Goal: Task Accomplishment & Management: Complete application form

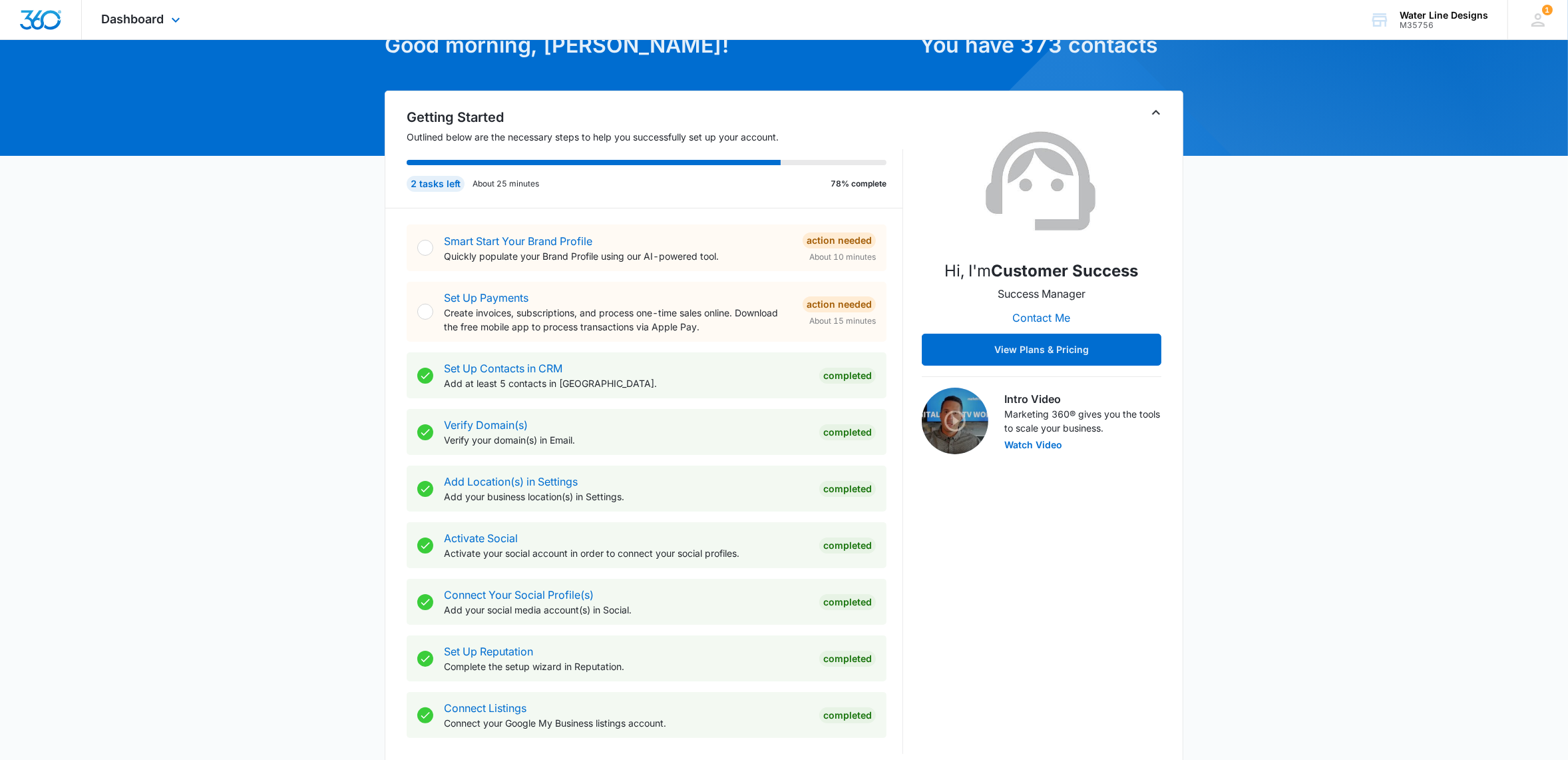
scroll to position [83, 0]
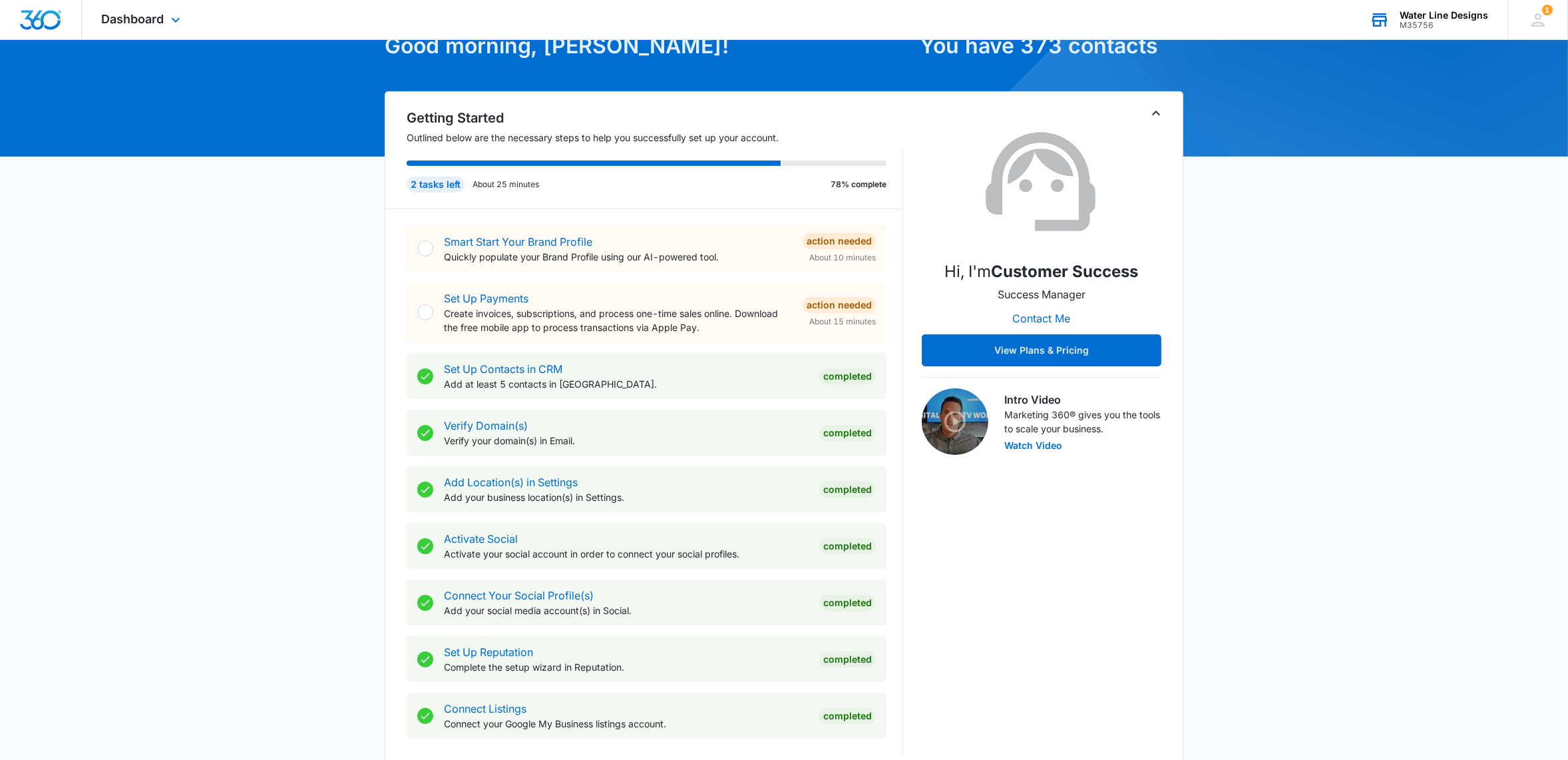
click at [1418, 18] on div "Water Line Designs" at bounding box center [1443, 15] width 88 height 11
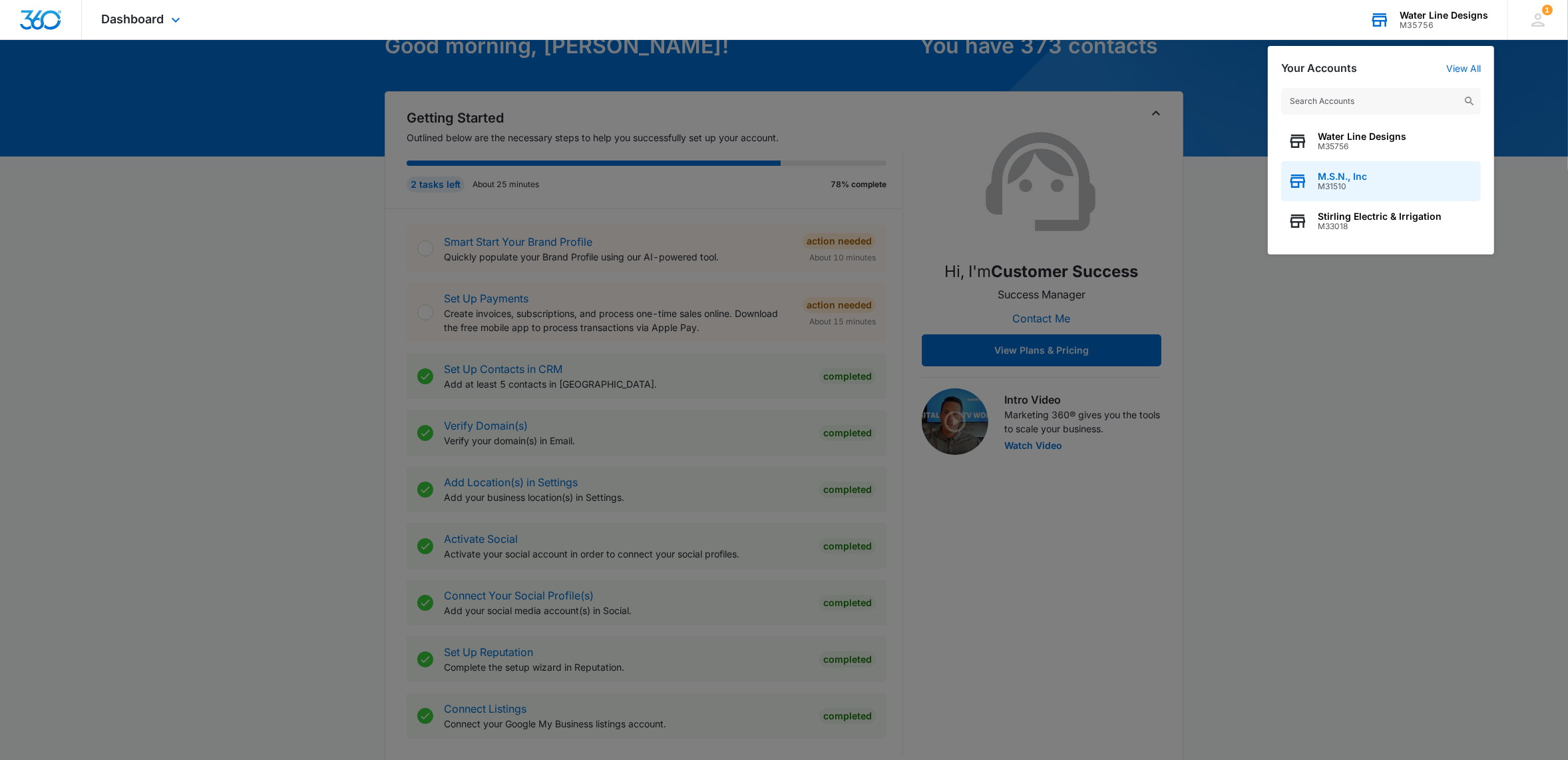
click at [1350, 182] on span "M31510" at bounding box center [1343, 186] width 49 height 9
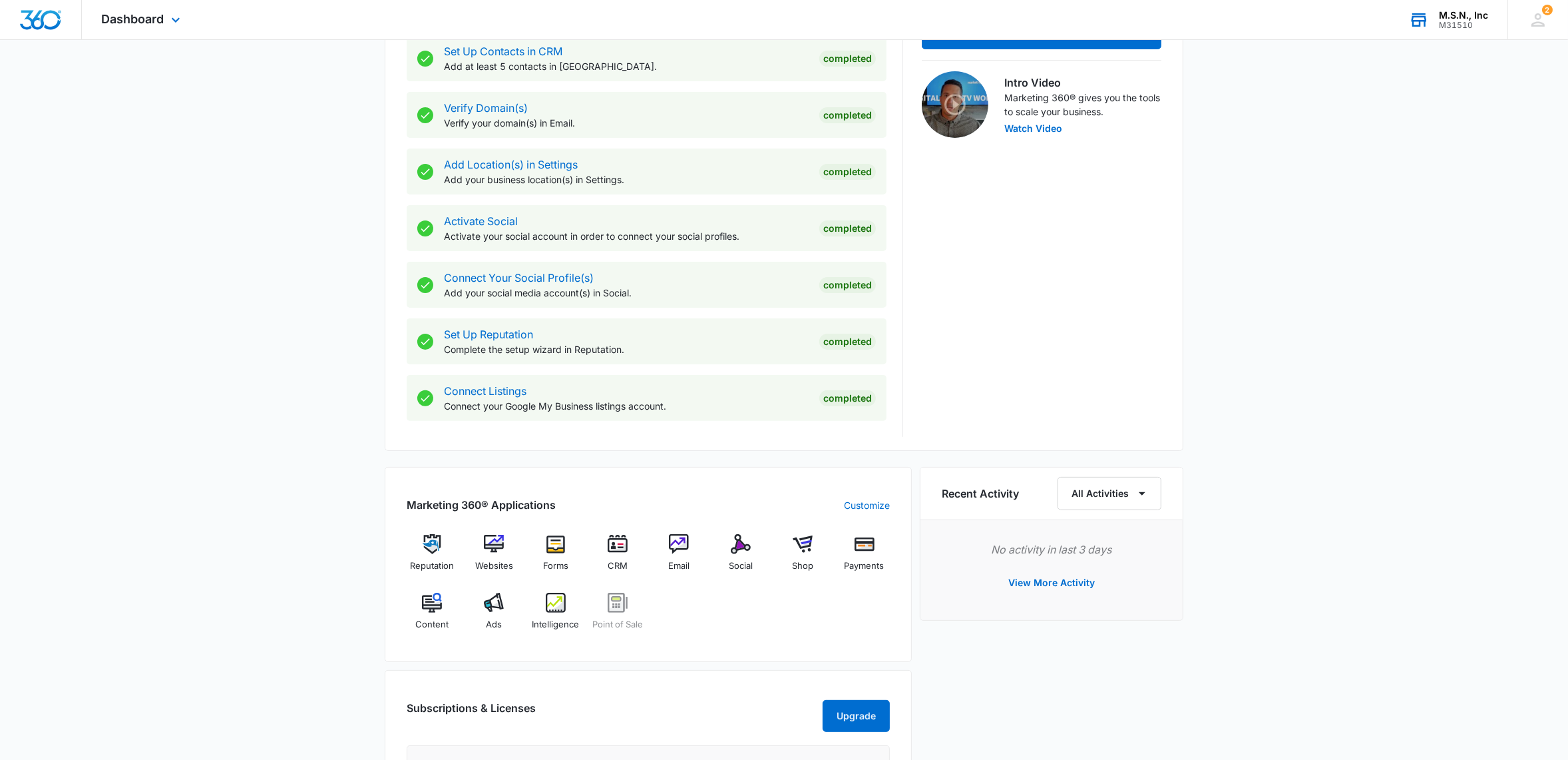
scroll to position [748, 0]
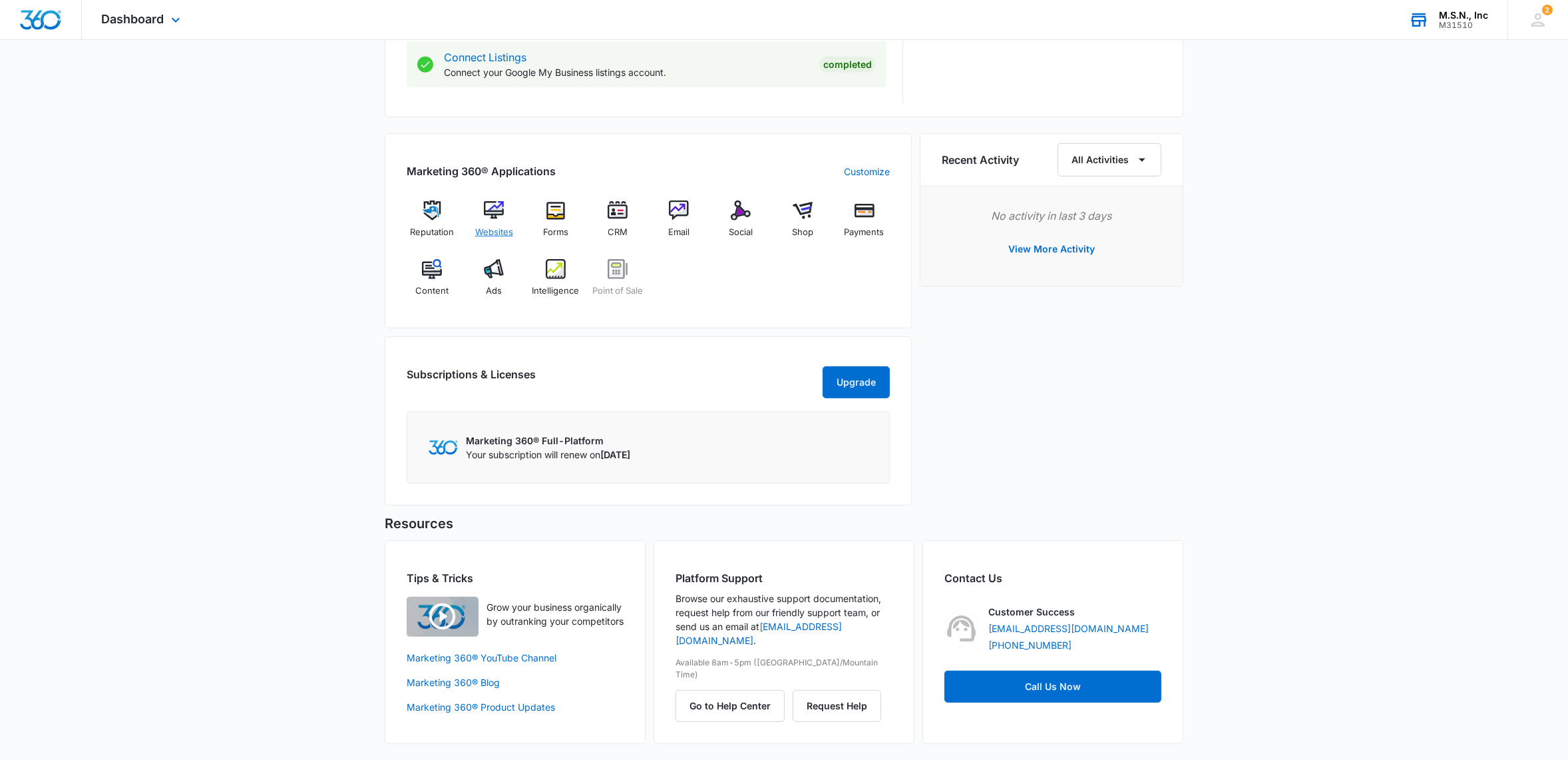
click at [492, 202] on img at bounding box center [494, 210] width 20 height 20
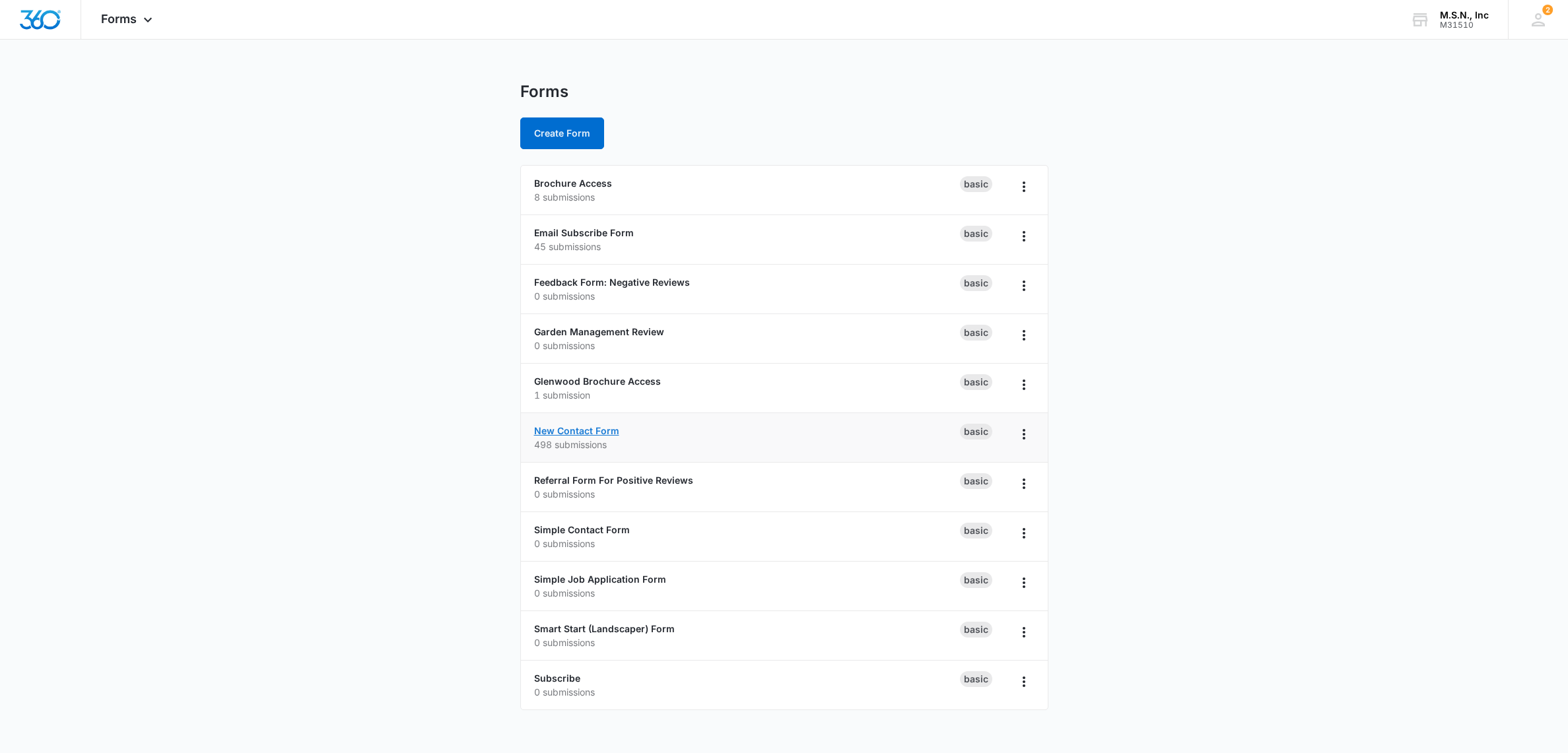
click at [576, 430] on link "New Contact Form" at bounding box center [577, 431] width 85 height 11
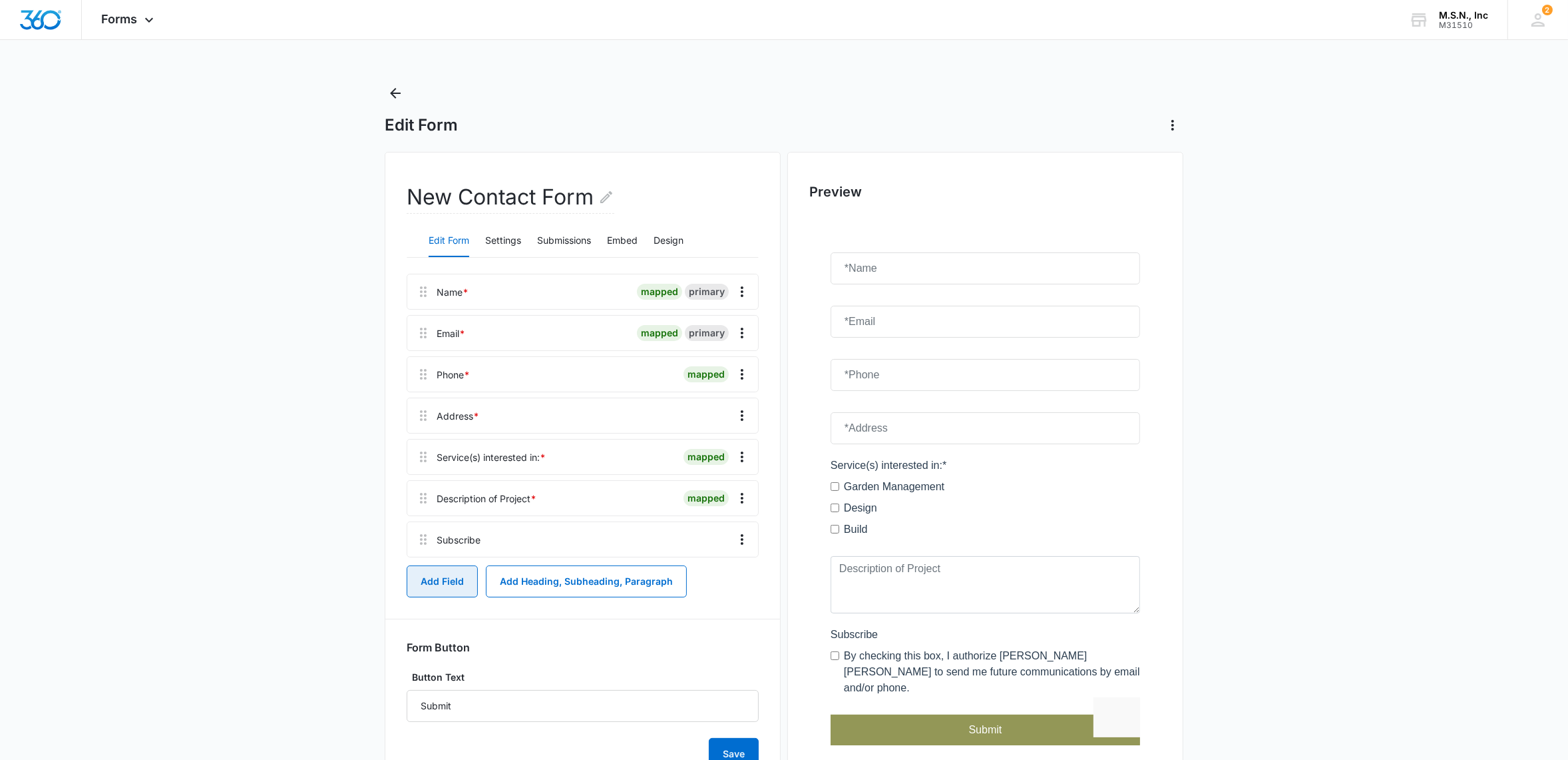
click at [431, 587] on button "Add Field" at bounding box center [442, 581] width 71 height 32
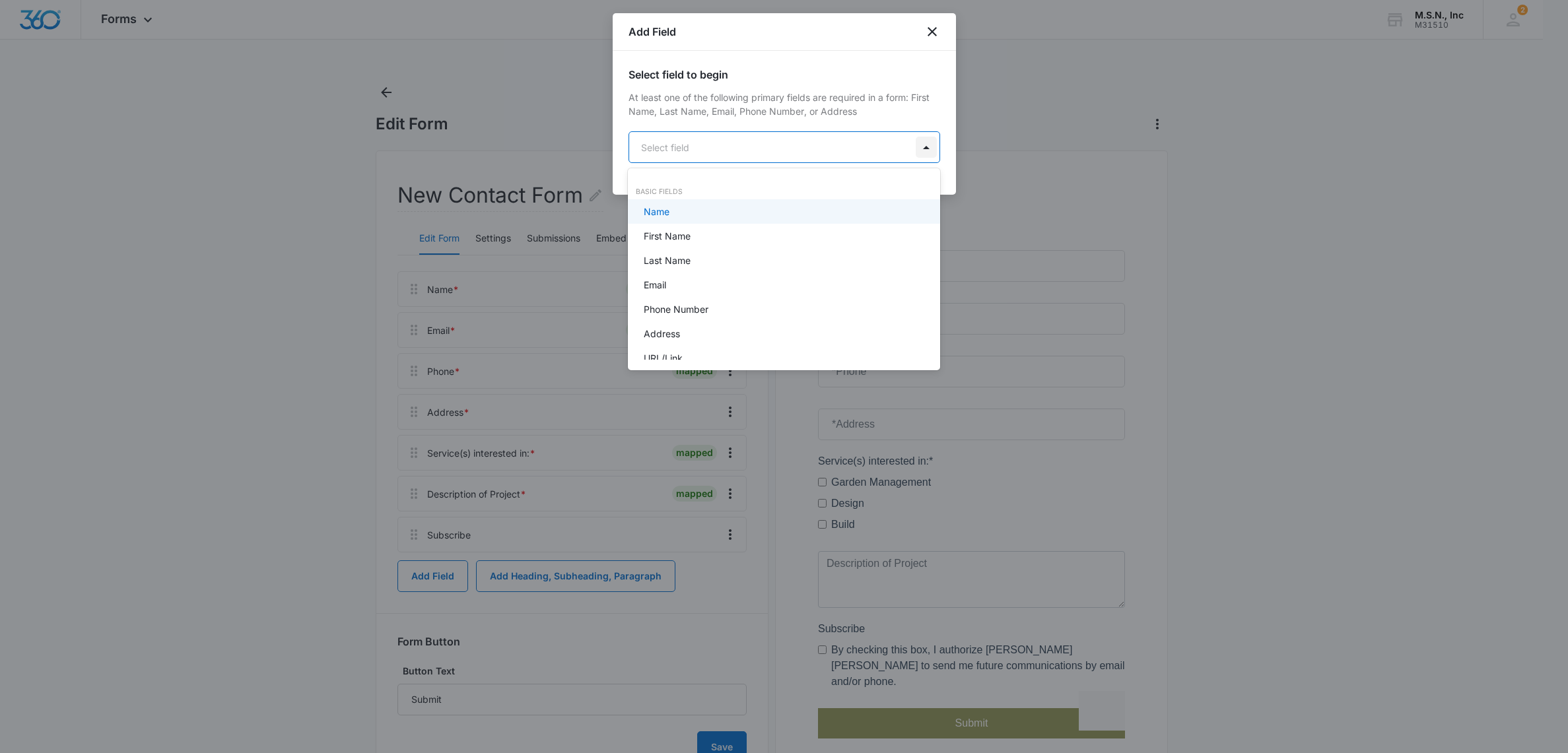
click at [911, 146] on body "Forms Apps Reputation Websites Forms CRM Email Social Shop Payments POS Content…" at bounding box center [784, 376] width 1568 height 753
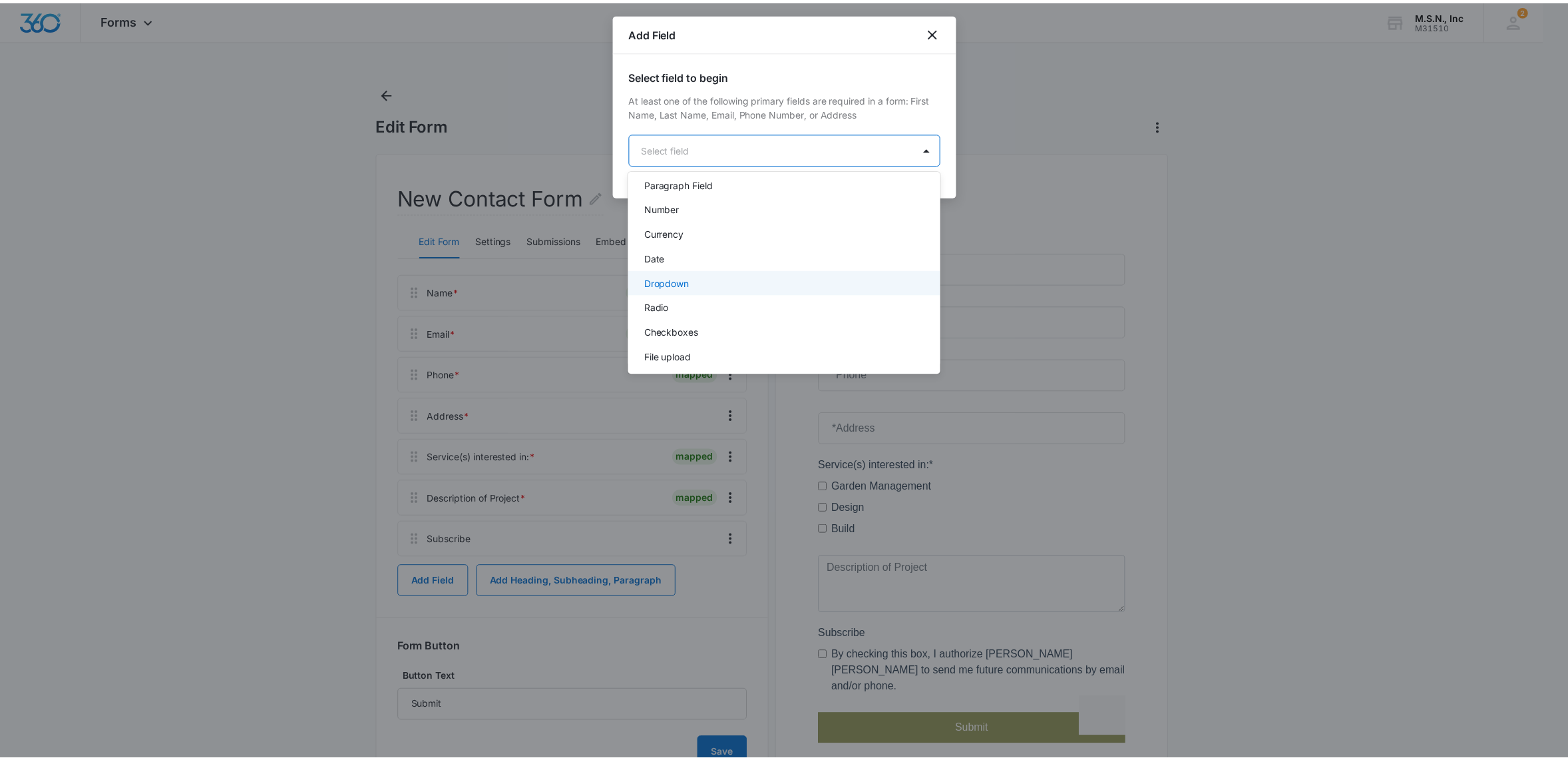
scroll to position [250, 0]
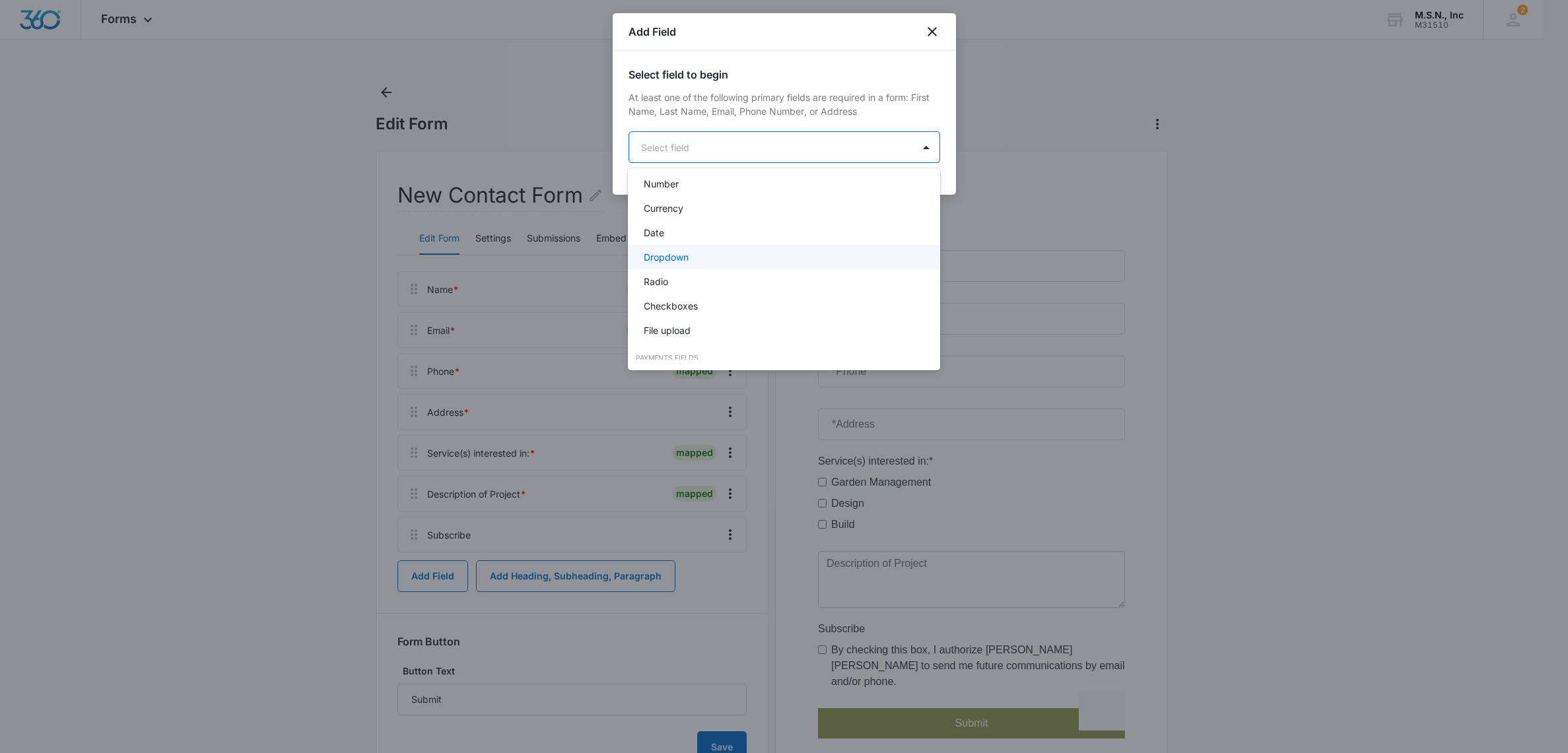
click at [715, 251] on div "Dropdown" at bounding box center [782, 257] width 277 height 14
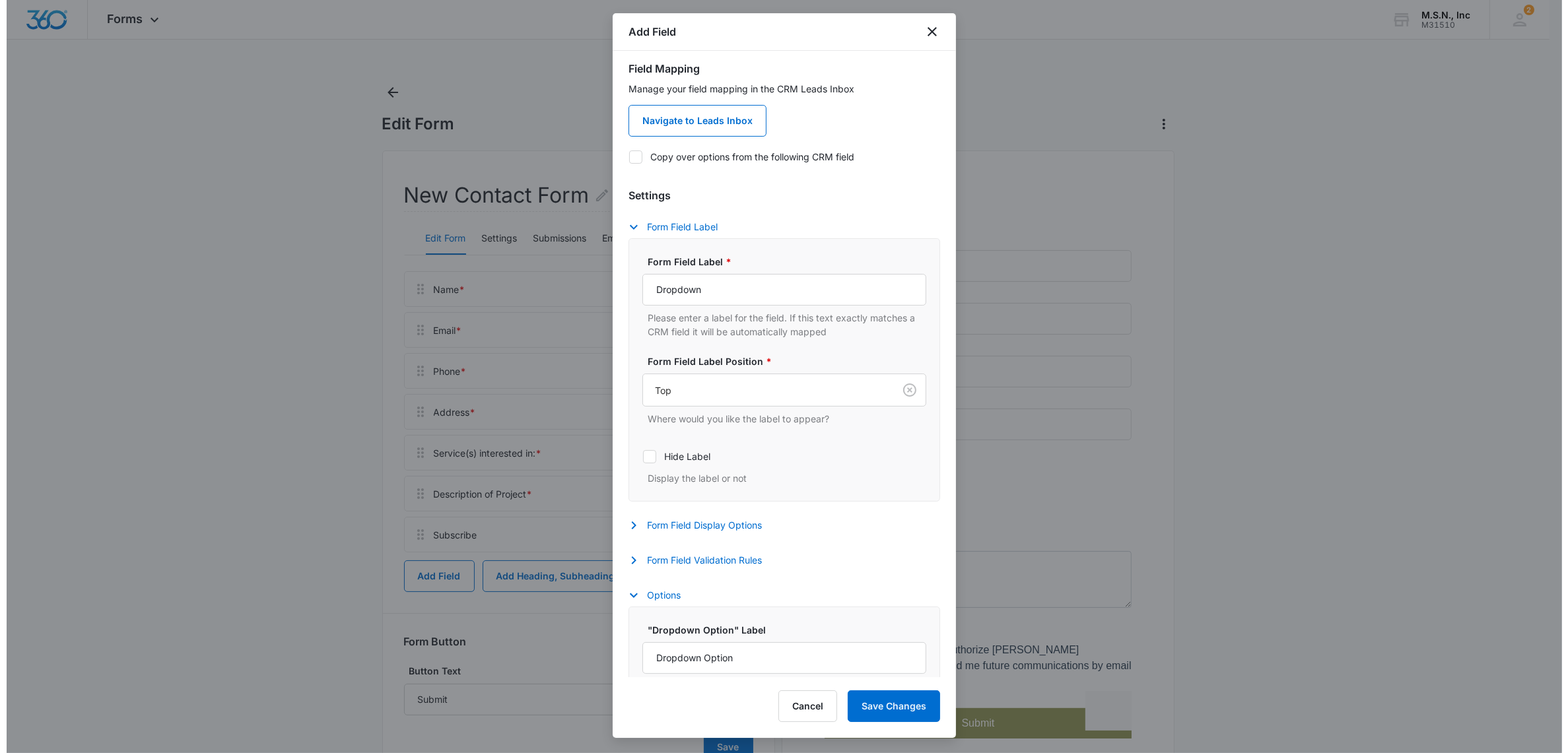
scroll to position [0, 0]
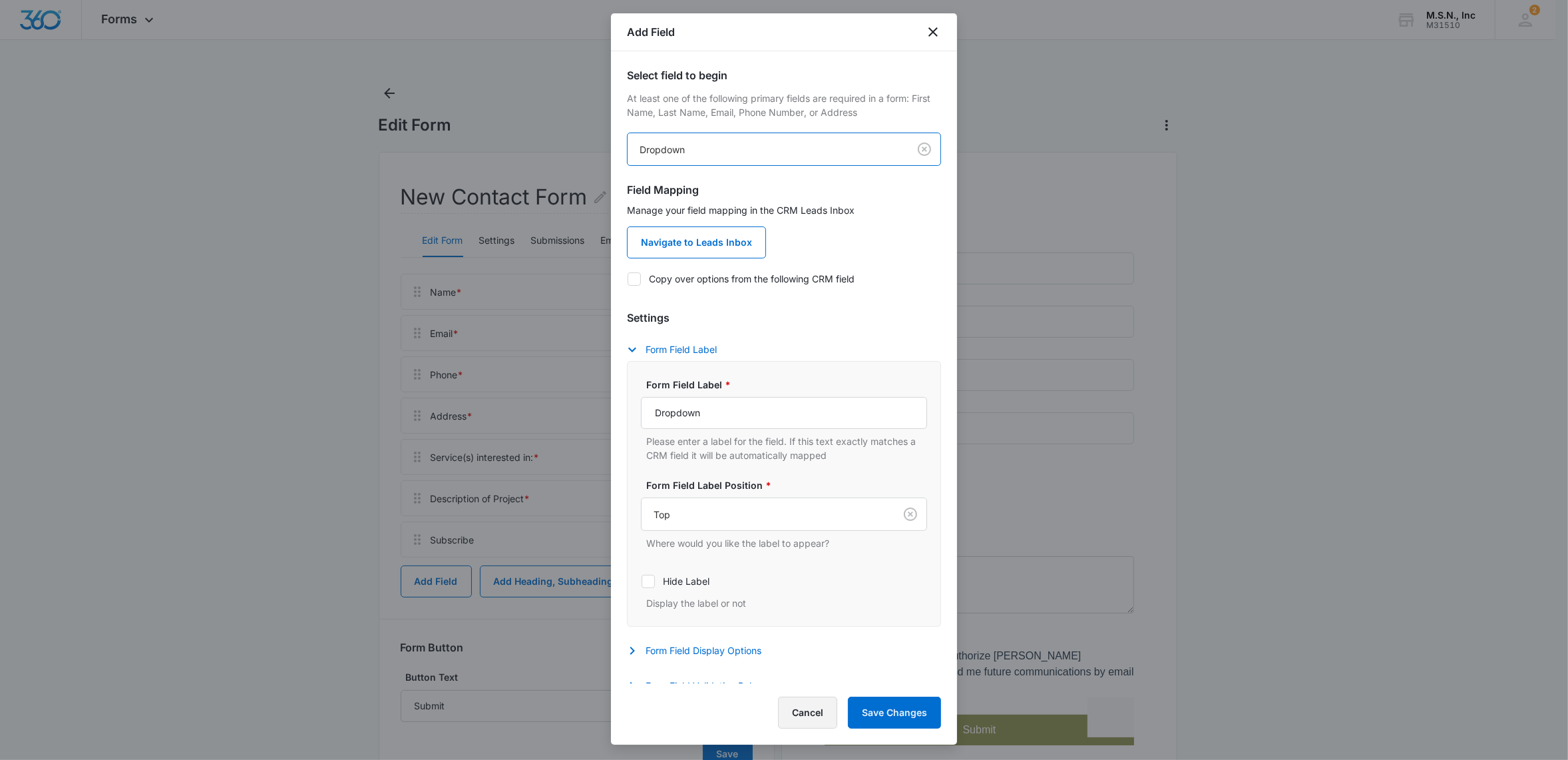
click at [826, 712] on button "Cancel" at bounding box center [808, 712] width 59 height 32
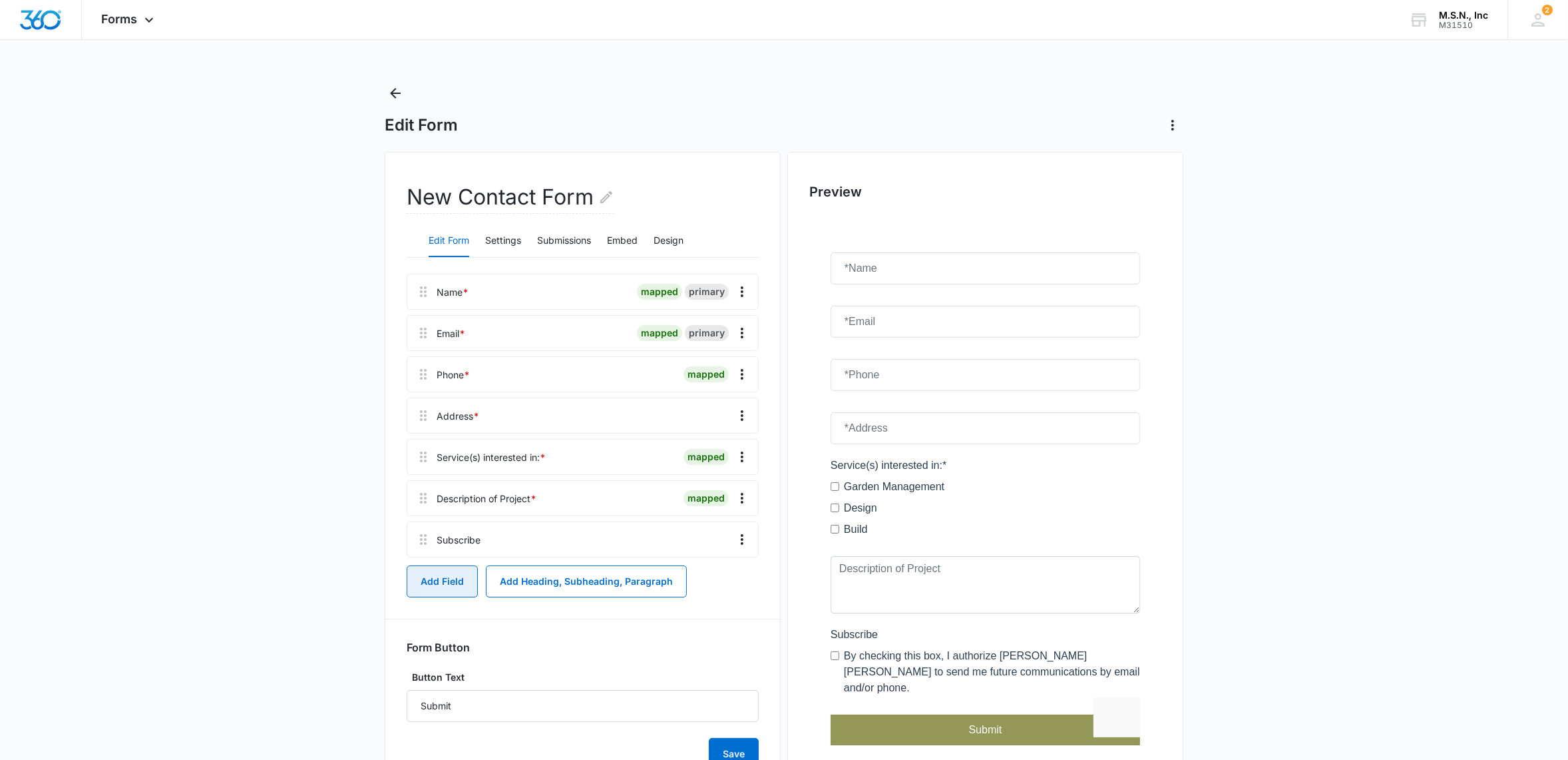
click at [443, 576] on button "Add Field" at bounding box center [442, 581] width 71 height 32
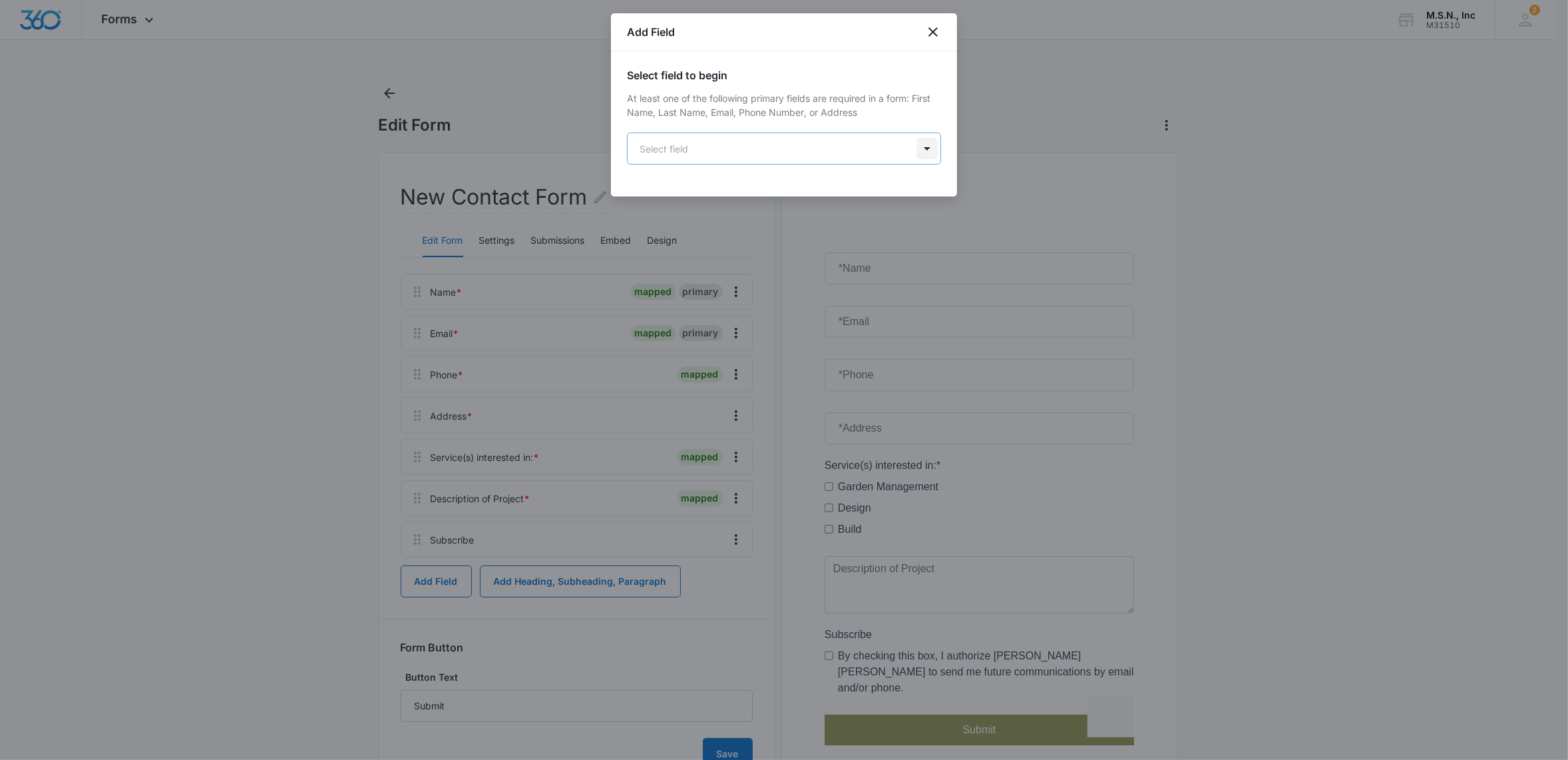
click at [932, 153] on body "Forms Apps Reputation Websites Forms CRM Email Social Shop Payments POS Content…" at bounding box center [784, 409] width 1568 height 819
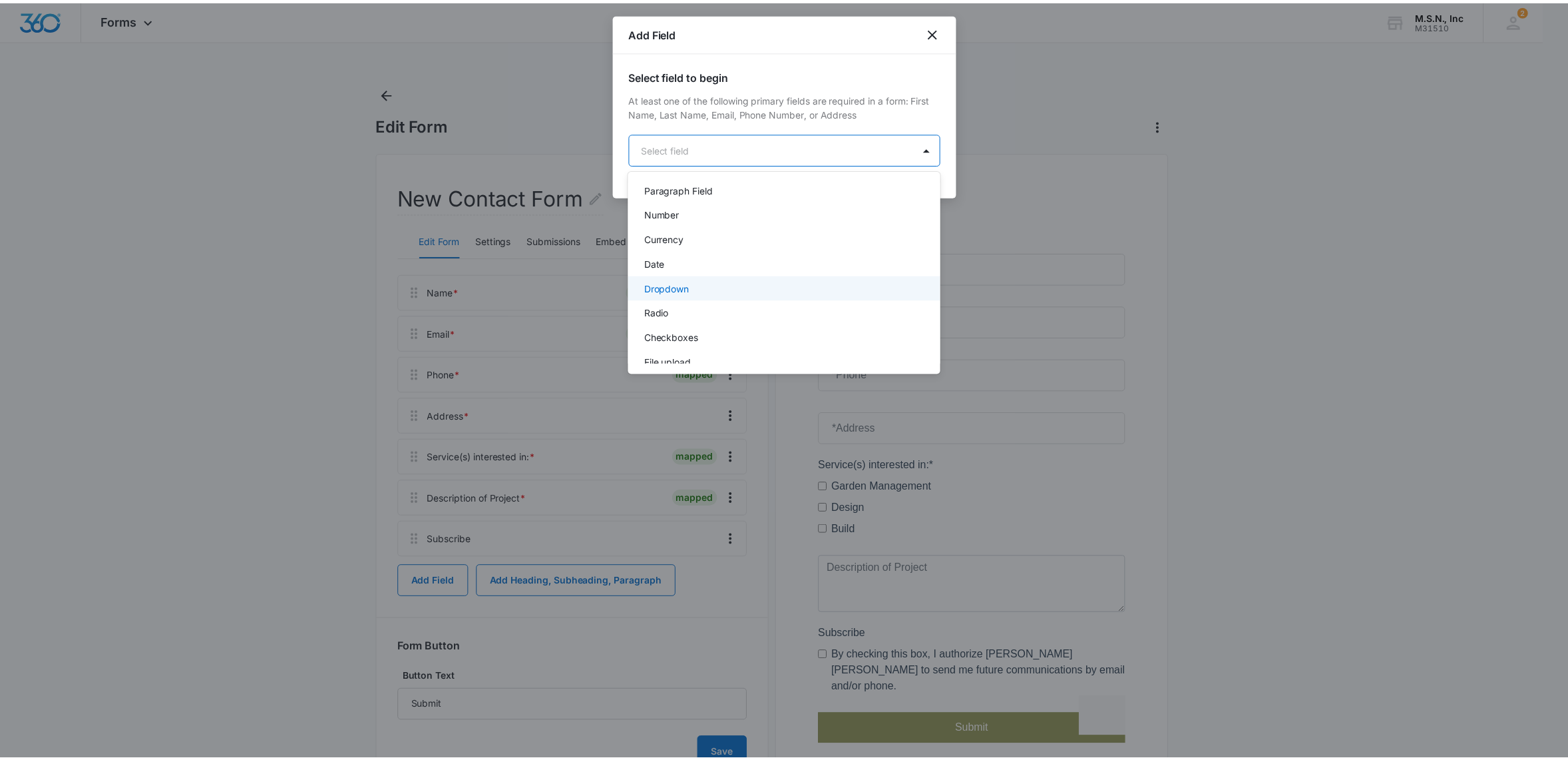
scroll to position [250, 0]
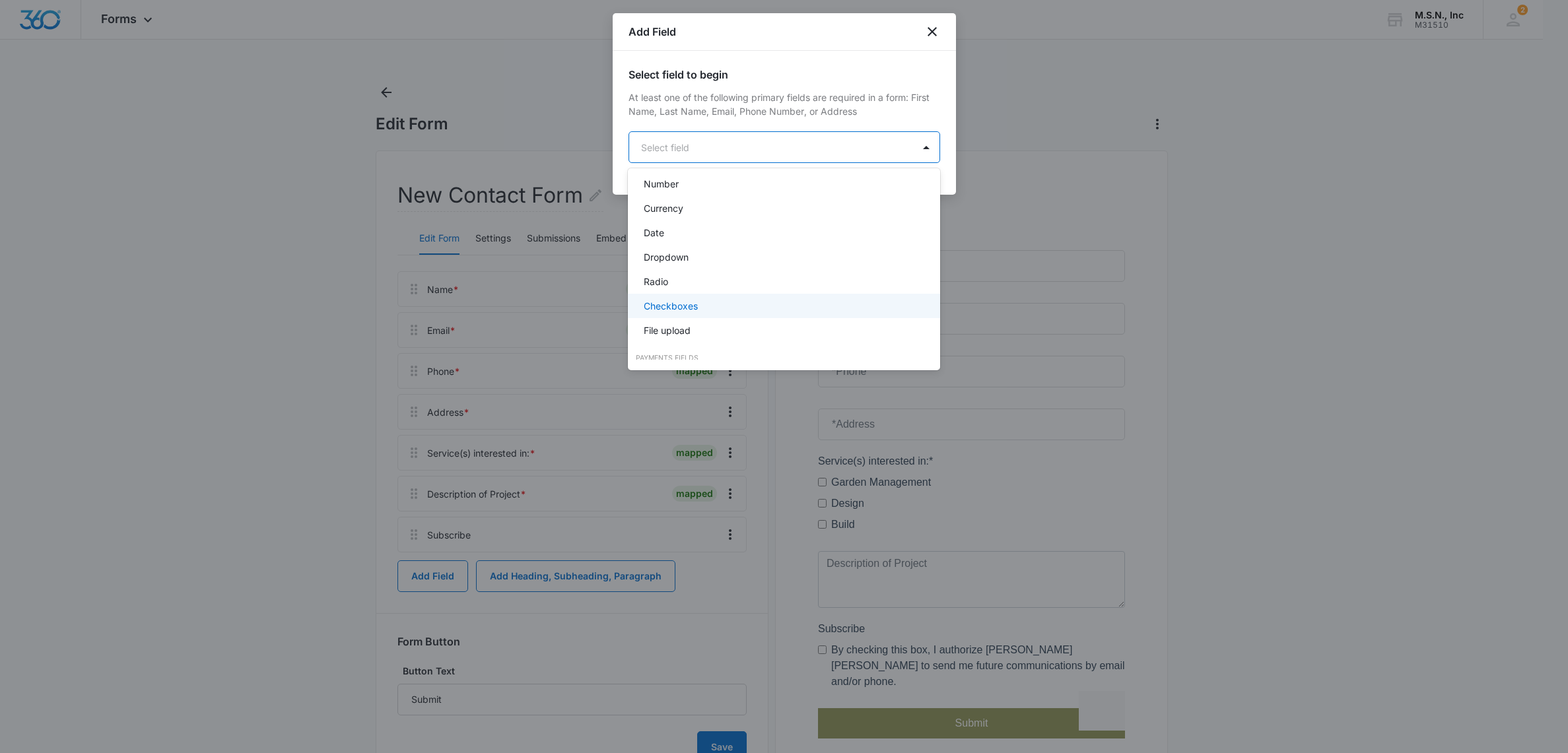
click at [683, 307] on p "Checkboxes" at bounding box center [671, 306] width 54 height 14
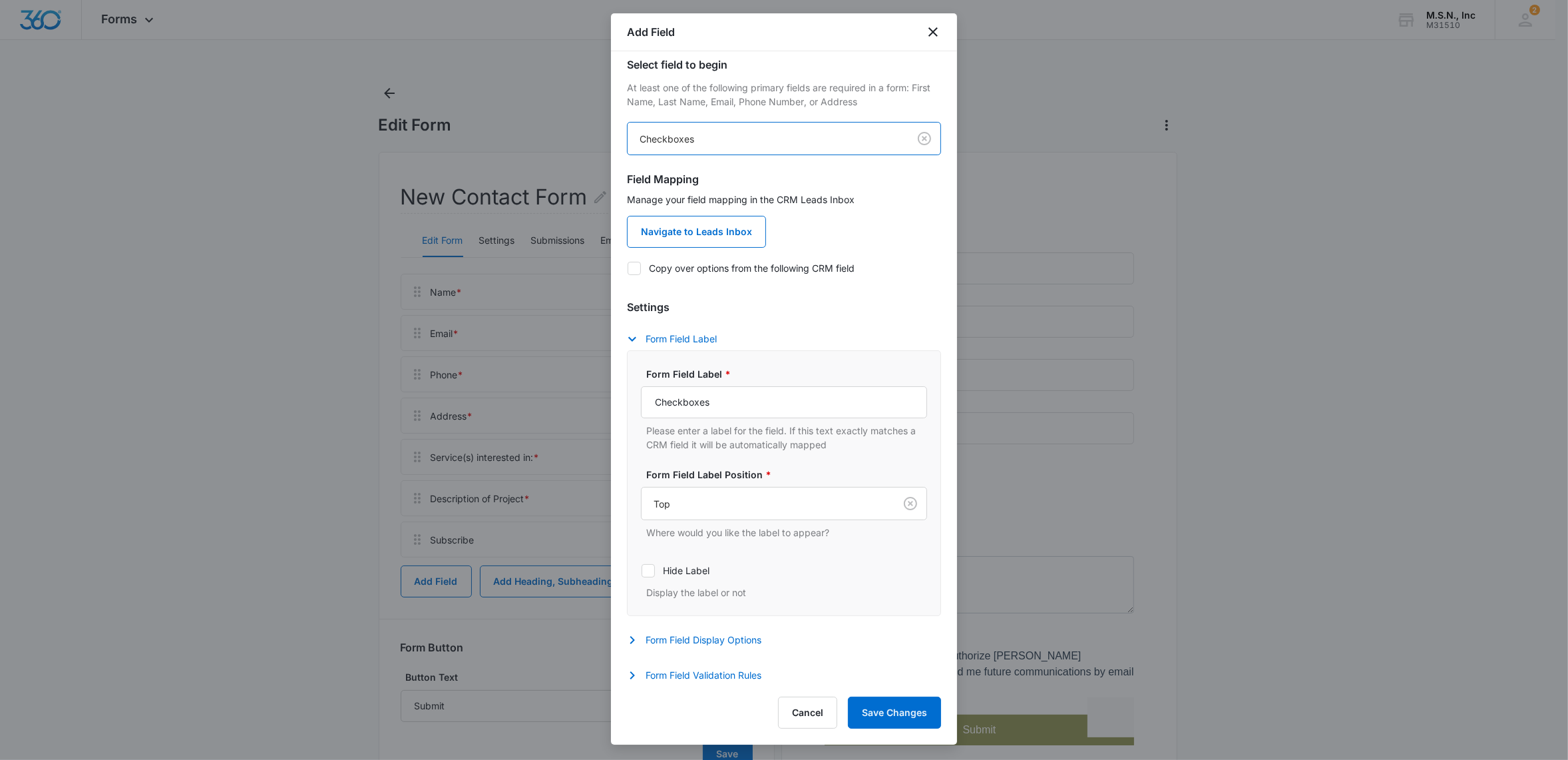
scroll to position [0, 0]
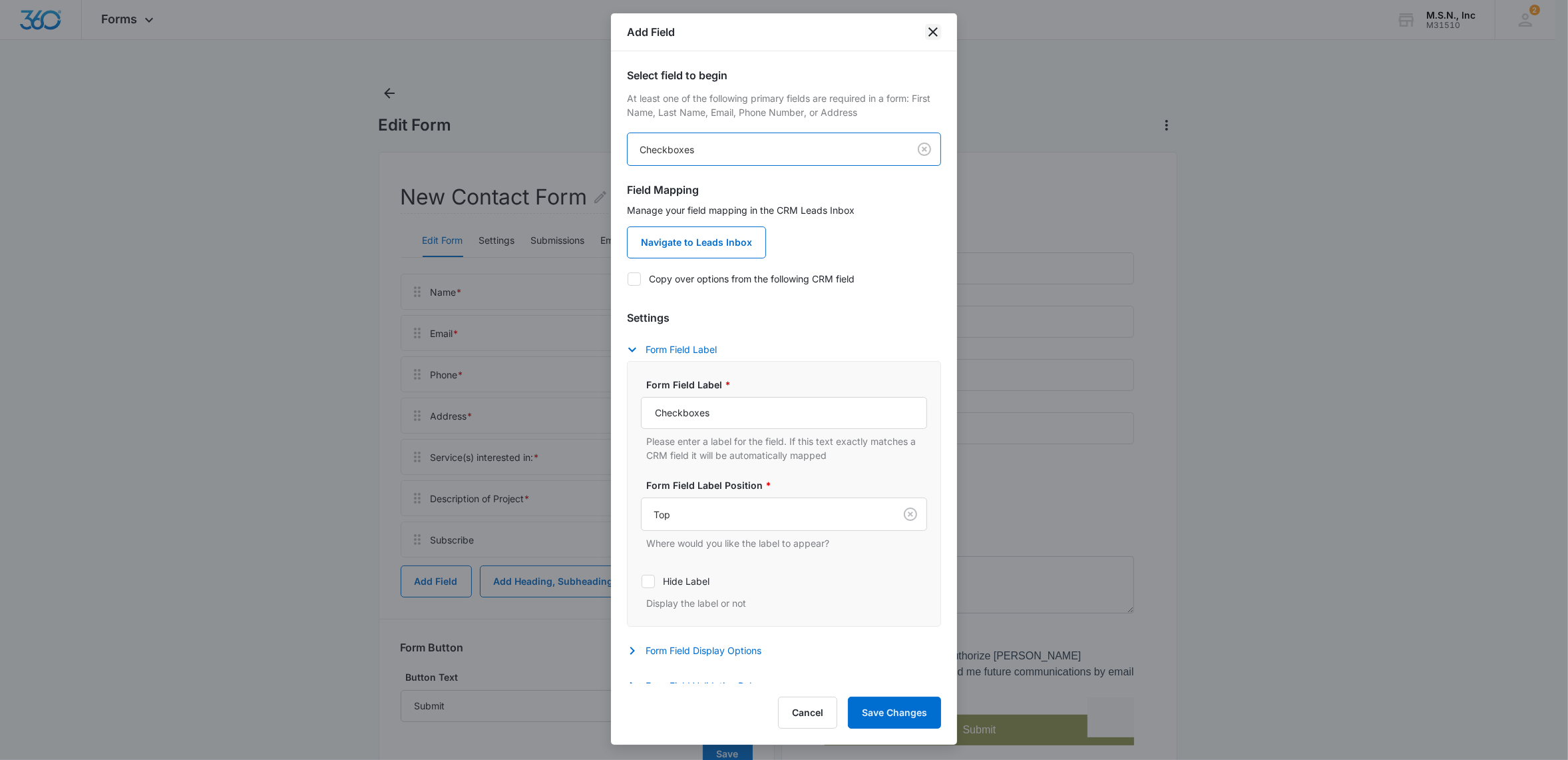
click at [939, 37] on icon "close" at bounding box center [933, 31] width 16 height 16
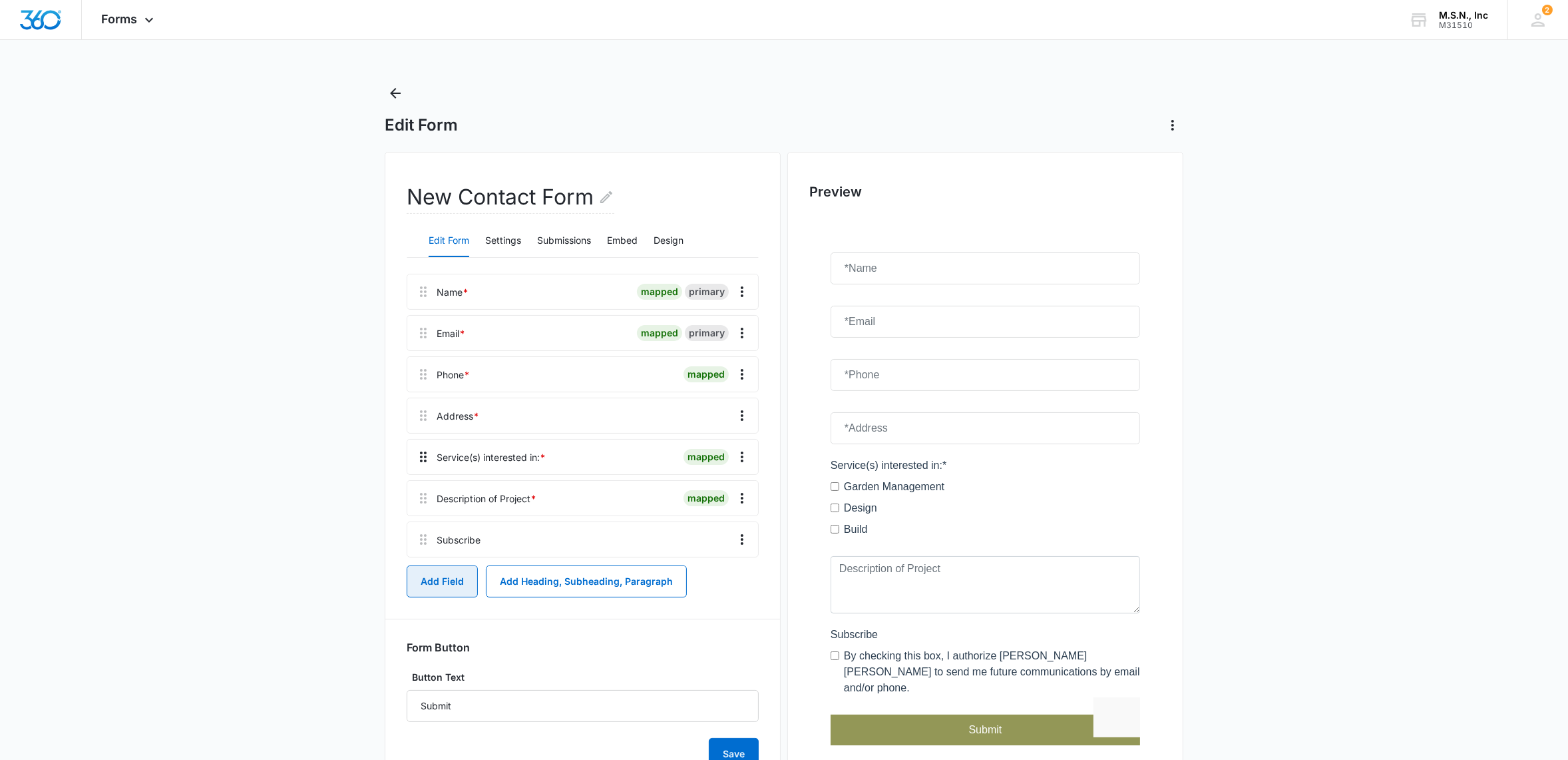
click at [424, 460] on icon at bounding box center [423, 456] width 16 height 16
click at [742, 457] on icon "Overflow Menu" at bounding box center [742, 456] width 2 height 11
click at [685, 493] on button "Edit" at bounding box center [714, 494] width 76 height 20
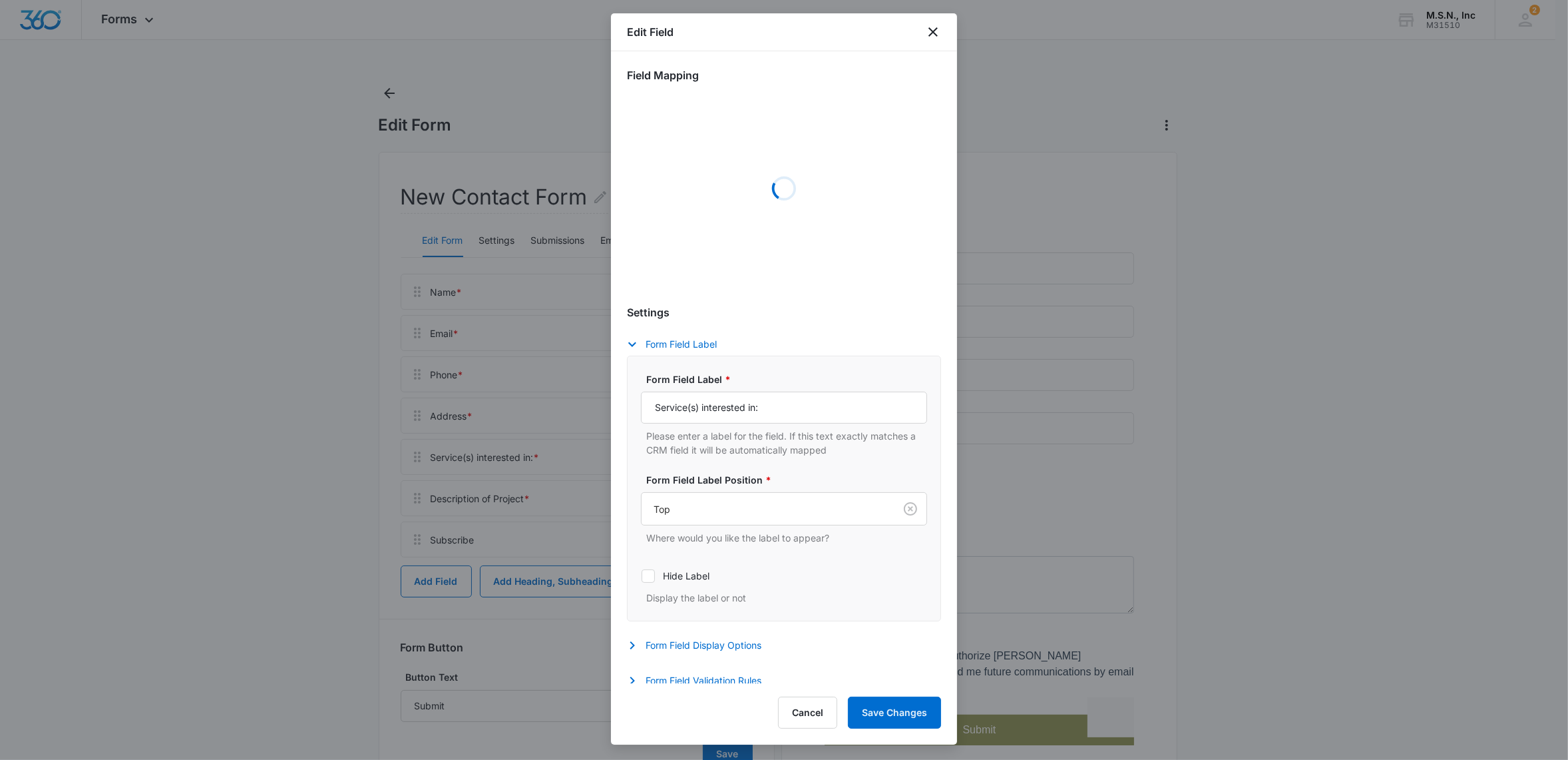
select select "356"
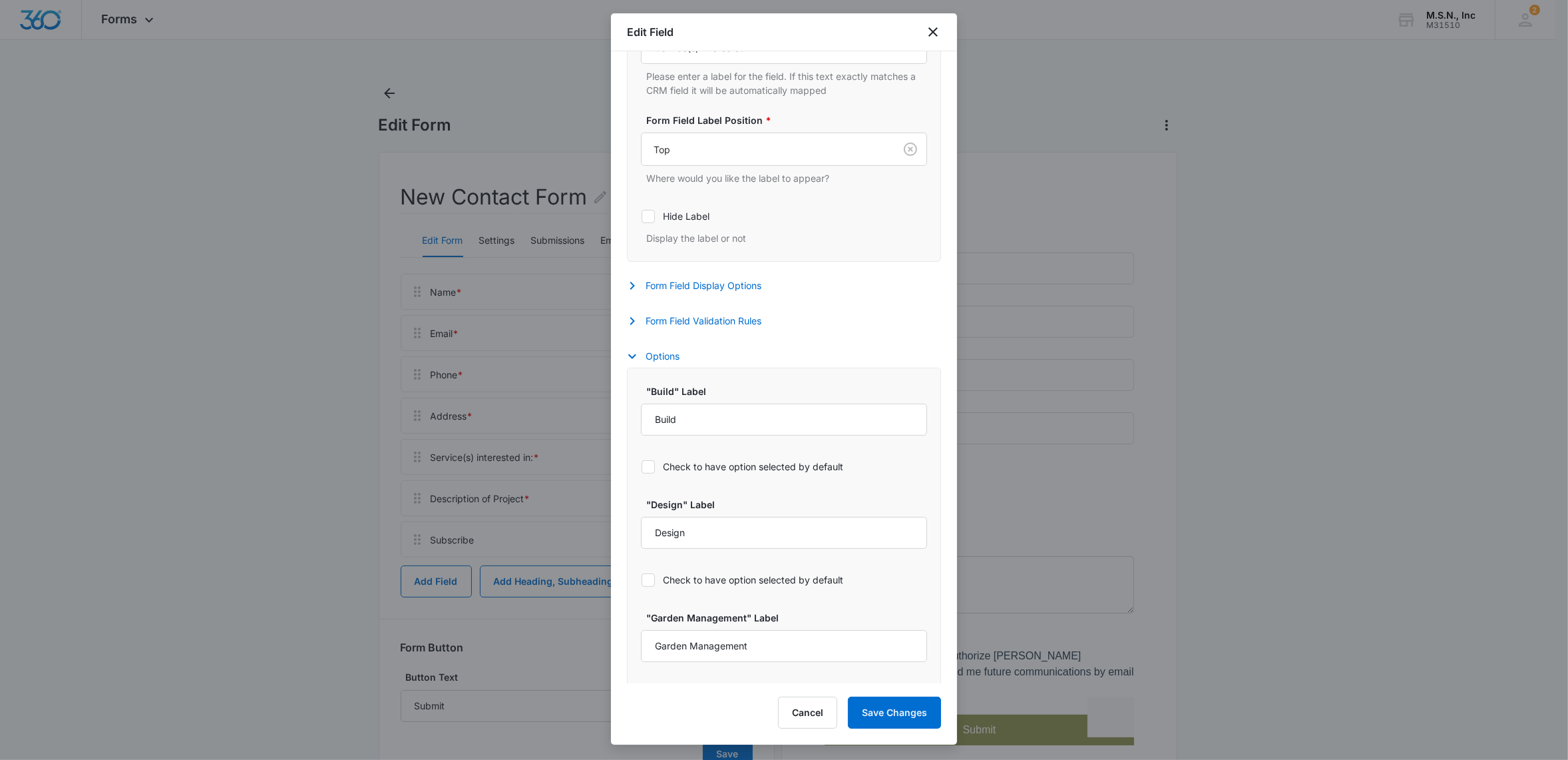
scroll to position [329, 0]
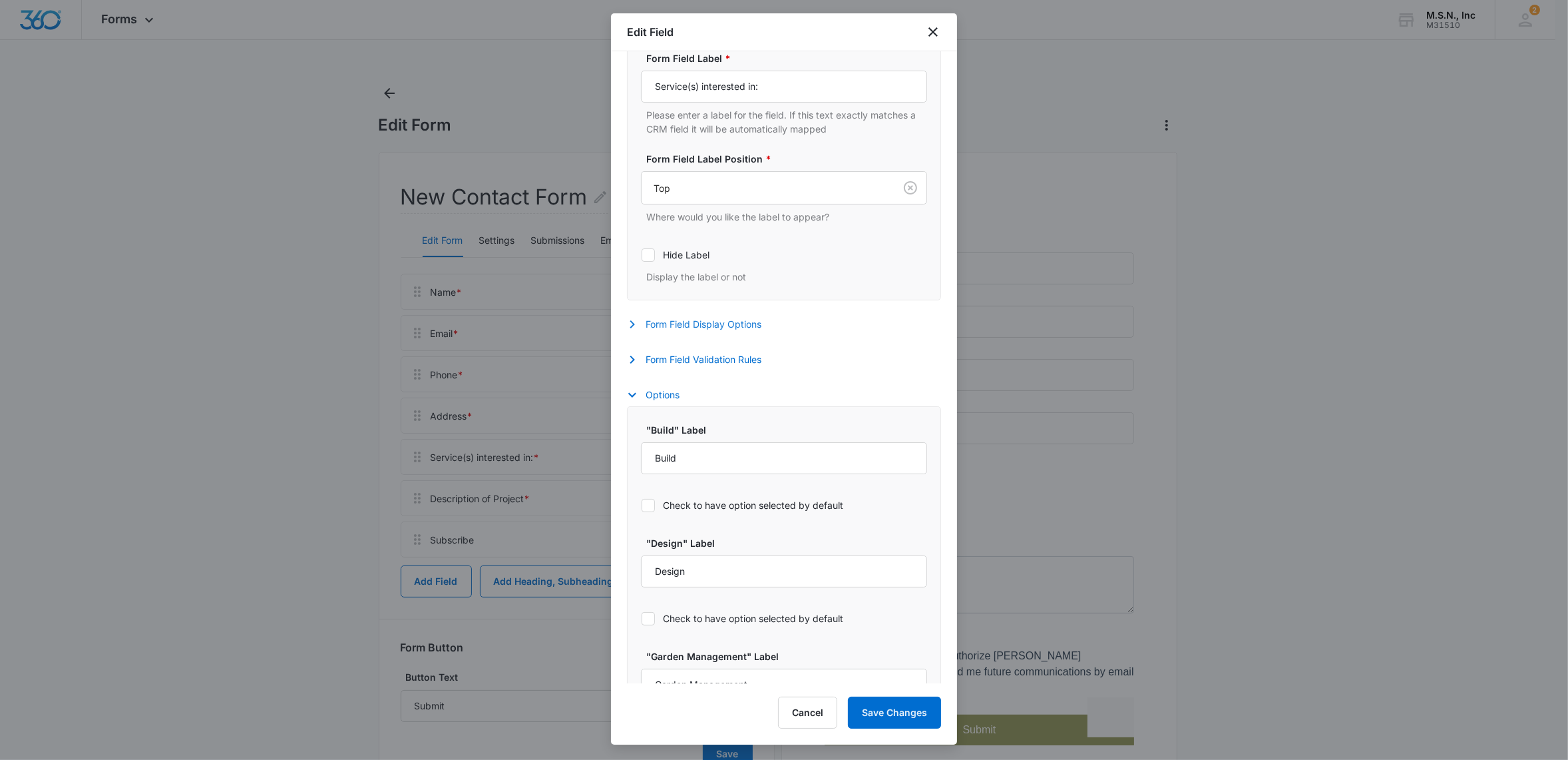
click at [631, 319] on icon "button" at bounding box center [632, 323] width 16 height 16
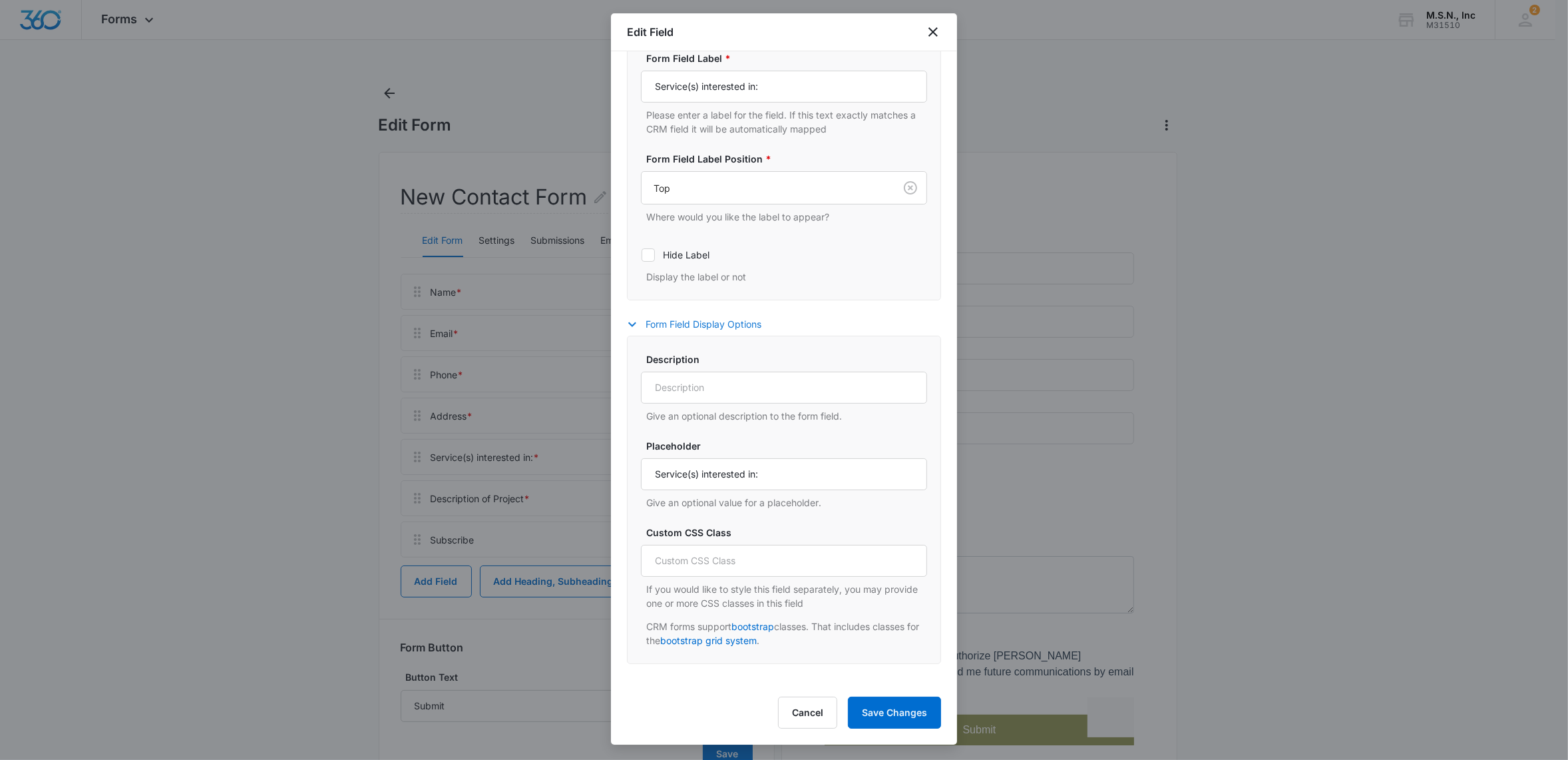
click at [631, 319] on icon "button" at bounding box center [632, 323] width 16 height 16
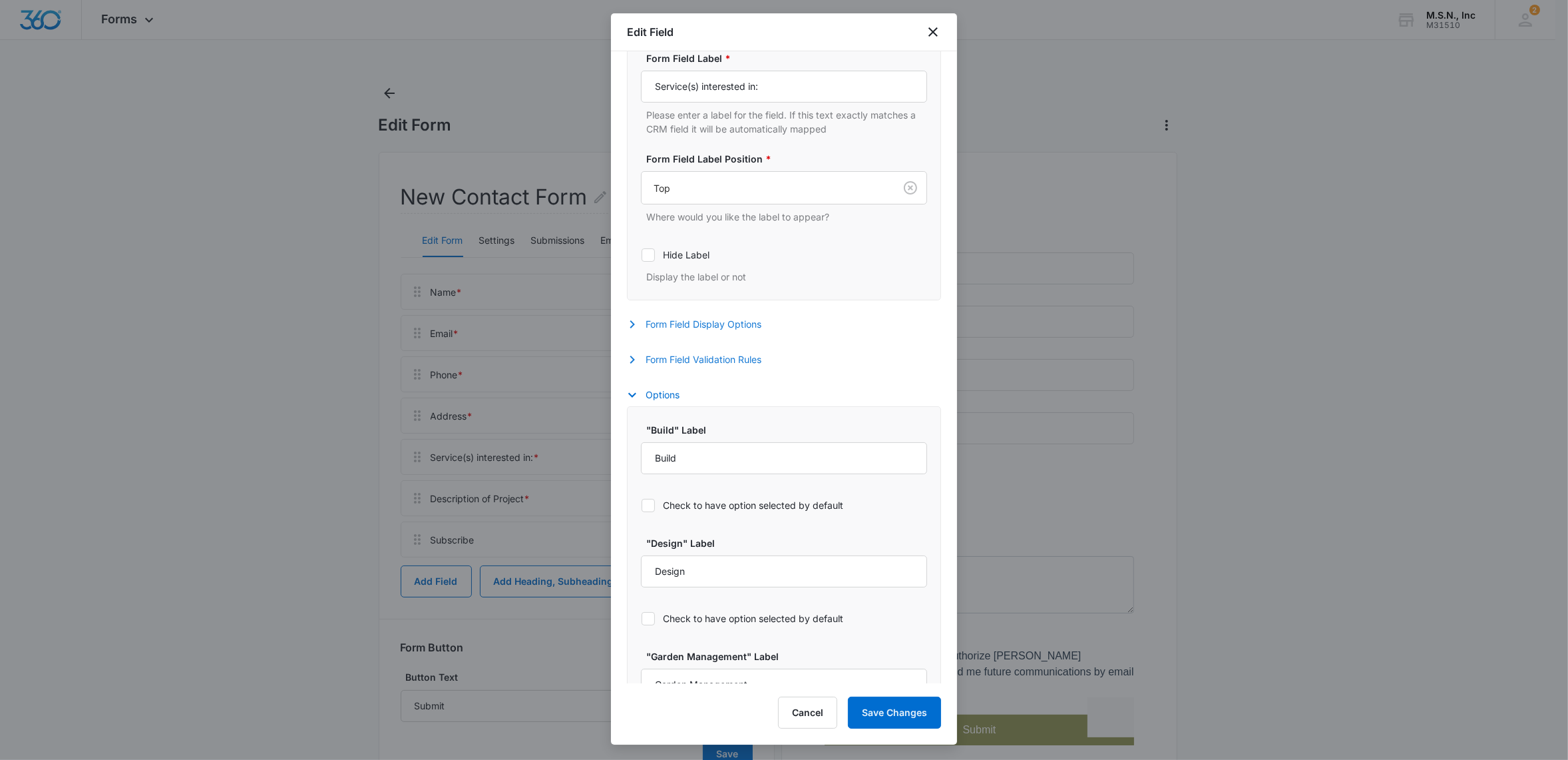
click at [629, 366] on icon "button" at bounding box center [632, 359] width 16 height 16
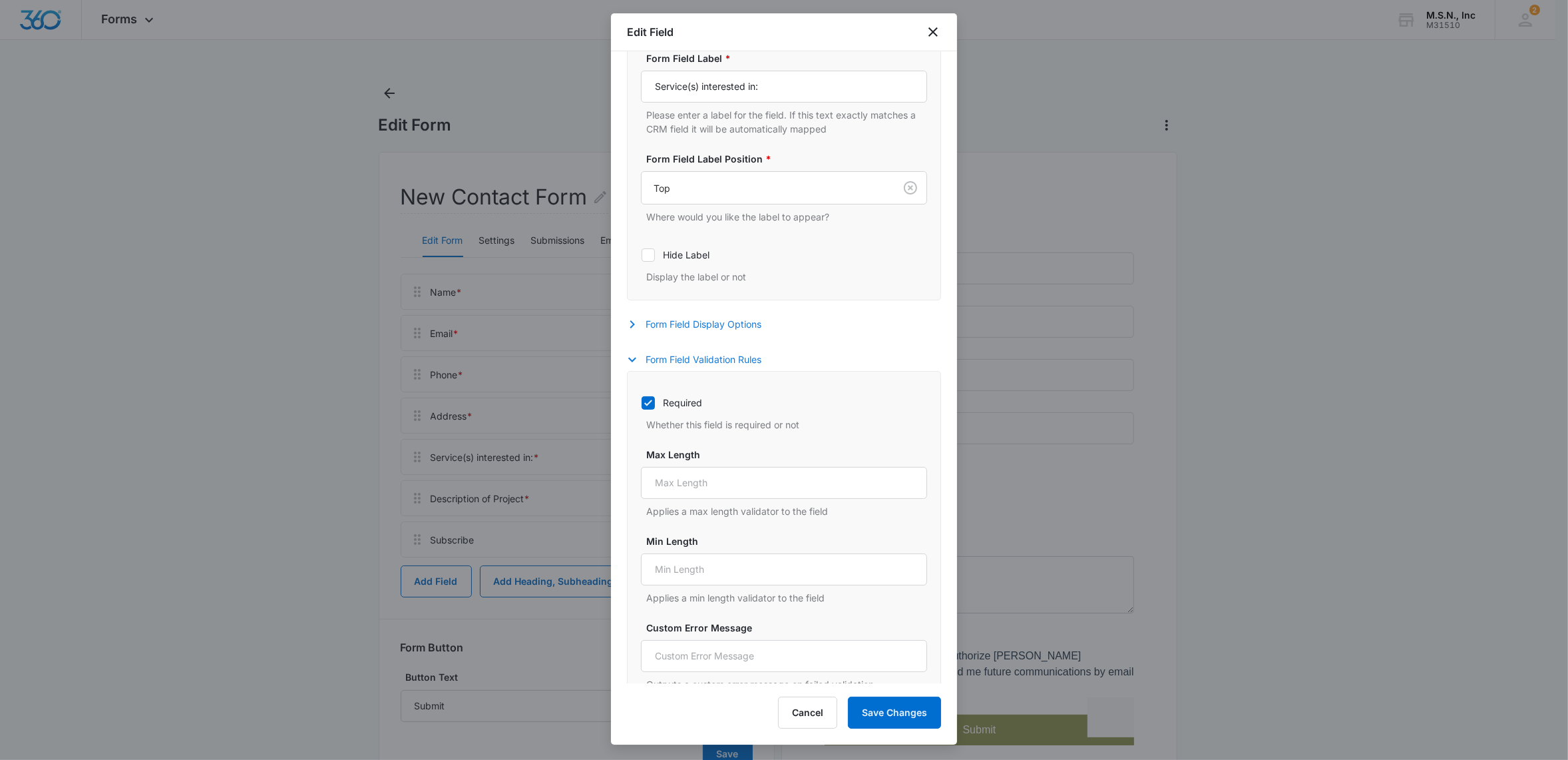
click at [629, 366] on icon "button" at bounding box center [632, 359] width 16 height 16
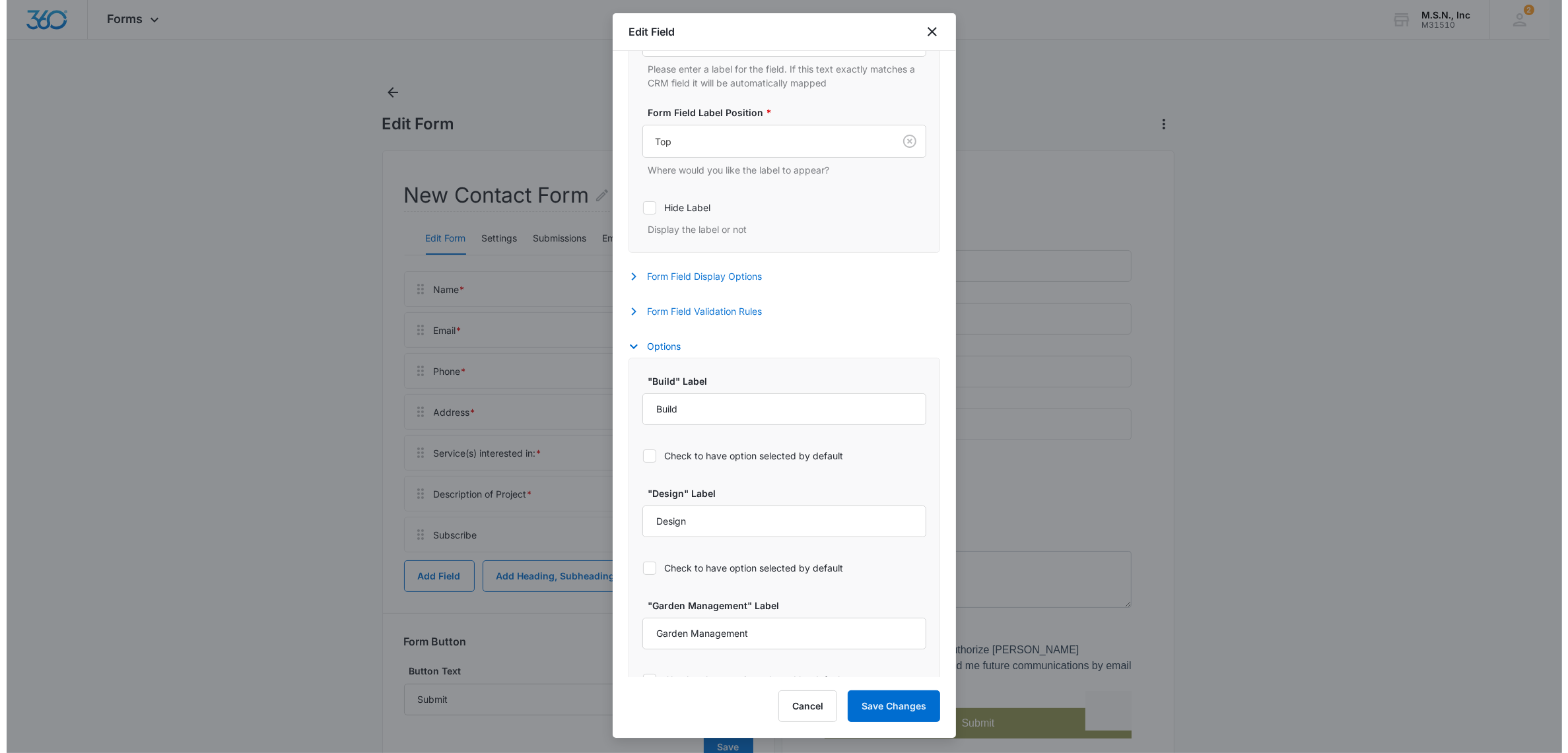
scroll to position [409, 0]
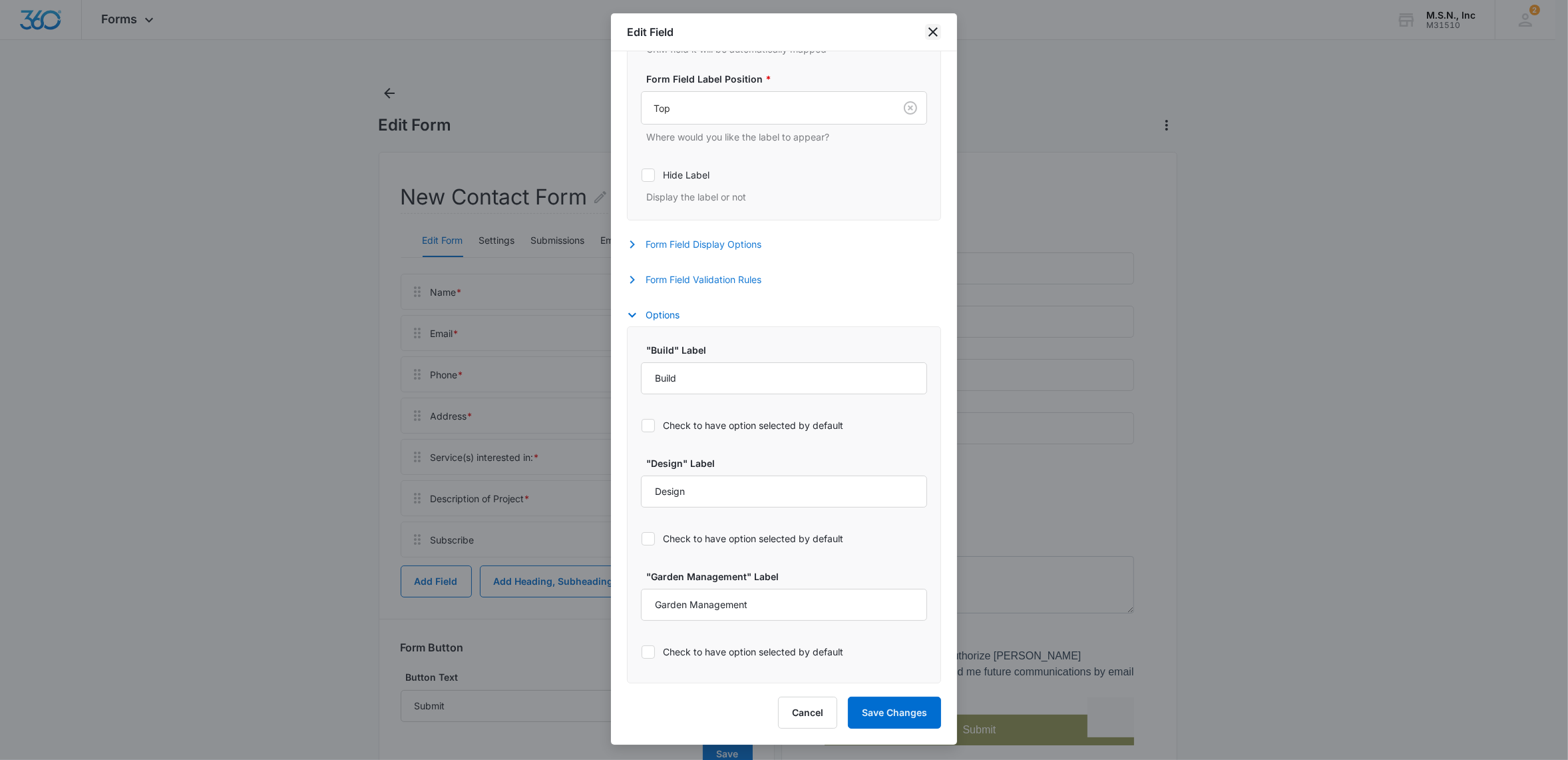
click at [930, 31] on icon "close" at bounding box center [933, 31] width 16 height 16
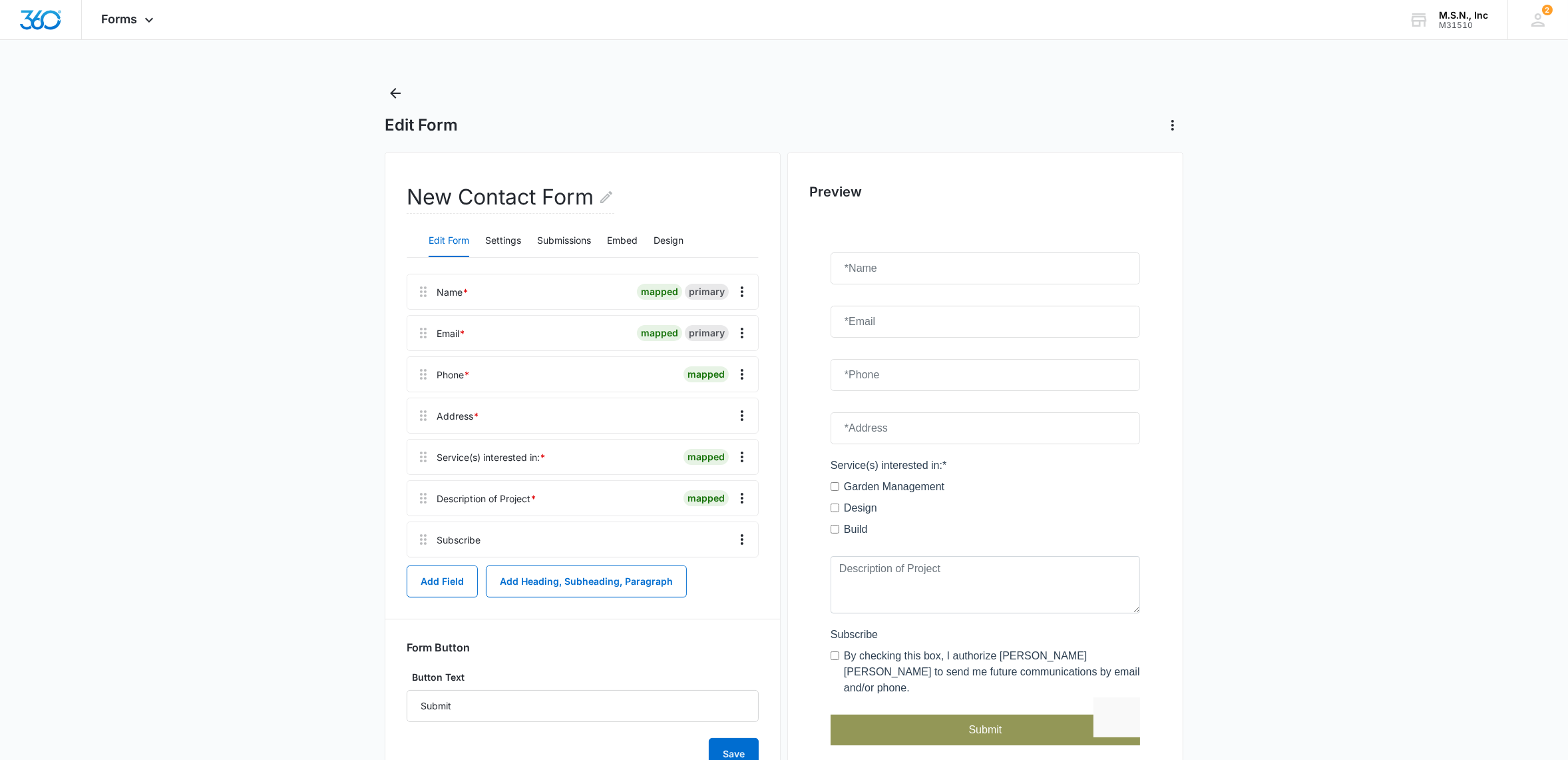
click at [1316, 441] on main "Edit Form New Contact Form Edit Form Settings Submissions Embed Design Name * m…" at bounding box center [784, 451] width 1568 height 737
click at [444, 584] on button "Add Field" at bounding box center [442, 581] width 71 height 32
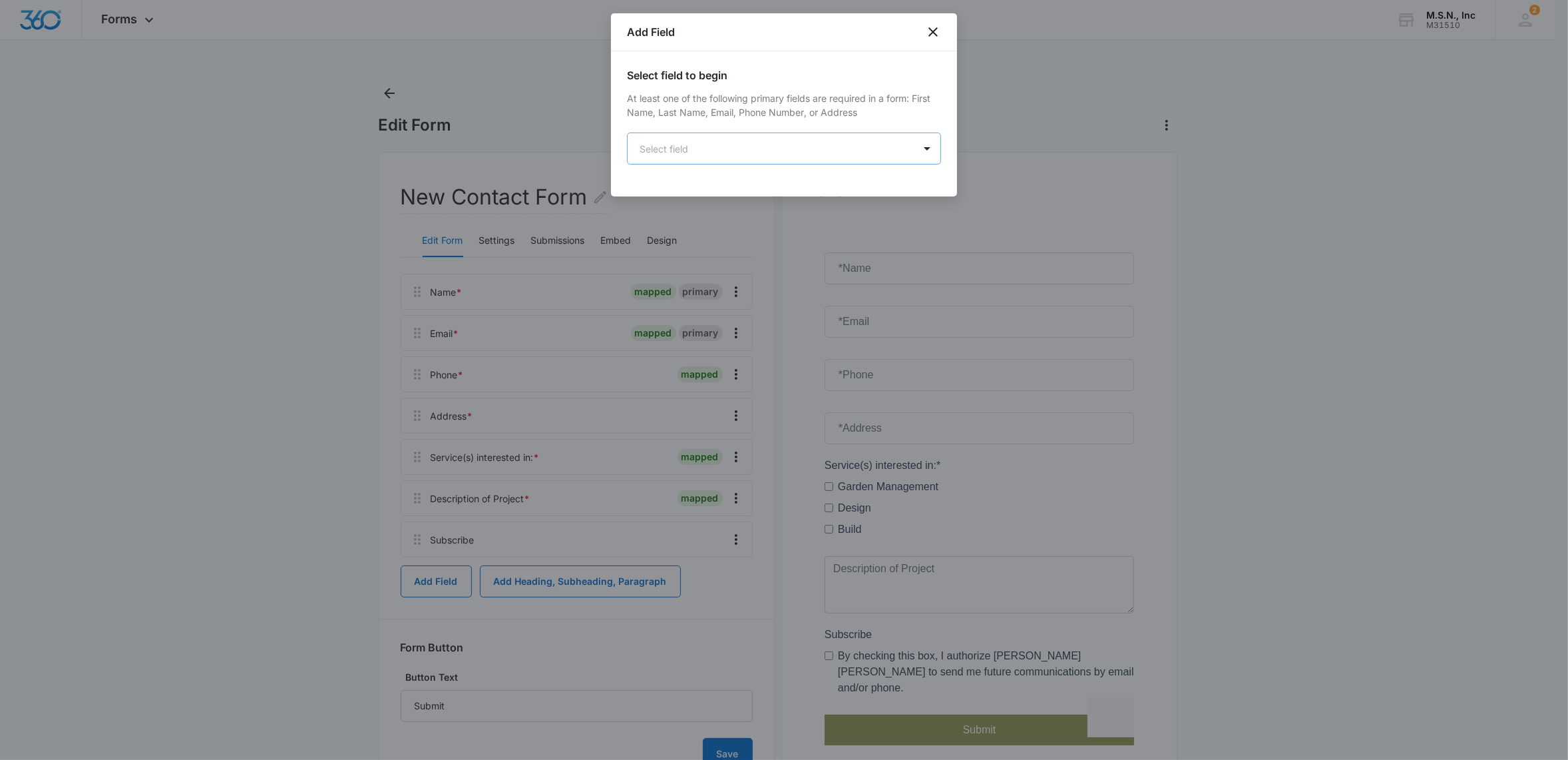
click at [705, 155] on body "Forms Apps Reputation Websites Forms CRM Email Social Shop Payments POS Content…" at bounding box center [784, 409] width 1568 height 819
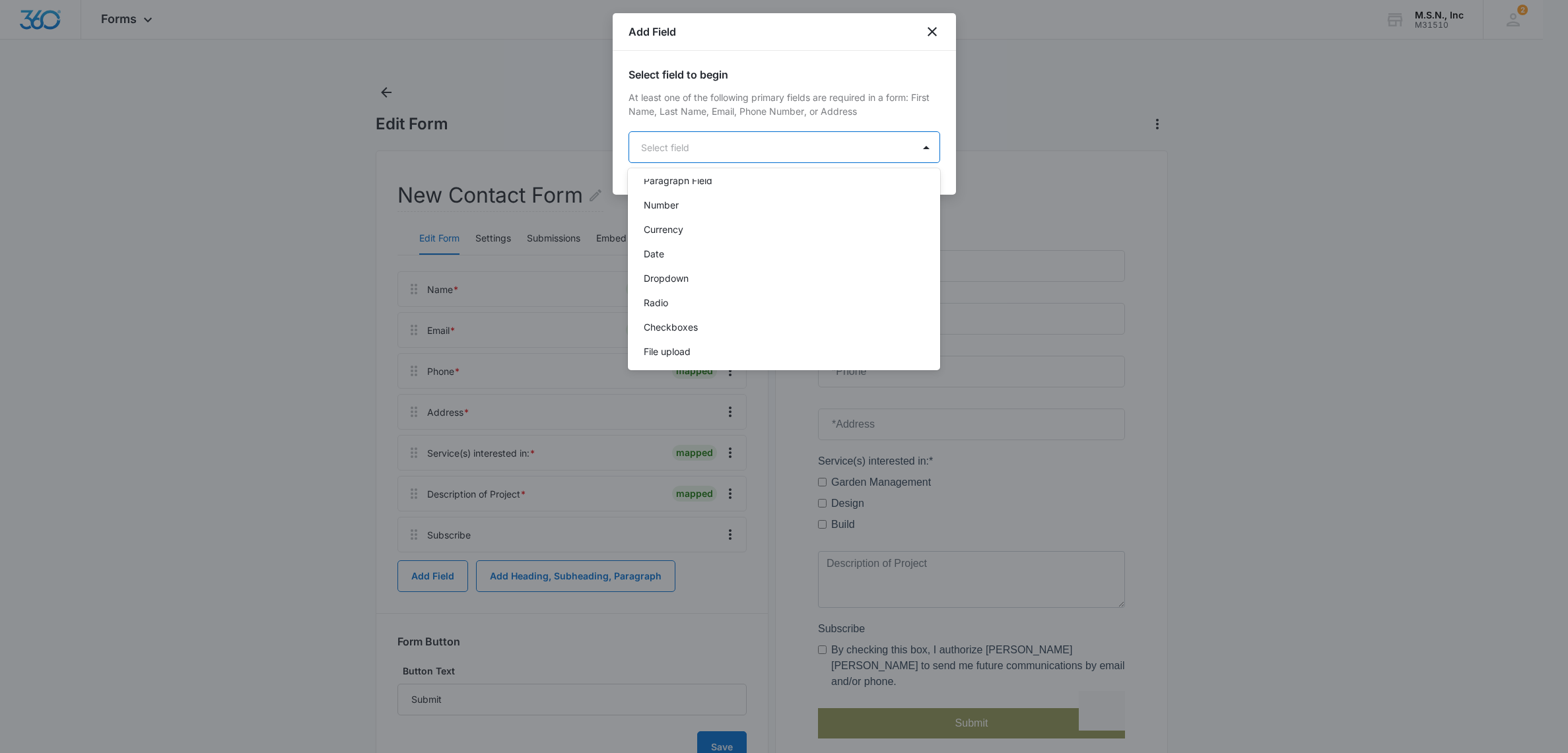
scroll to position [248, 0]
click at [676, 305] on p "Checkboxes" at bounding box center [671, 306] width 54 height 14
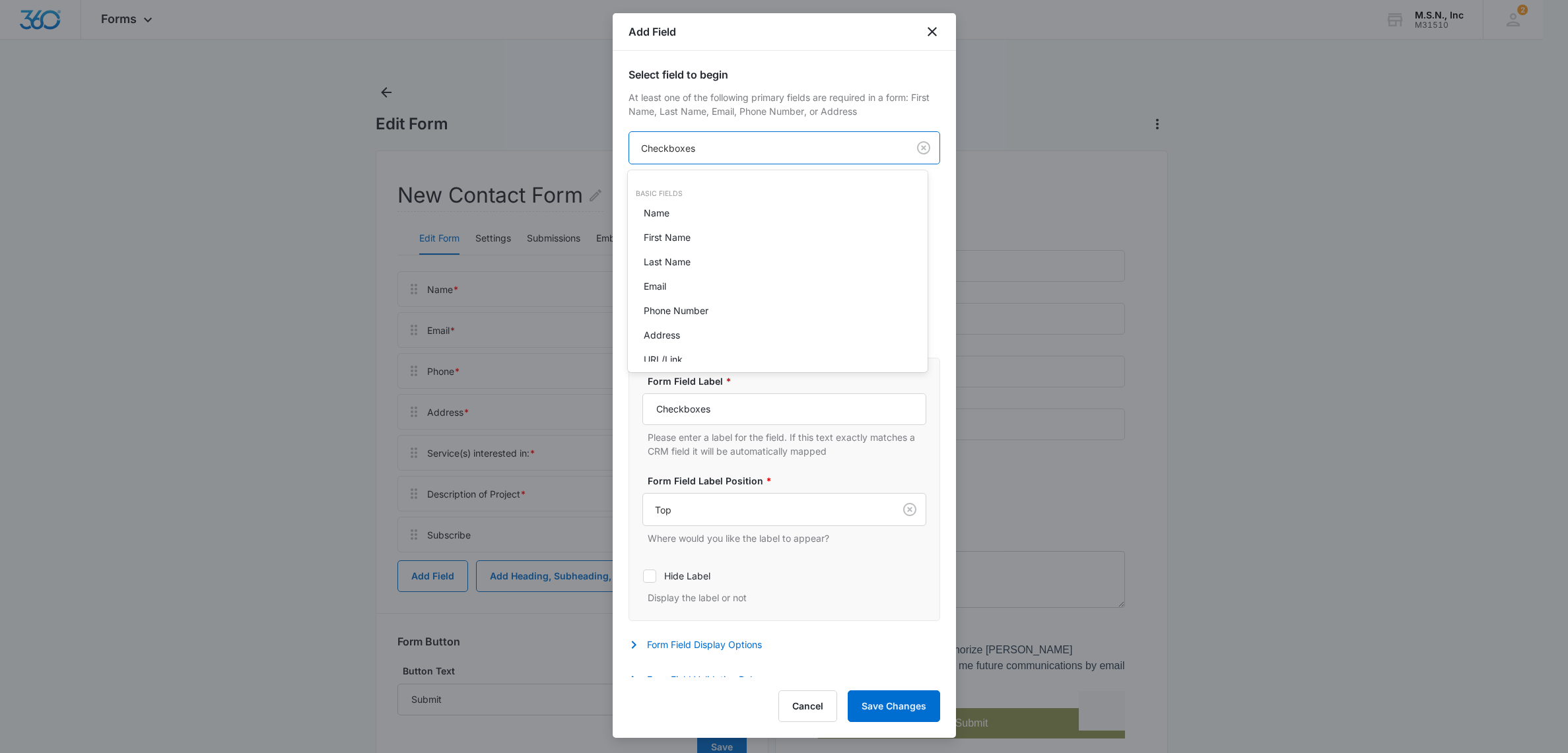
click at [694, 152] on body "Forms Apps Reputation Websites Forms CRM Email Social Shop Payments POS Content…" at bounding box center [784, 376] width 1568 height 753
click at [694, 152] on div at bounding box center [784, 376] width 1568 height 753
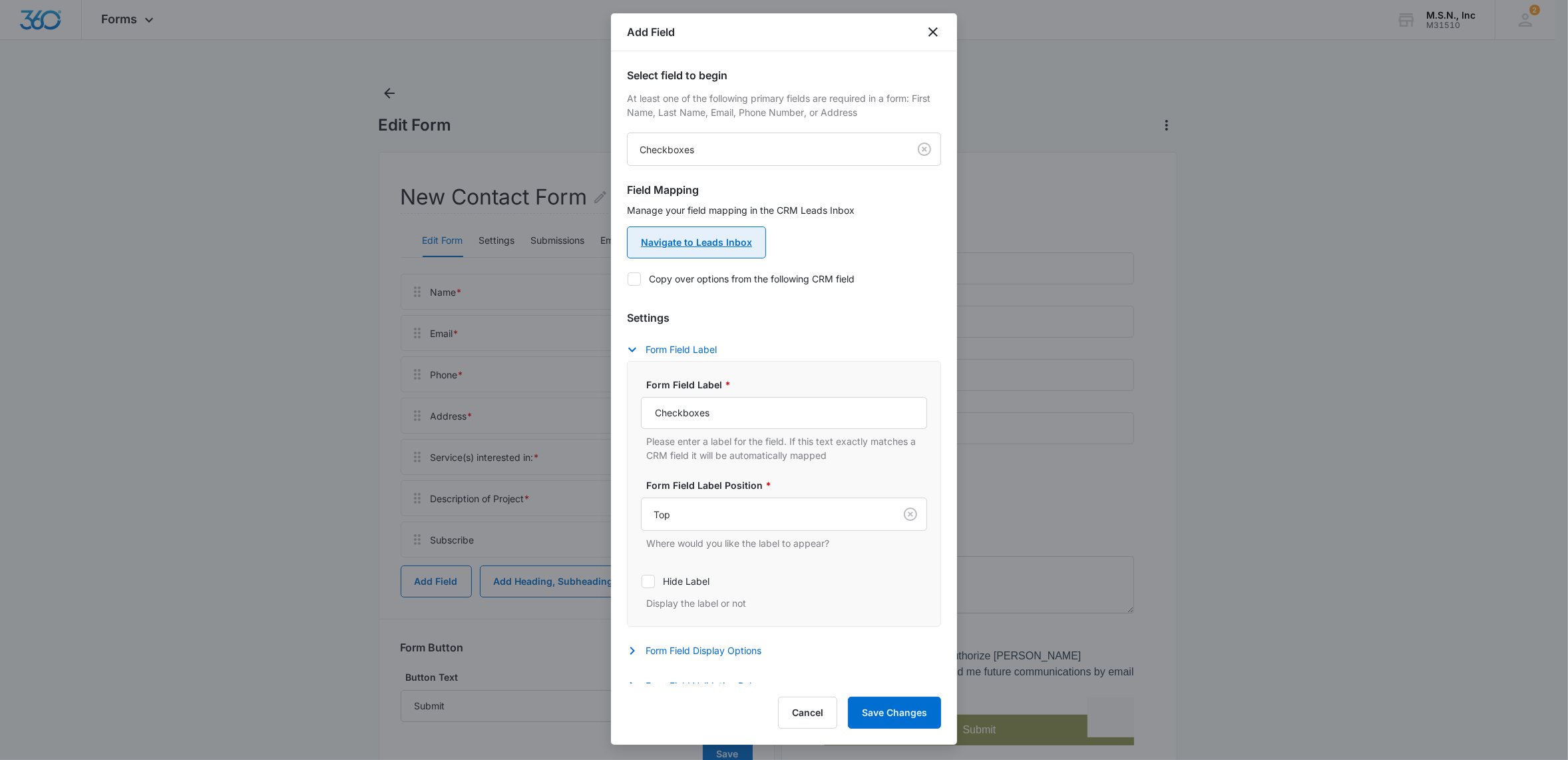
click at [710, 247] on link "Navigate to Leads Inbox" at bounding box center [696, 242] width 139 height 32
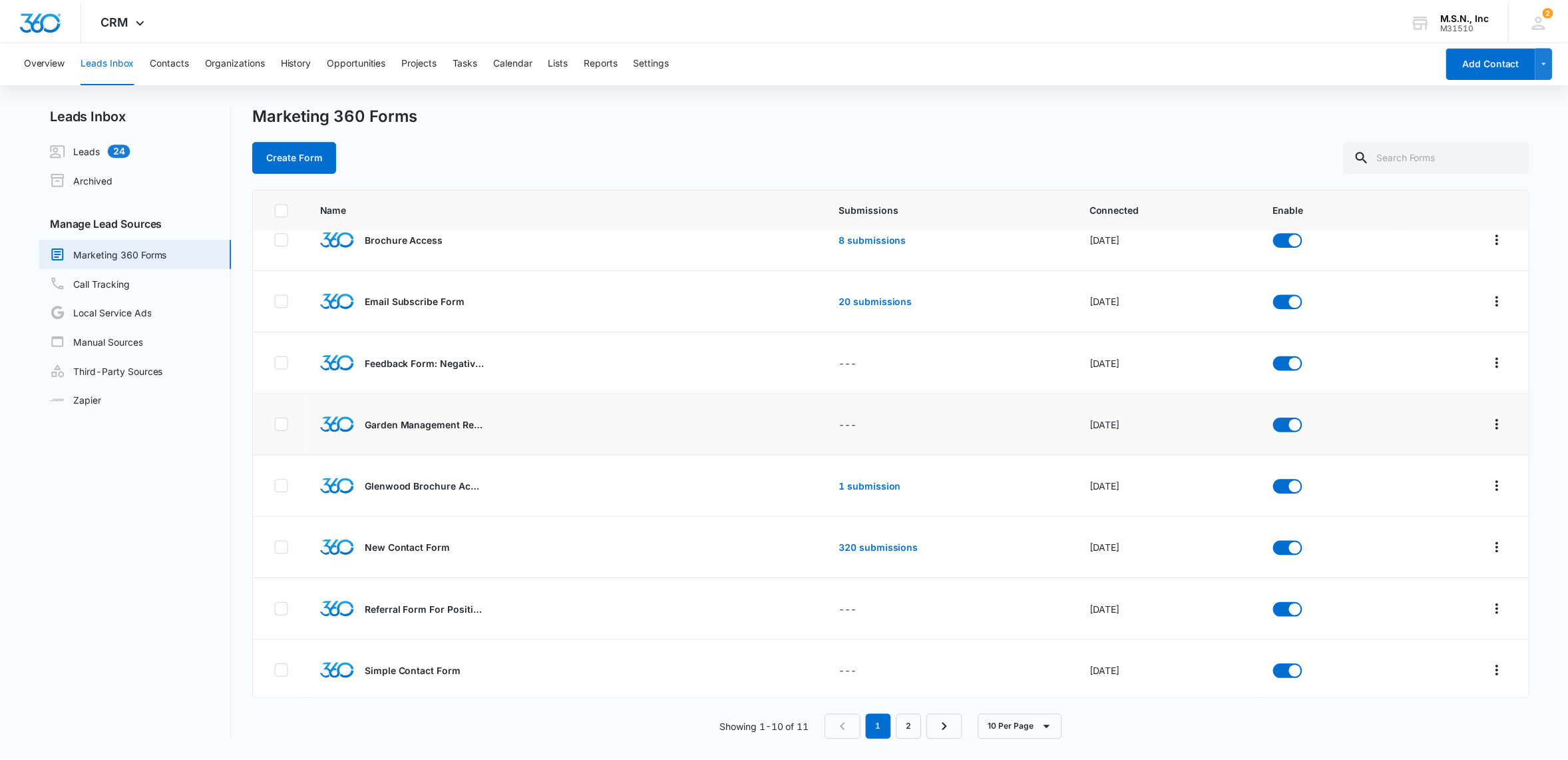
scroll to position [83, 0]
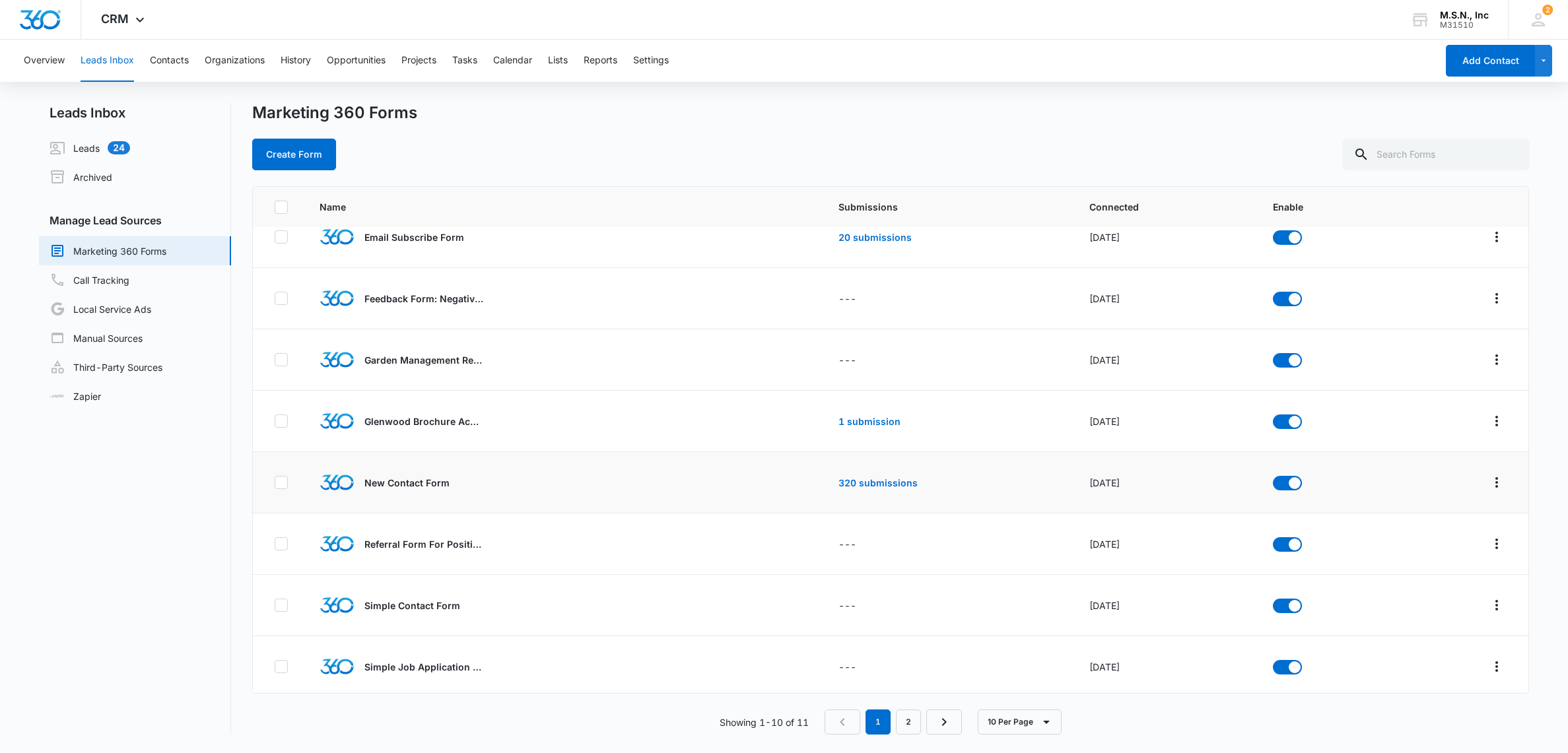
click at [277, 484] on icon at bounding box center [281, 482] width 12 height 12
click at [275, 483] on input "checkbox" at bounding box center [274, 482] width 1 height 1
checkbox input "true"
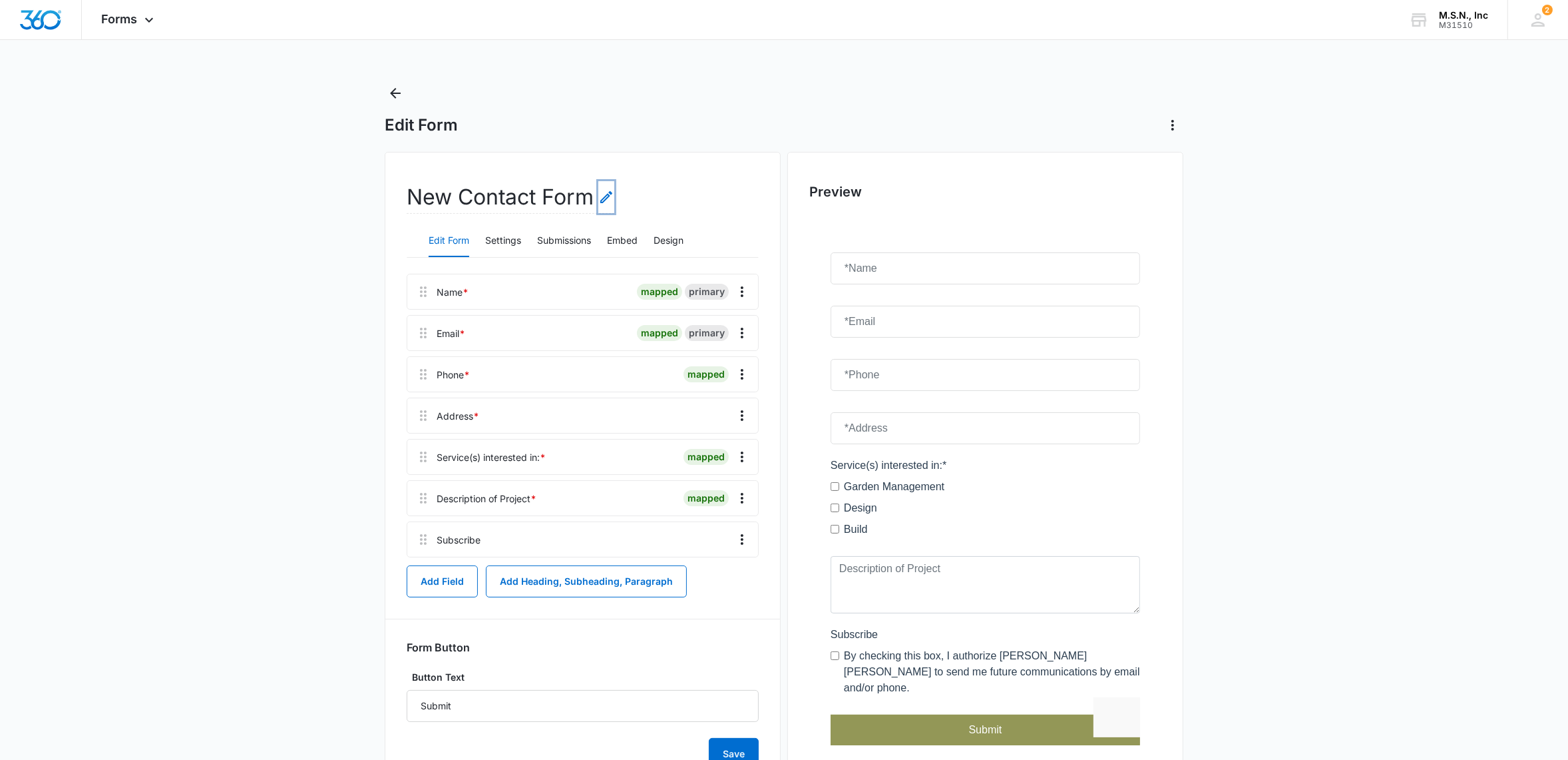
click at [606, 204] on icon "Edit Form Name" at bounding box center [605, 196] width 16 height 16
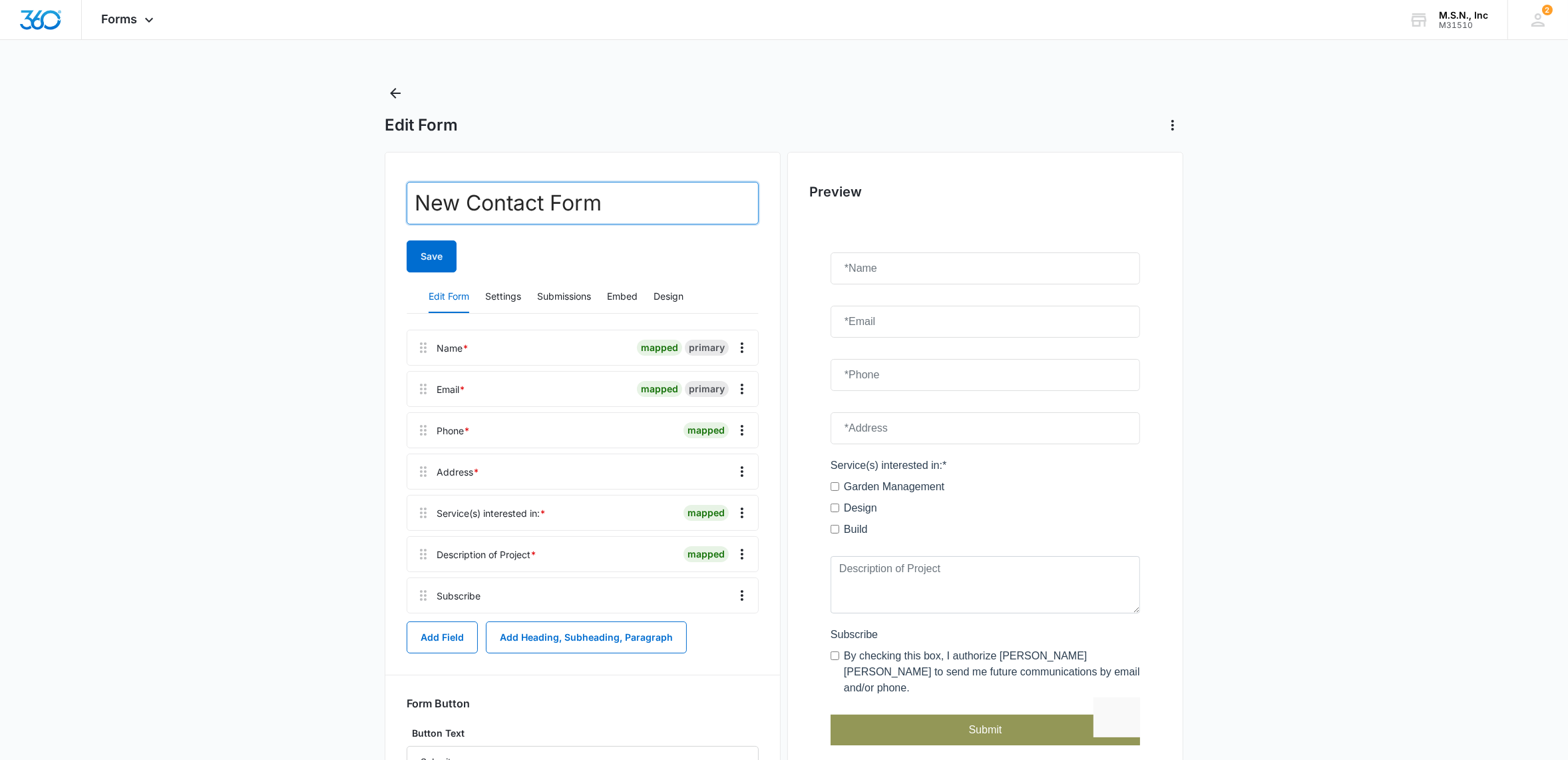
drag, startPoint x: 666, startPoint y: 220, endPoint x: 404, endPoint y: 197, distance: 263.0
click at [374, 204] on main "Edit Form New Contact Form Save Edit Form Settings Submissions Embed Design Nam…" at bounding box center [784, 478] width 1568 height 791
type input "Prospective Client Lead"
click at [440, 250] on button "Save" at bounding box center [431, 256] width 50 height 32
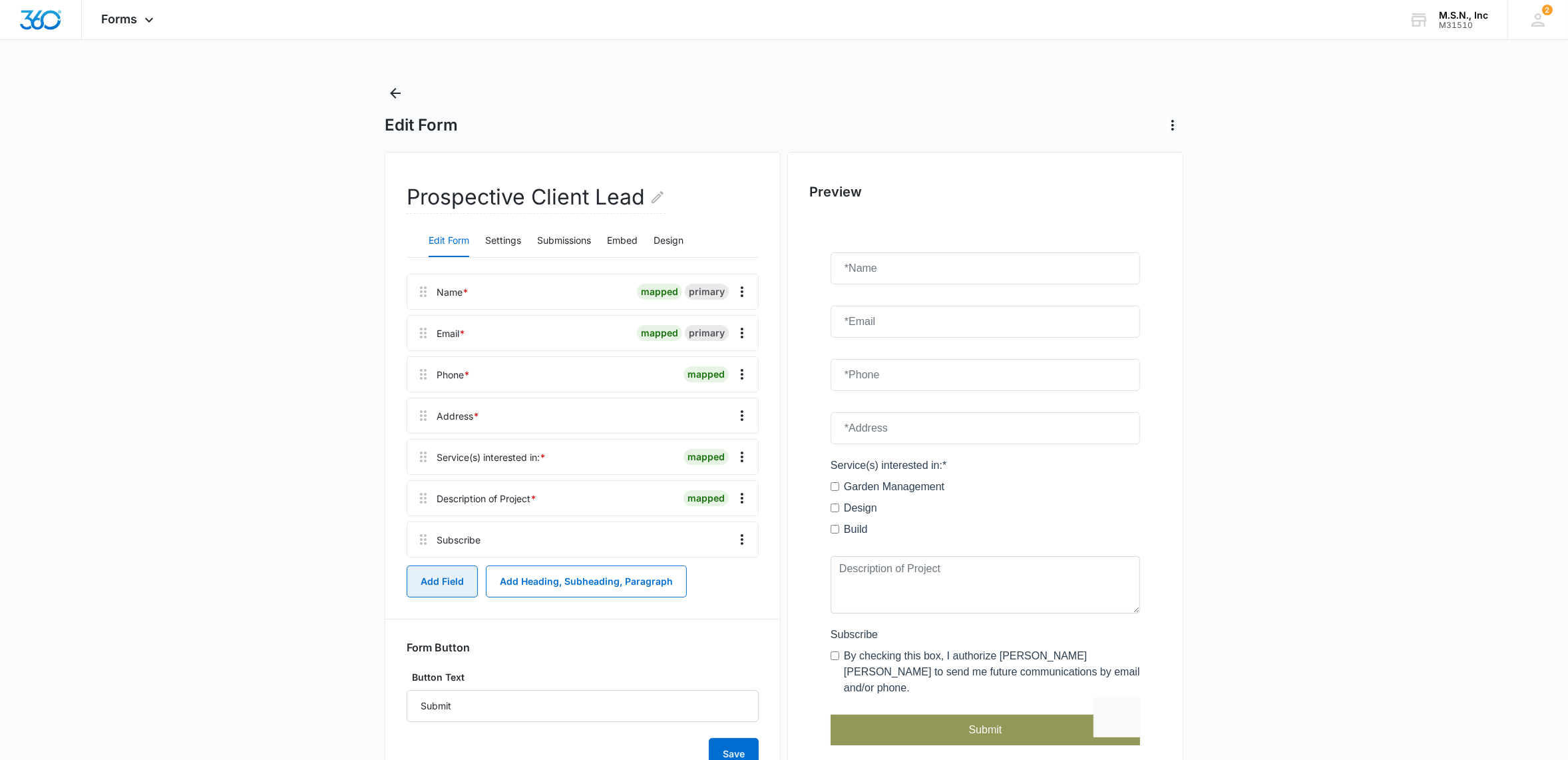
click at [454, 581] on button "Add Field" at bounding box center [442, 581] width 71 height 32
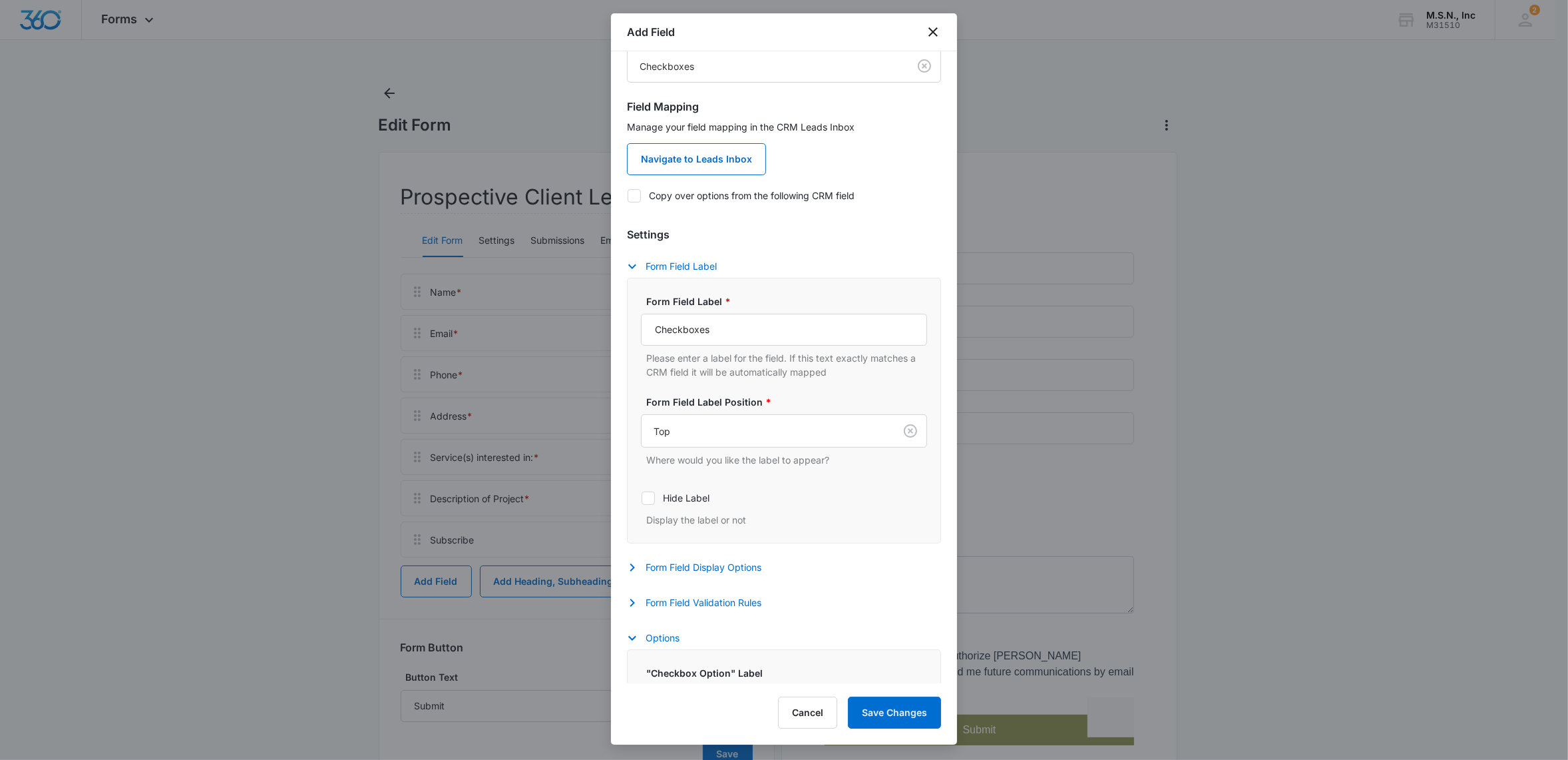
scroll to position [167, 0]
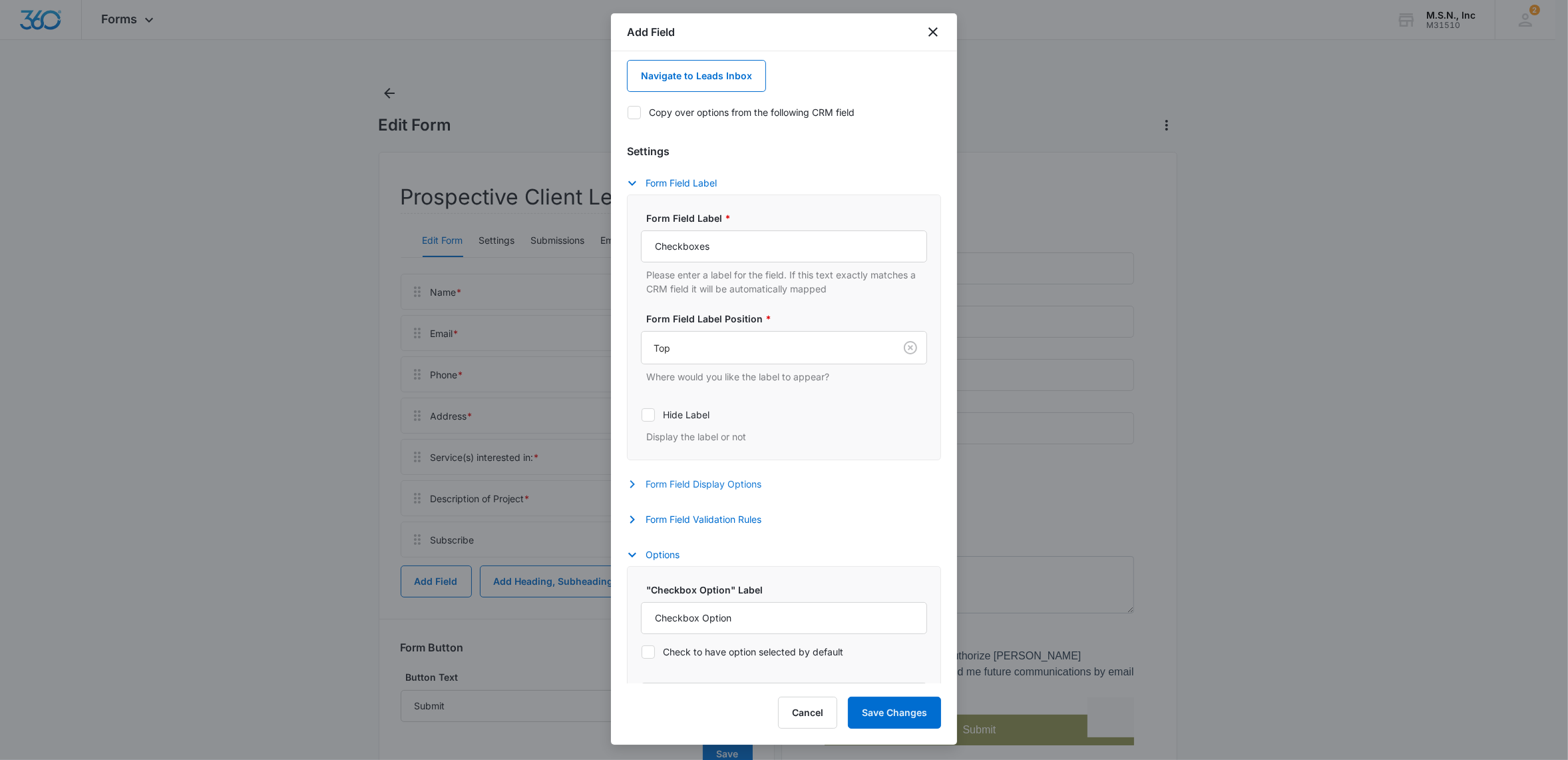
click at [626, 489] on icon "button" at bounding box center [632, 484] width 16 height 16
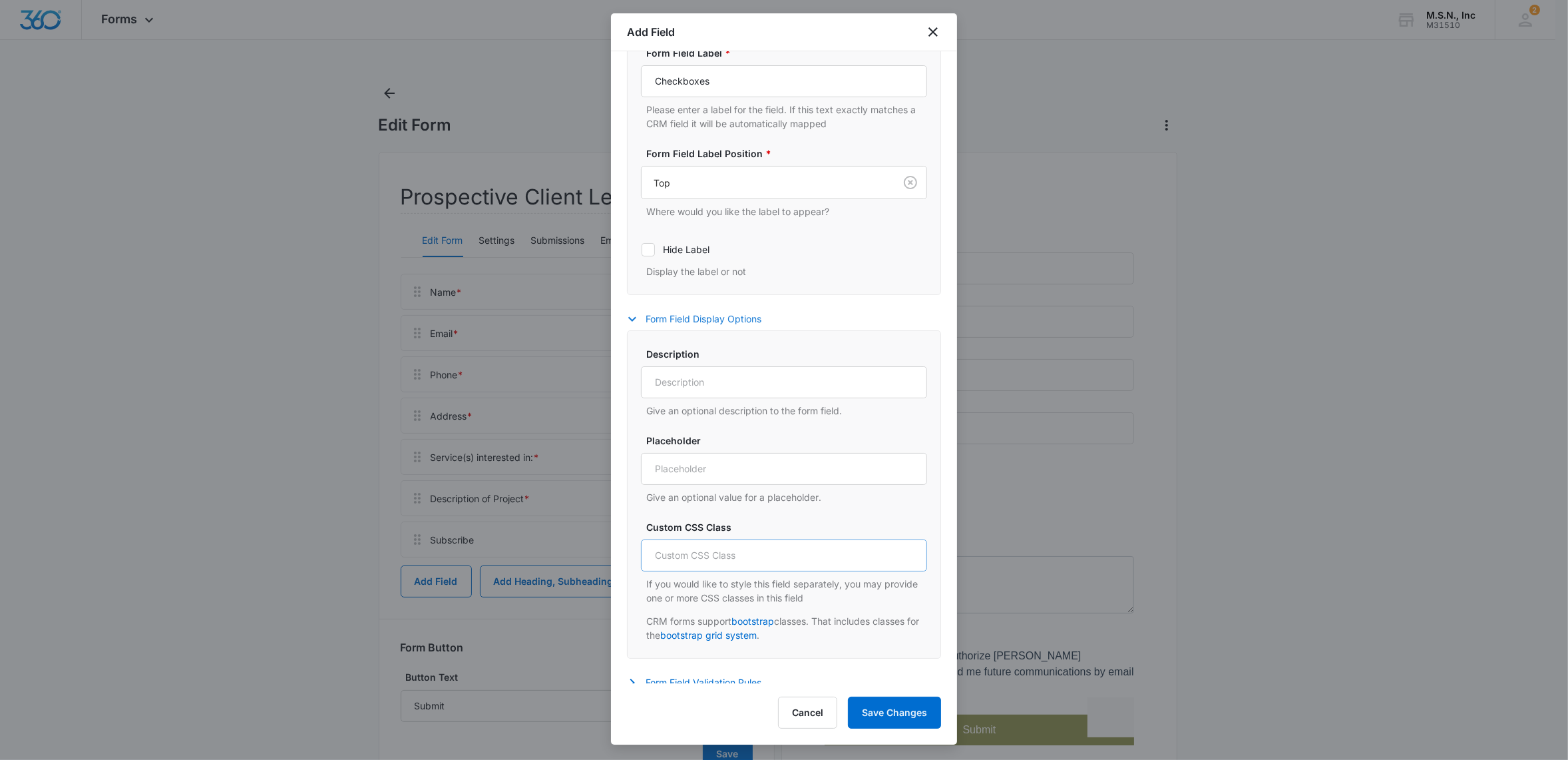
scroll to position [333, 0]
click at [634, 322] on icon "button" at bounding box center [632, 317] width 16 height 16
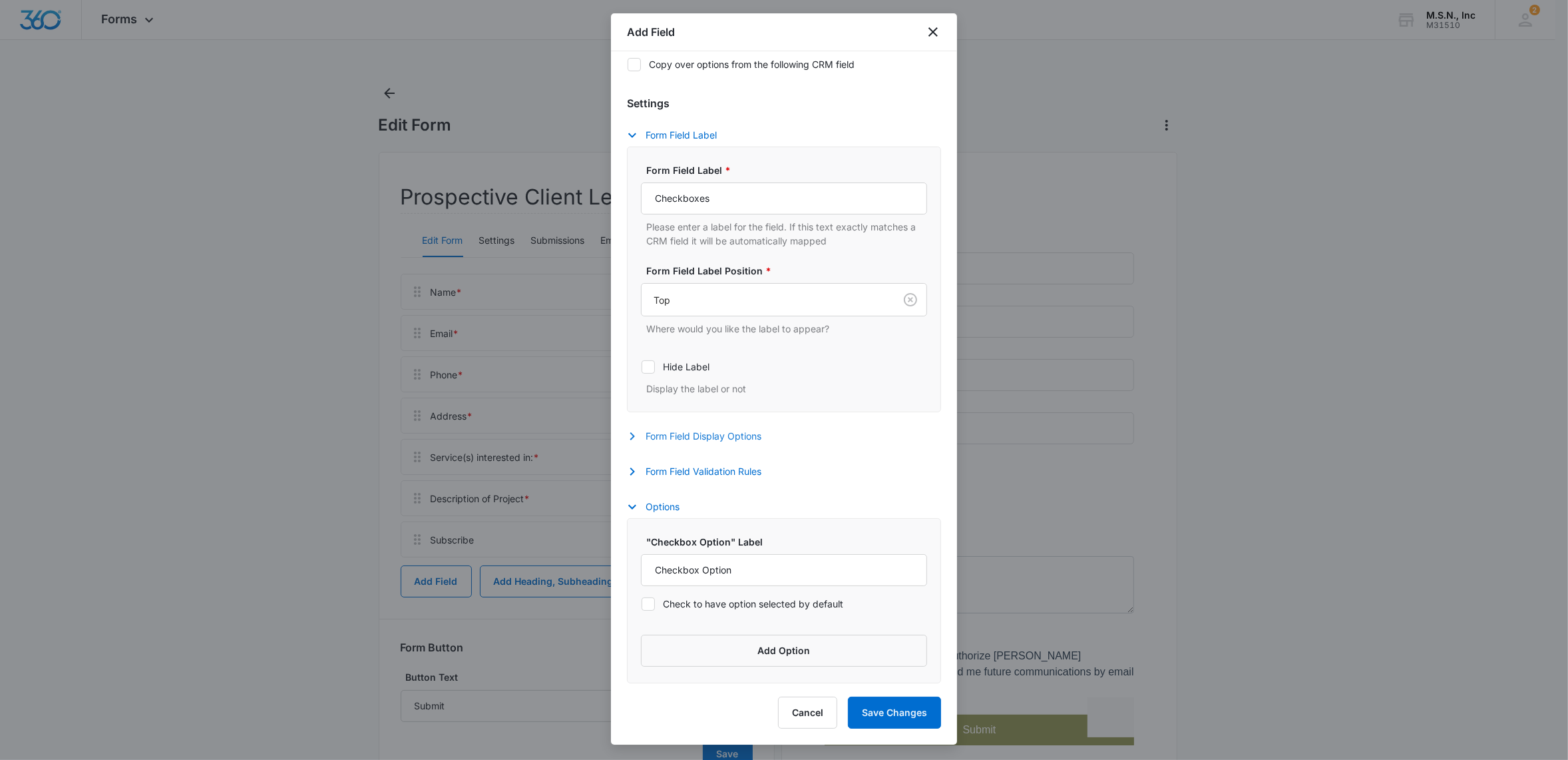
scroll to position [218, 0]
click at [629, 467] on icon "button" at bounding box center [632, 471] width 16 height 16
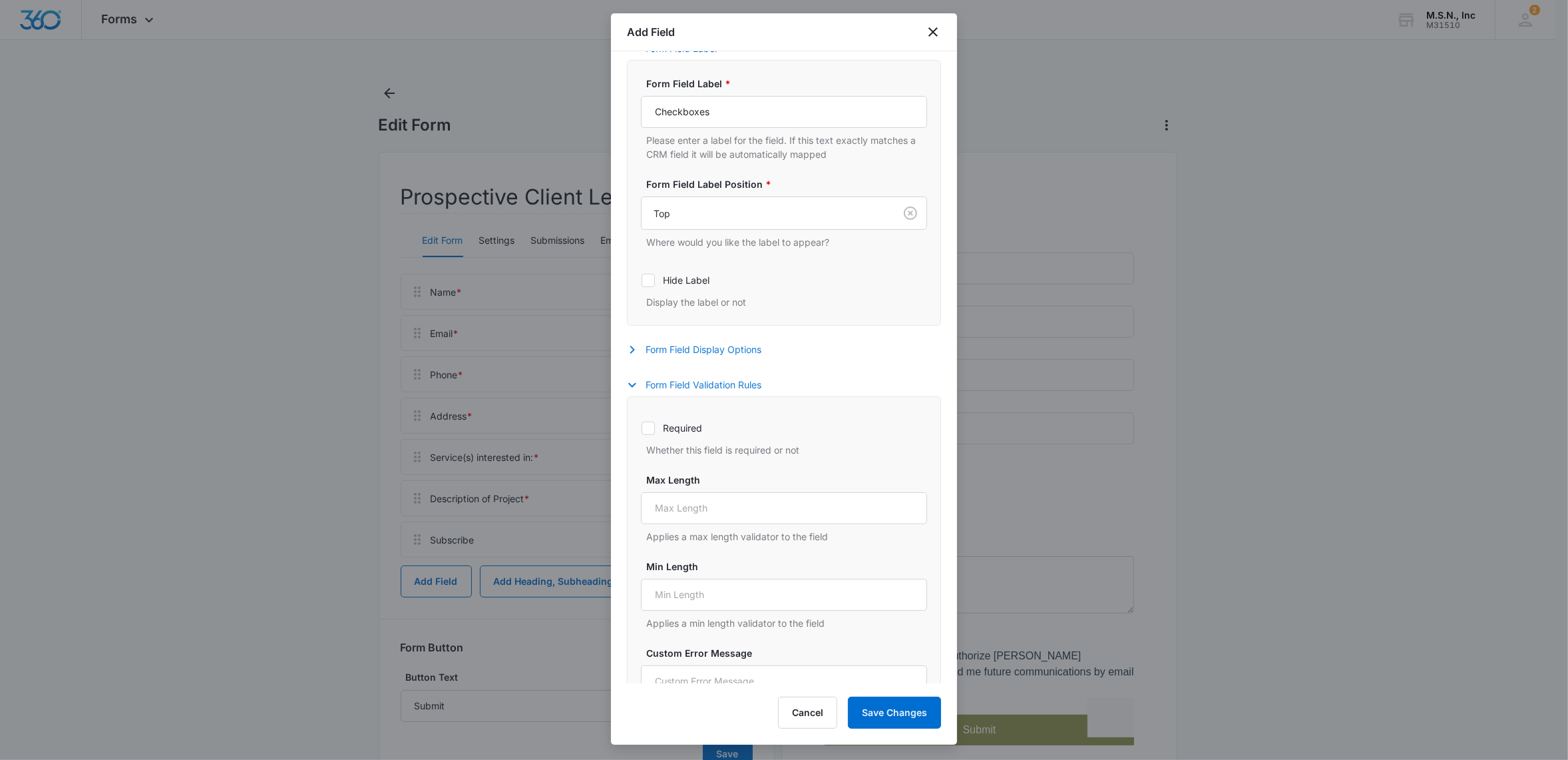
click at [650, 431] on icon at bounding box center [648, 428] width 12 height 12
click at [642, 428] on input "Required" at bounding box center [641, 427] width 1 height 1
checkbox input "true"
click at [626, 391] on icon "button" at bounding box center [632, 385] width 16 height 16
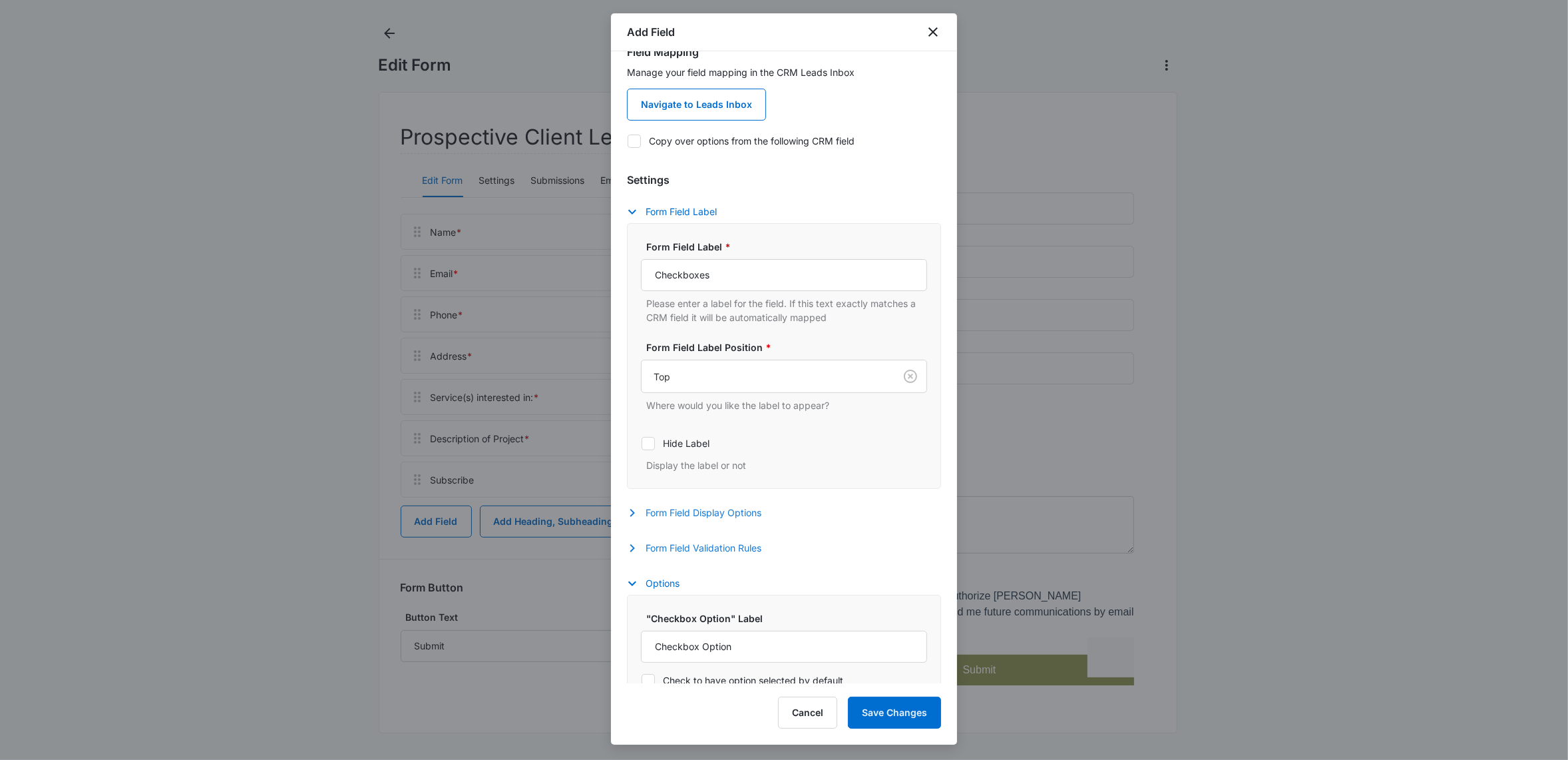
scroll to position [218, 0]
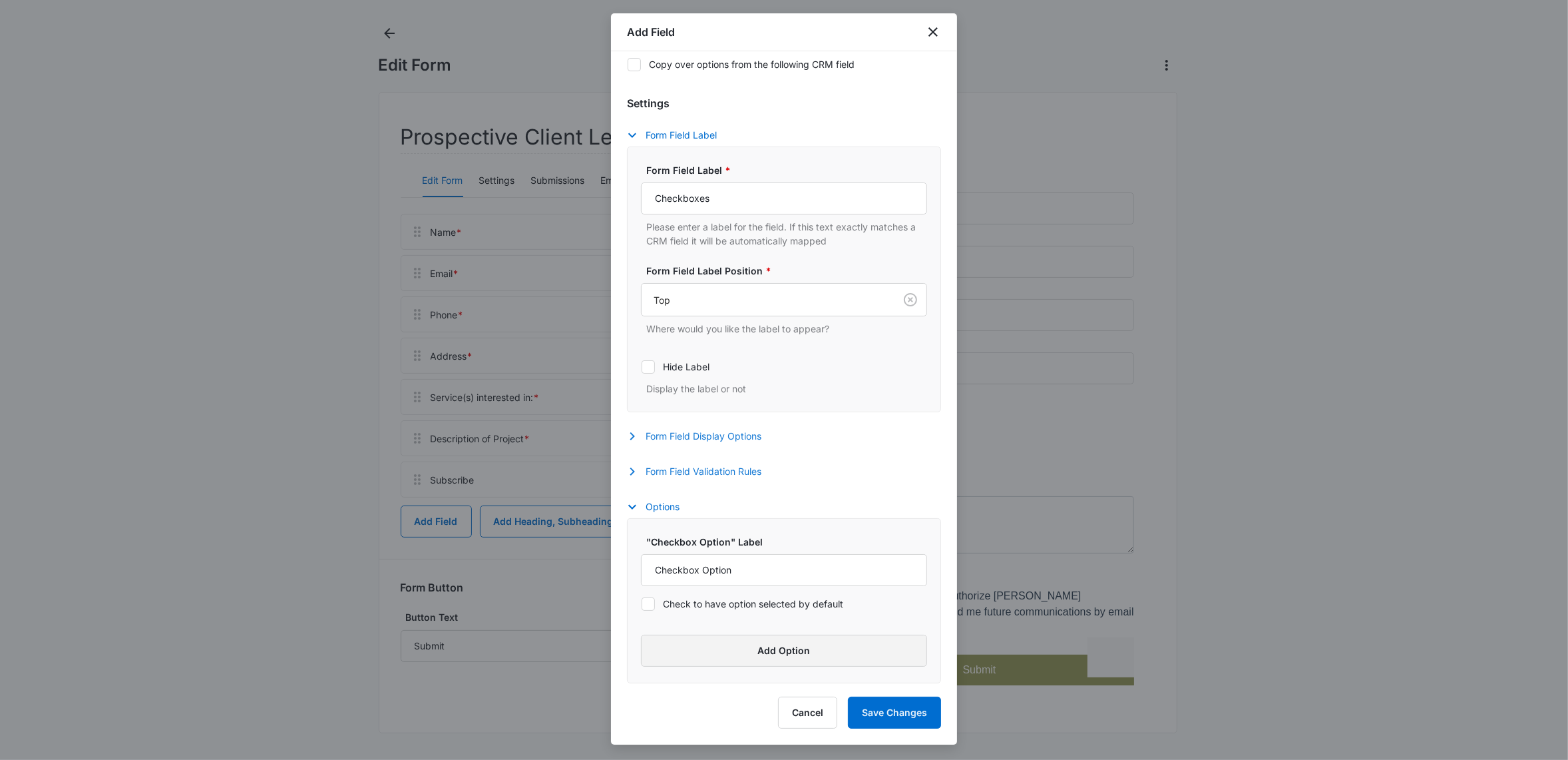
click at [727, 653] on button "Add Option" at bounding box center [784, 650] width 286 height 32
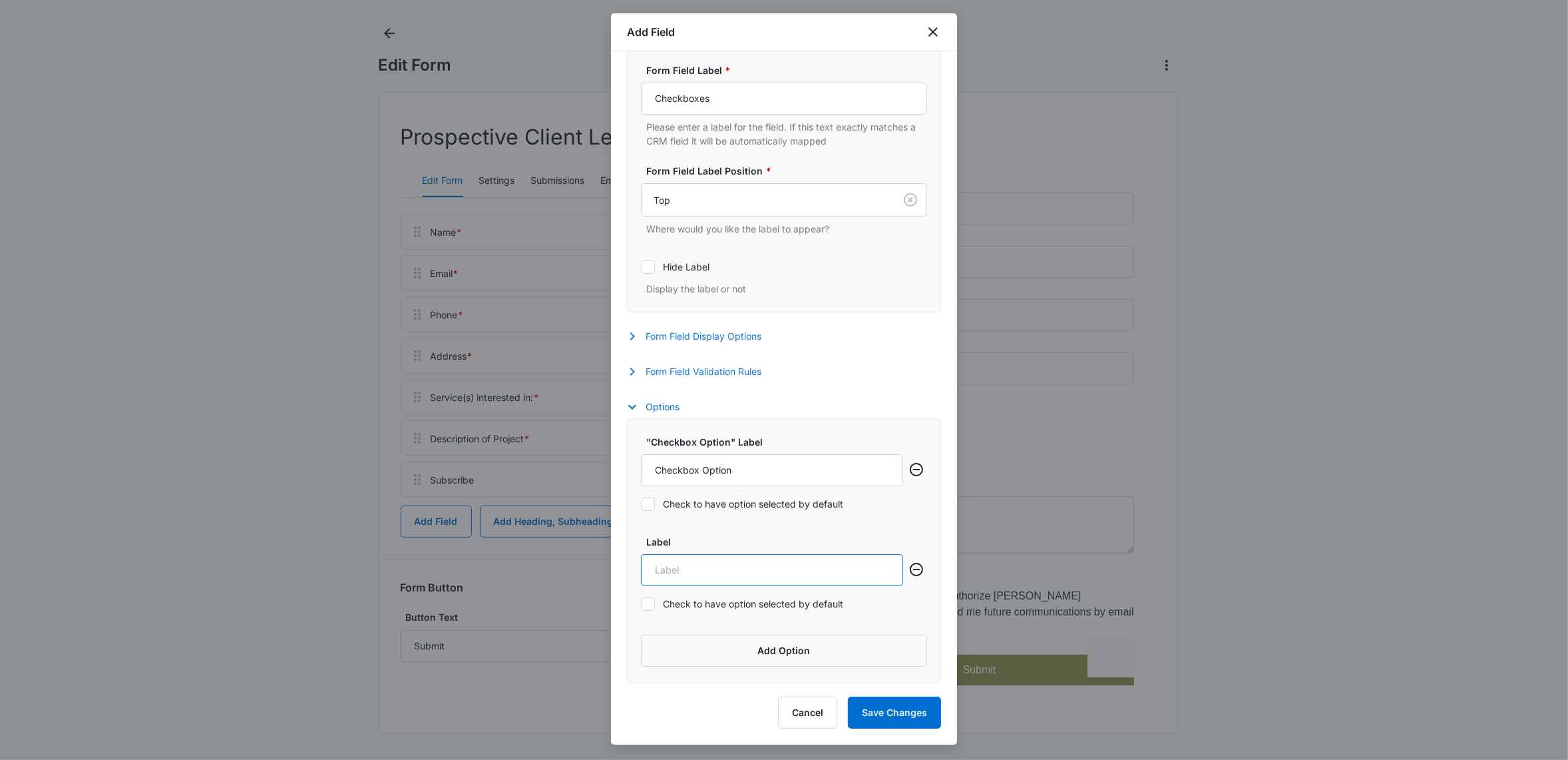
click at [699, 573] on input "Label" at bounding box center [772, 569] width 262 height 32
type input "Under $50K"
click at [726, 653] on button "Add Option" at bounding box center [784, 650] width 286 height 32
click at [661, 676] on input "Label" at bounding box center [772, 666] width 262 height 32
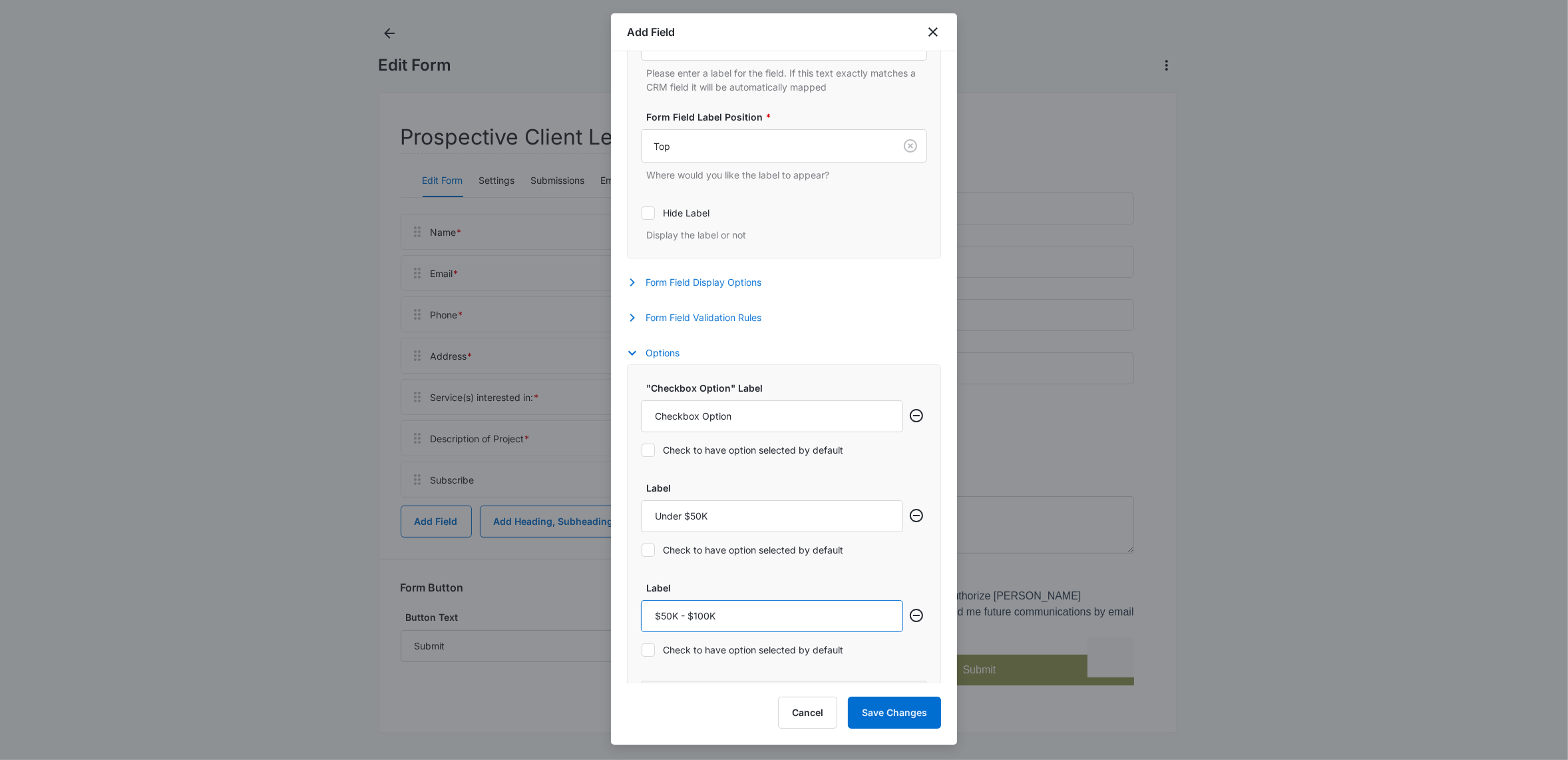
scroll to position [418, 0]
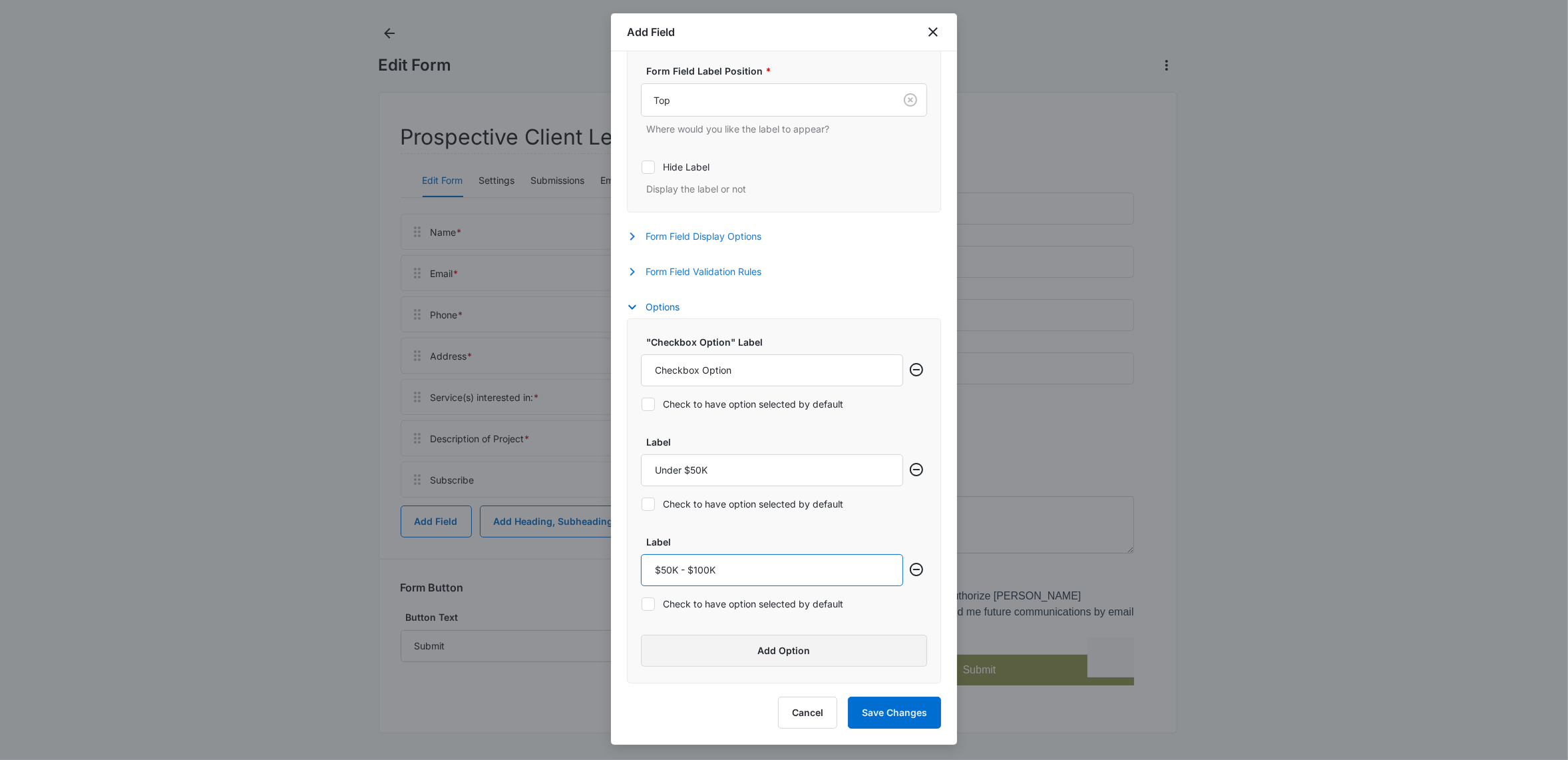
type input "$50K - $100K"
click at [683, 647] on button "Add Option" at bounding box center [784, 650] width 286 height 32
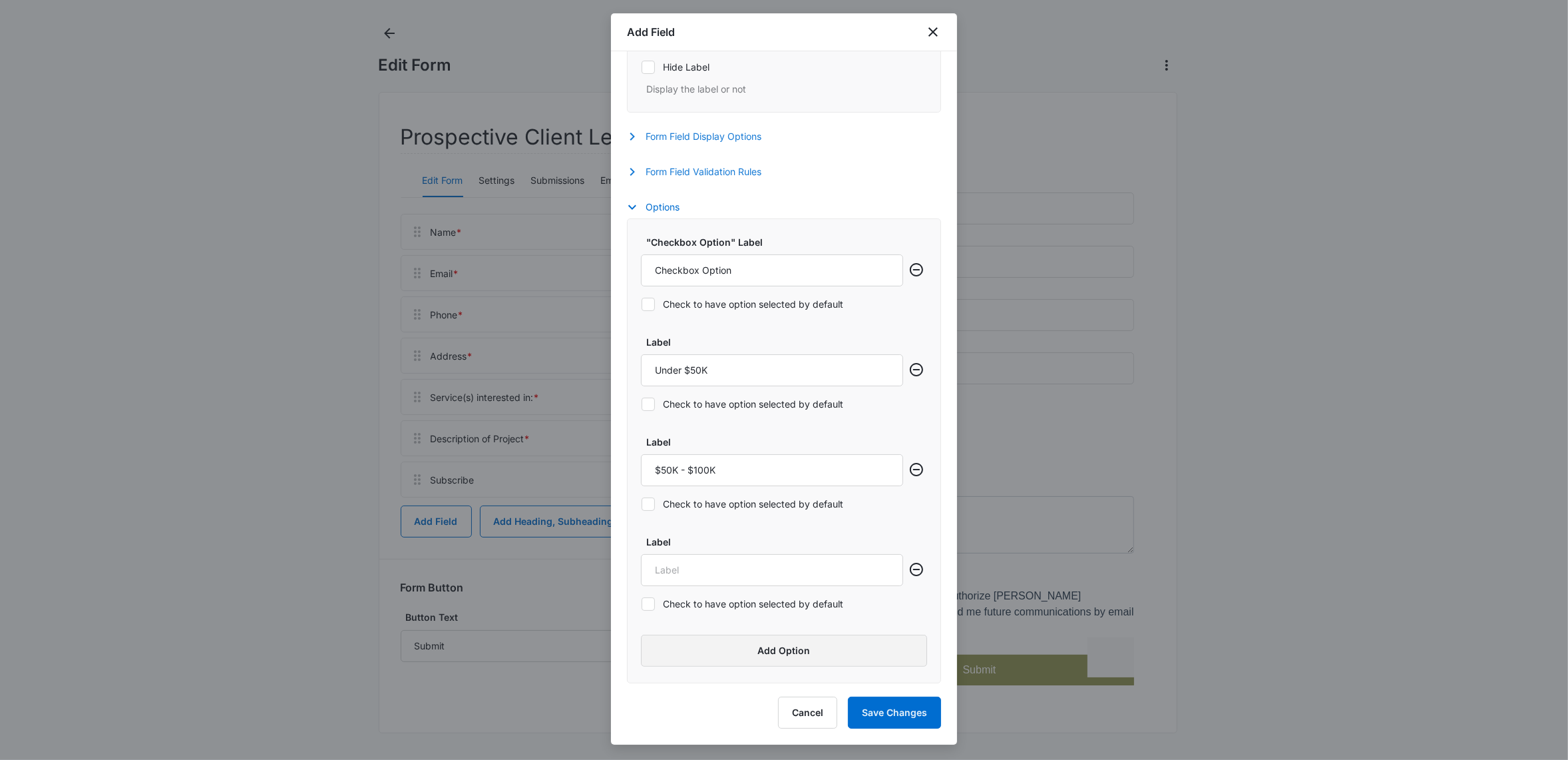
scroll to position [517, 0]
click at [664, 557] on input "Label" at bounding box center [772, 569] width 262 height 32
type input "$100K - $250K"
click at [798, 654] on button "Add Option" at bounding box center [784, 650] width 286 height 32
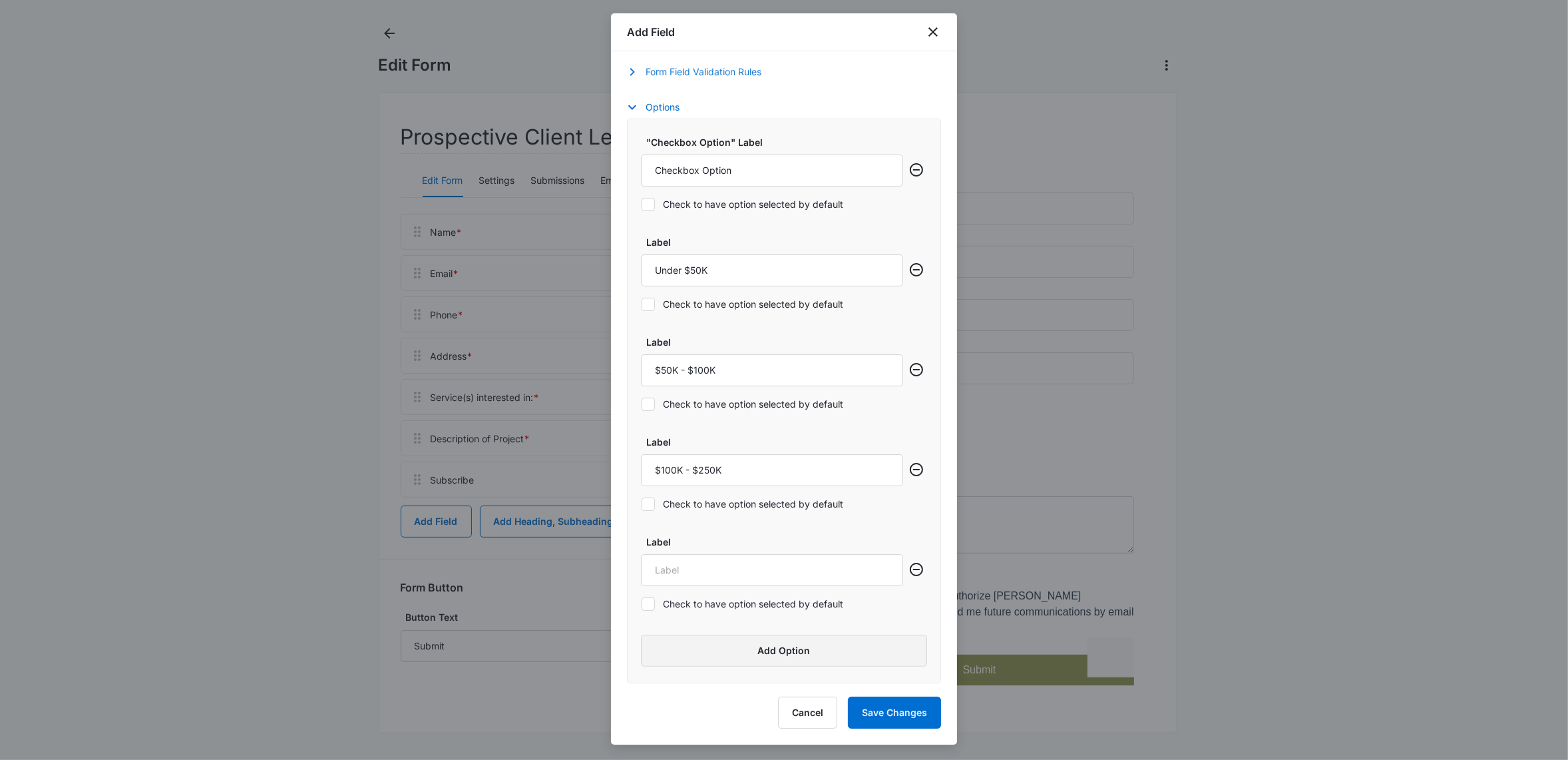
scroll to position [617, 0]
click at [672, 560] on input "Label" at bounding box center [772, 569] width 262 height 32
type input "$250K - $750K"
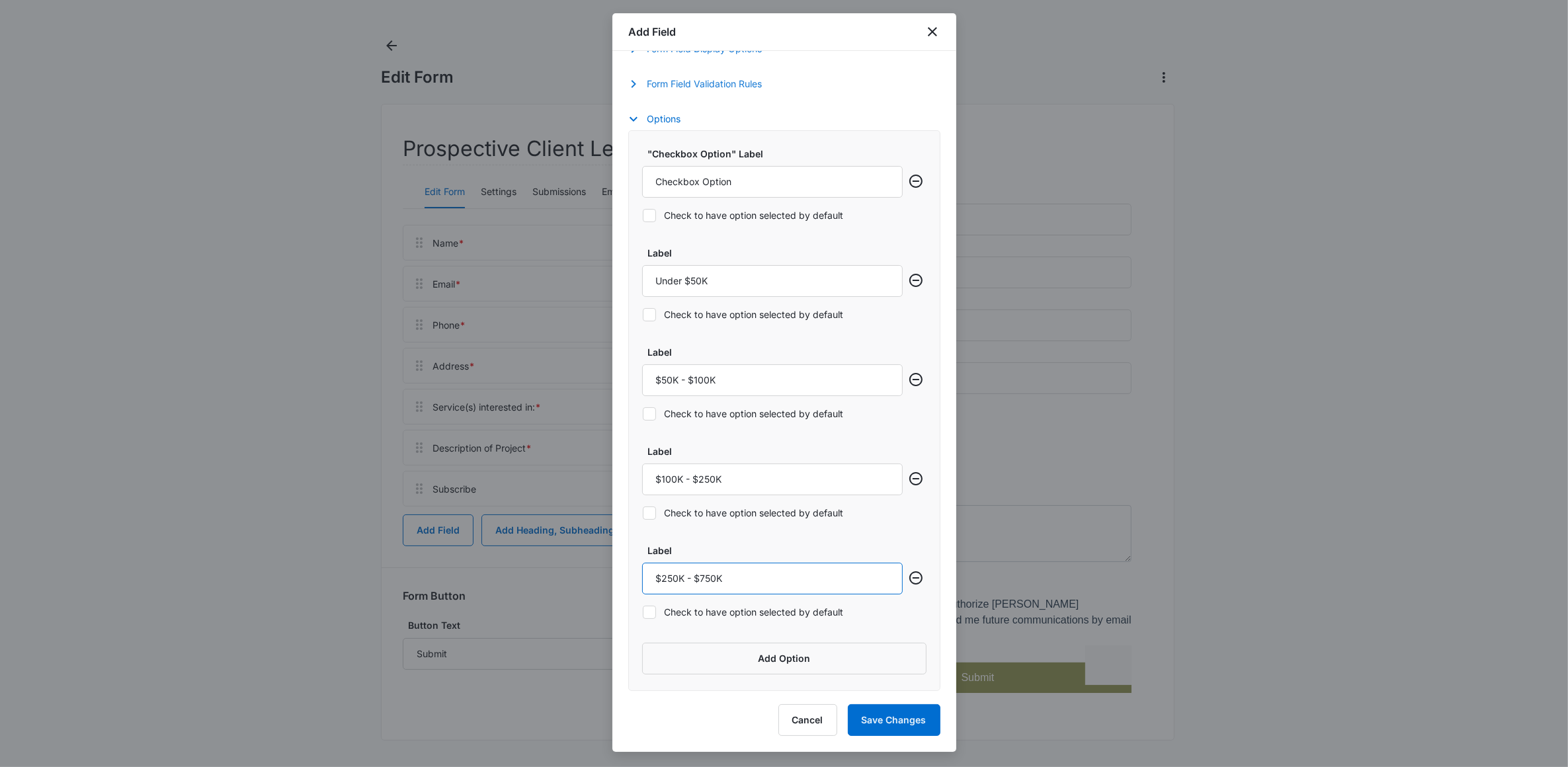
scroll to position [601, 0]
click at [1208, 352] on div at bounding box center [784, 384] width 1568 height 767
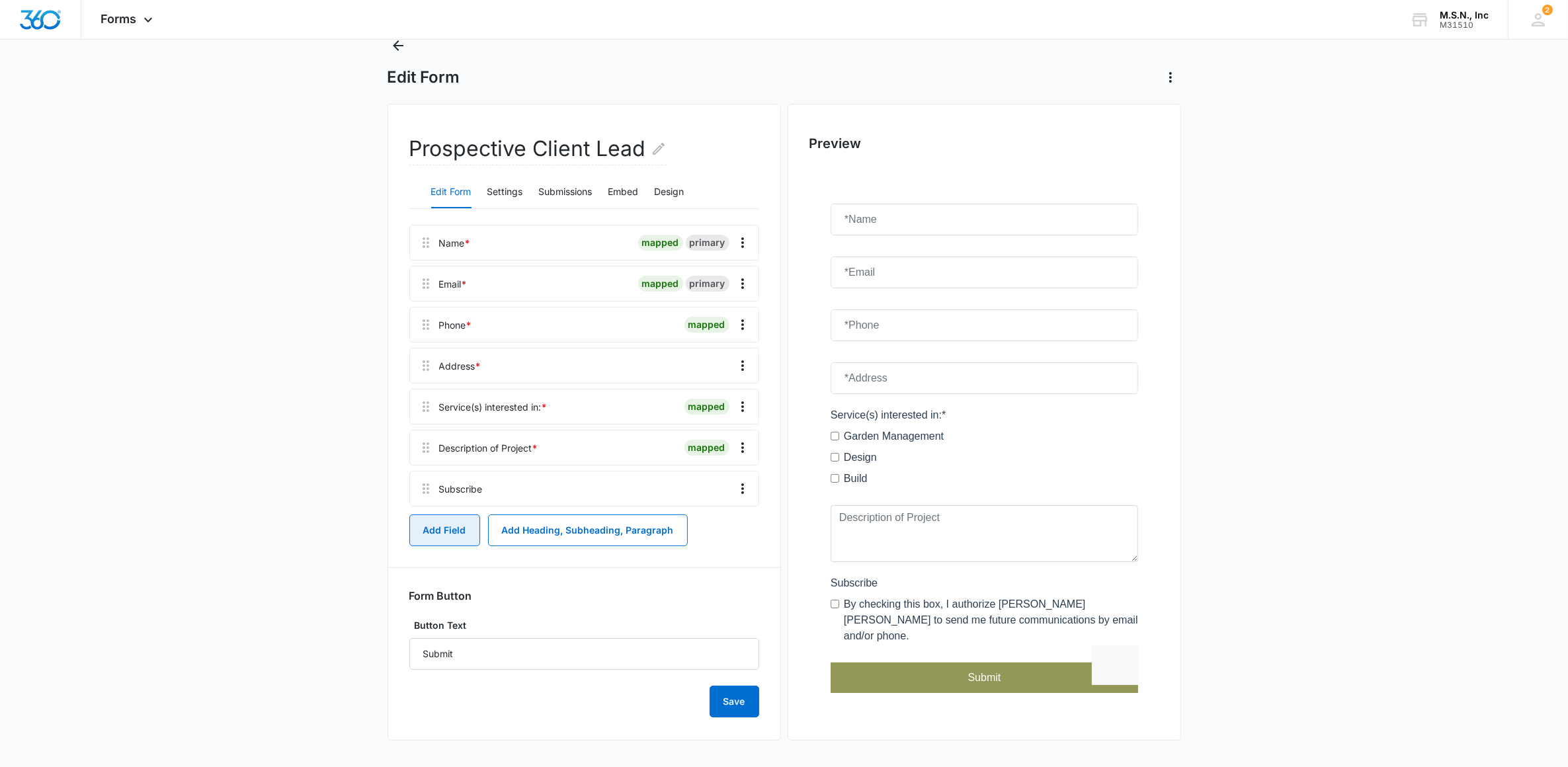
click at [448, 523] on button "Add Field" at bounding box center [445, 530] width 70 height 32
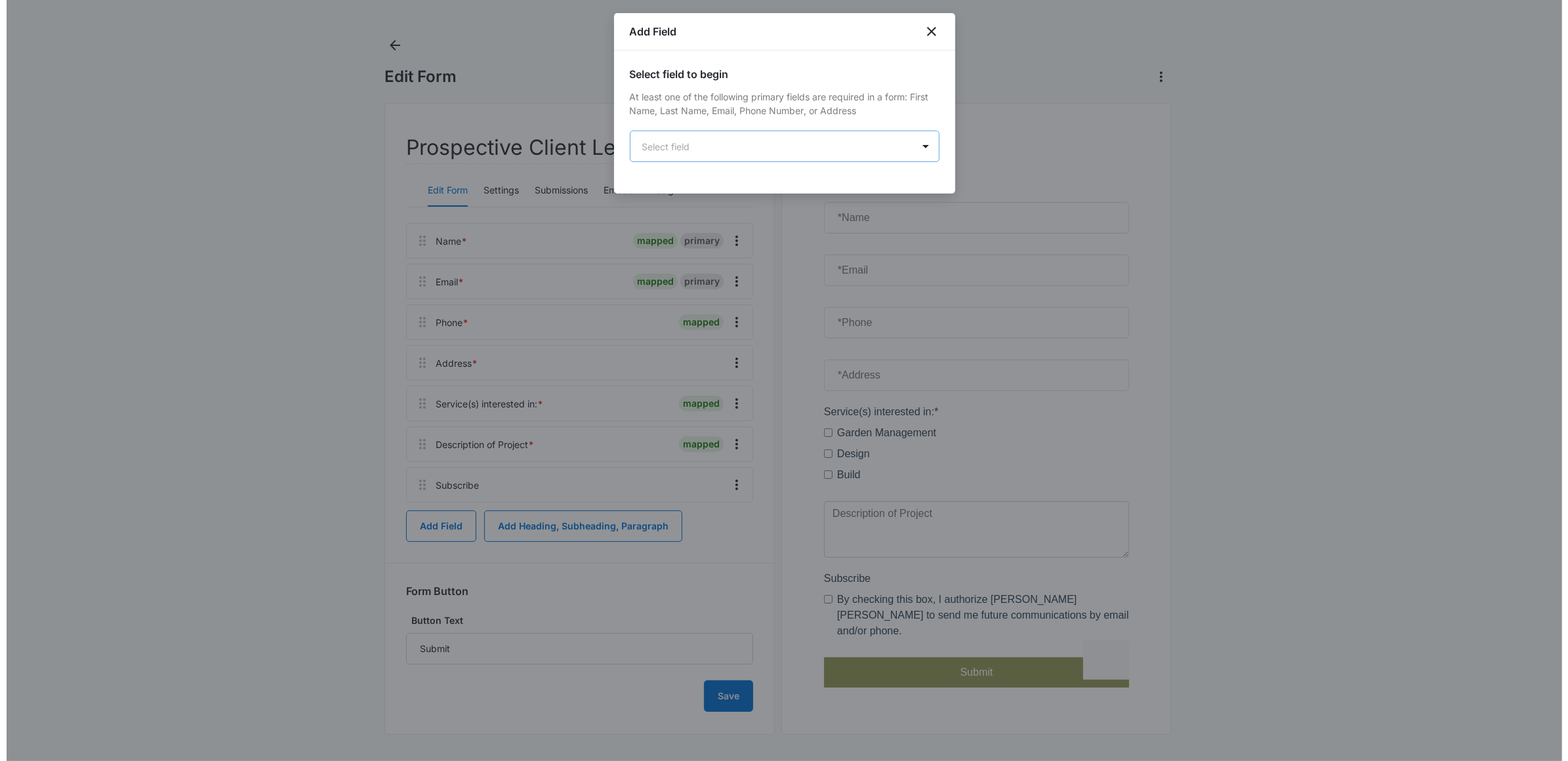
scroll to position [0, 0]
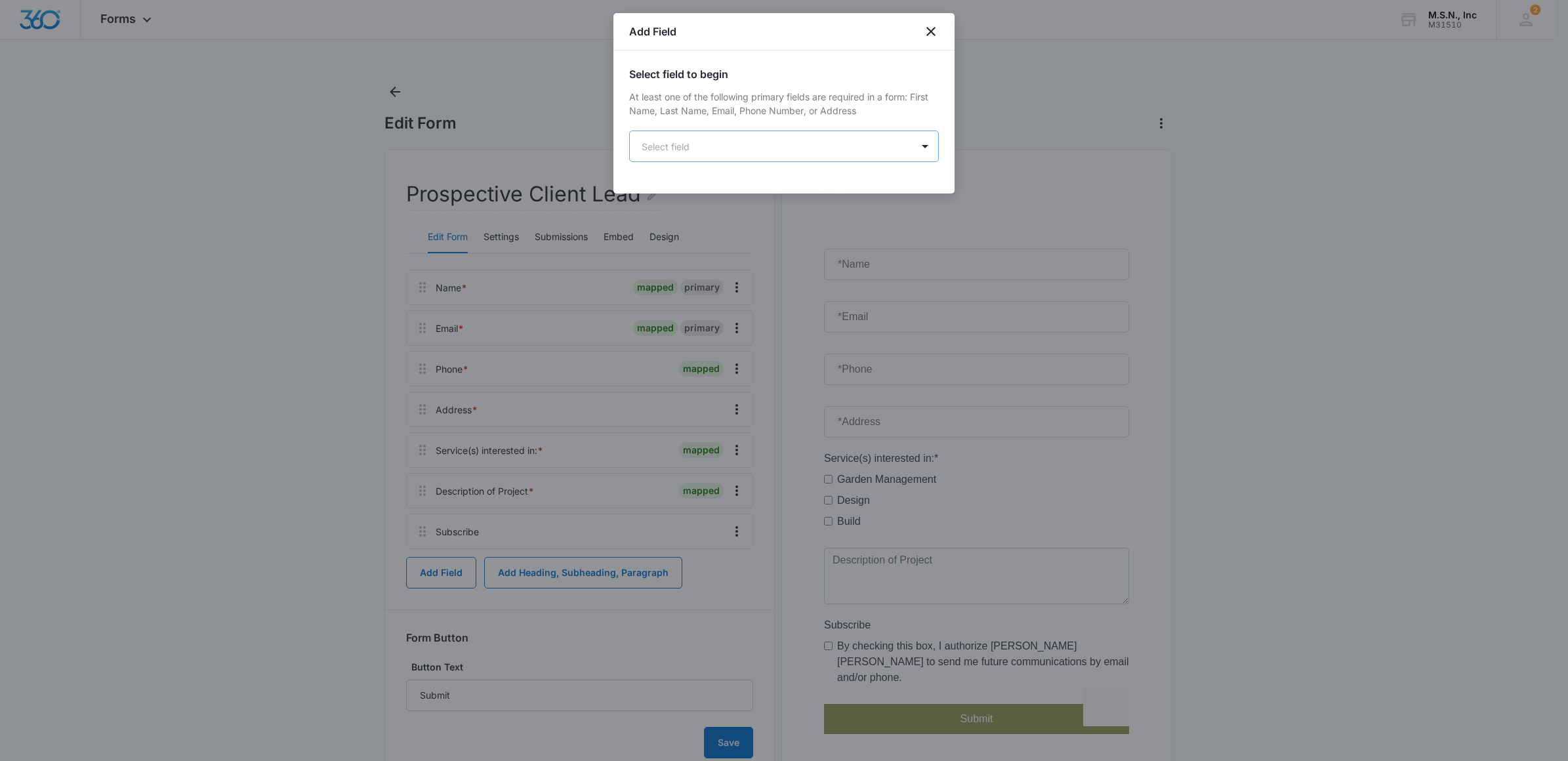
click at [685, 148] on body "Forms Apps Reputation Websites Forms CRM Email Social Shop Payments POS Content…" at bounding box center [784, 403] width 1568 height 807
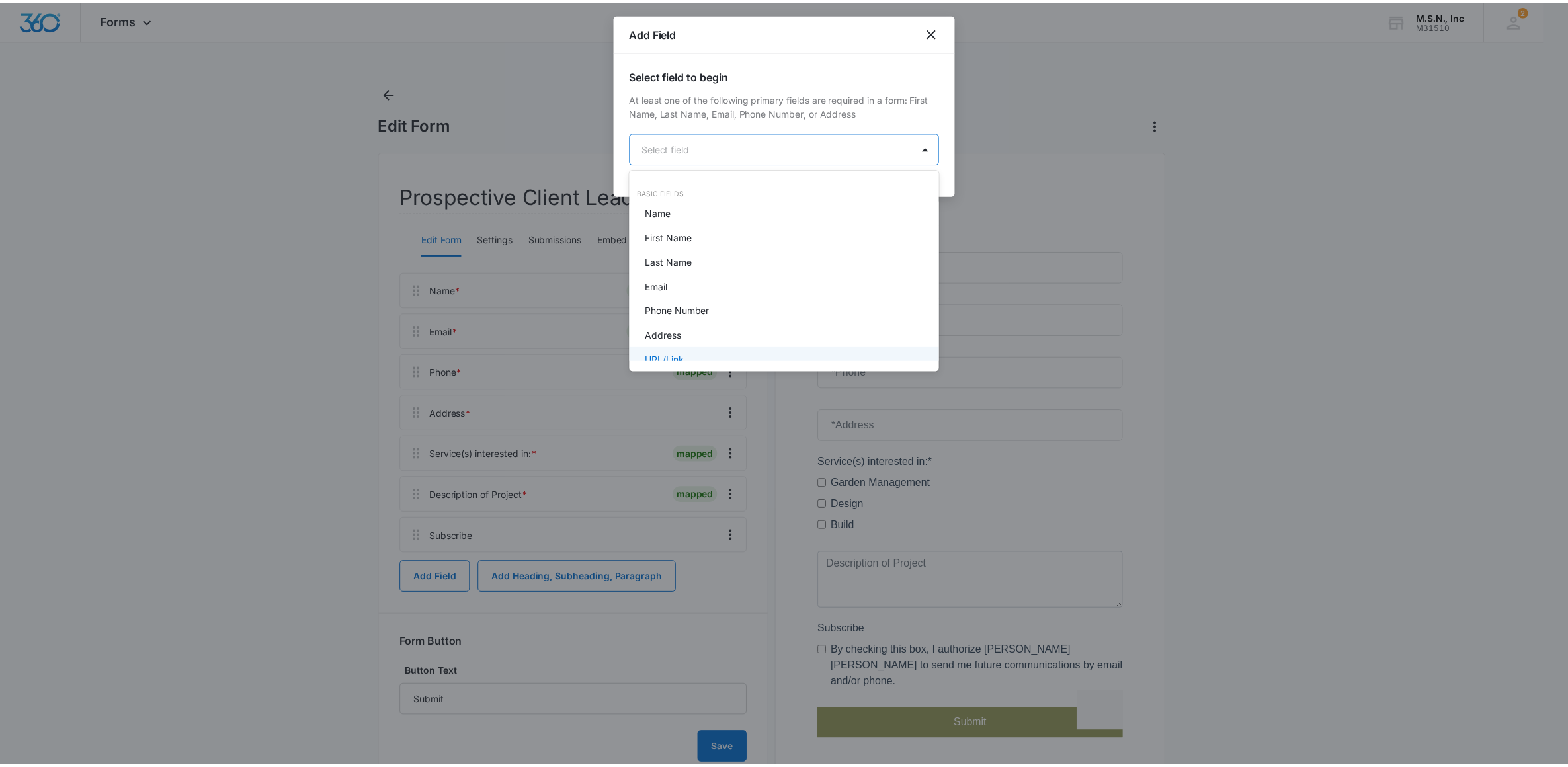
scroll to position [334, 0]
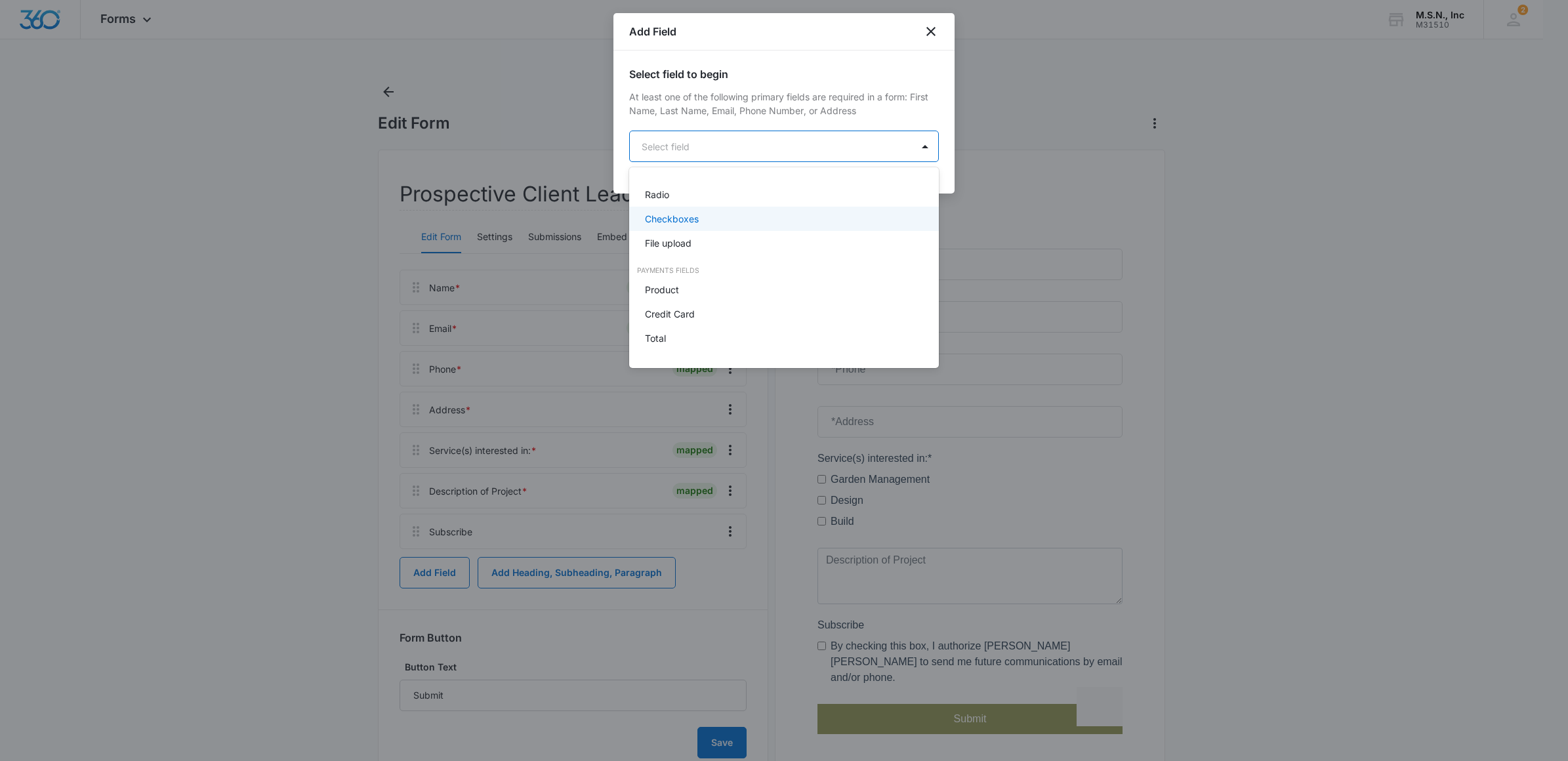
click at [684, 222] on p "Checkboxes" at bounding box center [671, 219] width 54 height 14
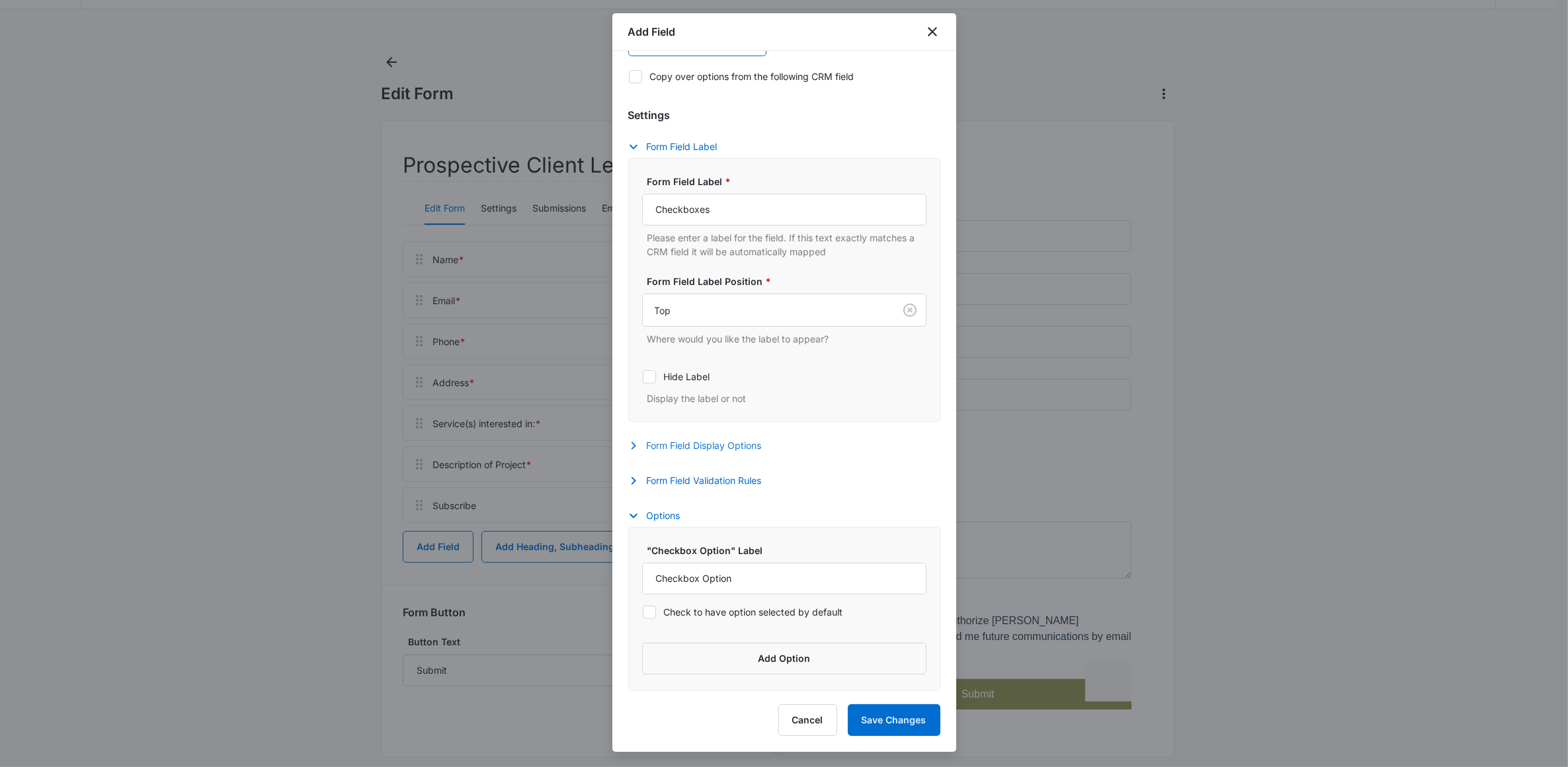
scroll to position [48, 0]
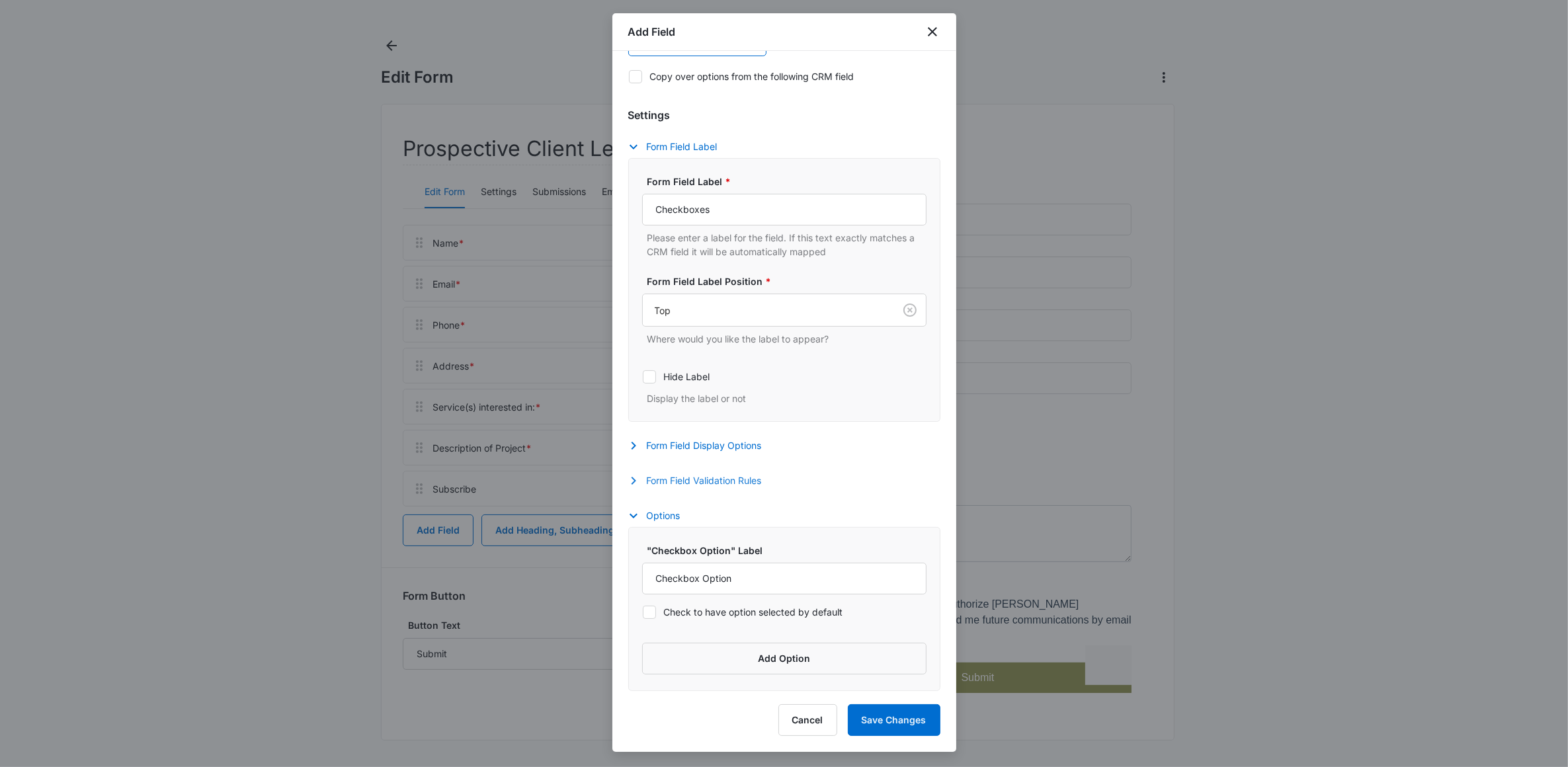
click at [639, 483] on icon "button" at bounding box center [633, 480] width 16 height 16
click at [650, 518] on icon at bounding box center [649, 520] width 12 height 12
click at [643, 520] on input "Required" at bounding box center [643, 520] width 1 height 1
checkbox input "true"
click at [834, 474] on div "Form Field Validation Rules Required Whether this field is required or not Max …" at bounding box center [784, 697] width 312 height 454
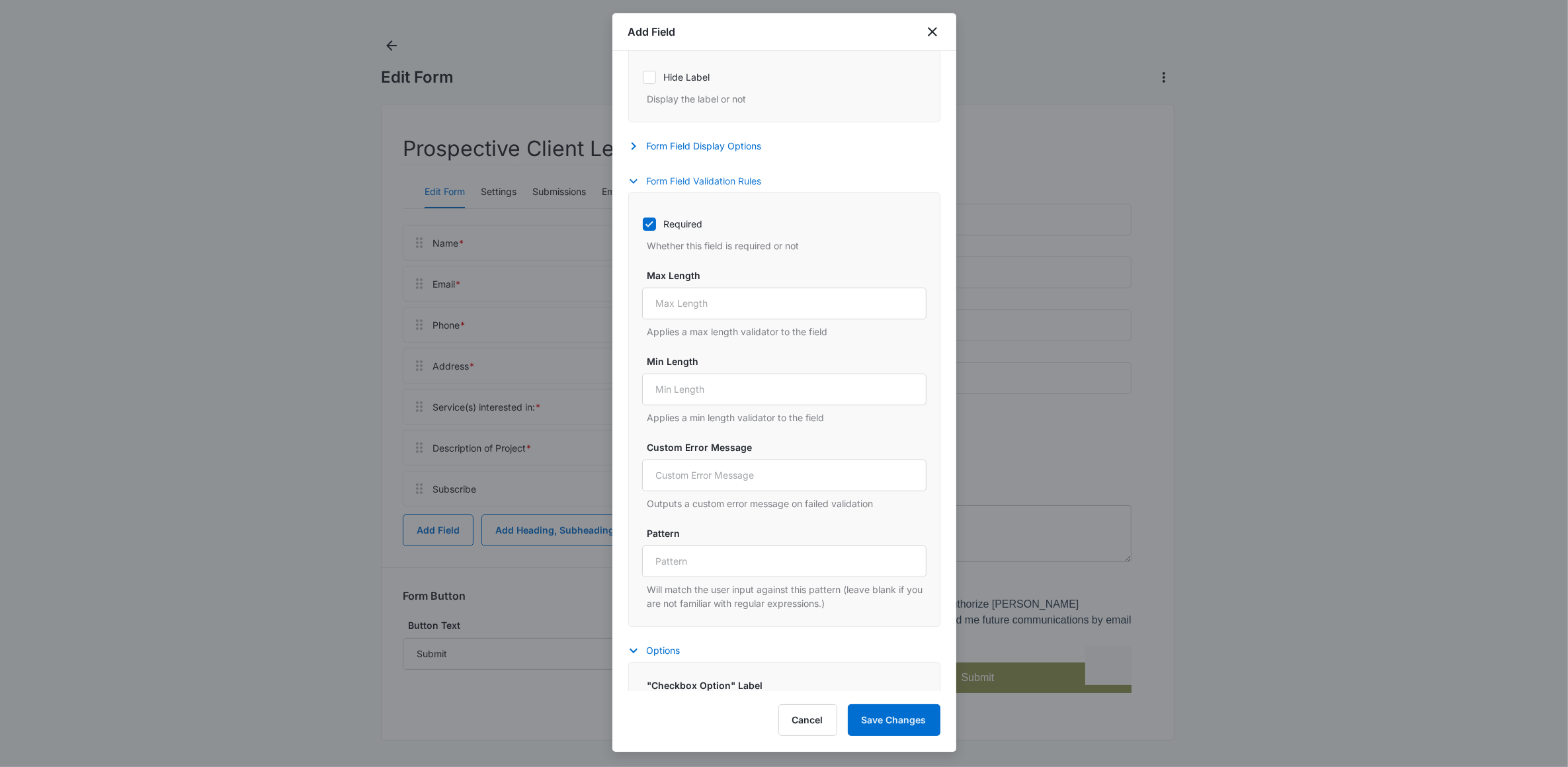
scroll to position [534, 0]
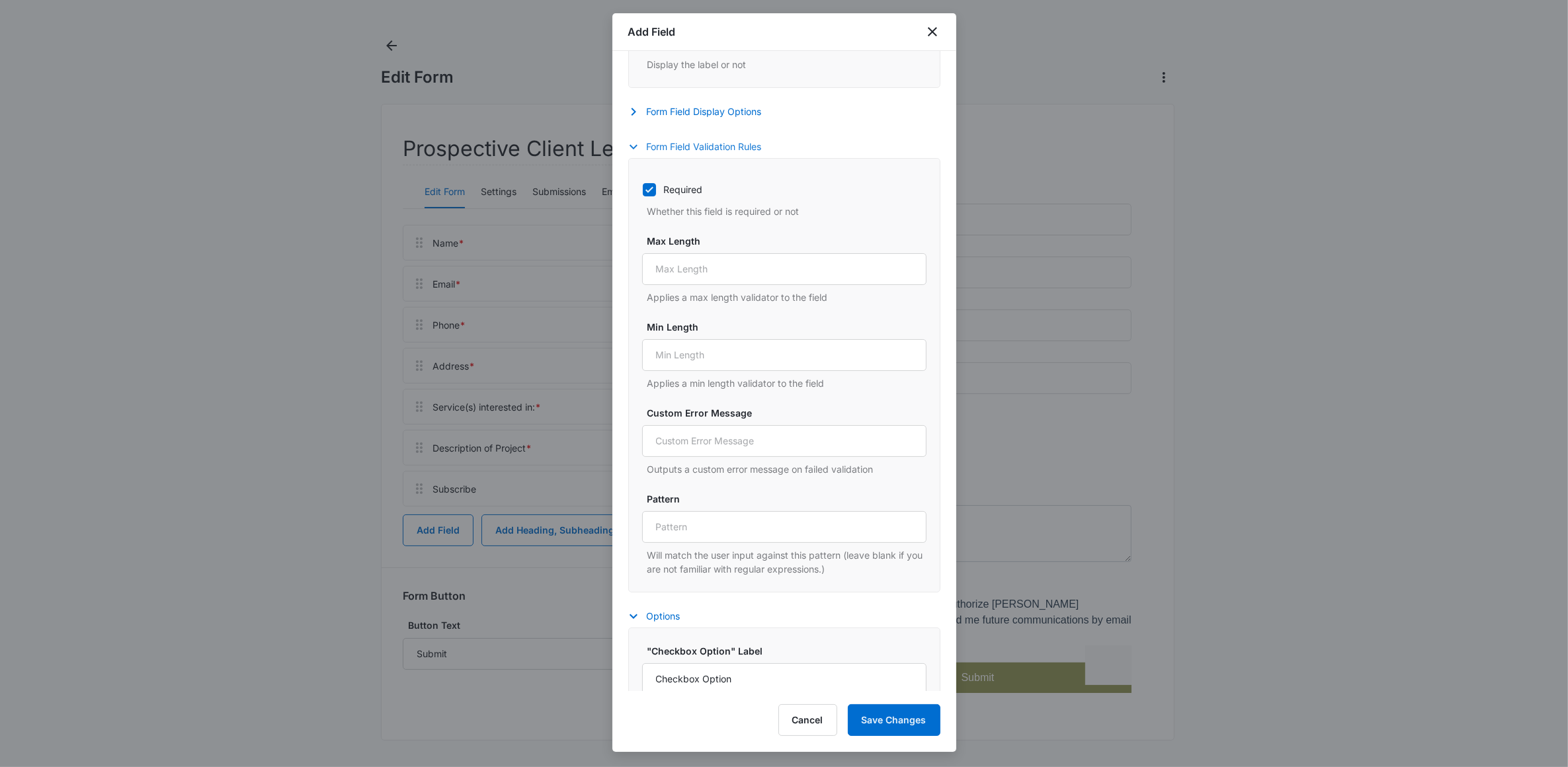
click at [635, 150] on icon "button" at bounding box center [633, 146] width 16 height 16
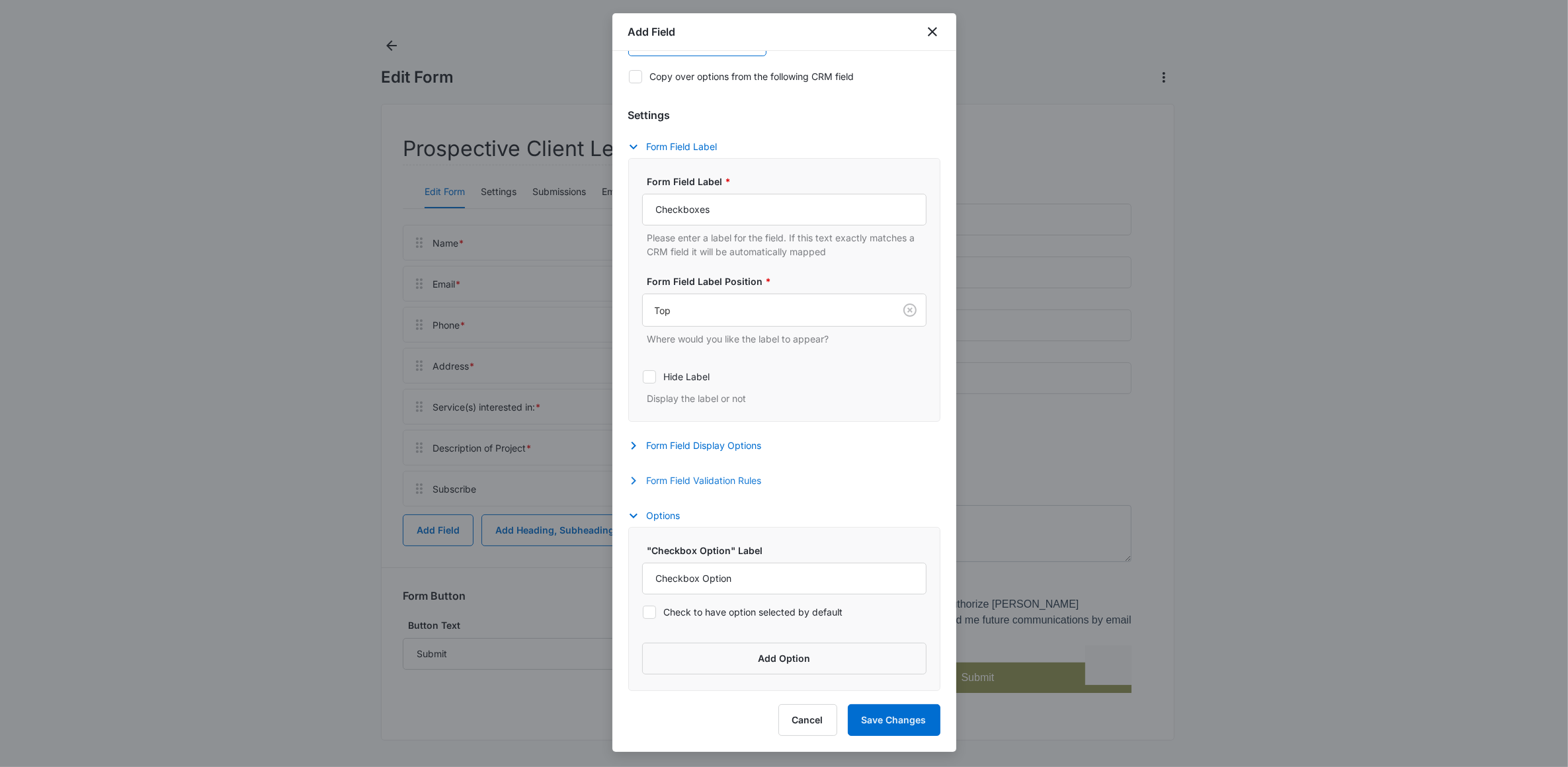
scroll to position [204, 0]
click at [720, 646] on button "Add Option" at bounding box center [784, 658] width 284 height 32
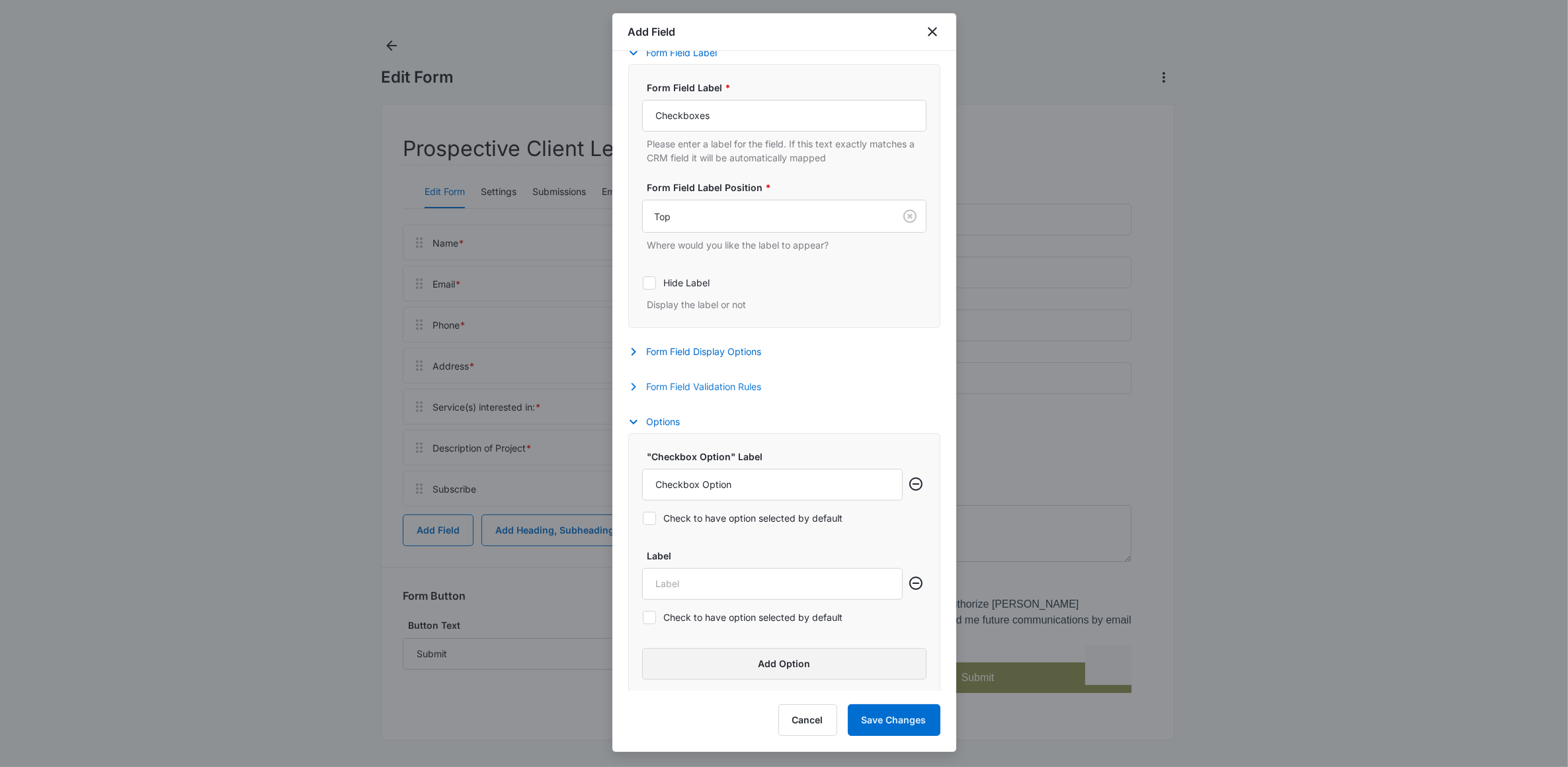
scroll to position [303, 0]
click at [702, 577] on input "Label" at bounding box center [773, 579] width 261 height 32
drag, startPoint x: 653, startPoint y: 580, endPoint x: 660, endPoint y: 583, distance: 7.6
click at [653, 580] on input "Label" at bounding box center [773, 579] width 261 height 32
type input "Under $50K"
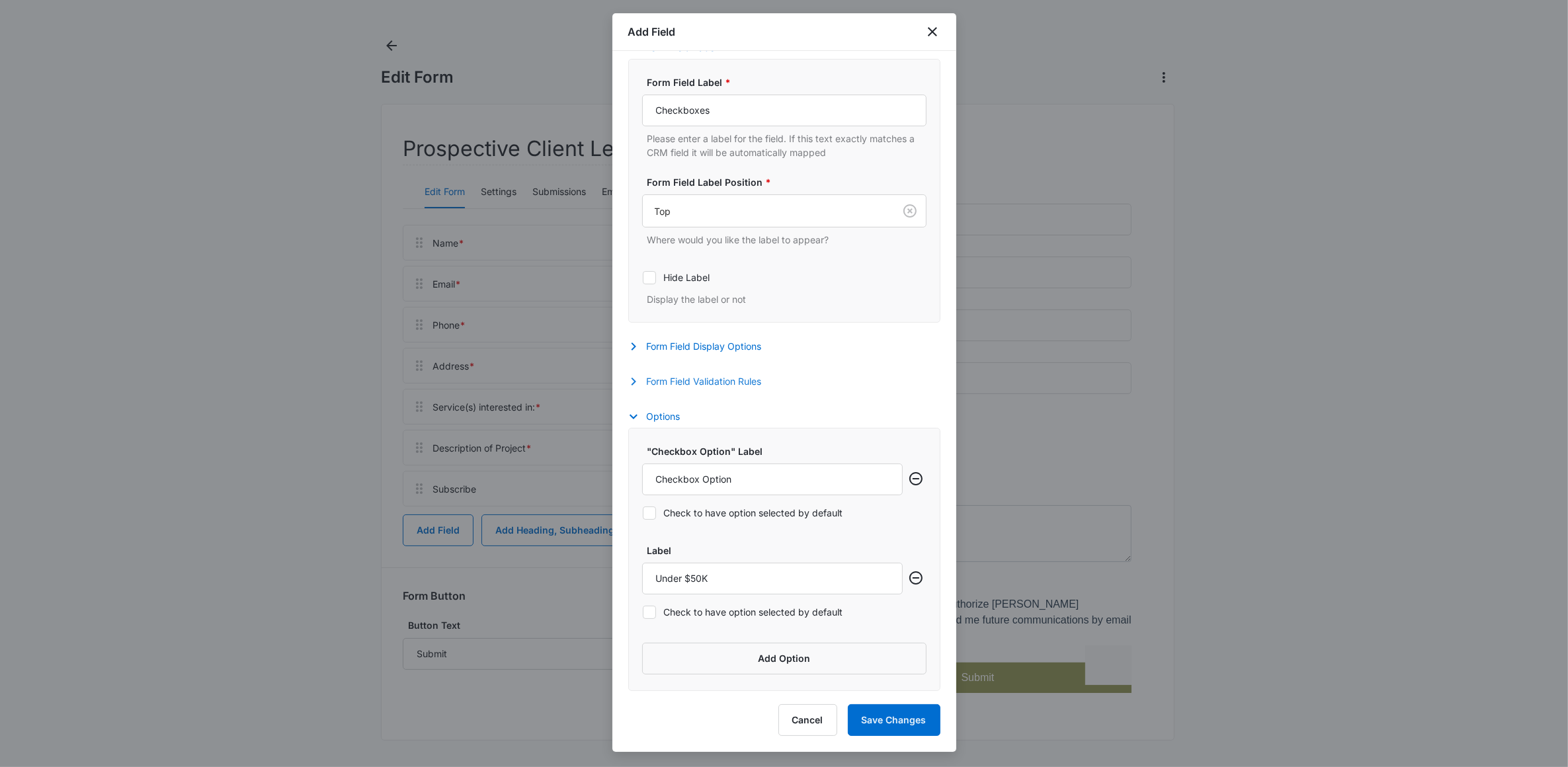
click at [852, 375] on div "Form Field Validation Rules Required Whether this field is required or not Max …" at bounding box center [784, 383] width 312 height 19
click at [807, 649] on button "Add Option" at bounding box center [784, 658] width 284 height 32
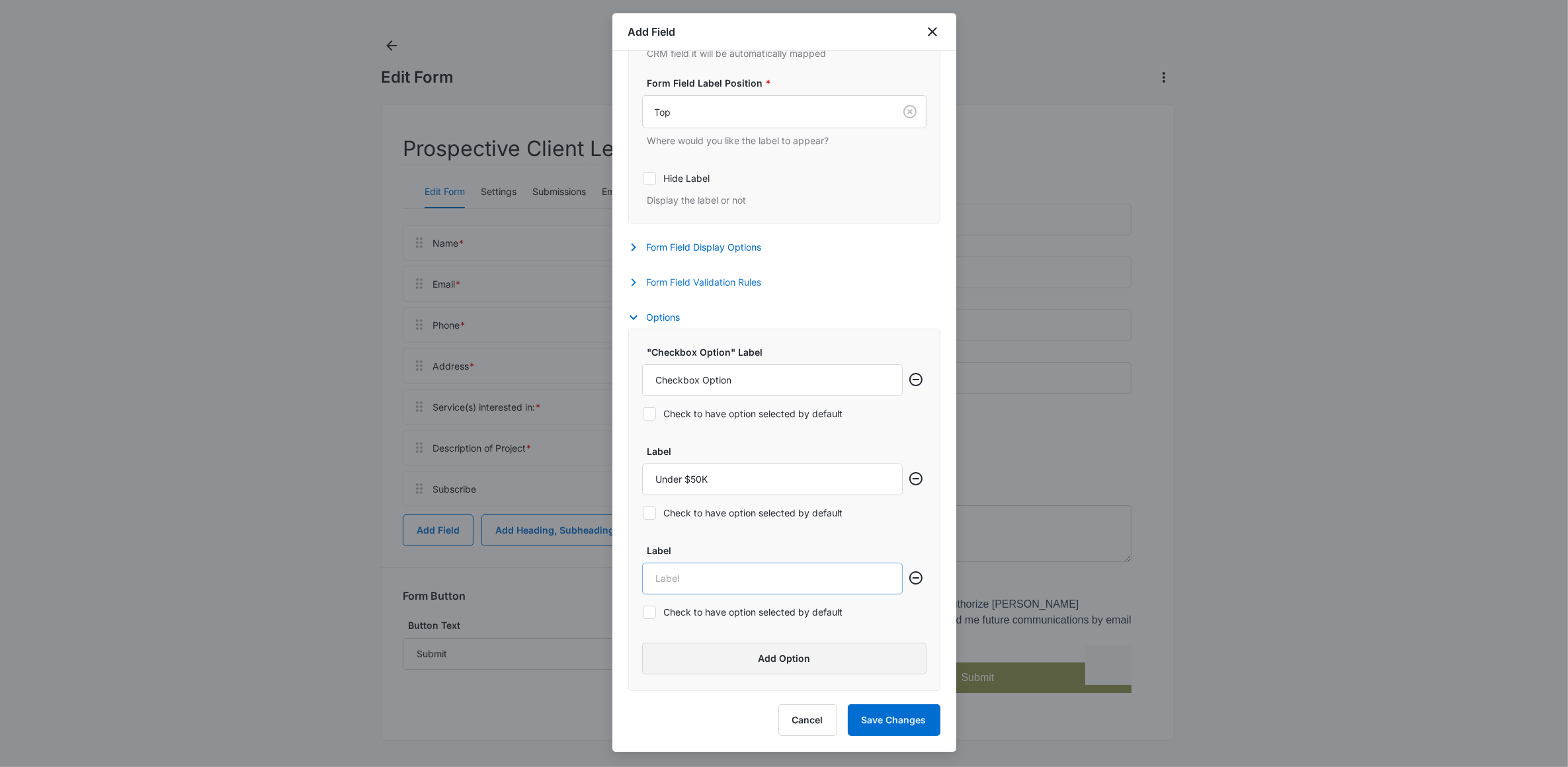
scroll to position [402, 0]
click at [684, 588] on input "Label" at bounding box center [773, 579] width 261 height 32
type input "U"
drag, startPoint x: 675, startPoint y: 583, endPoint x: 663, endPoint y: 581, distance: 12.2
click at [663, 581] on input "$100K - $200K" at bounding box center [773, 579] width 261 height 32
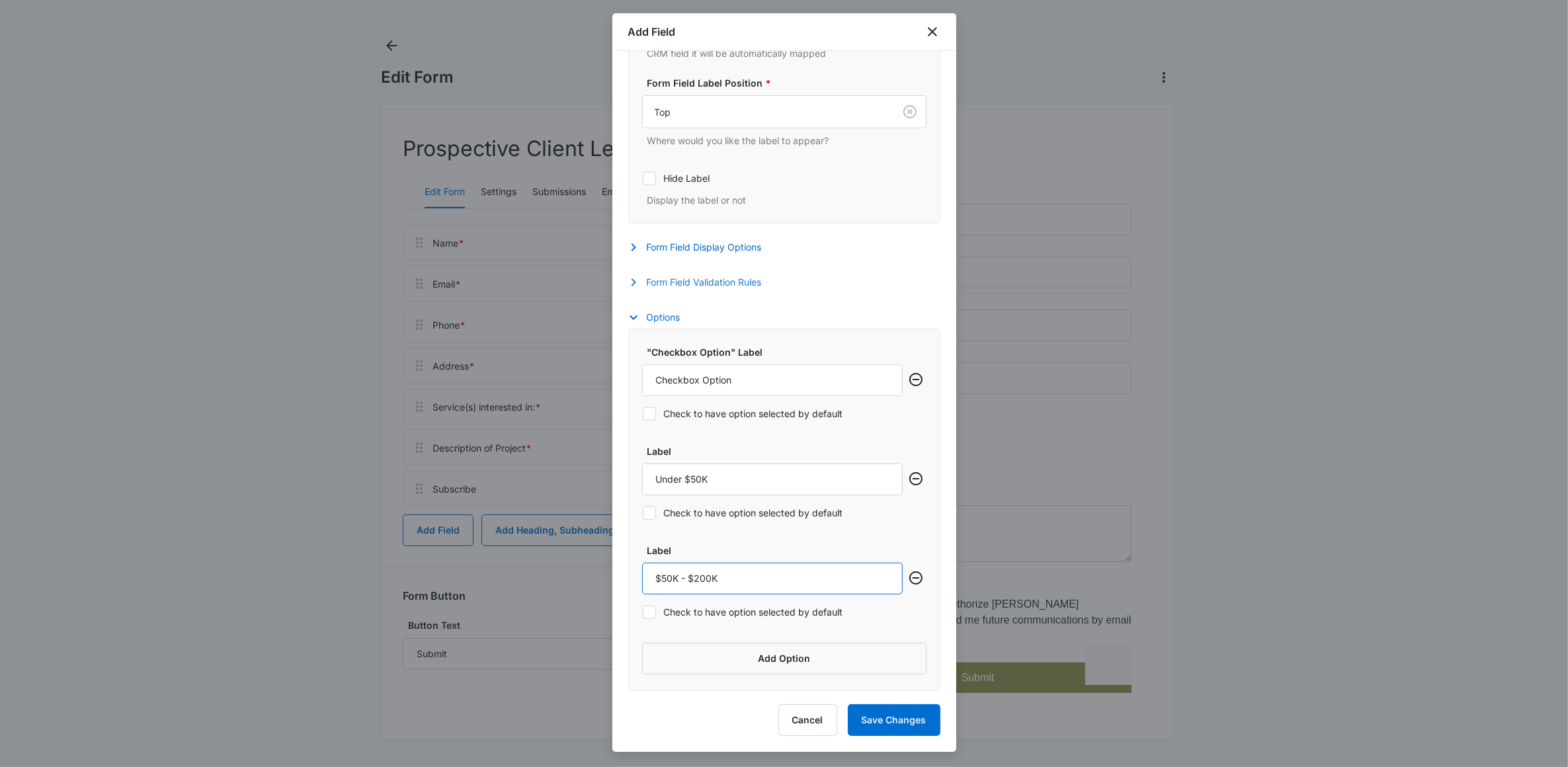
click at [700, 579] on input "$50K - $200K" at bounding box center [773, 579] width 261 height 32
type input "$50K - $100K"
click at [739, 649] on button "Add Option" at bounding box center [784, 658] width 284 height 32
click at [687, 685] on input "Label" at bounding box center [773, 674] width 261 height 32
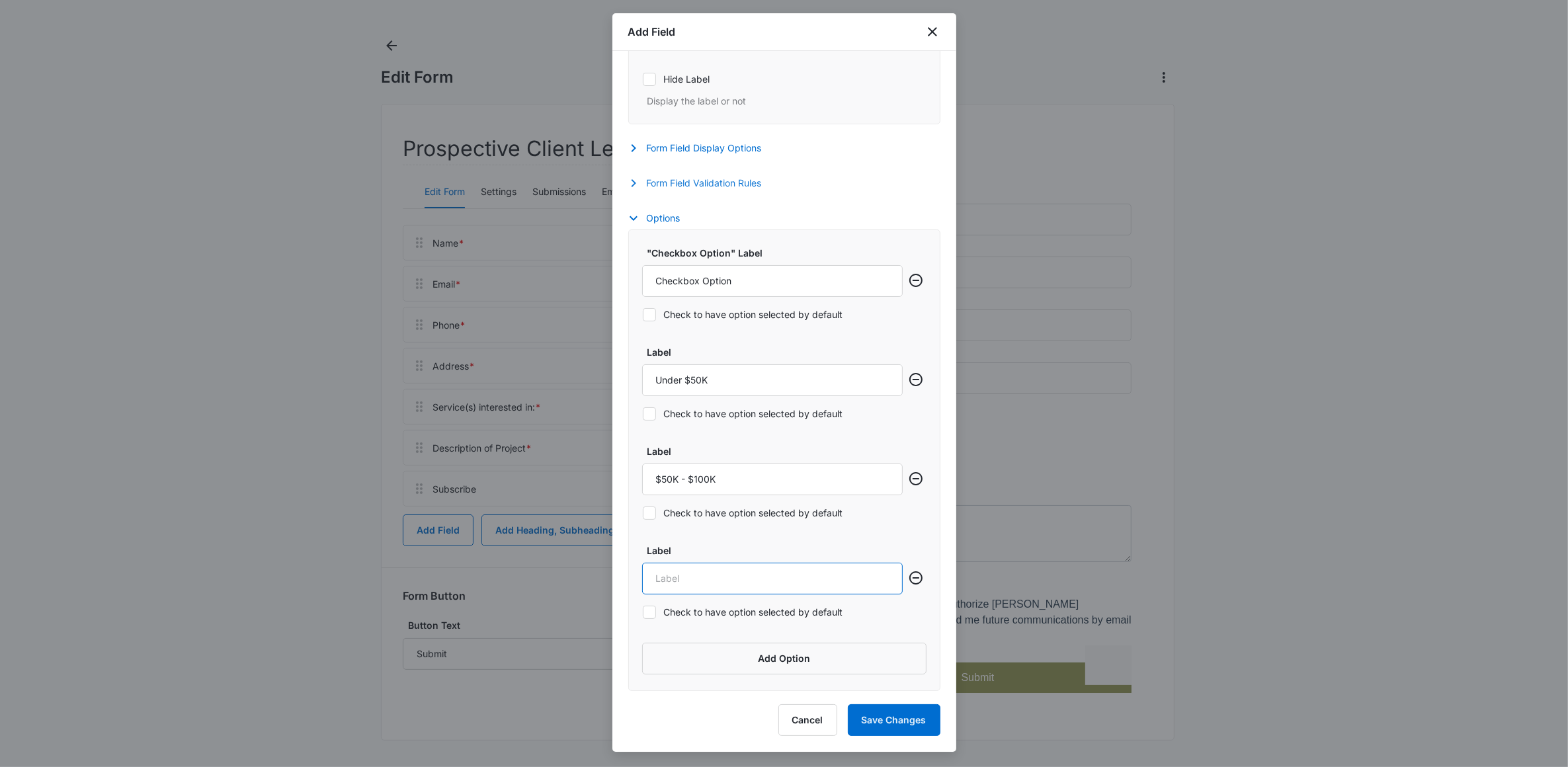
scroll to position [502, 0]
drag, startPoint x: 660, startPoint y: 579, endPoint x: 652, endPoint y: 583, distance: 8.9
click at [660, 579] on input "Label" at bounding box center [773, 579] width 261 height 32
click at [653, 581] on input "Label" at bounding box center [773, 579] width 261 height 32
type input "$100K - $250K"
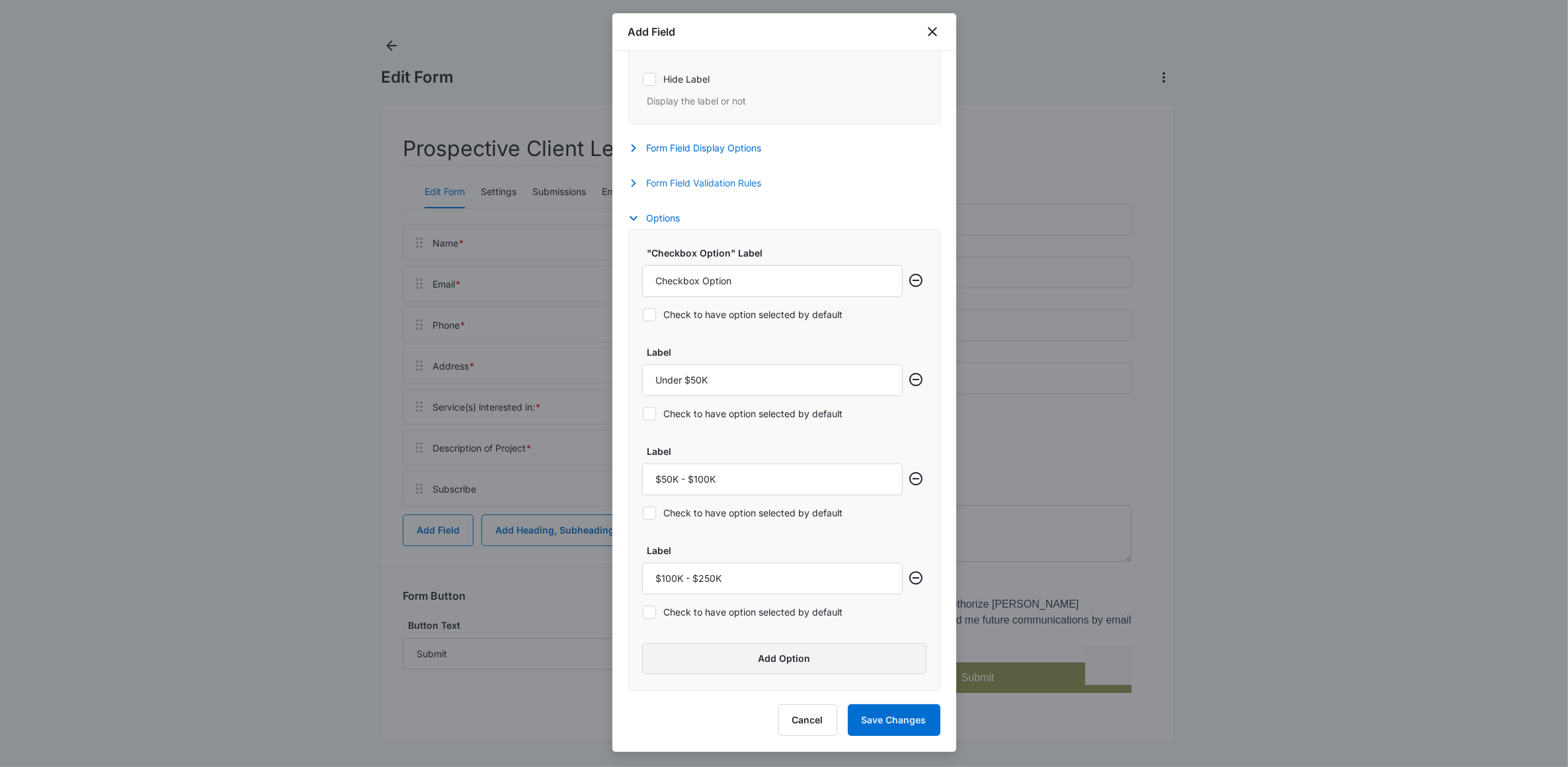
click at [762, 666] on button "Add Option" at bounding box center [784, 658] width 284 height 32
click at [682, 678] on input "Label" at bounding box center [773, 674] width 261 height 32
type input "$250K - $750K"
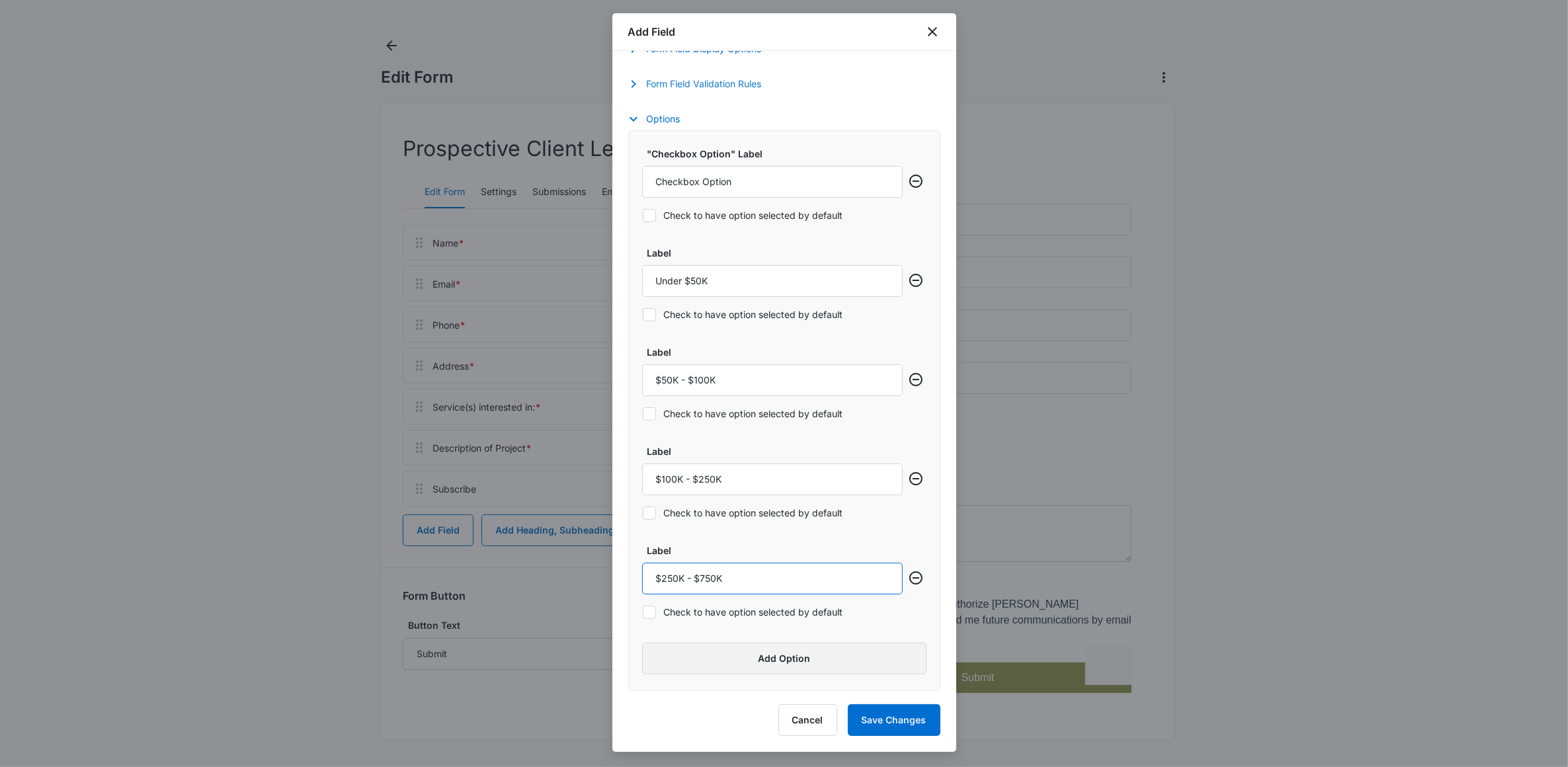
scroll to position [601, 0]
click at [704, 668] on button "Add Option" at bounding box center [784, 658] width 284 height 32
click at [671, 669] on input "Label" at bounding box center [773, 674] width 261 height 32
type input "$750K+"
click at [822, 629] on div ""Checkbox Option" Label Checkbox Option Check to have option selected by defaul…" at bounding box center [784, 456] width 312 height 660
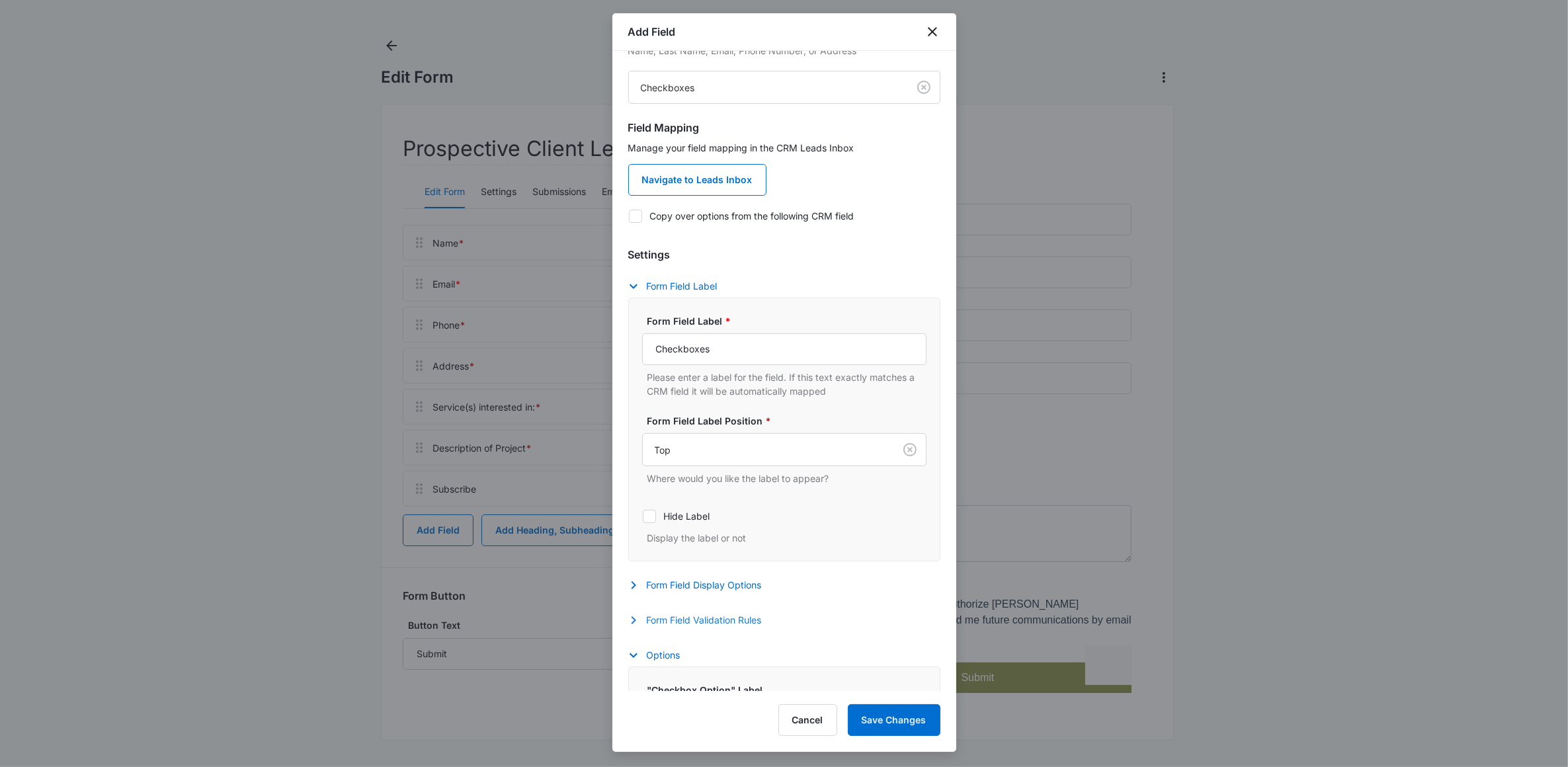
scroll to position [0, 0]
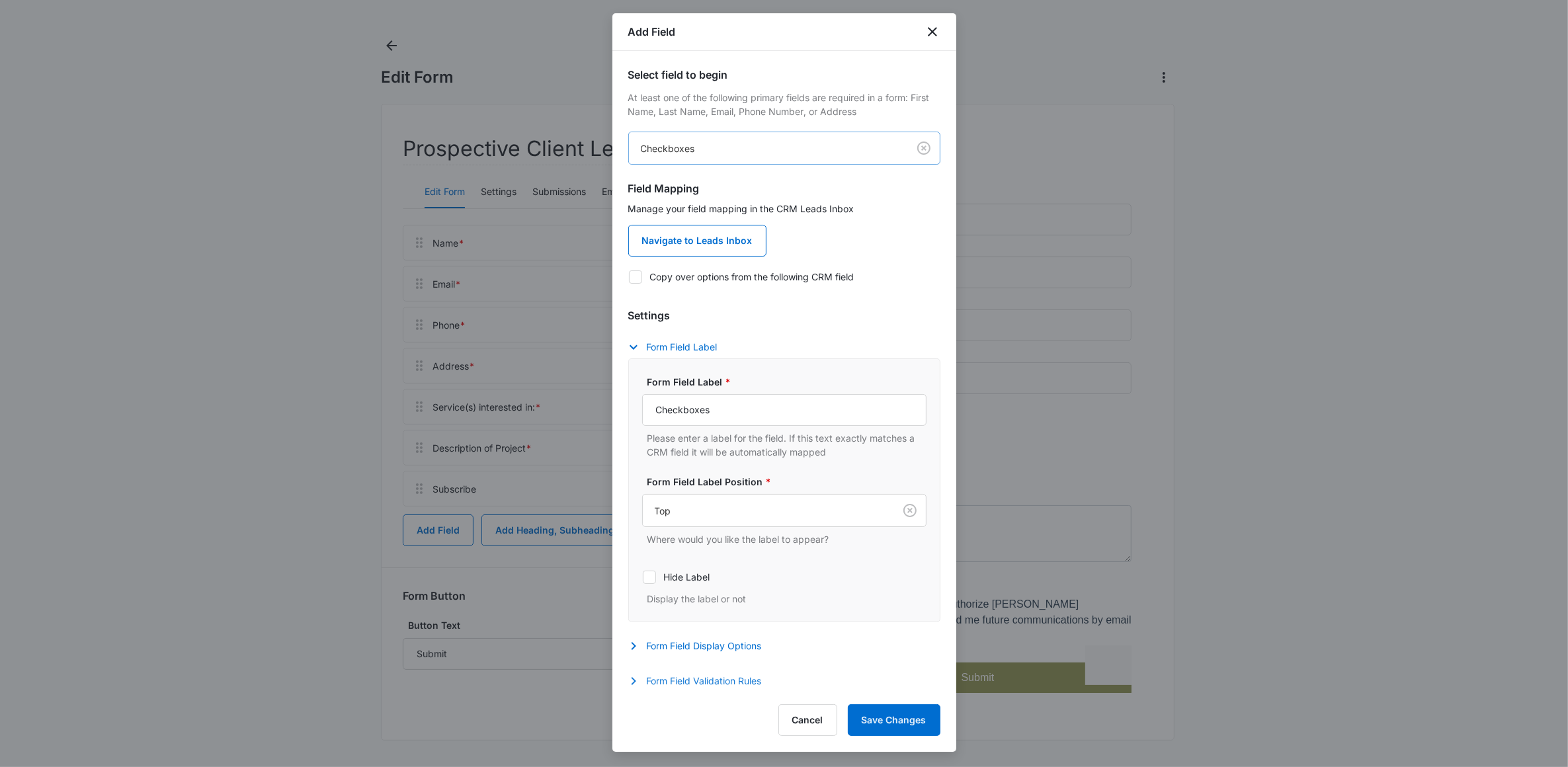
click at [712, 150] on body "Forms Apps Reputation Websites Forms CRM Email Social Shop Payments POS Content…" at bounding box center [784, 360] width 1568 height 814
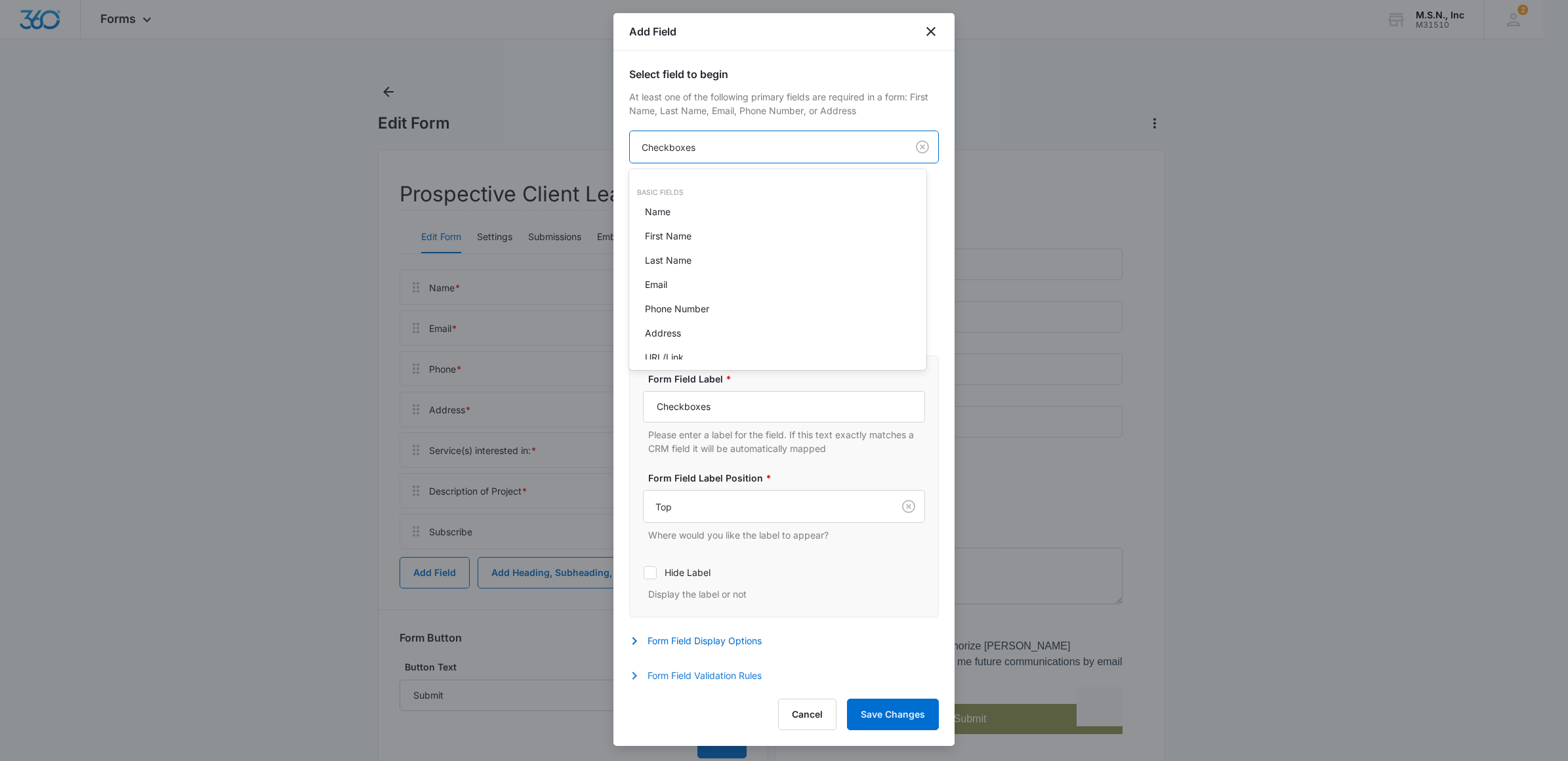
click at [706, 149] on div at bounding box center [784, 380] width 1568 height 761
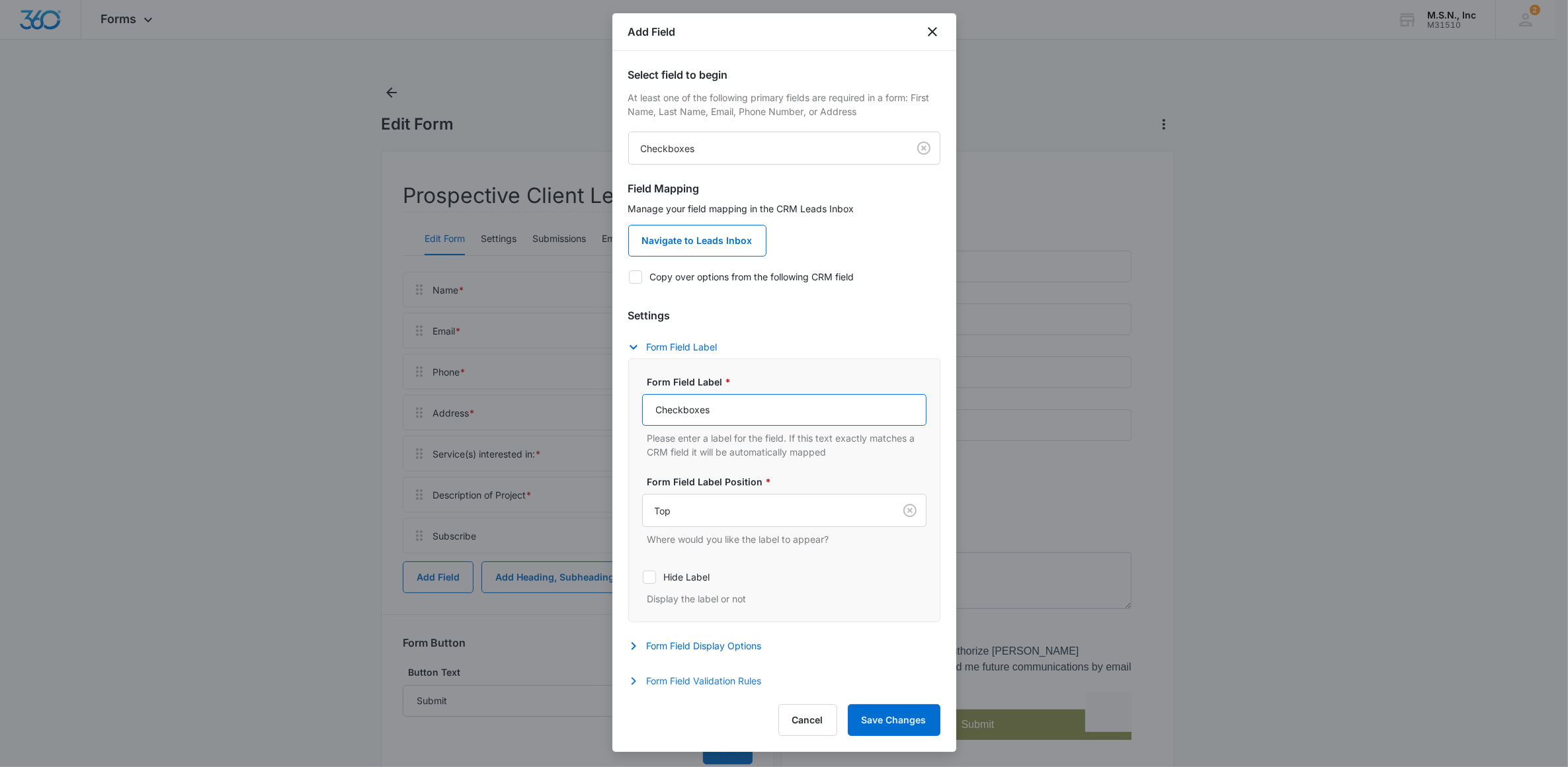
click at [744, 418] on input "Checkboxes" at bounding box center [784, 410] width 284 height 32
drag, startPoint x: 744, startPoint y: 418, endPoint x: 653, endPoint y: 412, distance: 91.2
click at [653, 412] on input "Checkboxes" at bounding box center [784, 410] width 284 height 32
type input "Project Budget"
click at [769, 452] on p "Please enter a label for the field. If this text exactly matches a CRM field it…" at bounding box center [787, 445] width 280 height 28
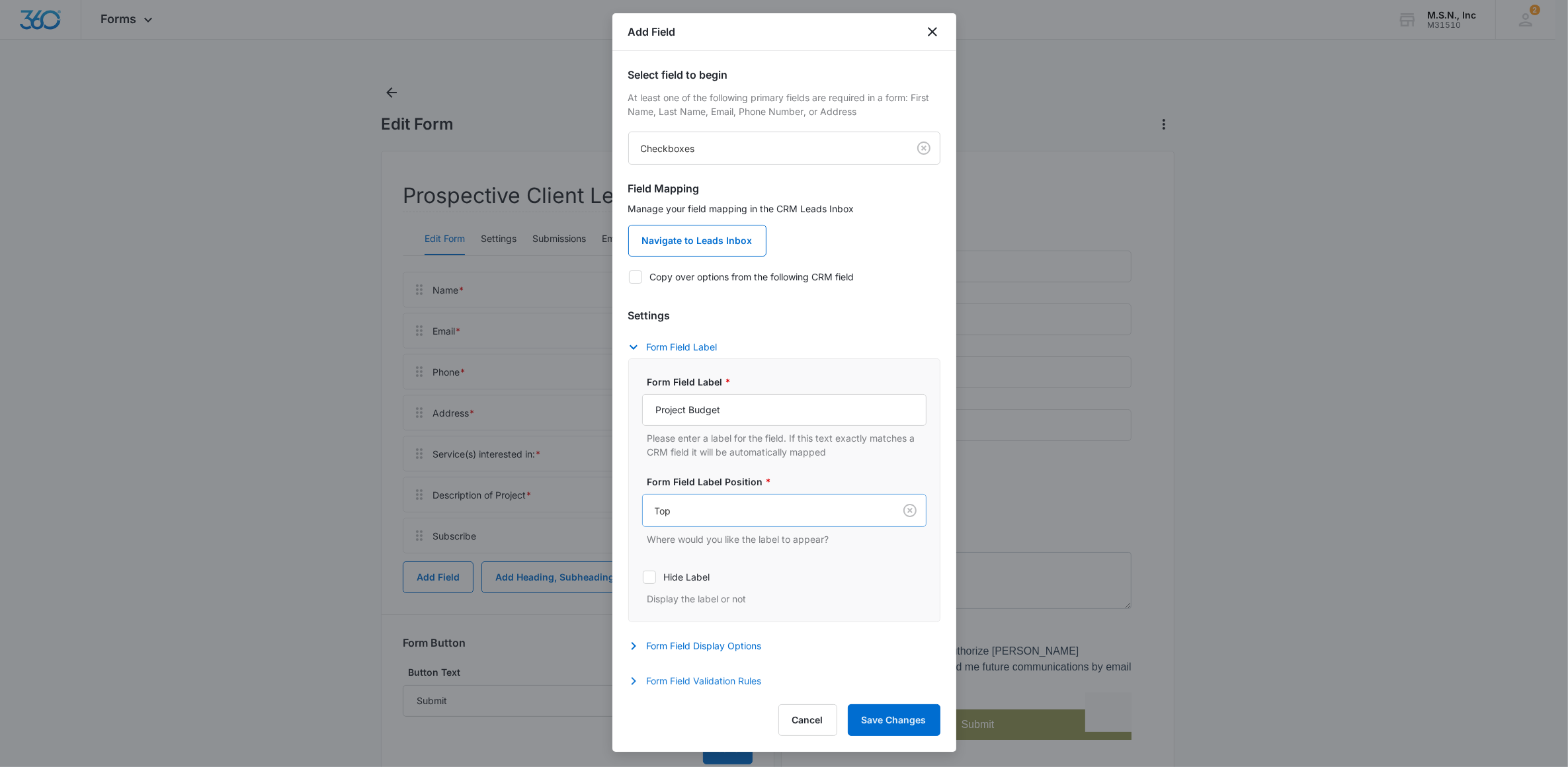
click at [748, 510] on div at bounding box center [766, 511] width 222 height 16
click at [729, 562] on div "Top" at bounding box center [783, 558] width 250 height 16
click at [639, 279] on icon at bounding box center [635, 277] width 12 height 12
click at [629, 277] on input "Copy over options from the following CRM field" at bounding box center [629, 276] width 1 height 1
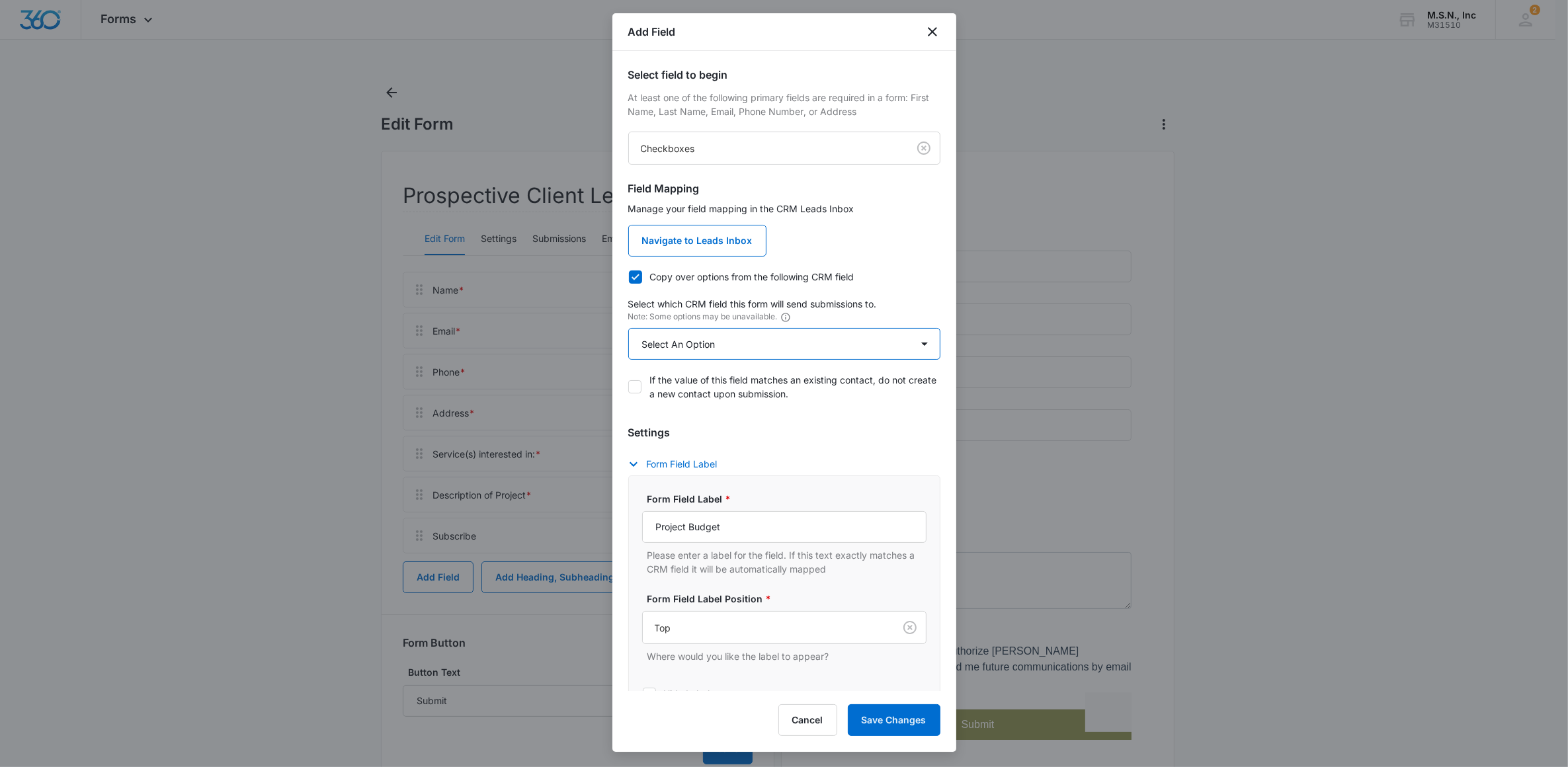
click at [670, 347] on select "Select An Option Select An Option Future Opportunities Service Interested In Ty…" at bounding box center [784, 343] width 312 height 32
click at [635, 279] on icon at bounding box center [636, 276] width 8 height 6
click at [629, 277] on input "Copy over options from the following CRM field" at bounding box center [629, 276] width 1 height 1
checkbox input "false"
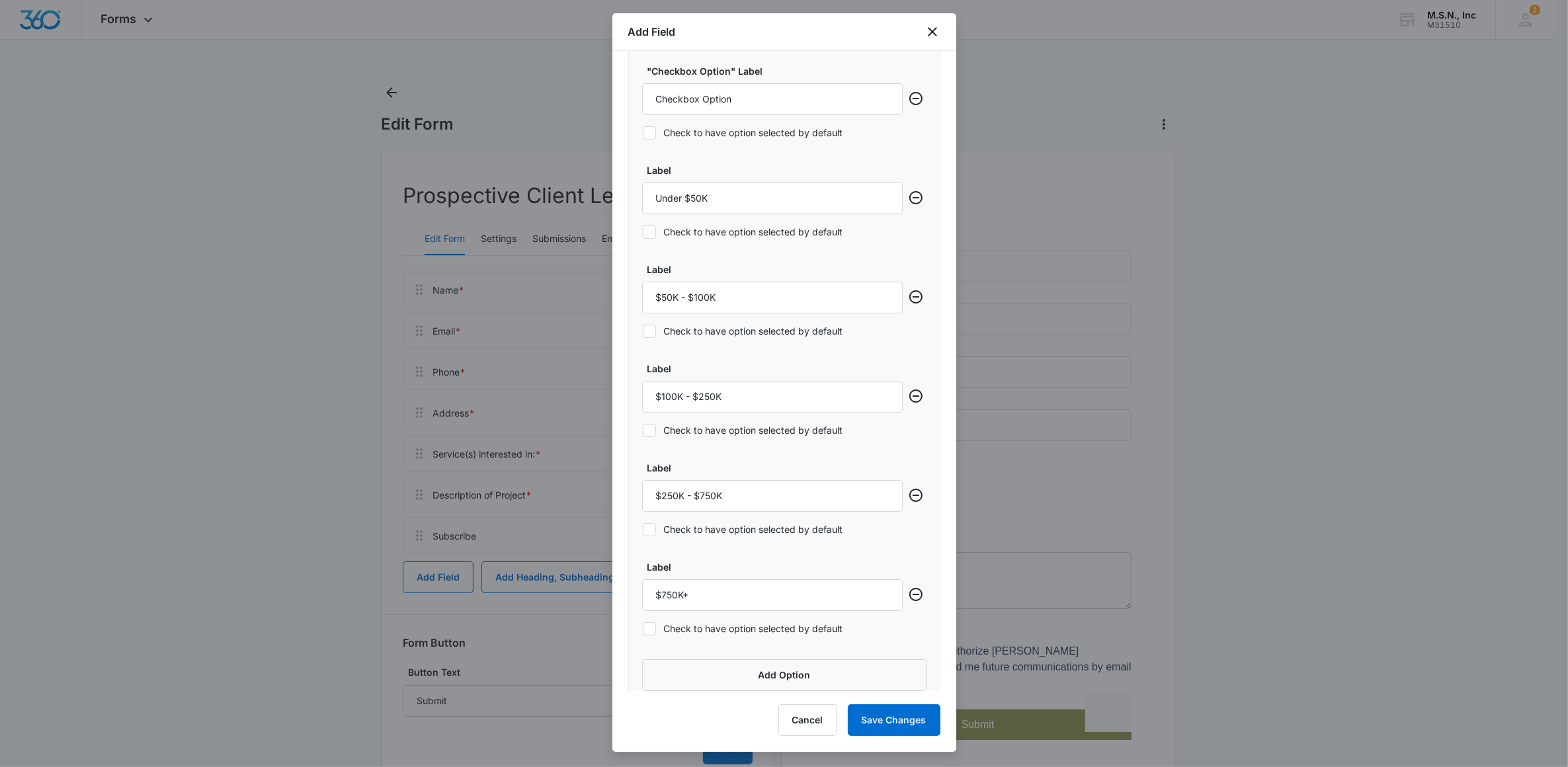
scroll to position [699, 0]
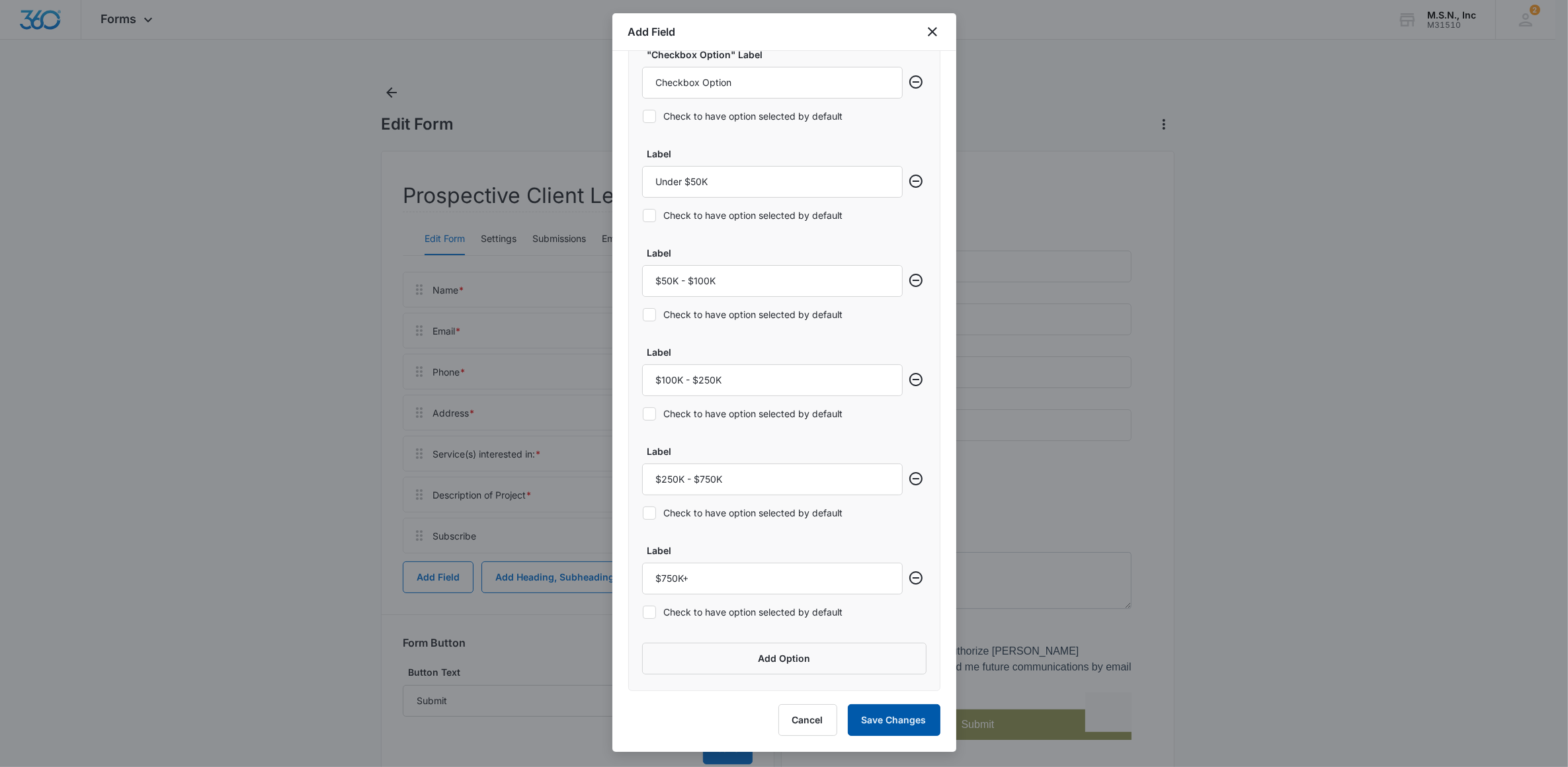
click at [913, 724] on button "Save Changes" at bounding box center [894, 719] width 93 height 32
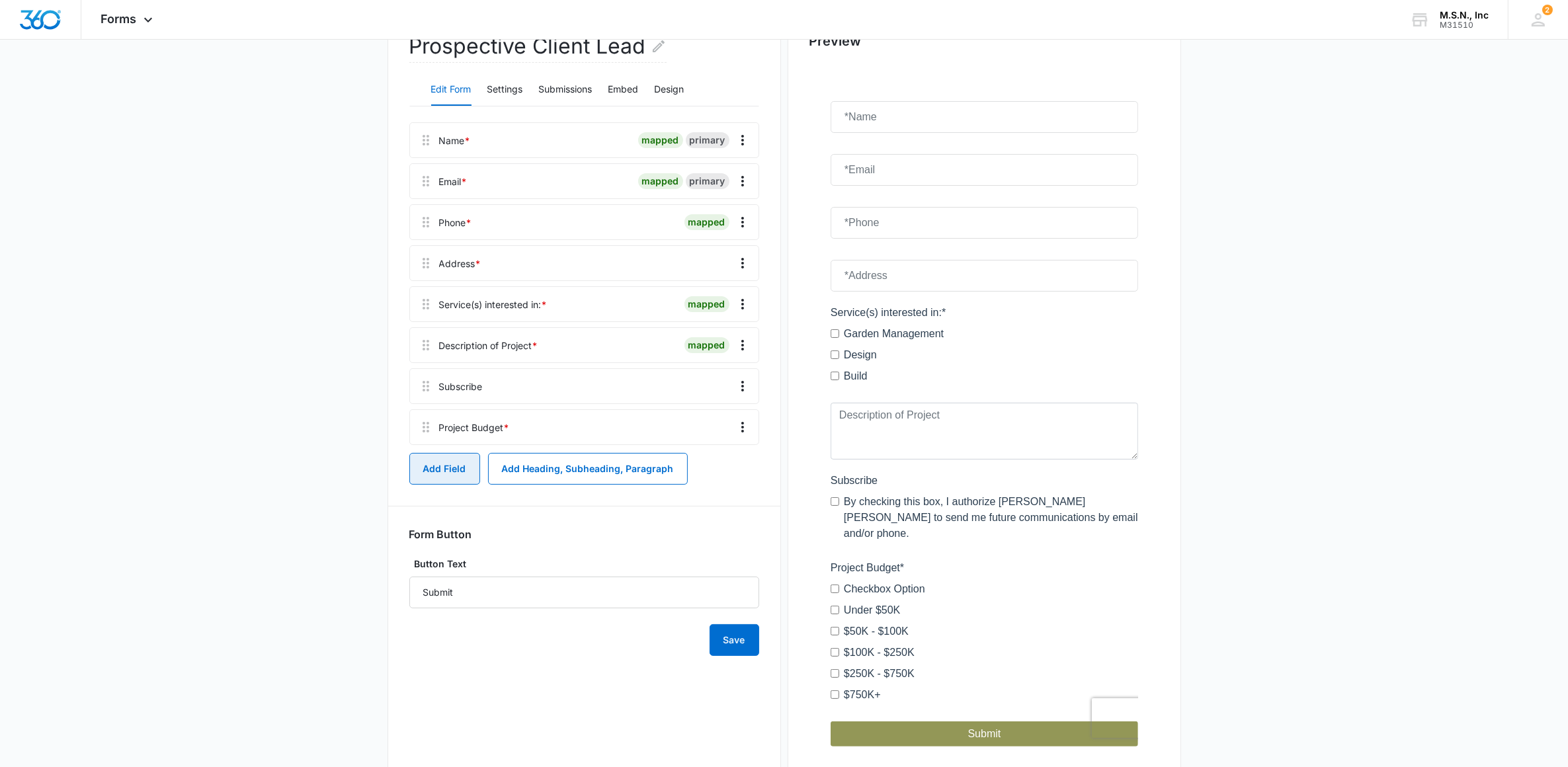
scroll to position [120, 0]
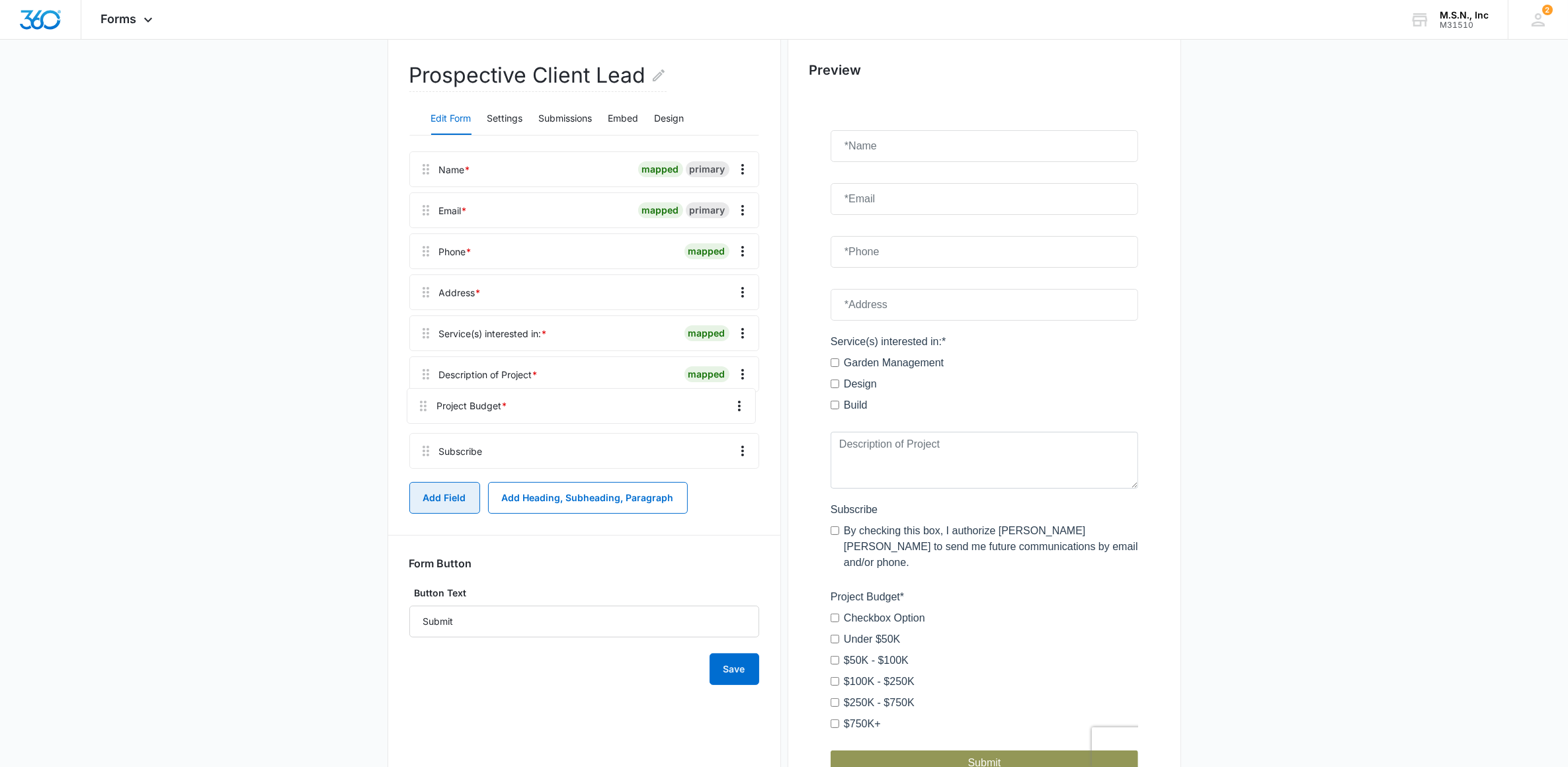
drag, startPoint x: 427, startPoint y: 464, endPoint x: 421, endPoint y: 408, distance: 56.3
click at [421, 408] on div "Name * mapped primary Email * mapped primary Phone * mapped Address * Service(s…" at bounding box center [584, 313] width 350 height 323
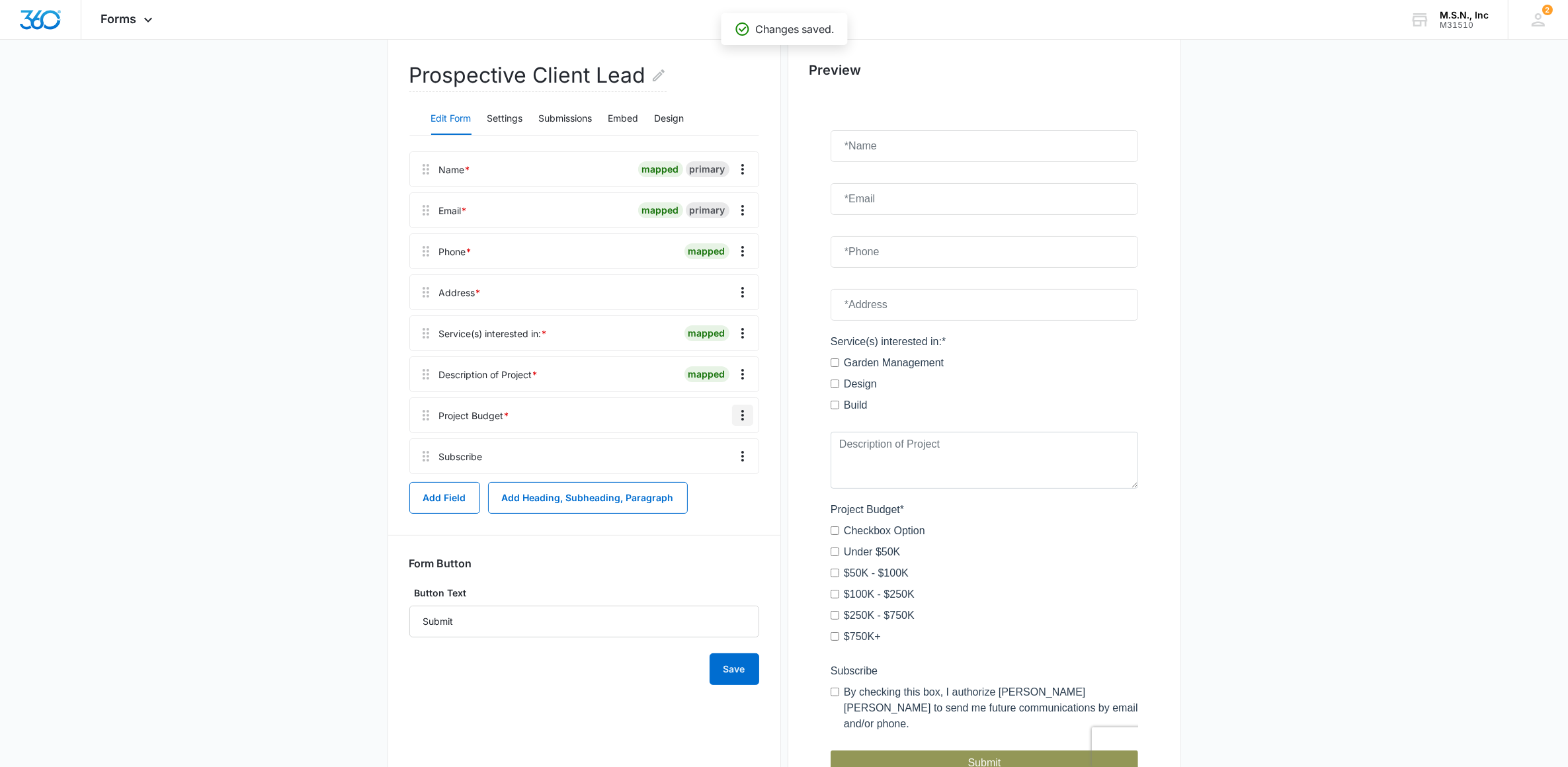
click at [739, 410] on icon "Overflow Menu" at bounding box center [743, 415] width 16 height 16
click at [703, 447] on div "Edit" at bounding box center [707, 452] width 28 height 9
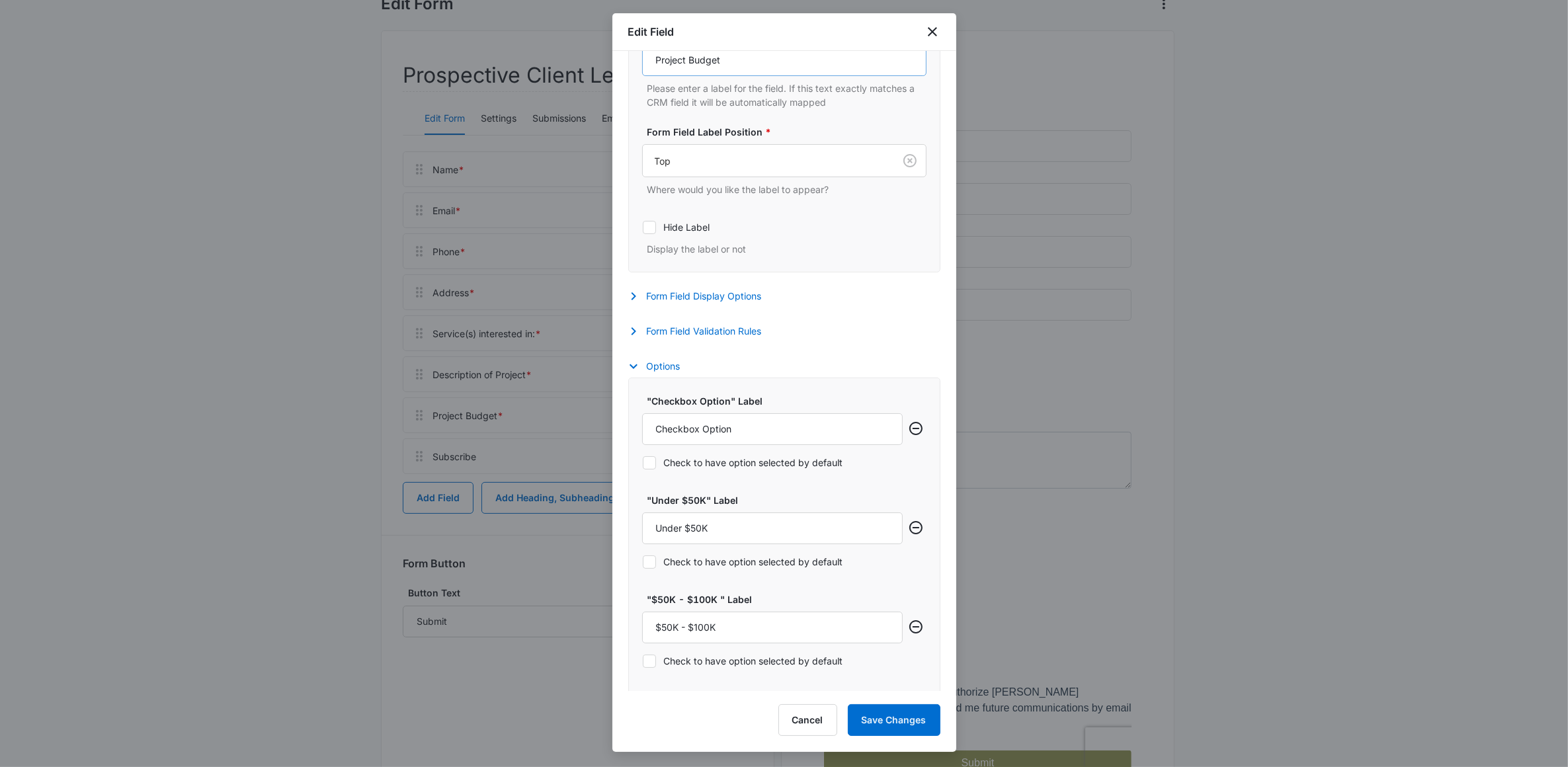
scroll to position [330, 0]
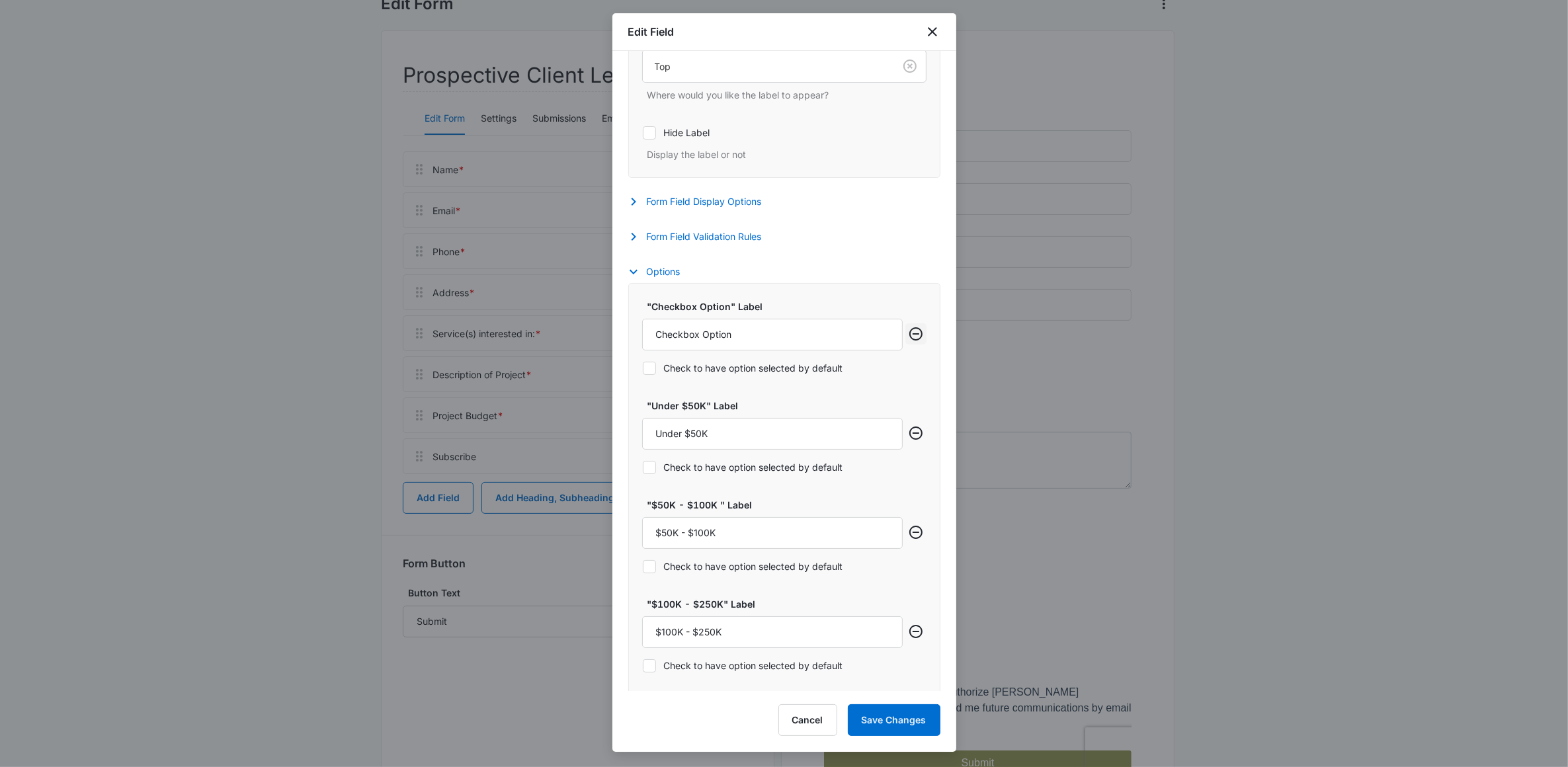
click at [908, 338] on icon "Remove row" at bounding box center [916, 334] width 16 height 16
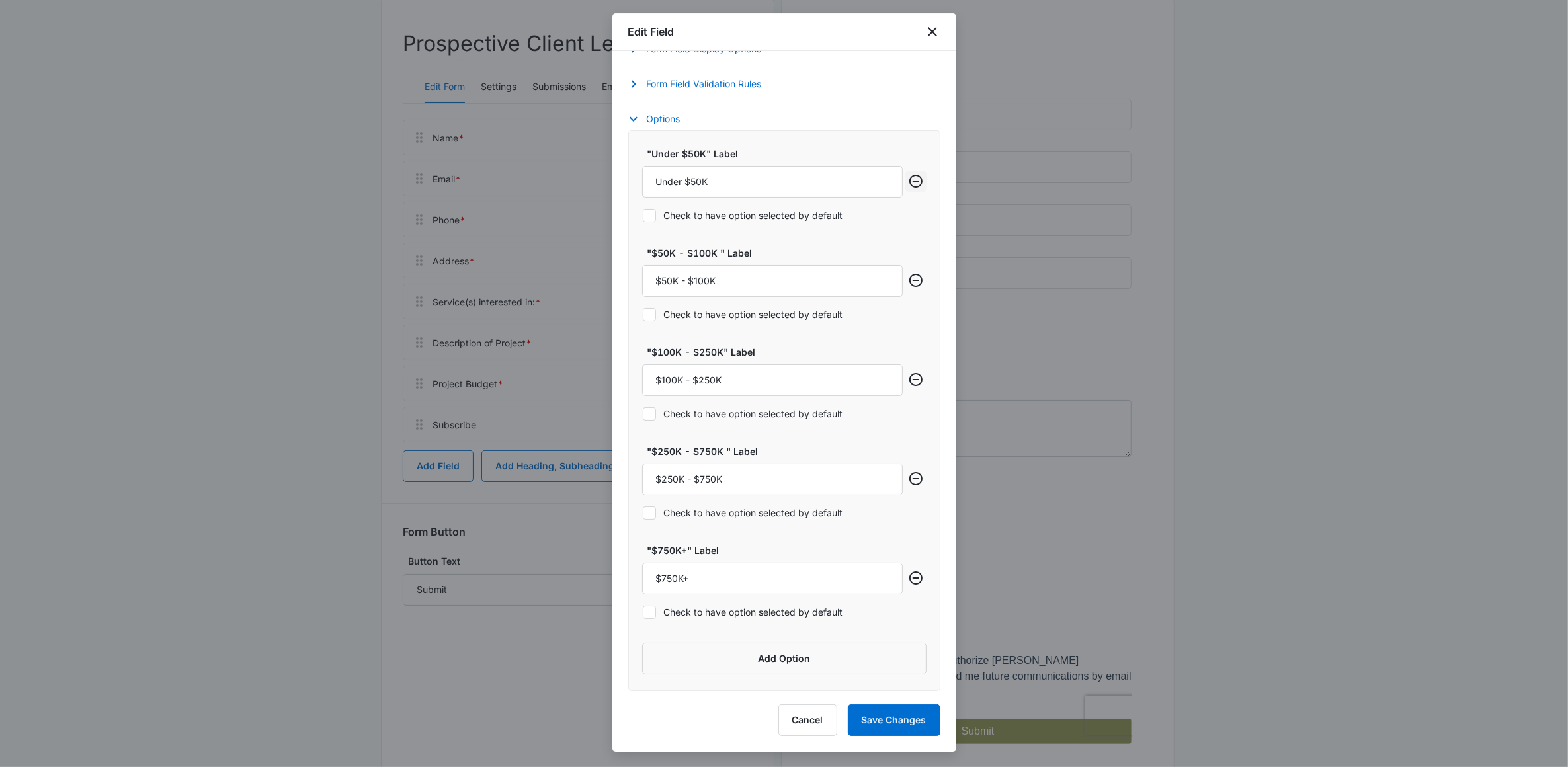
scroll to position [203, 0]
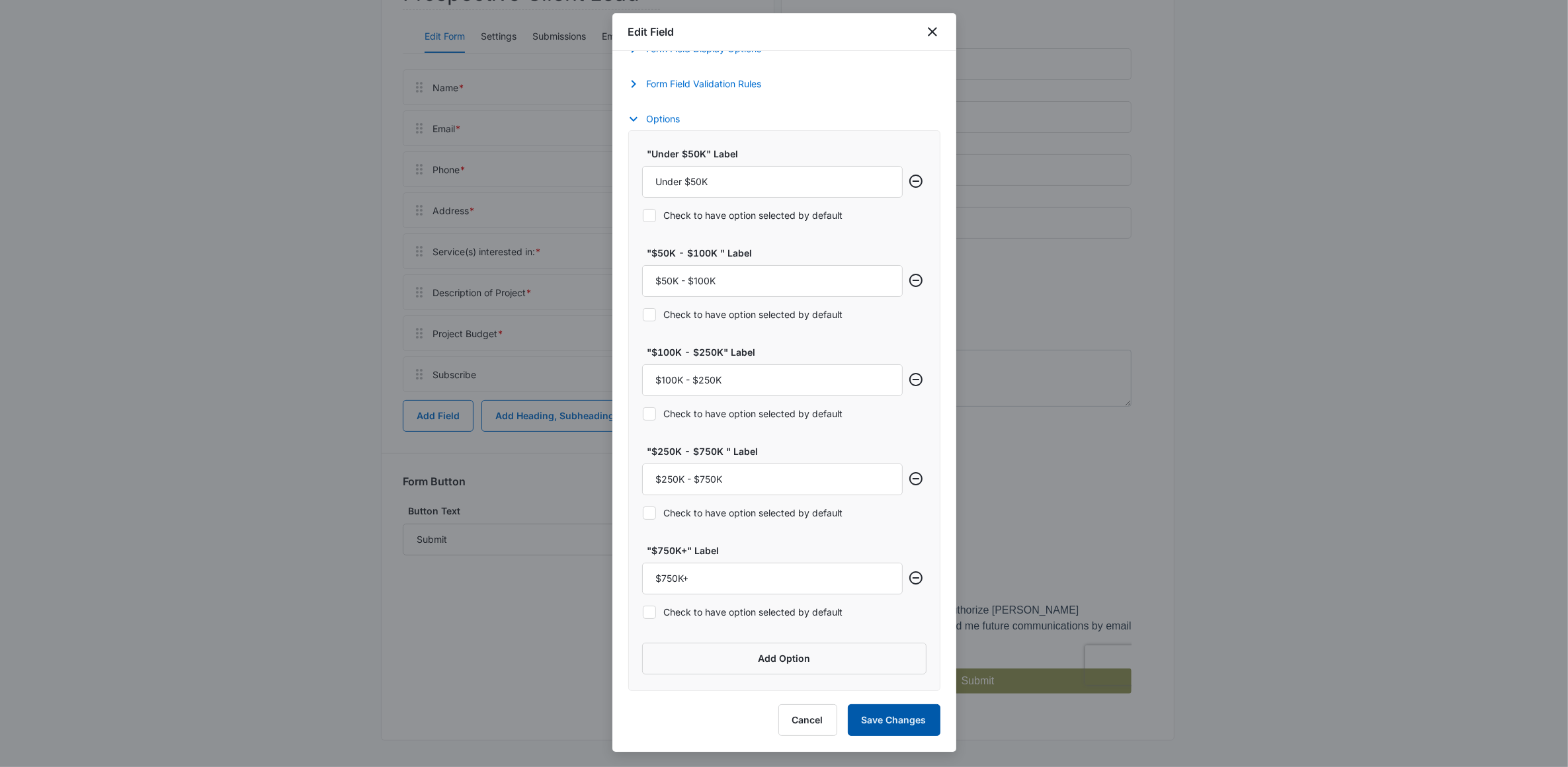
click at [894, 715] on button "Save Changes" at bounding box center [894, 719] width 93 height 32
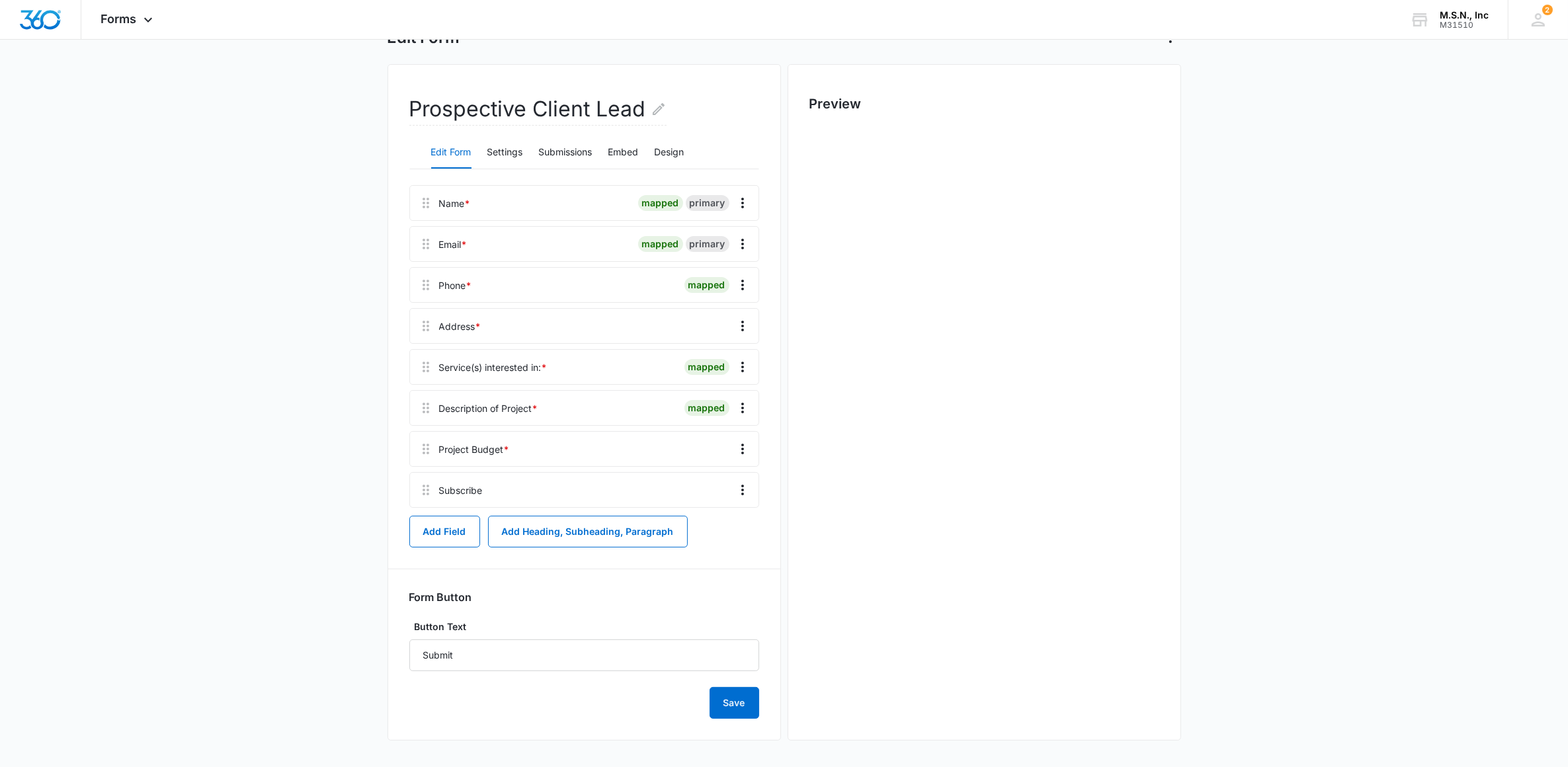
scroll to position [0, 0]
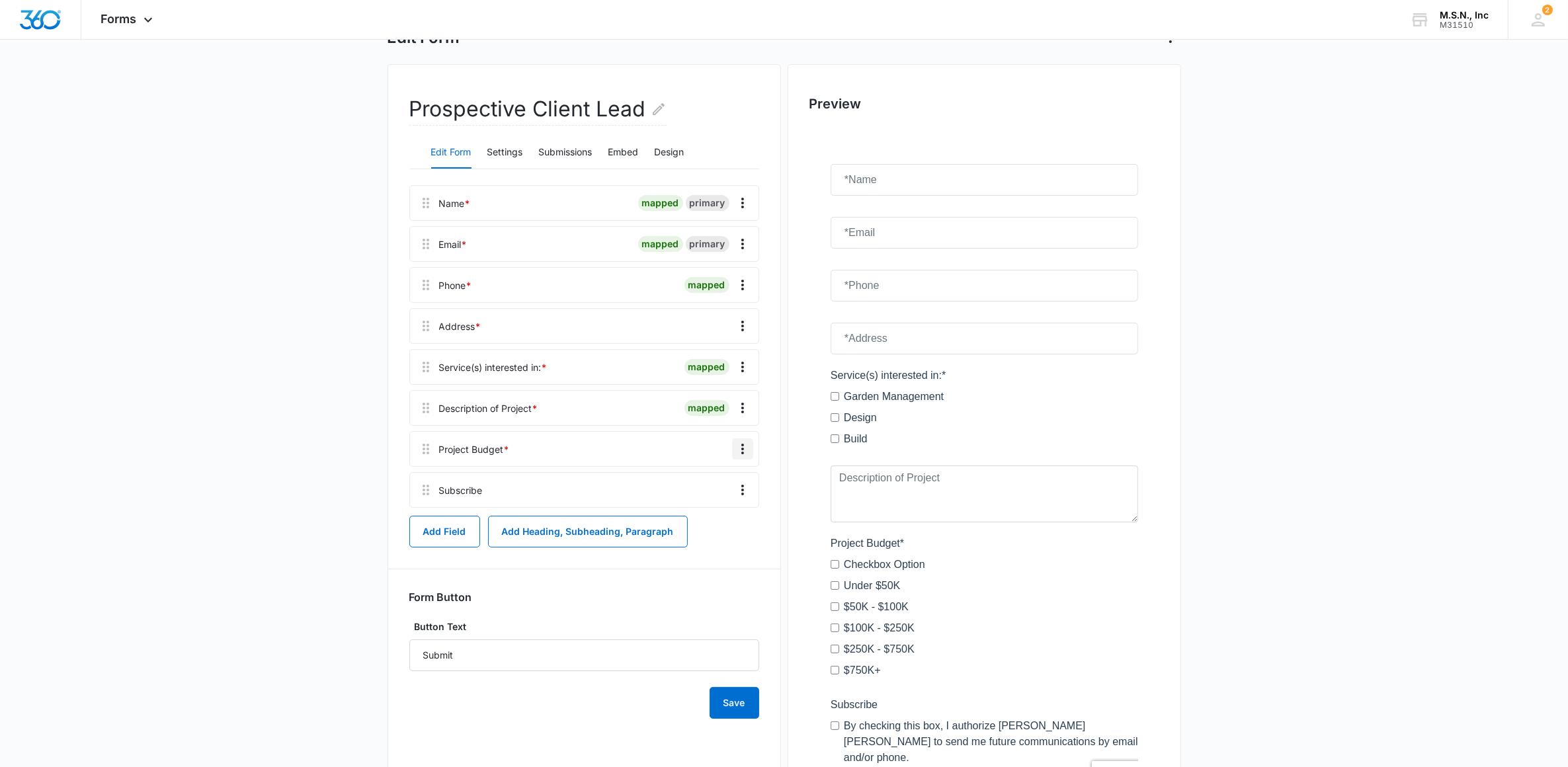
click at [748, 451] on icon "Overflow Menu" at bounding box center [743, 448] width 16 height 16
click at [721, 481] on button "Edit" at bounding box center [715, 486] width 75 height 20
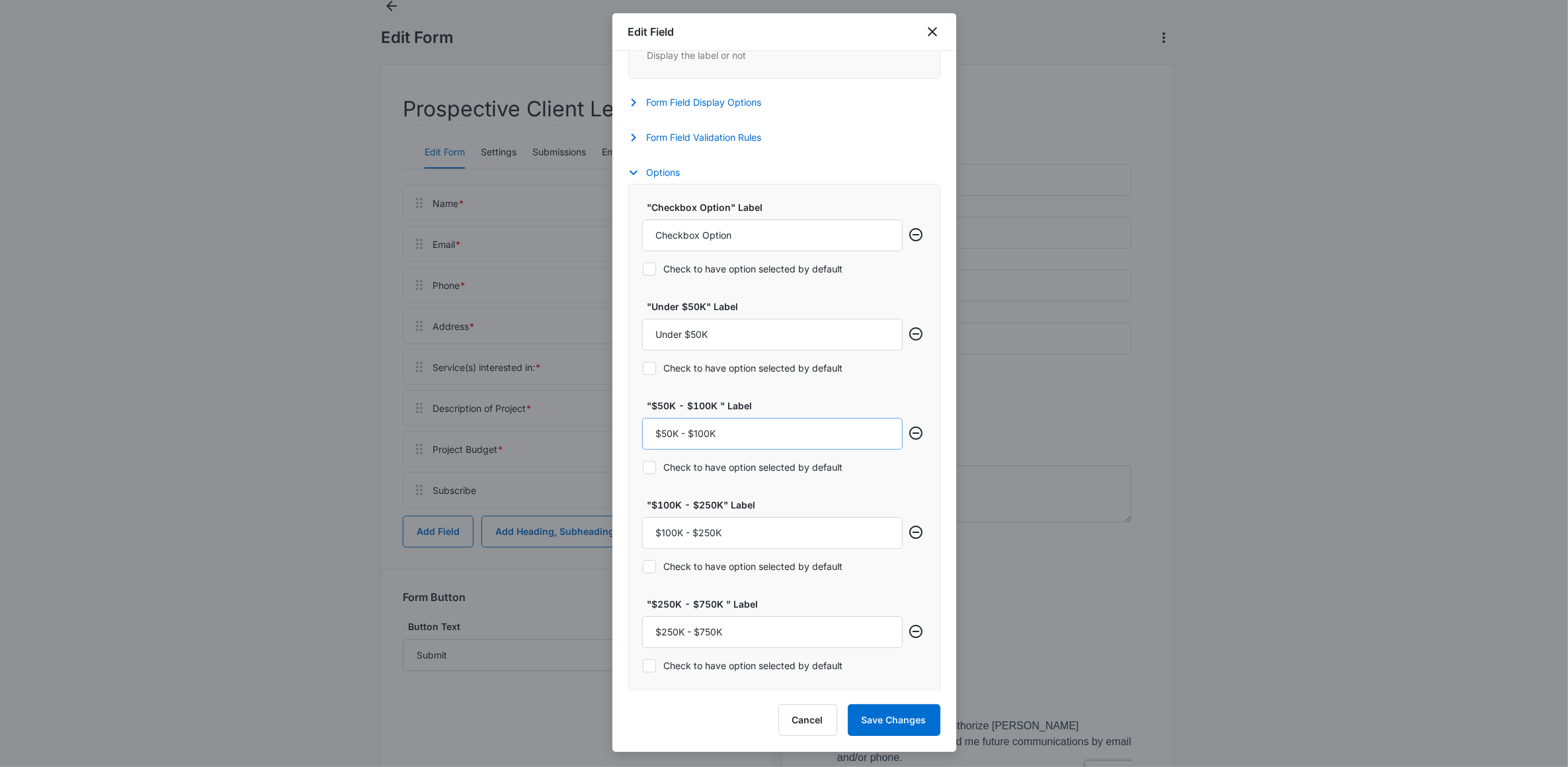
scroll to position [496, 0]
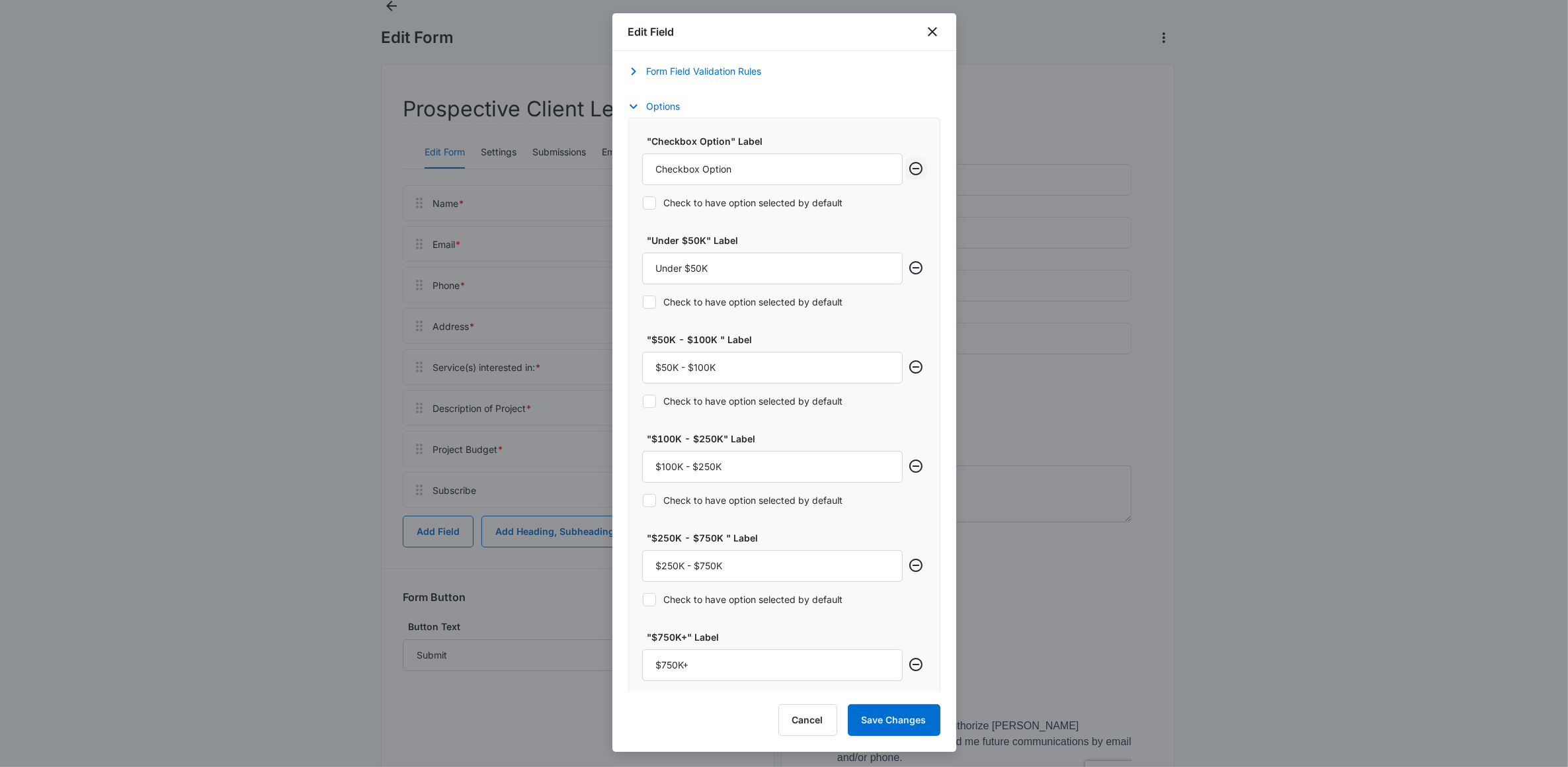
click at [908, 176] on icon "Remove row" at bounding box center [916, 168] width 16 height 16
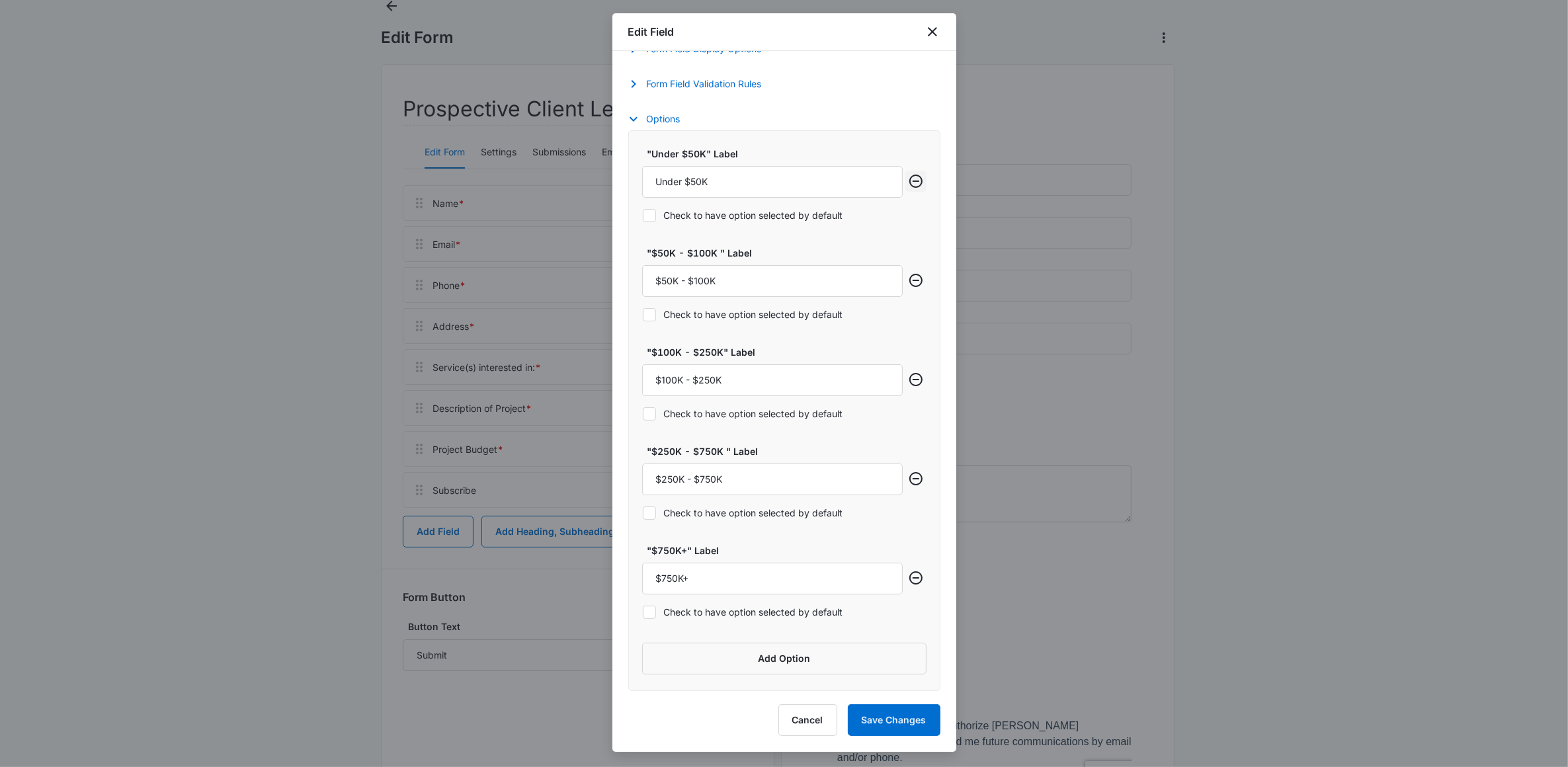
scroll to position [487, 0]
click at [898, 710] on button "Save Changes" at bounding box center [894, 719] width 93 height 32
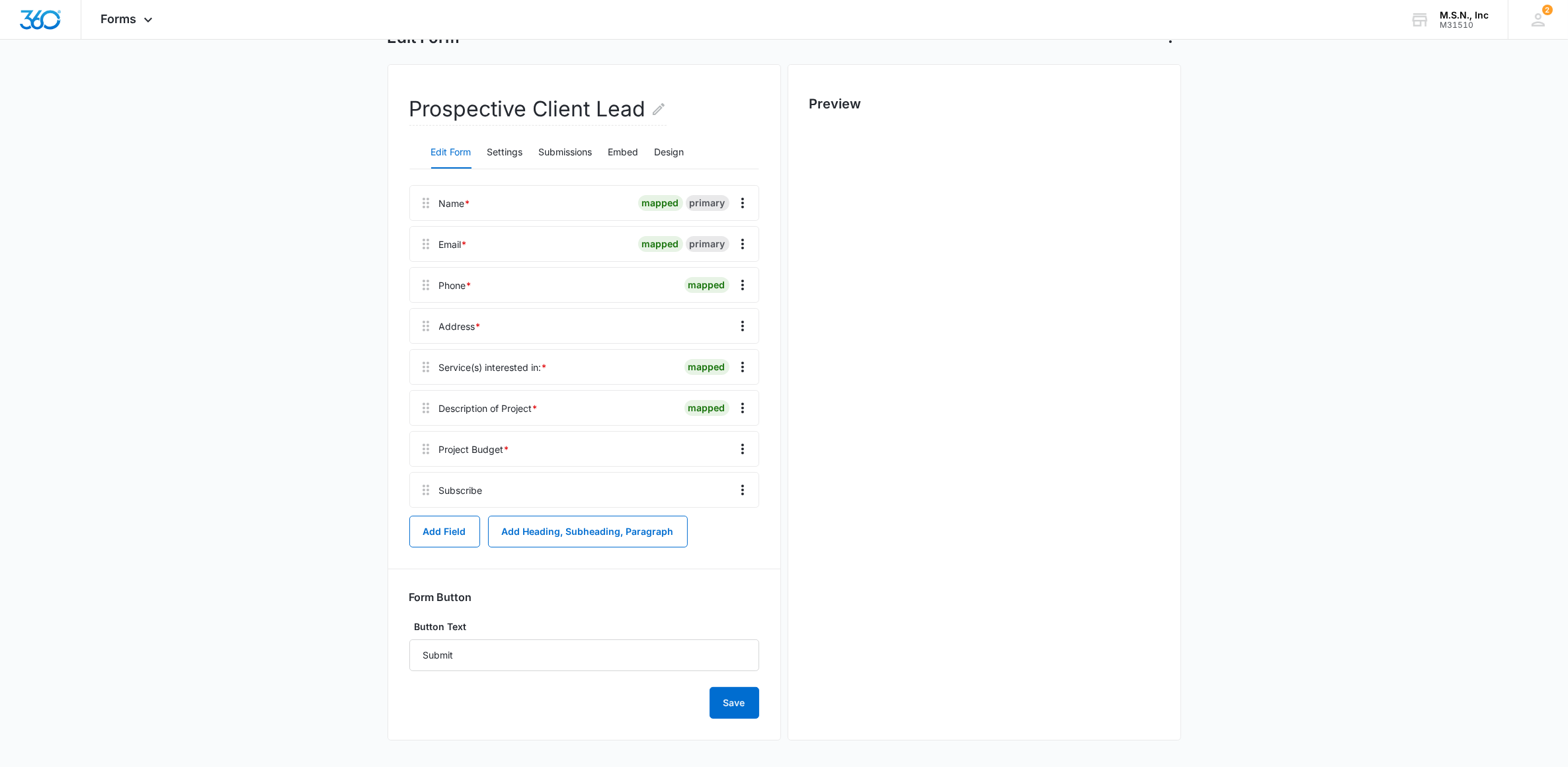
scroll to position [0, 0]
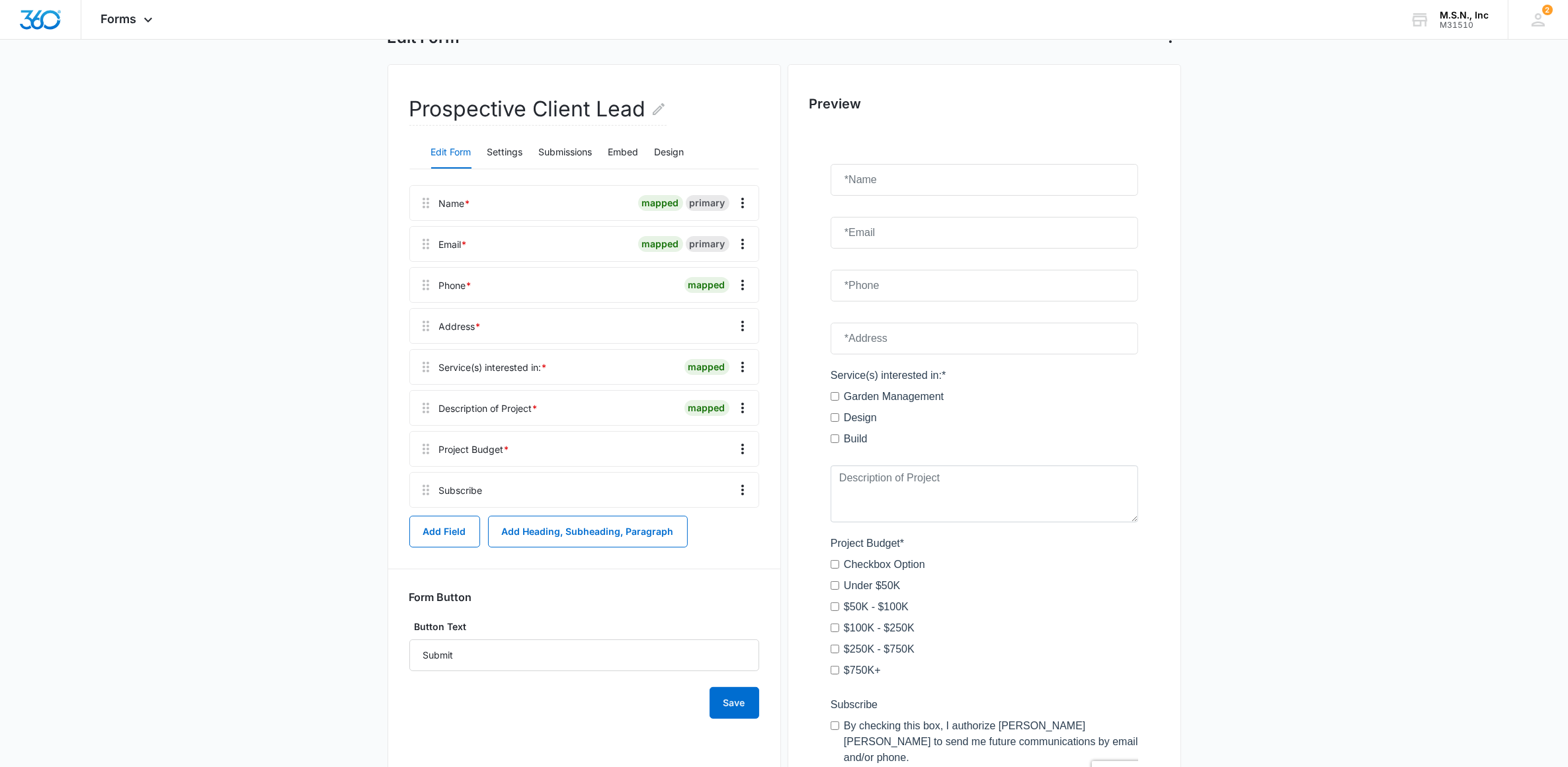
click at [471, 447] on div "Project Budget *" at bounding box center [475, 449] width 70 height 14
click at [735, 450] on icon "Overflow Menu" at bounding box center [743, 448] width 16 height 16
click at [702, 481] on div "Edit" at bounding box center [707, 485] width 28 height 9
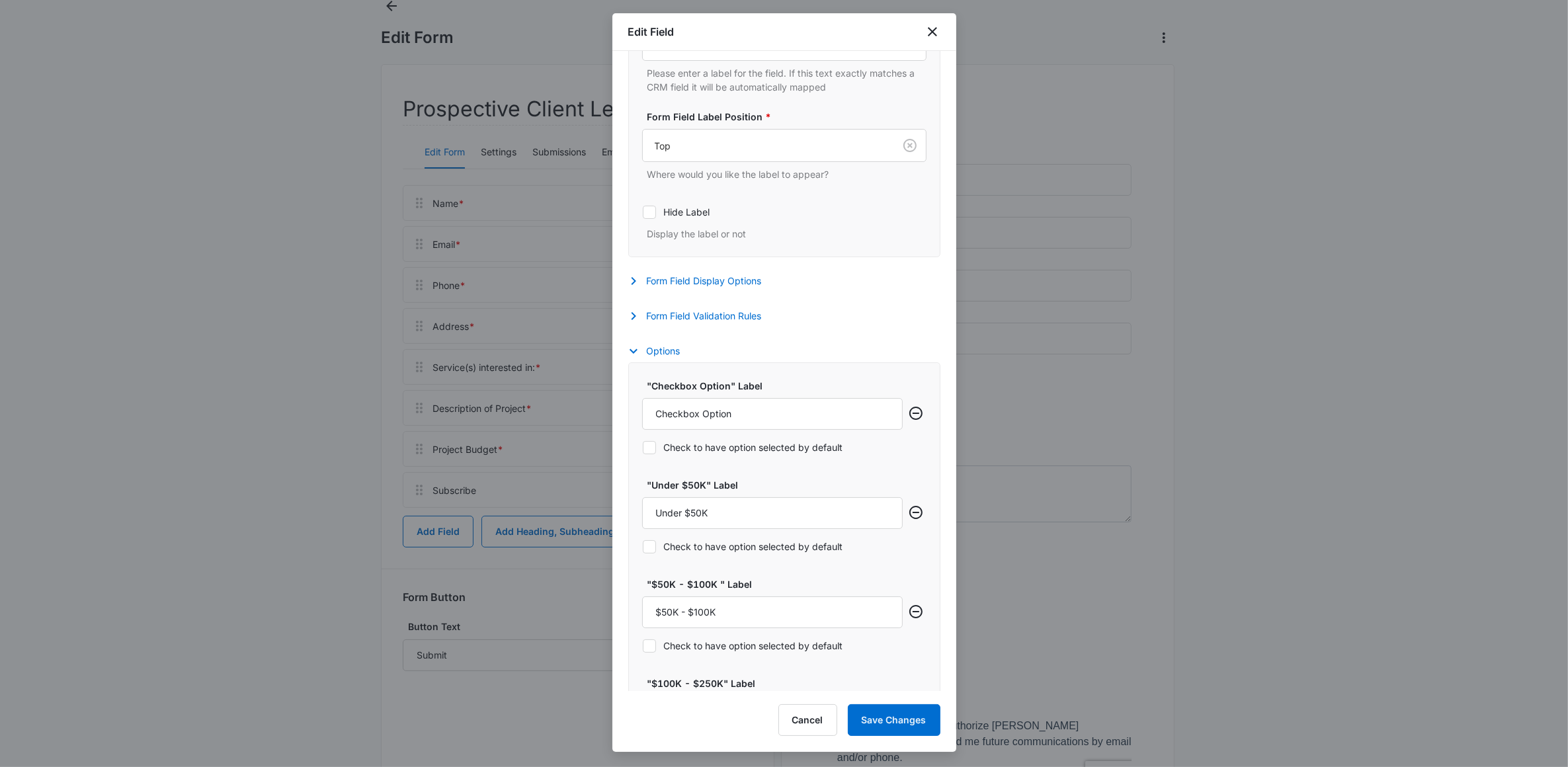
scroll to position [586, 0]
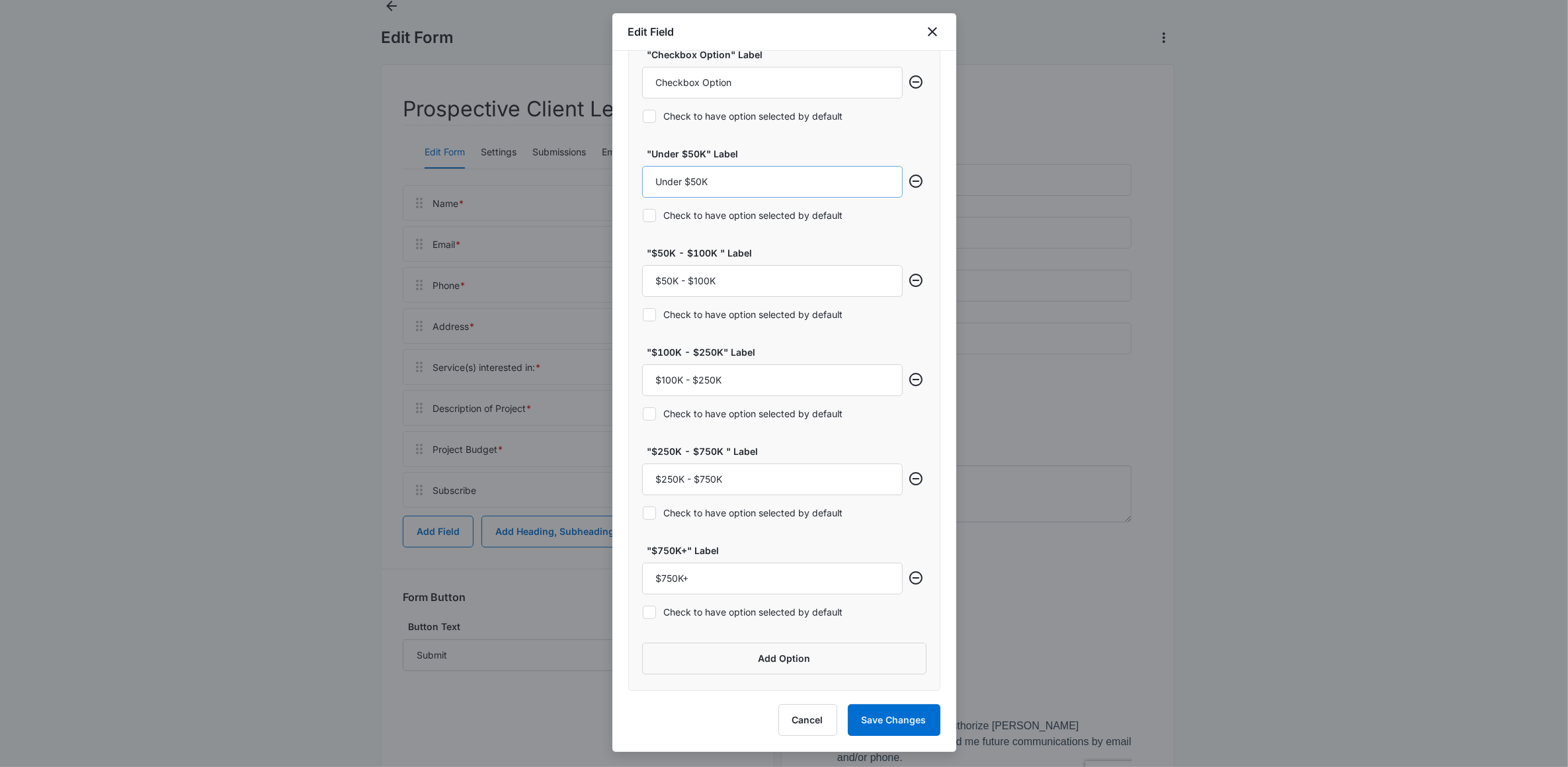
click at [739, 166] on div ""Under $50K" Label Under $50K" at bounding box center [773, 172] width 261 height 51
drag, startPoint x: 688, startPoint y: 188, endPoint x: 602, endPoint y: 186, distance: 86.0
click at [602, 186] on body "Forms Apps Reputation Websites Forms CRM Email Social Shop Payments POS Content…" at bounding box center [784, 397] width 1568 height 969
drag, startPoint x: 768, startPoint y: 88, endPoint x: 560, endPoint y: 93, distance: 208.1
click at [570, 93] on body "Forms Apps Reputation Websites Forms CRM Email Social Shop Payments POS Content…" at bounding box center [784, 397] width 1568 height 969
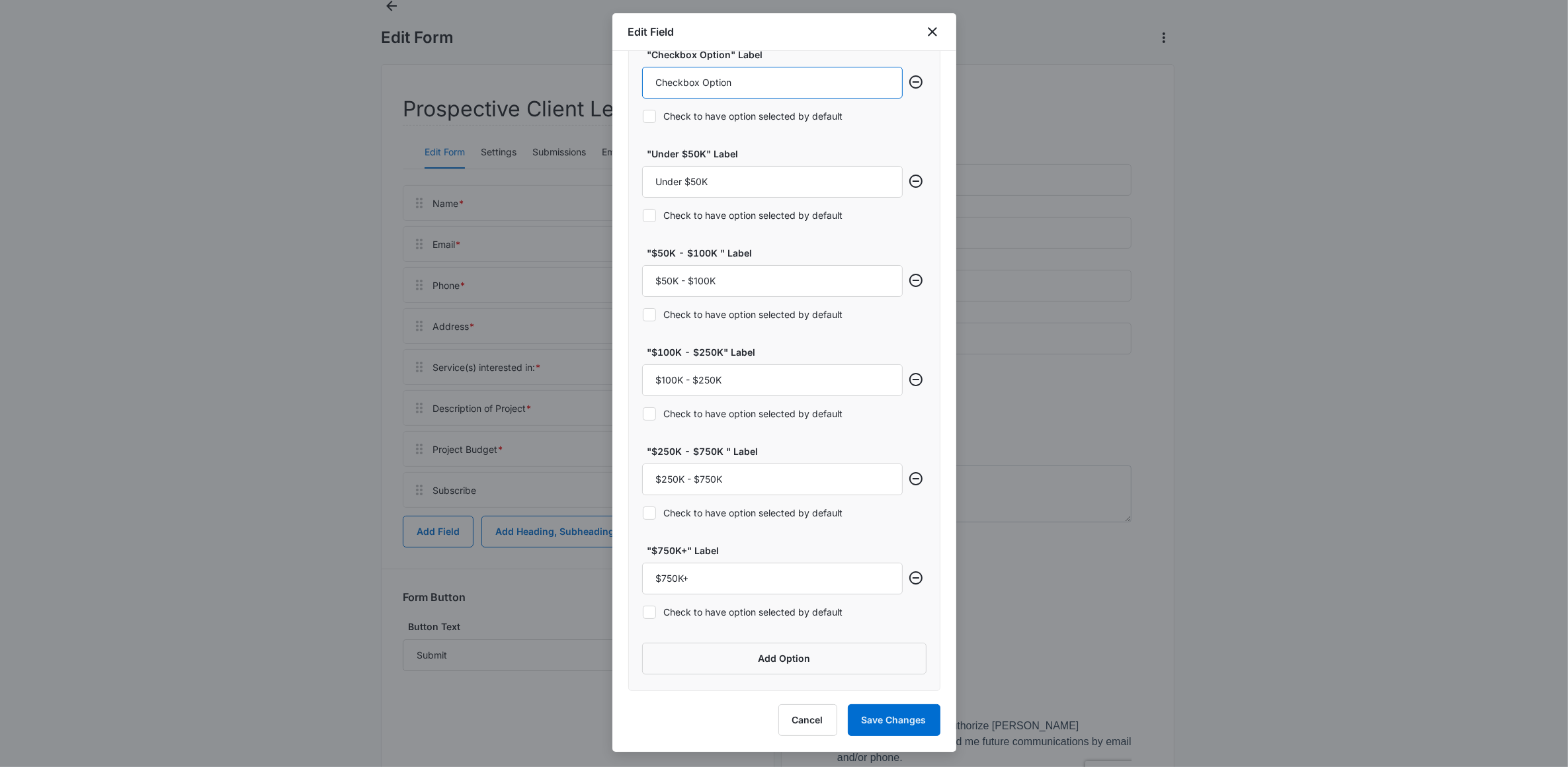
paste input "Under $50K"
type input "Under $50K"
drag, startPoint x: 739, startPoint y: 282, endPoint x: 624, endPoint y: 292, distance: 115.4
click at [624, 292] on div "Field Mapping Manage your field mapping in the CRM Leads Inbox Navigate to Lead…" at bounding box center [784, 370] width 344 height 640
drag, startPoint x: 728, startPoint y: 174, endPoint x: 619, endPoint y: 189, distance: 110.0
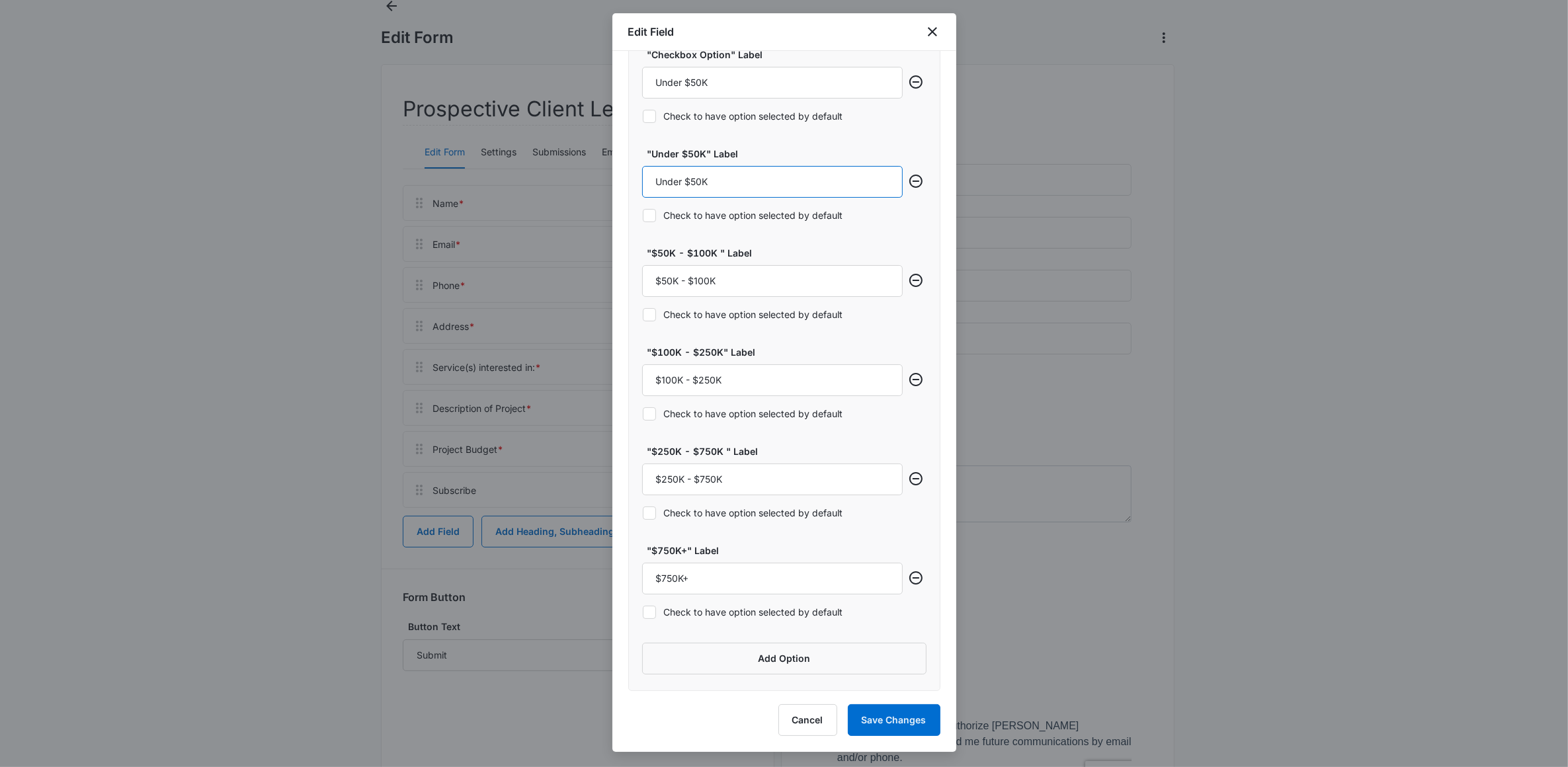
click at [620, 189] on div "Field Mapping Manage your field mapping in the CRM Leads Inbox Navigate to Lead…" at bounding box center [784, 370] width 344 height 640
paste input "$50K - $100K"
type input "$50K - $100K"
drag, startPoint x: 718, startPoint y: 385, endPoint x: 629, endPoint y: 388, distance: 89.1
click at [632, 388] on div ""Checkbox Option" Label Under $50K Check to have option selected by default "Un…" at bounding box center [784, 361] width 312 height 660
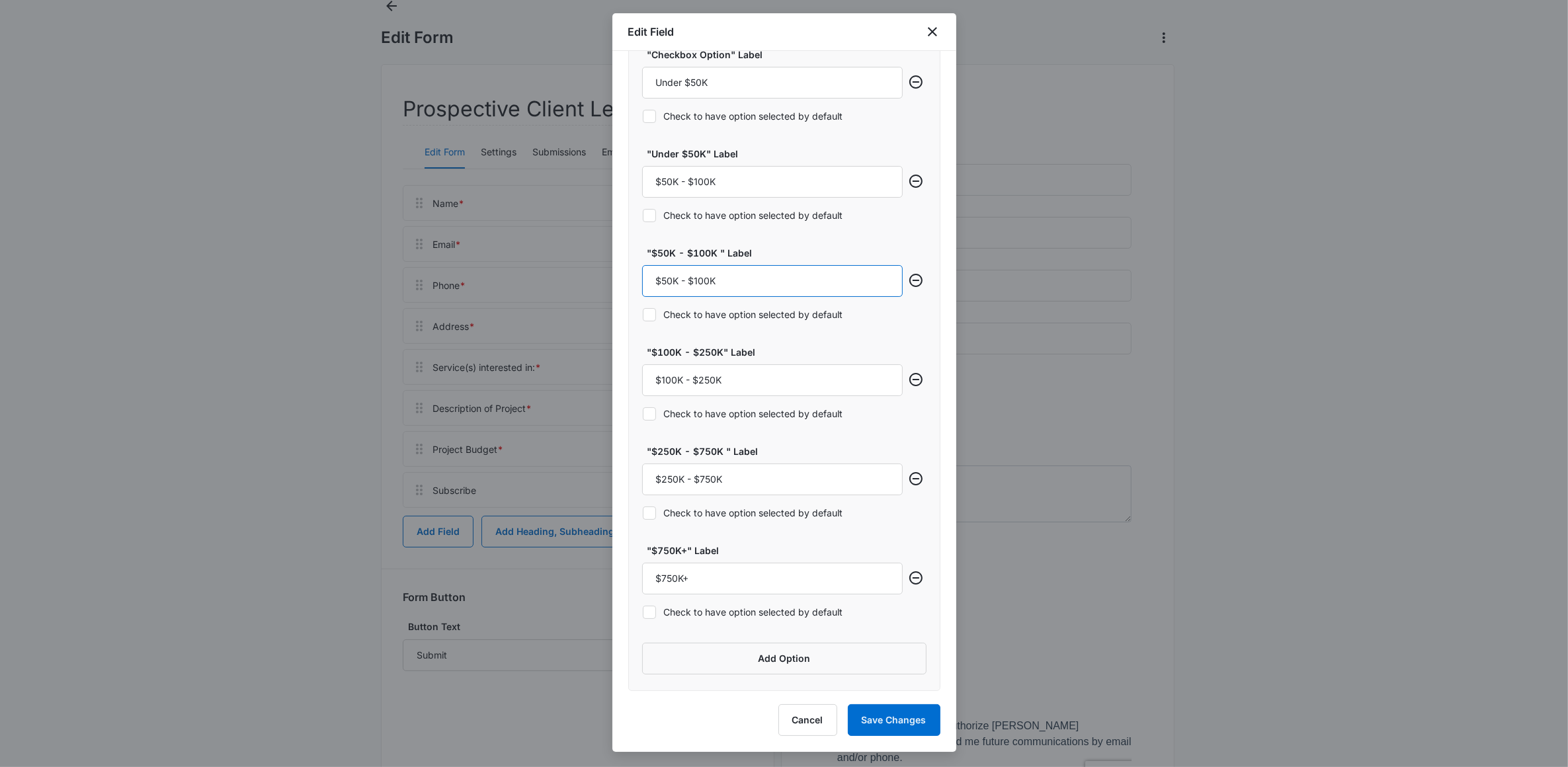
drag, startPoint x: 734, startPoint y: 279, endPoint x: 629, endPoint y: 285, distance: 105.2
click at [630, 285] on div ""Checkbox Option" Label Under $50K Check to have option selected by default "Un…" at bounding box center [784, 361] width 312 height 660
paste input "100K - $250K"
type input "$100K - $250K"
drag, startPoint x: 756, startPoint y: 479, endPoint x: 629, endPoint y: 481, distance: 127.0
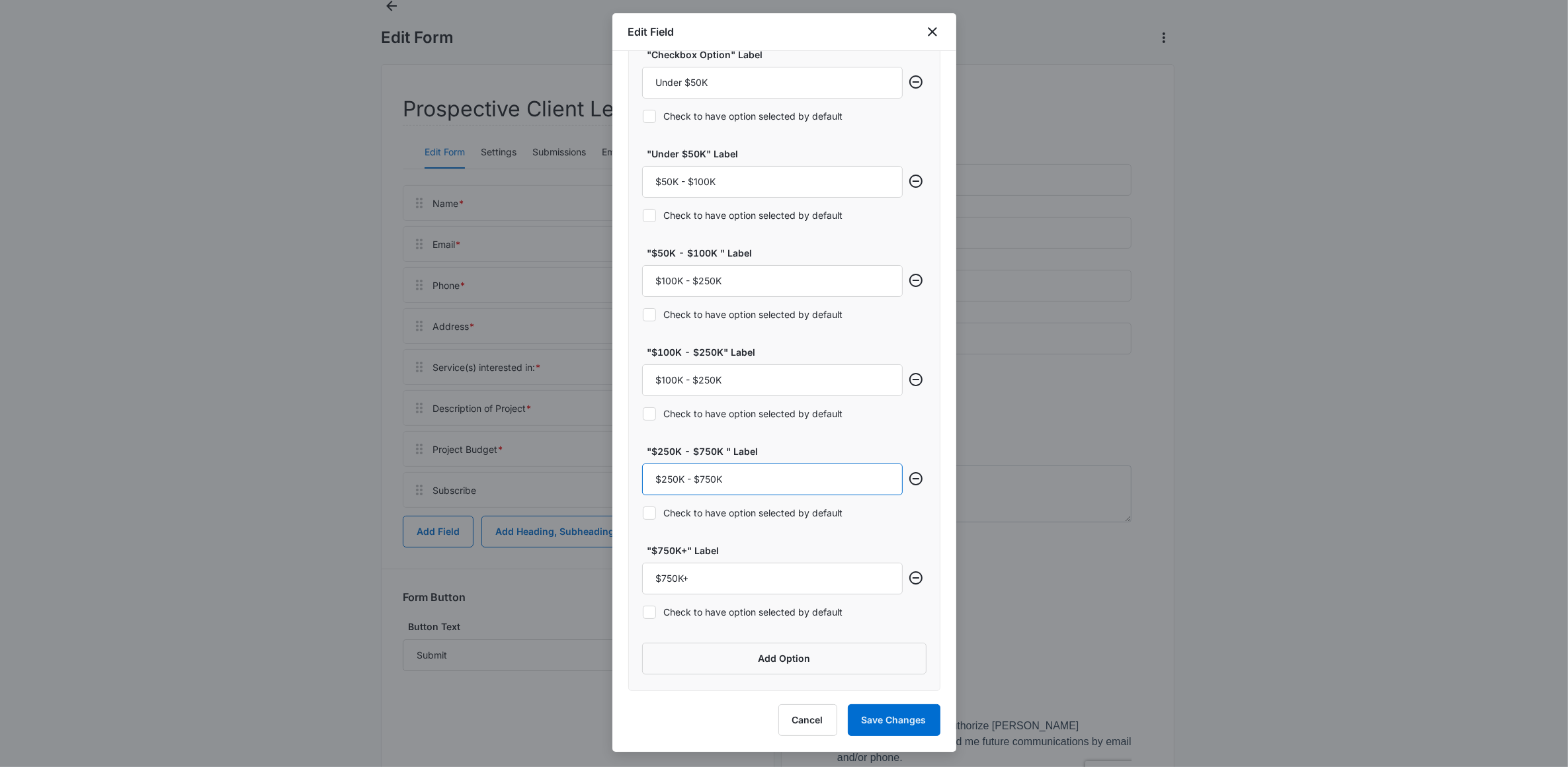
click at [630, 481] on div ""Checkbox Option" Label Under $50K Check to have option selected by default "Un…" at bounding box center [784, 361] width 312 height 660
drag, startPoint x: 746, startPoint y: 382, endPoint x: 607, endPoint y: 385, distance: 139.0
click at [608, 385] on body "Forms Apps Reputation Websites Forms CRM Email Social Shop Payments POS Content…" at bounding box center [784, 397] width 1568 height 969
paste input "250K - $750K"
type input "$250K - $750K"
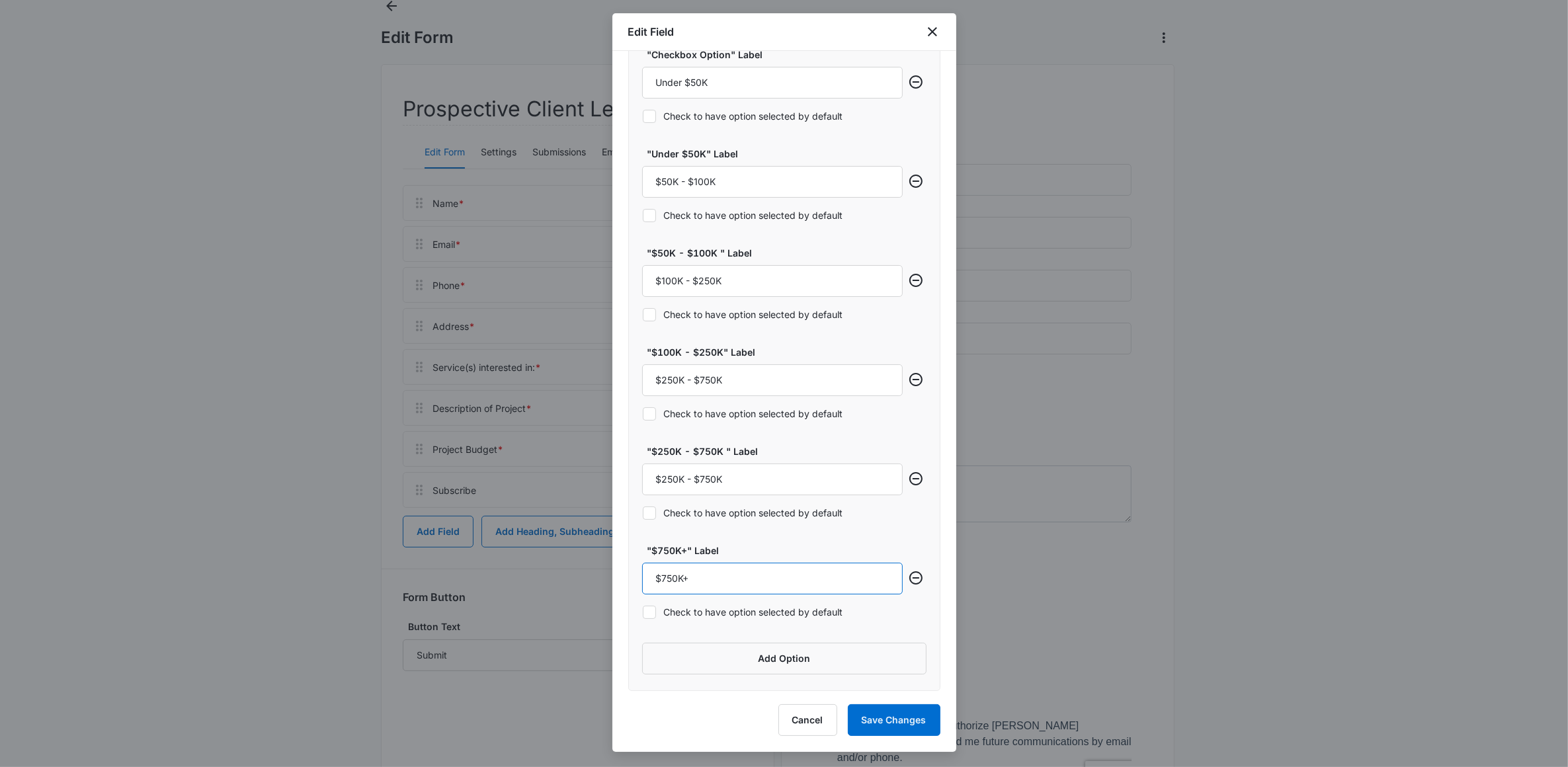
drag, startPoint x: 693, startPoint y: 579, endPoint x: 647, endPoint y: 579, distance: 46.0
click at [648, 579] on input "$750K+" at bounding box center [773, 579] width 261 height 32
drag, startPoint x: 762, startPoint y: 488, endPoint x: 577, endPoint y: 492, distance: 185.0
click at [579, 492] on body "Forms Apps Reputation Websites Forms CRM Email Social Shop Payments POS Content…" at bounding box center [784, 397] width 1568 height 969
paste input "750K+"
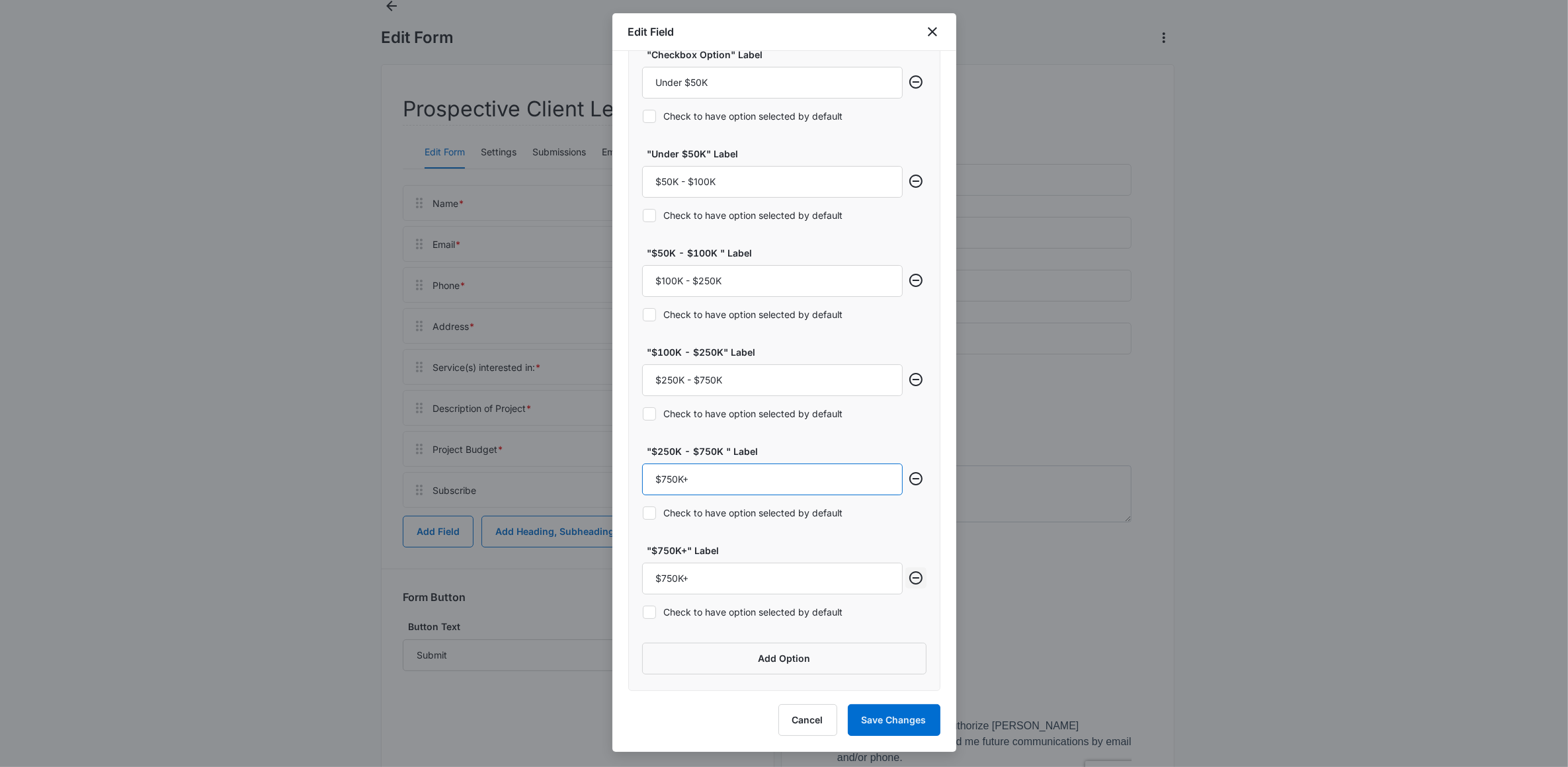
type input "$750K+"
click at [908, 581] on icon "Remove row" at bounding box center [916, 578] width 16 height 16
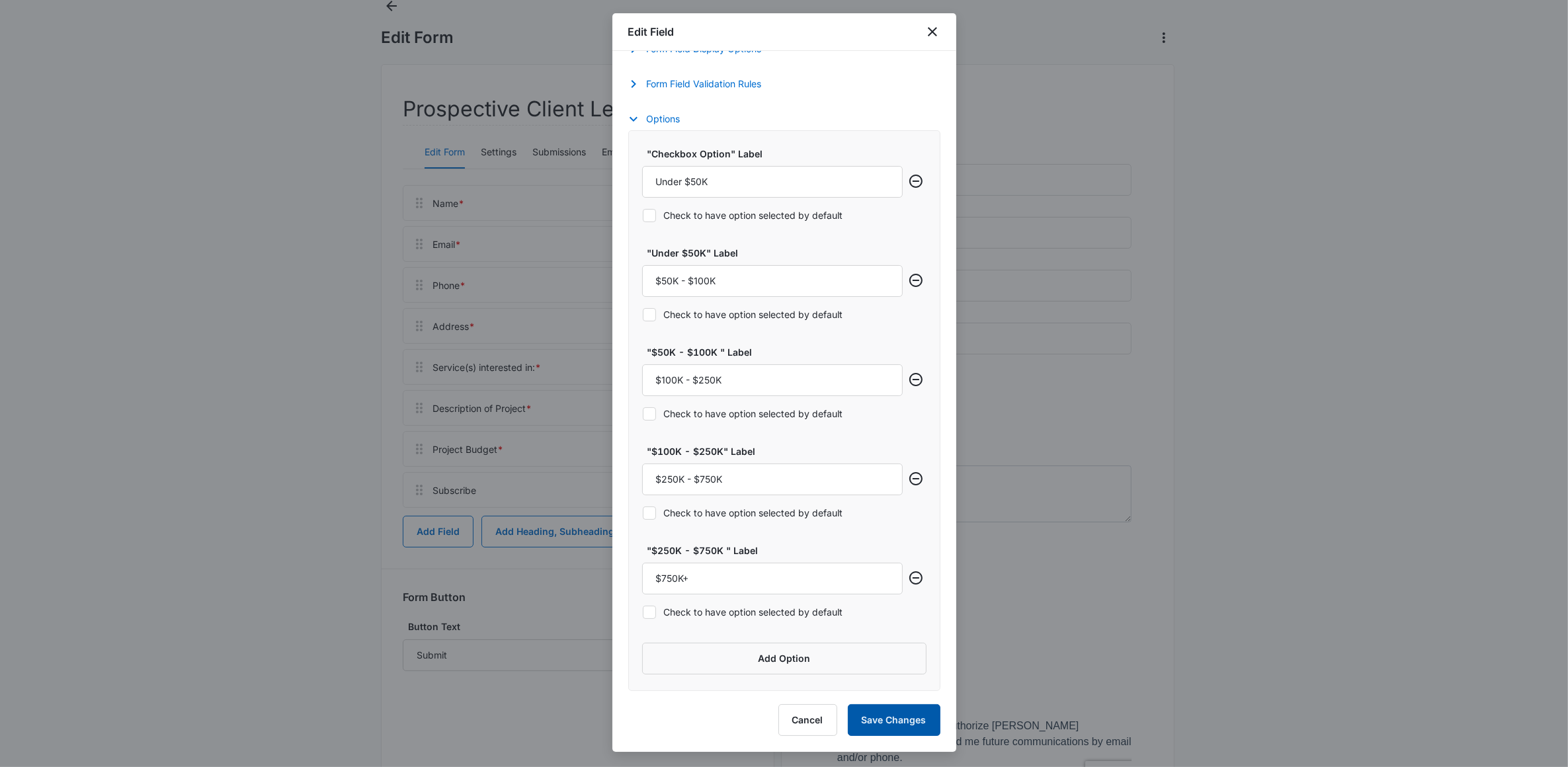
click at [884, 713] on button "Save Changes" at bounding box center [894, 719] width 93 height 32
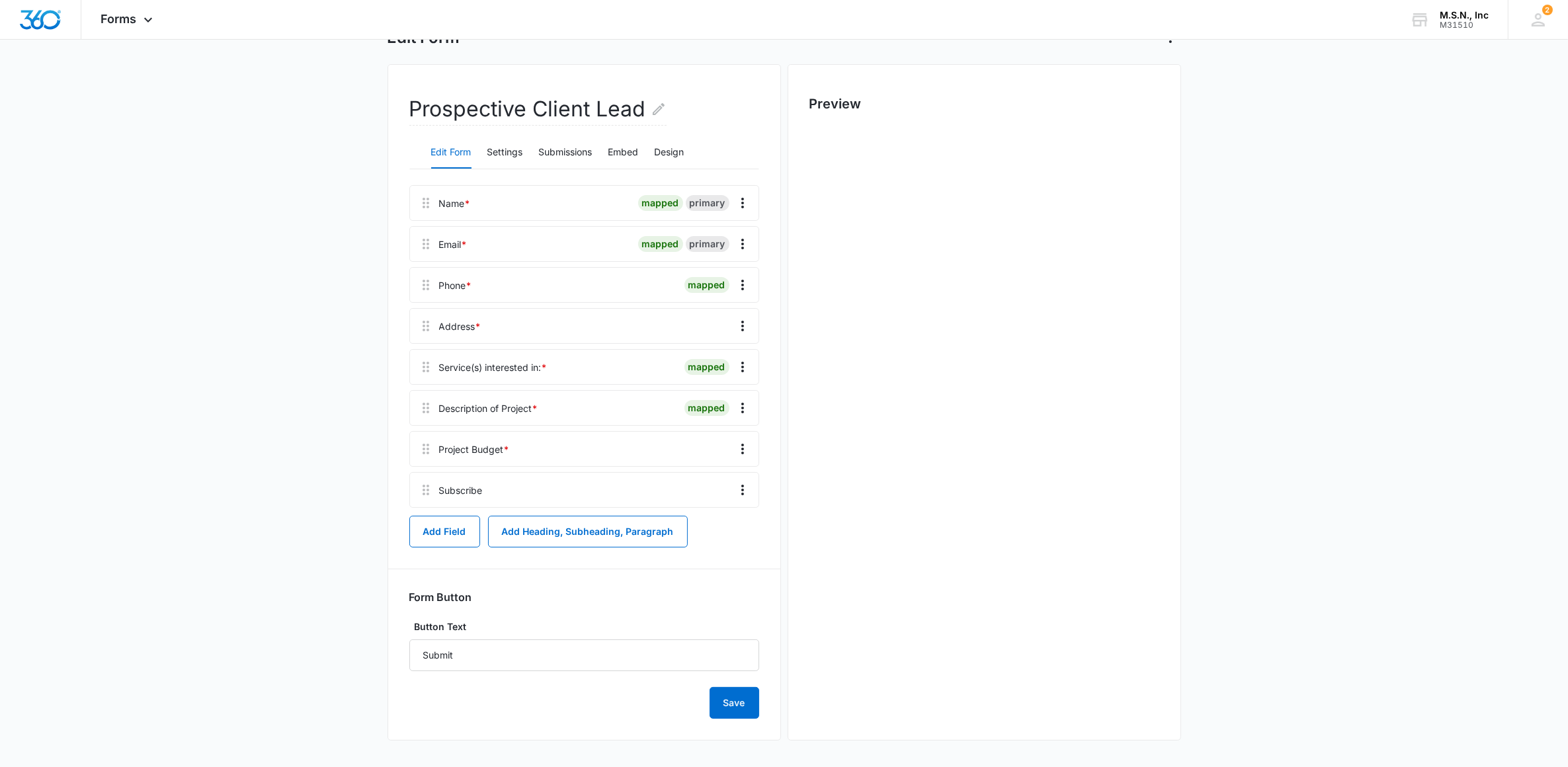
scroll to position [0, 0]
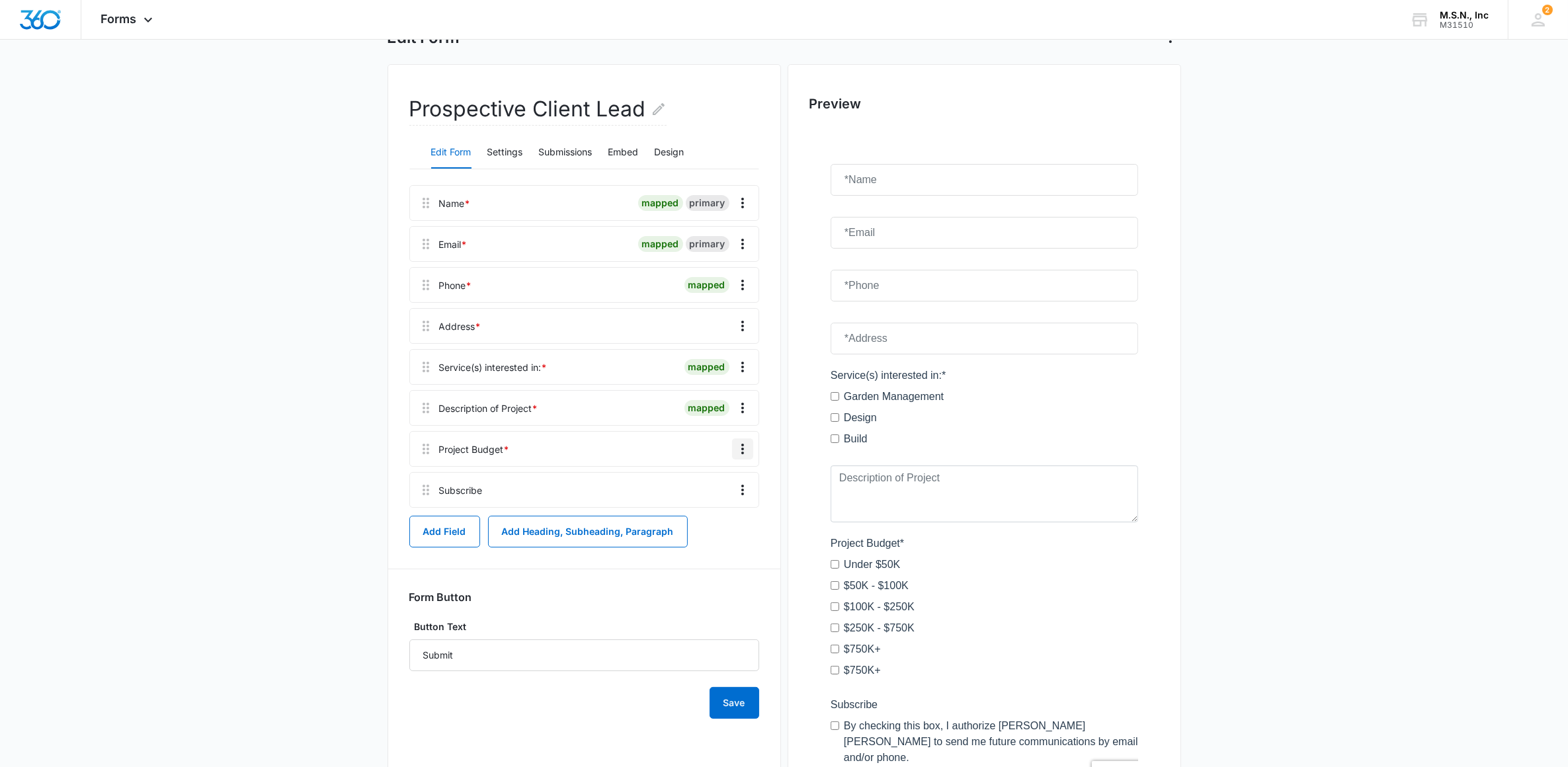
click at [739, 443] on icon "Overflow Menu" at bounding box center [743, 448] width 16 height 16
click at [718, 502] on div "Delete" at bounding box center [707, 506] width 28 height 9
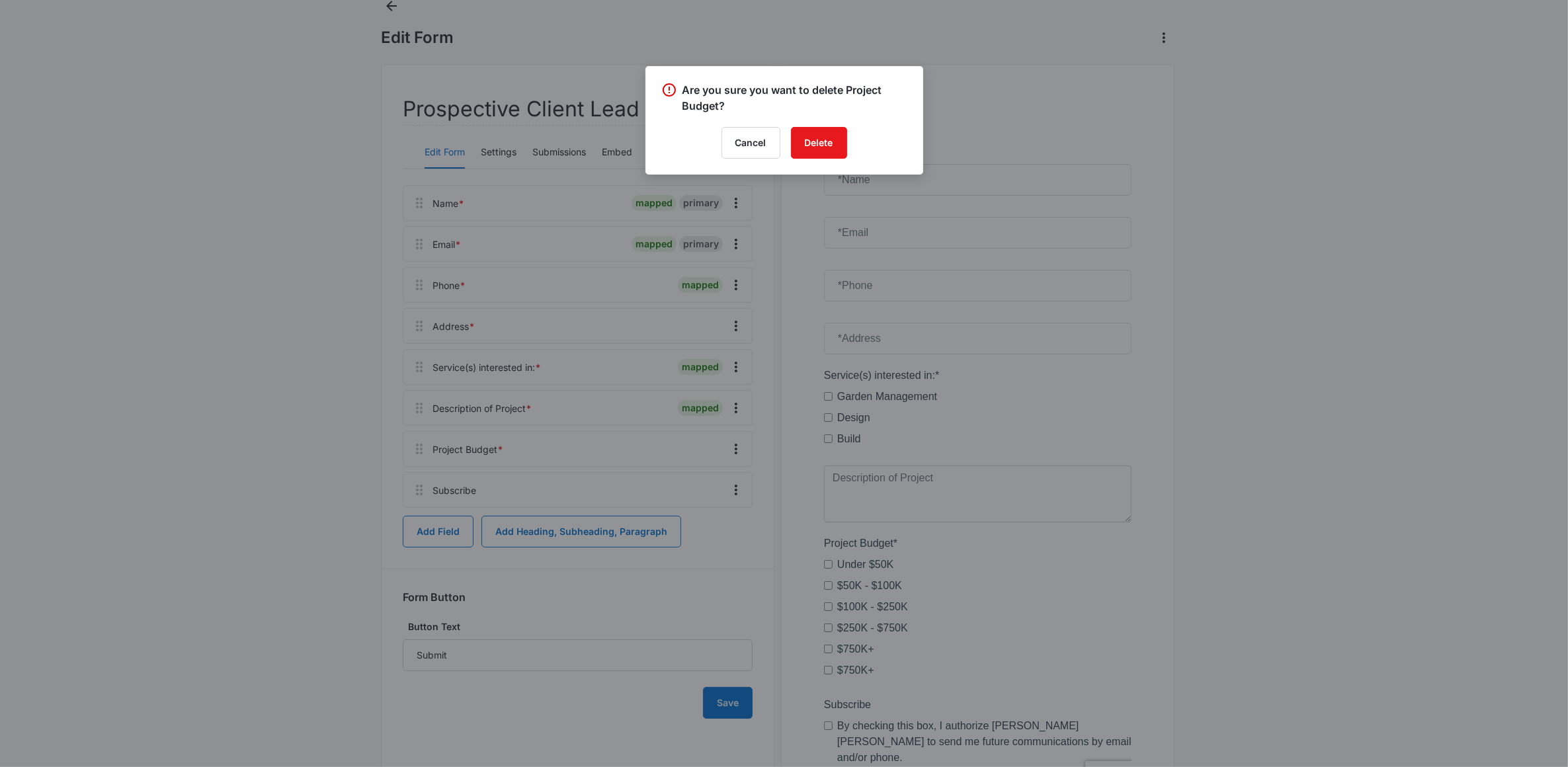
click at [820, 122] on div "Are you sure you want to delete Project Budget? Cancel Delete" at bounding box center [784, 120] width 278 height 108
click at [819, 134] on button "Delete" at bounding box center [819, 143] width 57 height 32
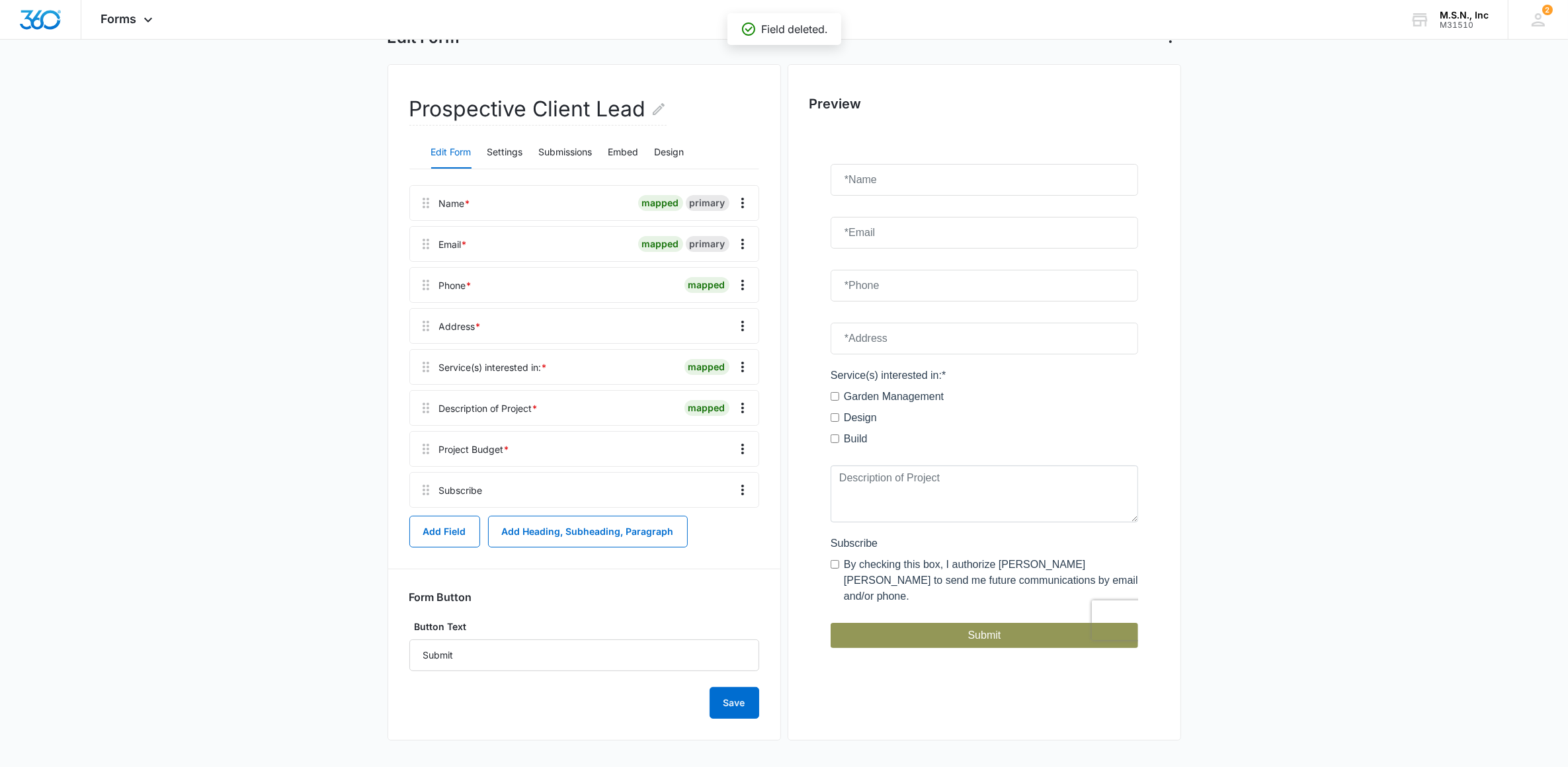
scroll to position [46, 0]
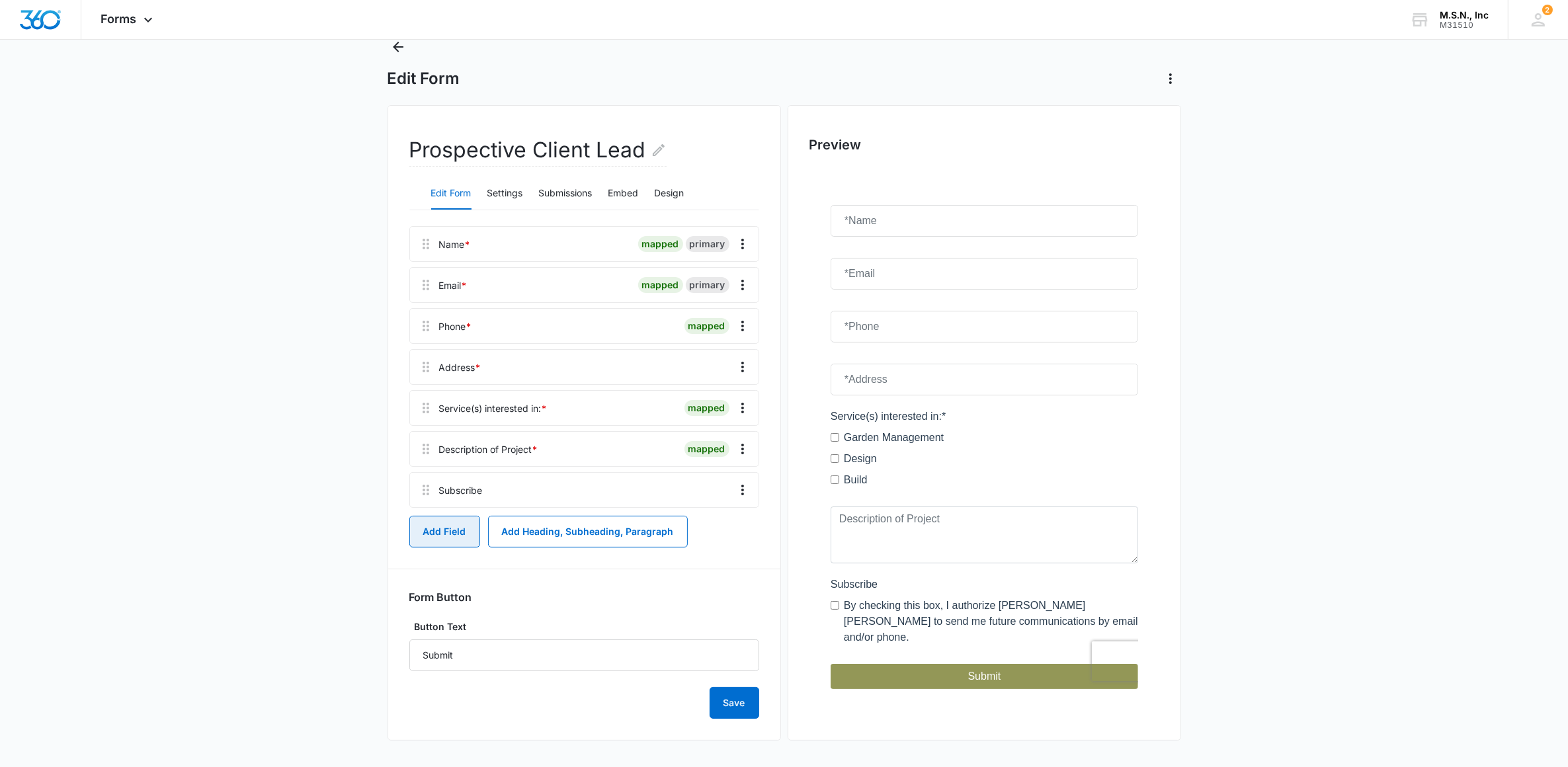
click at [443, 533] on button "Add Field" at bounding box center [445, 531] width 70 height 32
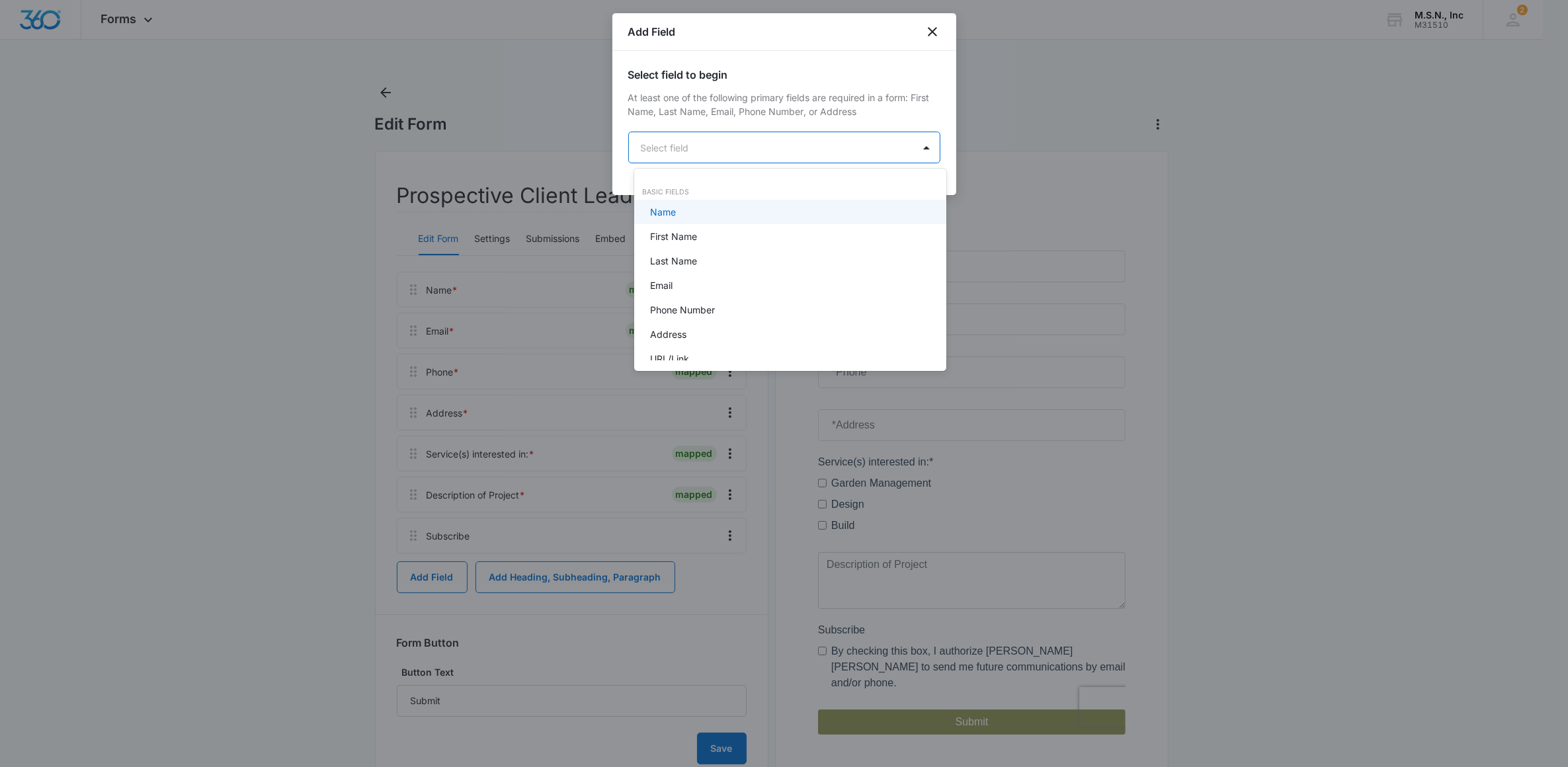
click at [686, 138] on body "Forms Apps Reputation Websites Forms CRM Email Social Shop Payments POS Content…" at bounding box center [784, 384] width 1568 height 767
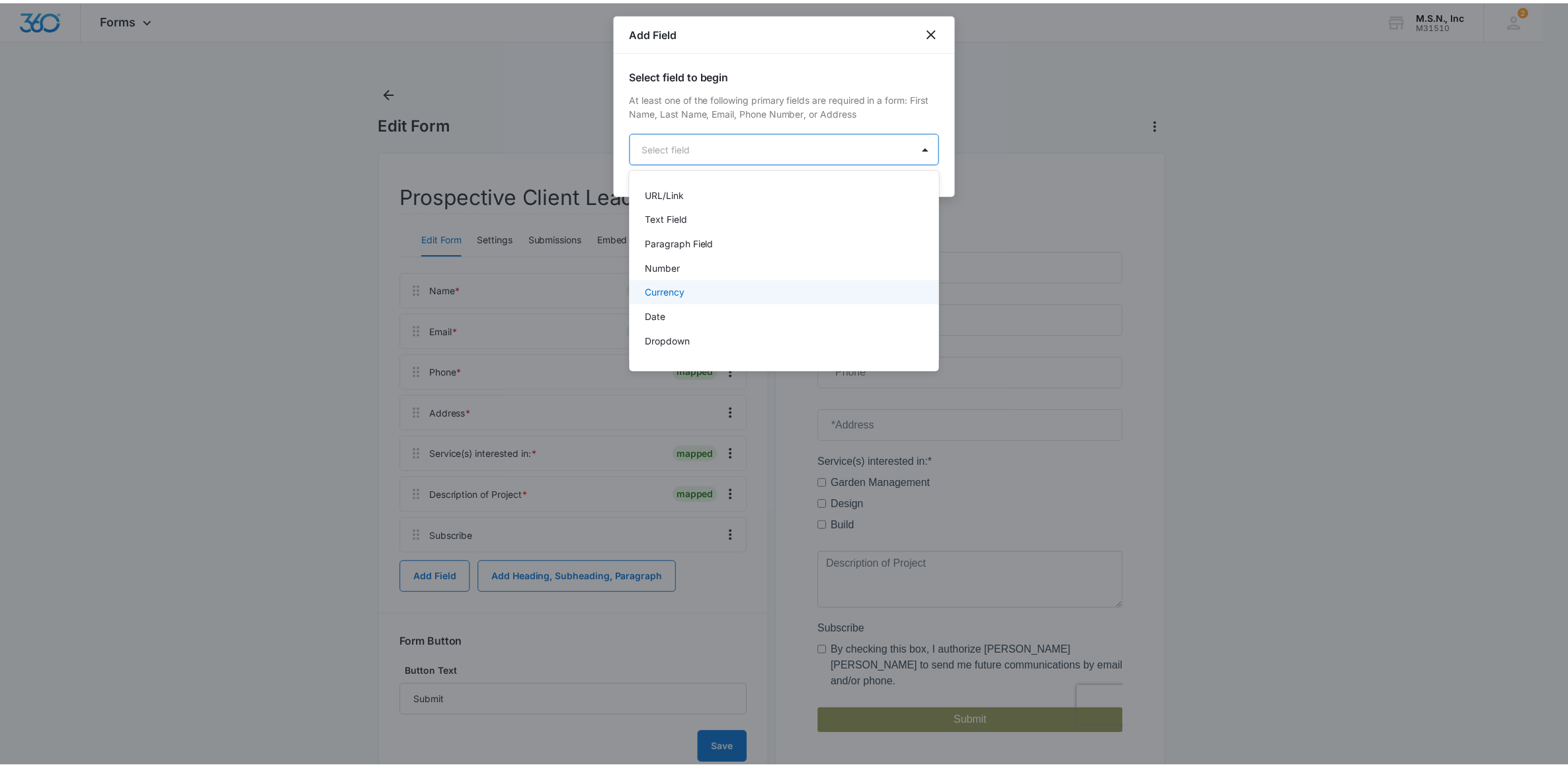
scroll to position [334, 0]
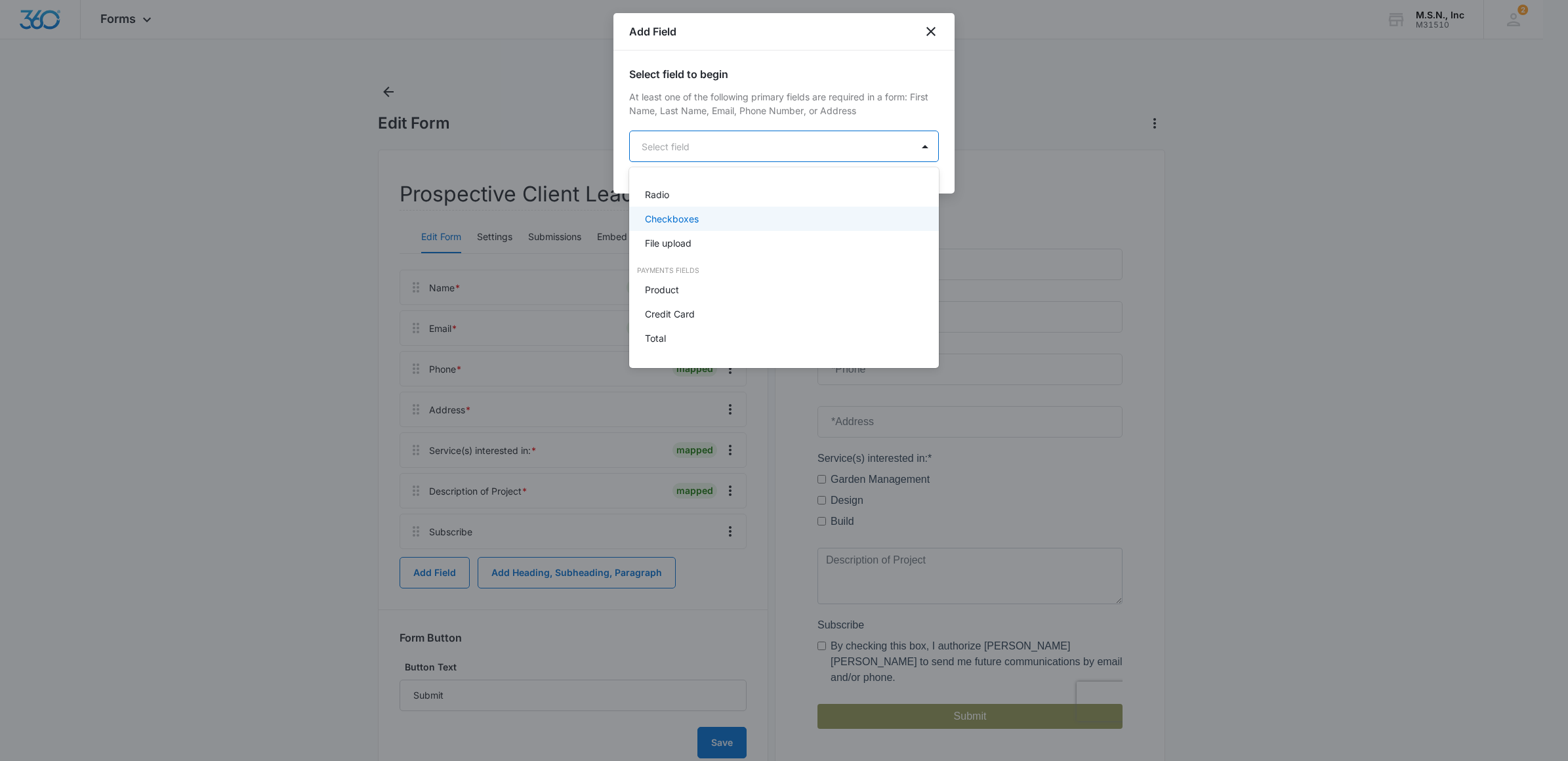
click at [752, 219] on div "Checkboxes" at bounding box center [782, 219] width 276 height 14
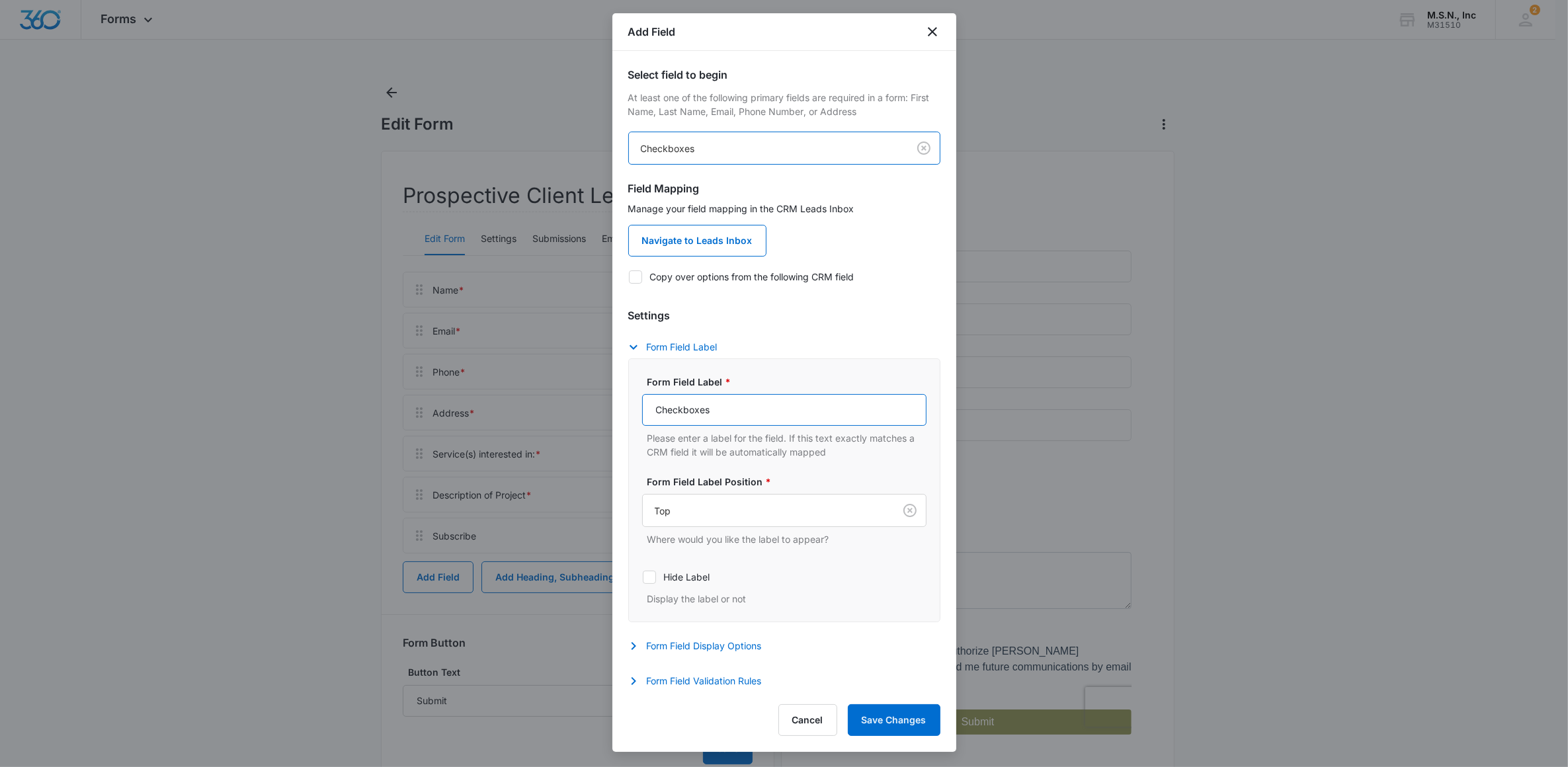
click at [748, 416] on input "Checkboxes" at bounding box center [784, 410] width 284 height 32
drag, startPoint x: 745, startPoint y: 415, endPoint x: 434, endPoint y: 438, distance: 311.8
click at [434, 438] on body "Forms Apps Reputation Websites Forms CRM Email Social Shop Payments POS Content…" at bounding box center [784, 406] width 1568 height 813
type input "Project Budget"
click at [796, 348] on div "Form Field Label Form Field Label * Project Budget Please enter a label for the…" at bounding box center [784, 480] width 312 height 283
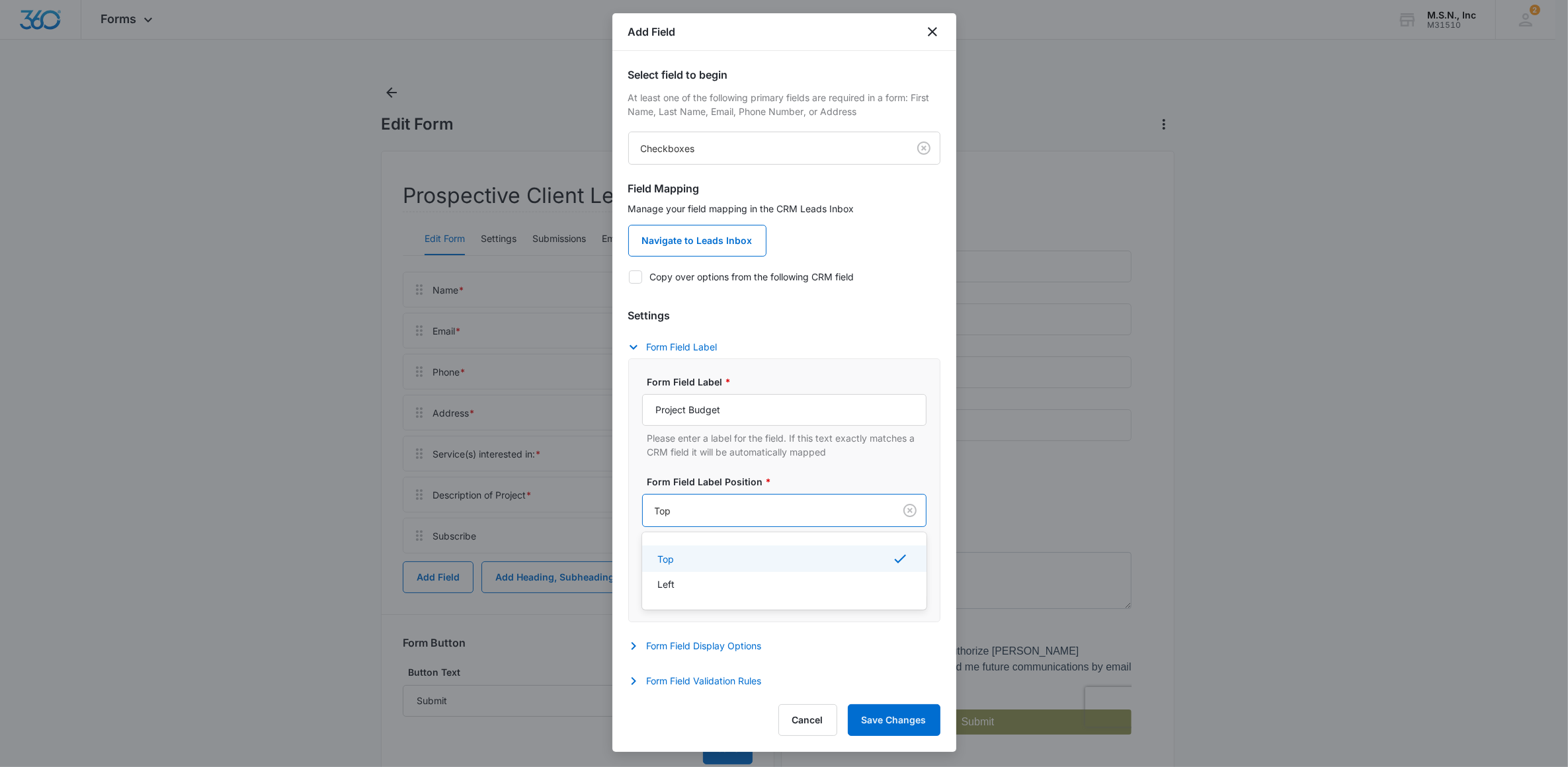
click at [682, 517] on div at bounding box center [766, 511] width 222 height 16
click at [774, 447] on p "Please enter a label for the field. If this text exactly matches a CRM field it…" at bounding box center [787, 445] width 280 height 28
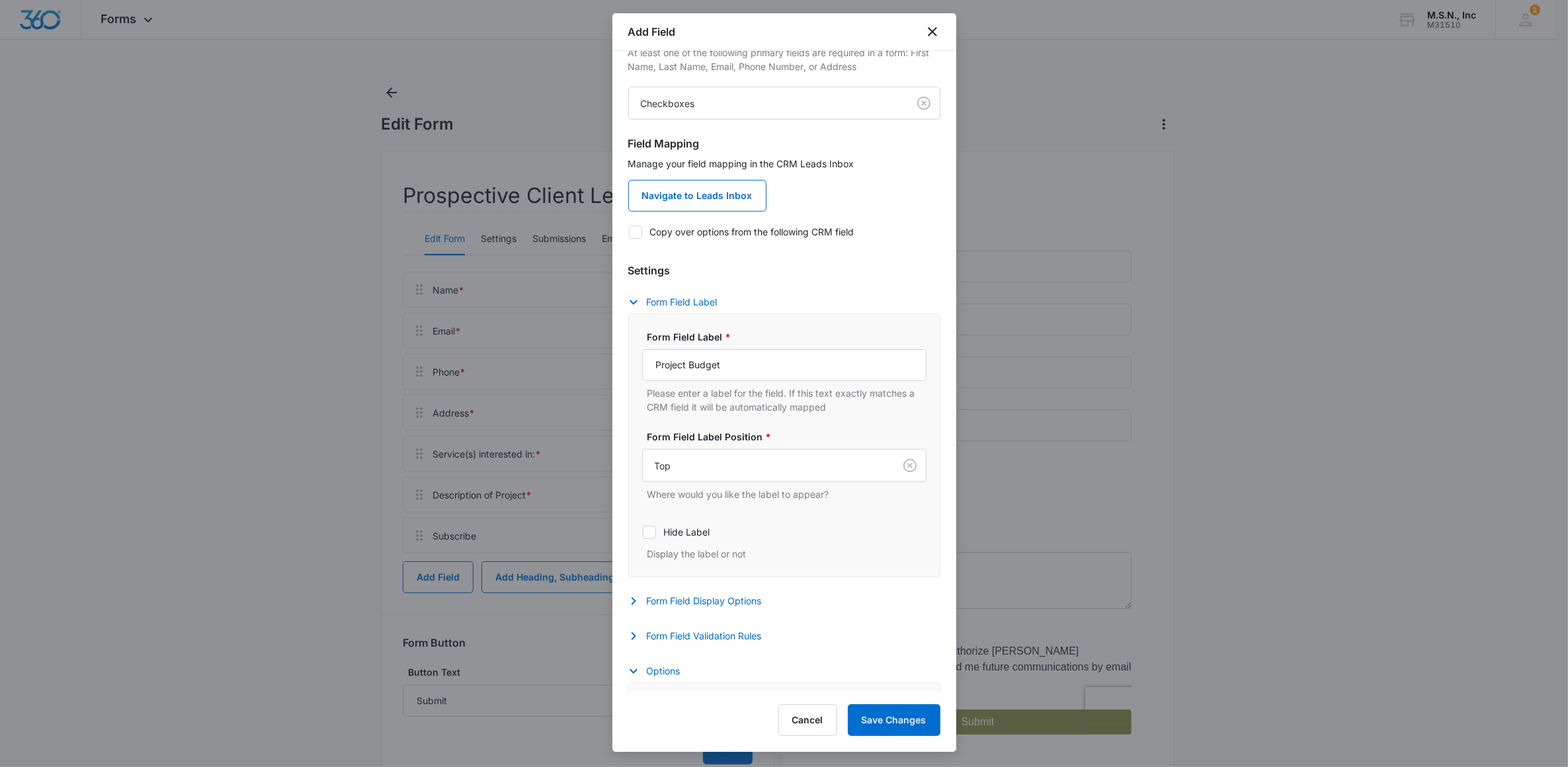
scroll to position [83, 0]
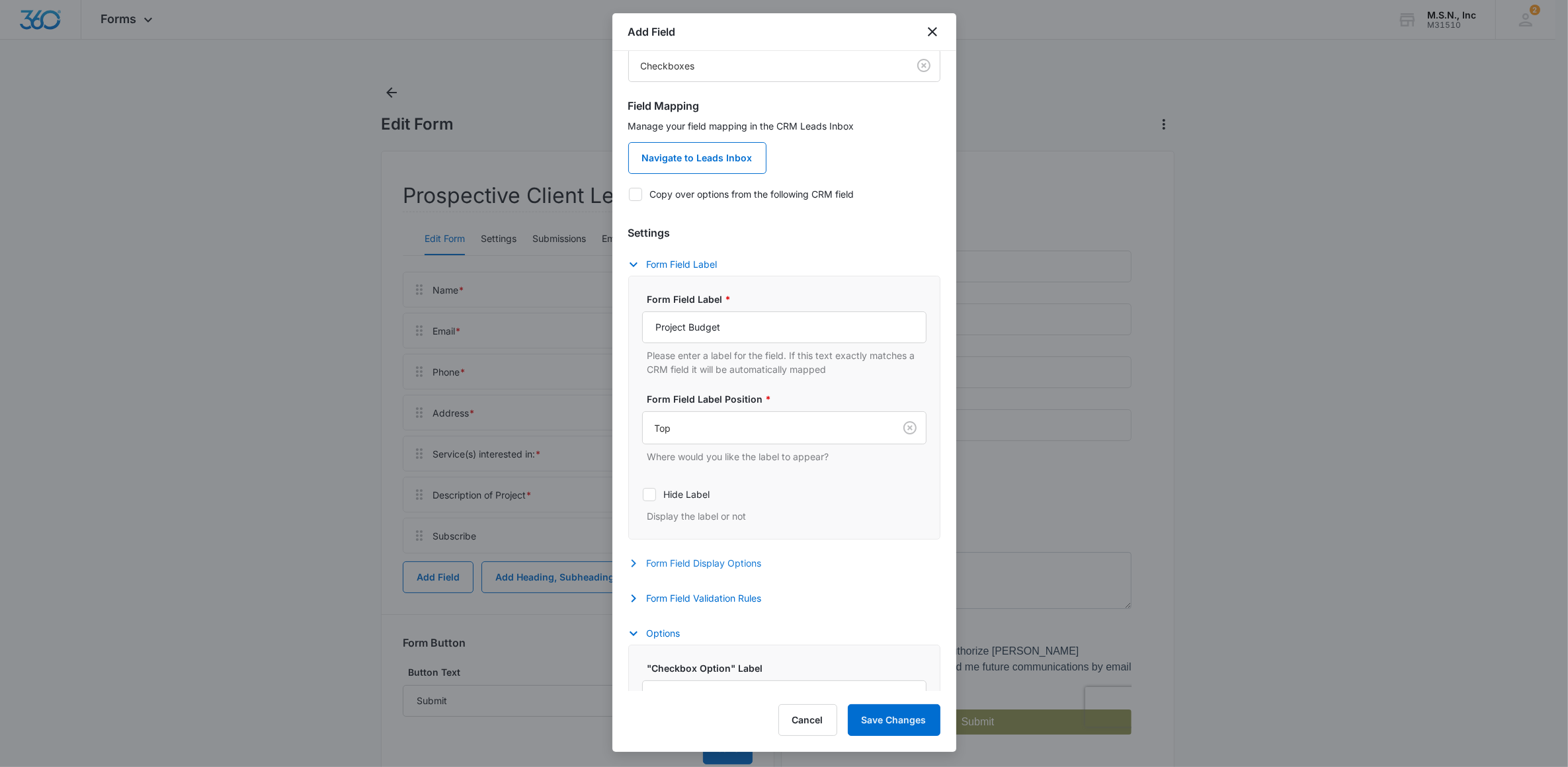
click at [720, 564] on button "Form Field Display Options" at bounding box center [702, 563] width 147 height 16
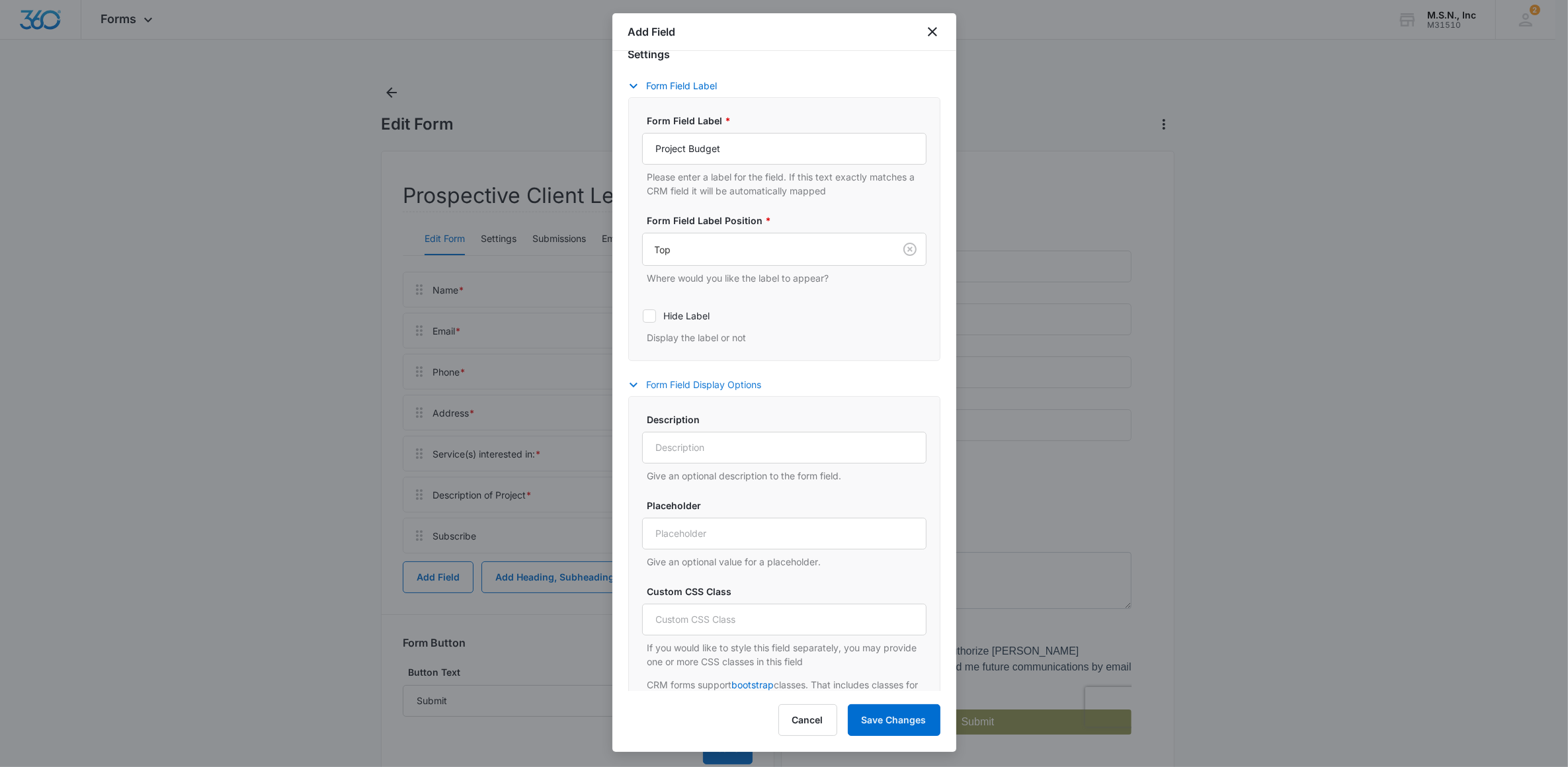
scroll to position [330, 0]
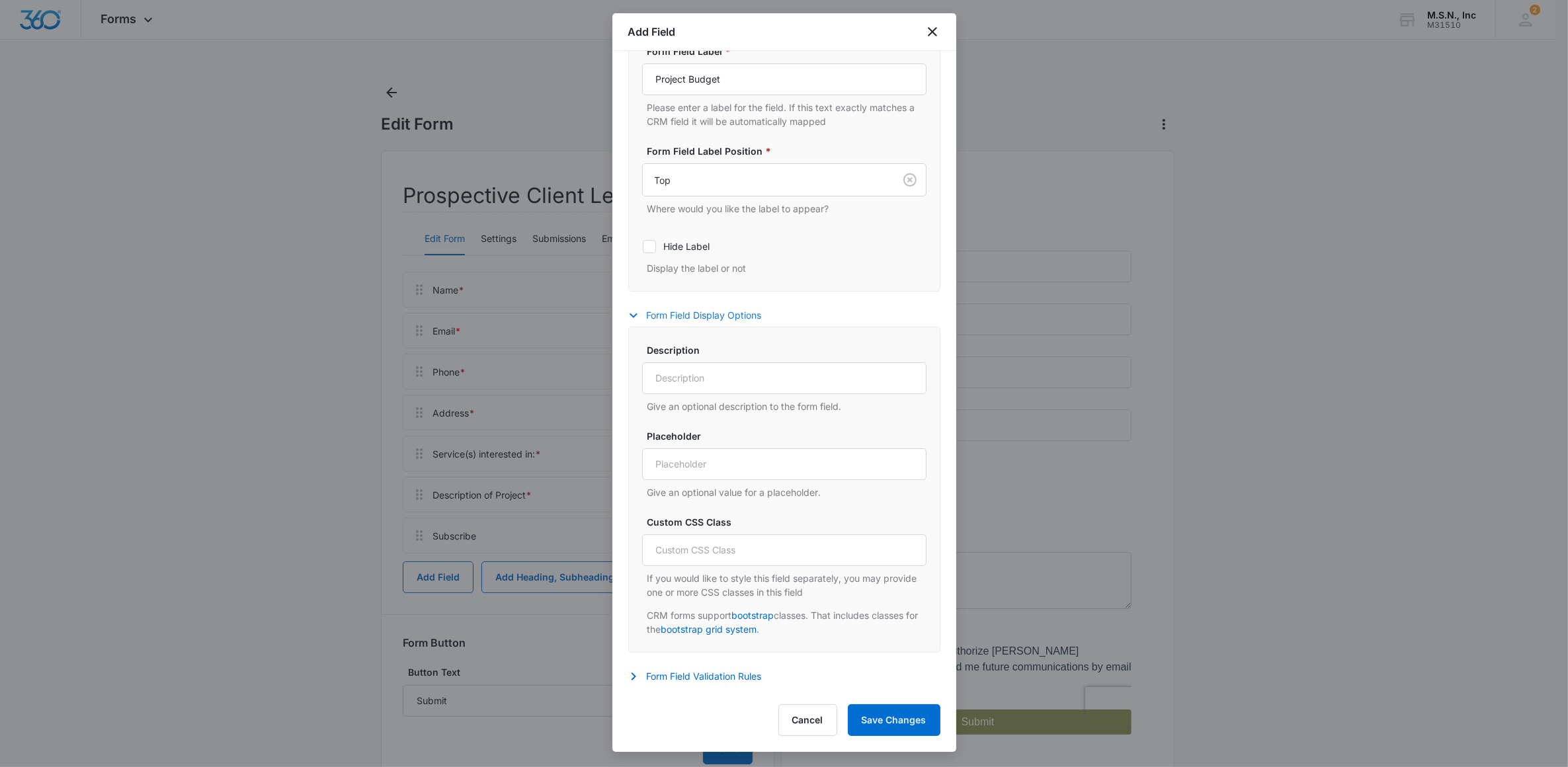
click at [635, 313] on icon "button" at bounding box center [633, 315] width 16 height 16
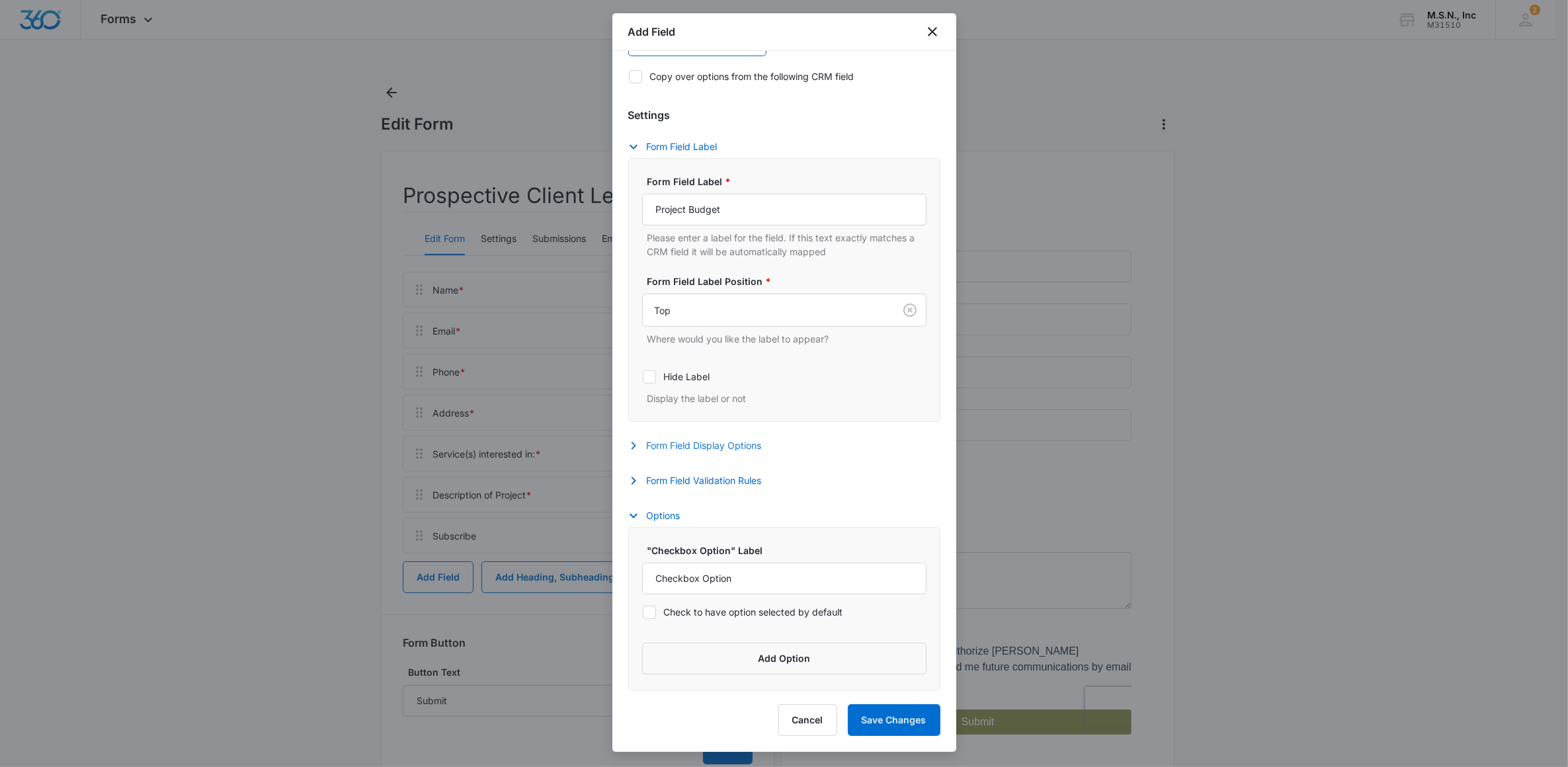
scroll to position [204, 0]
click at [634, 480] on icon "button" at bounding box center [634, 481] width 5 height 8
click at [650, 520] on icon at bounding box center [649, 520] width 12 height 12
click at [643, 520] on input "Required" at bounding box center [643, 520] width 1 height 1
checkbox input "true"
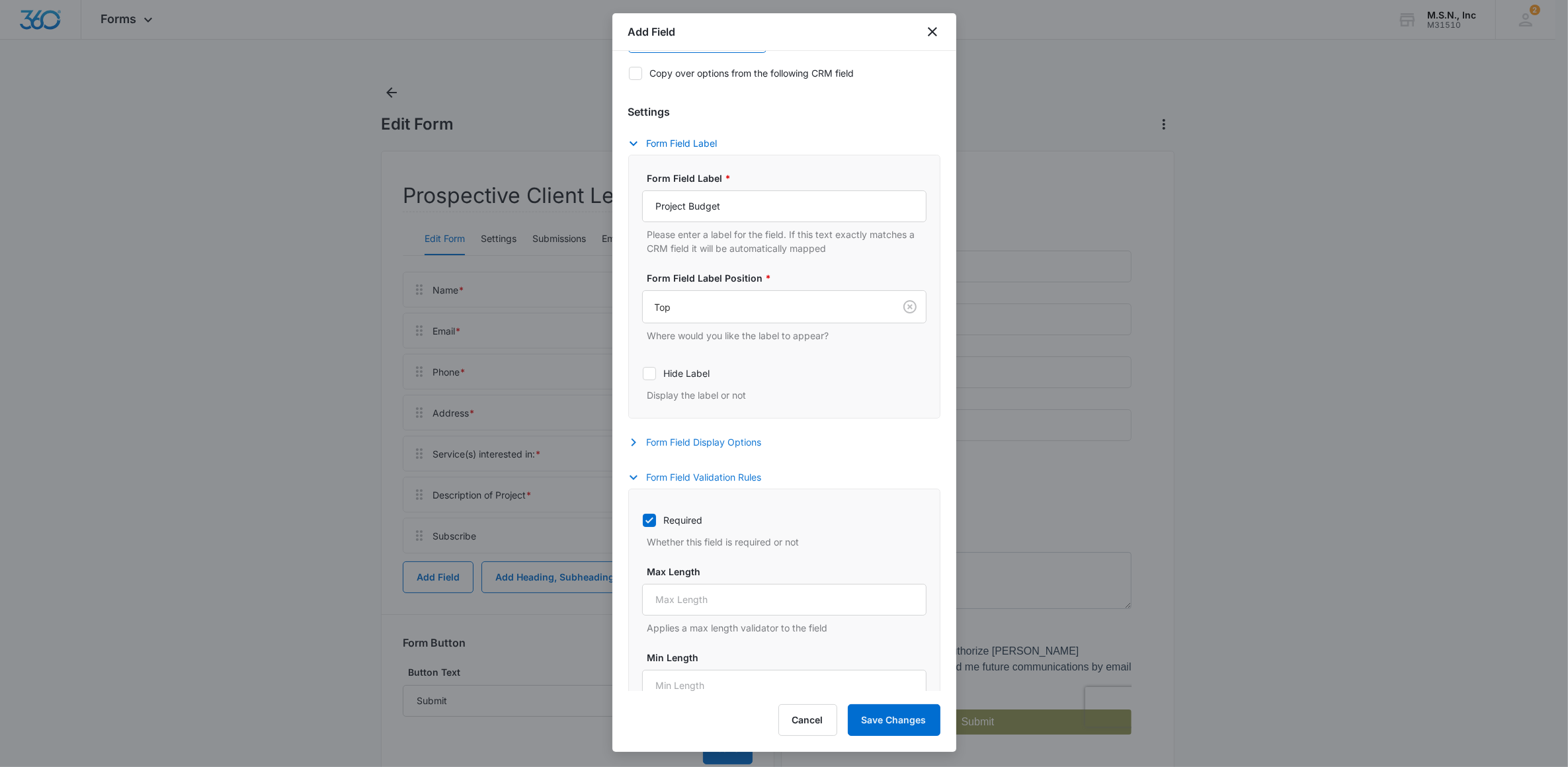
click at [637, 479] on icon "button" at bounding box center [633, 477] width 16 height 16
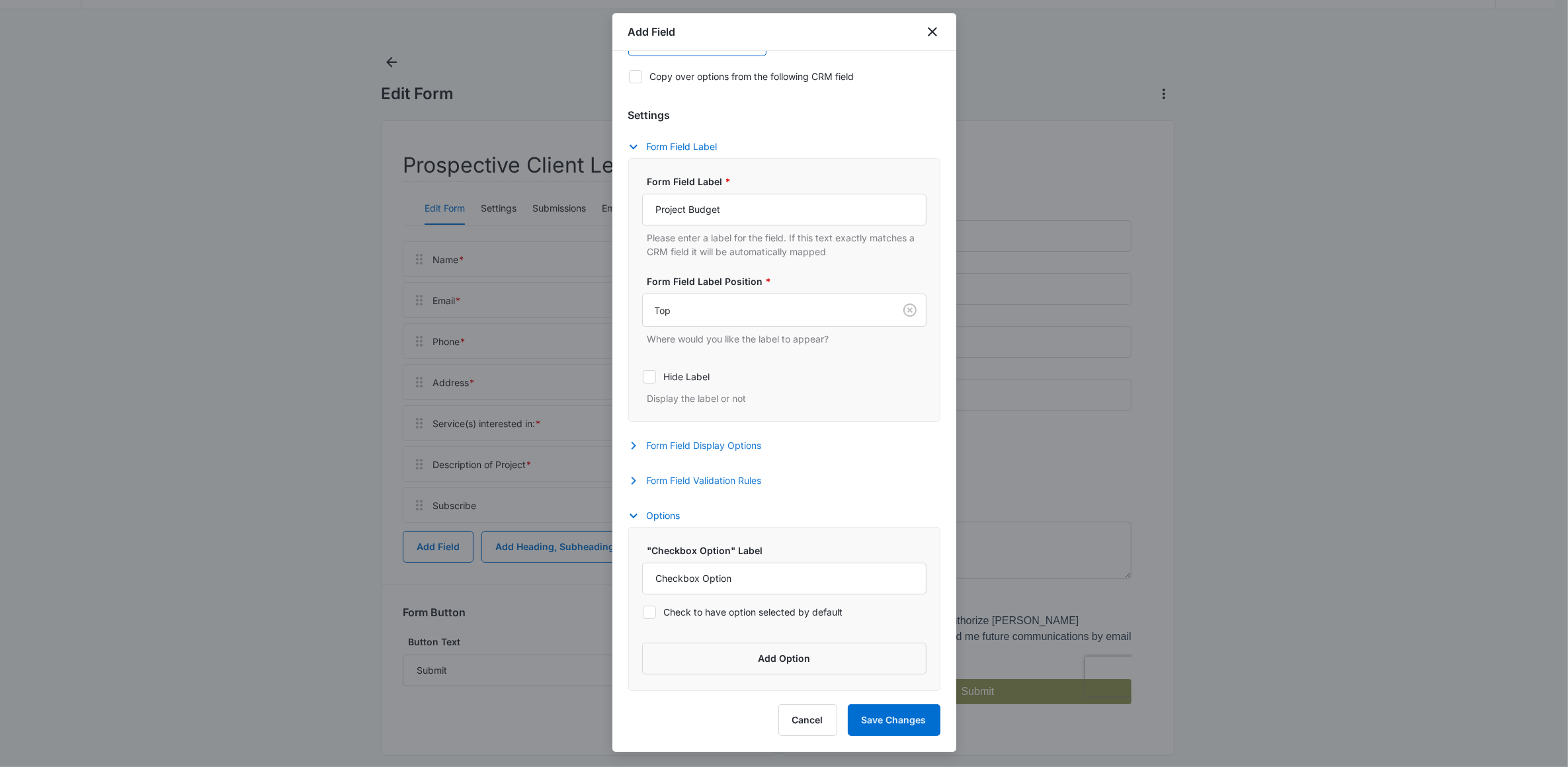
scroll to position [46, 0]
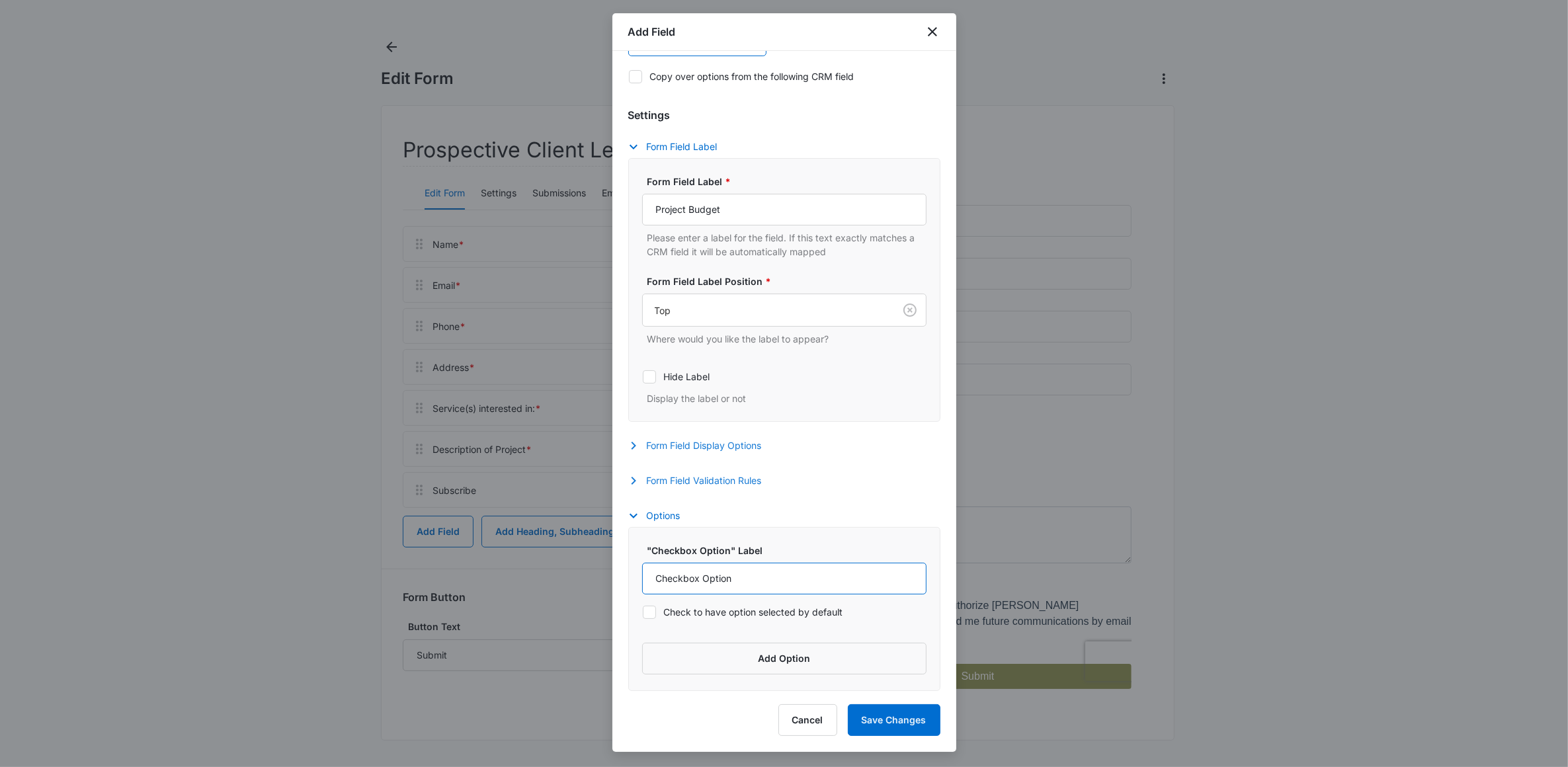
drag, startPoint x: 744, startPoint y: 579, endPoint x: 515, endPoint y: 556, distance: 230.2
click at [541, 569] on body "Forms Apps Reputation Websites Forms CRM Email Social Shop Payments POS Content…" at bounding box center [784, 361] width 1568 height 813
type input "Under $50K"
click at [718, 660] on button "Add Option" at bounding box center [784, 658] width 284 height 32
click at [691, 688] on input "Label" at bounding box center [773, 674] width 261 height 32
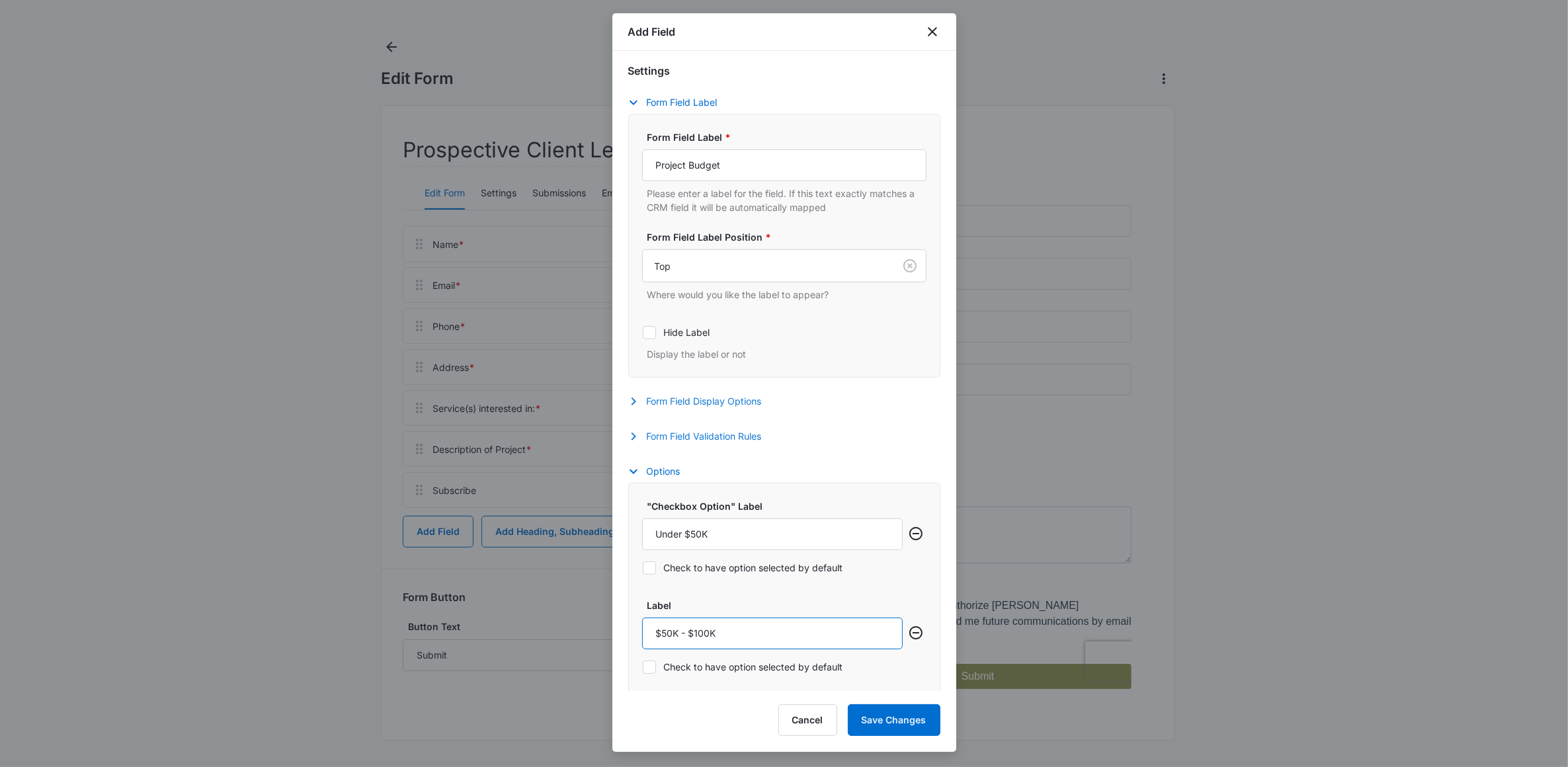
scroll to position [303, 0]
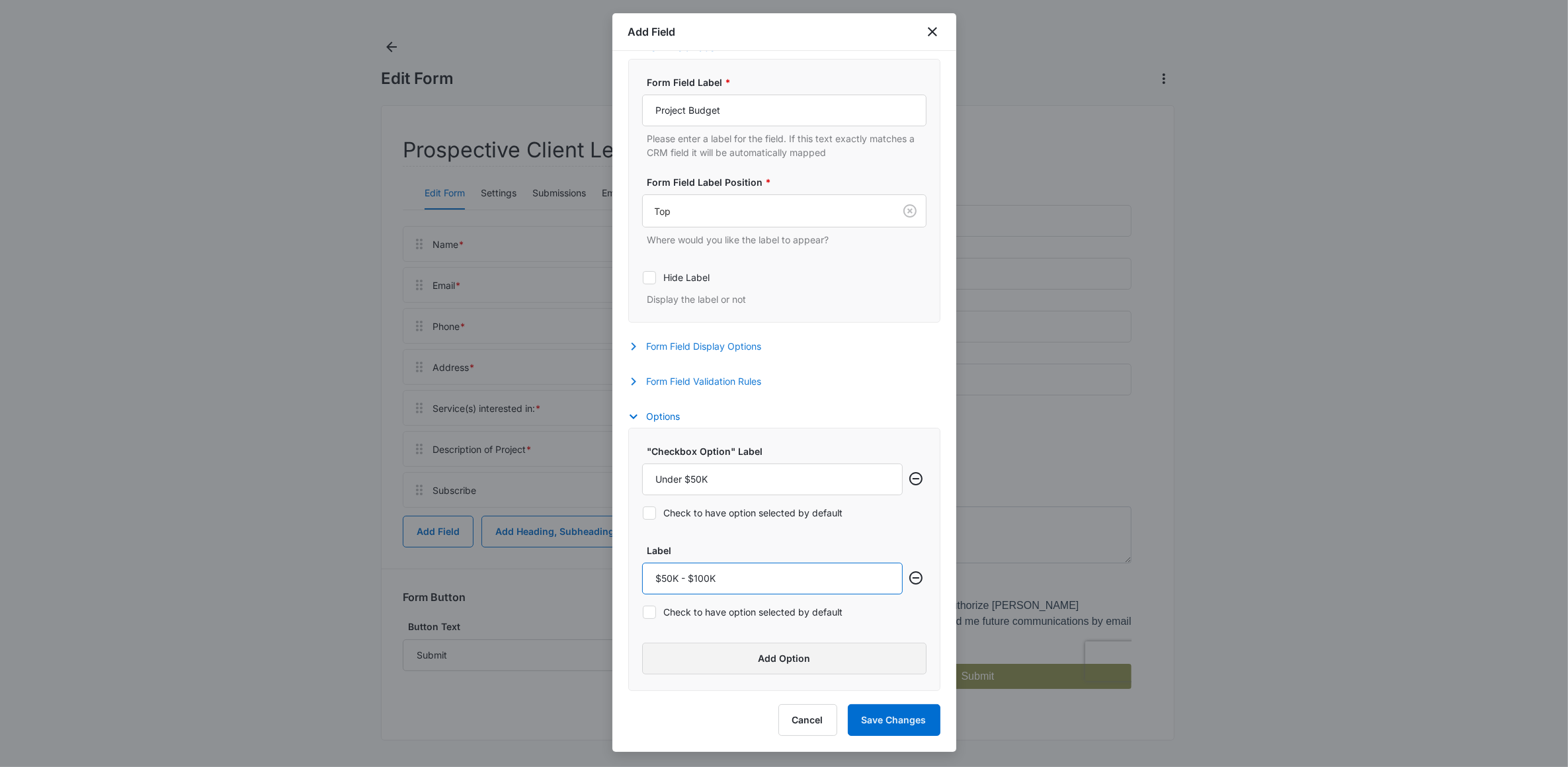
type input "$50K - $100K"
click at [768, 662] on button "Add Option" at bounding box center [784, 658] width 284 height 32
drag, startPoint x: 675, startPoint y: 676, endPoint x: 679, endPoint y: 685, distance: 9.8
click at [675, 676] on input "Label" at bounding box center [773, 674] width 261 height 32
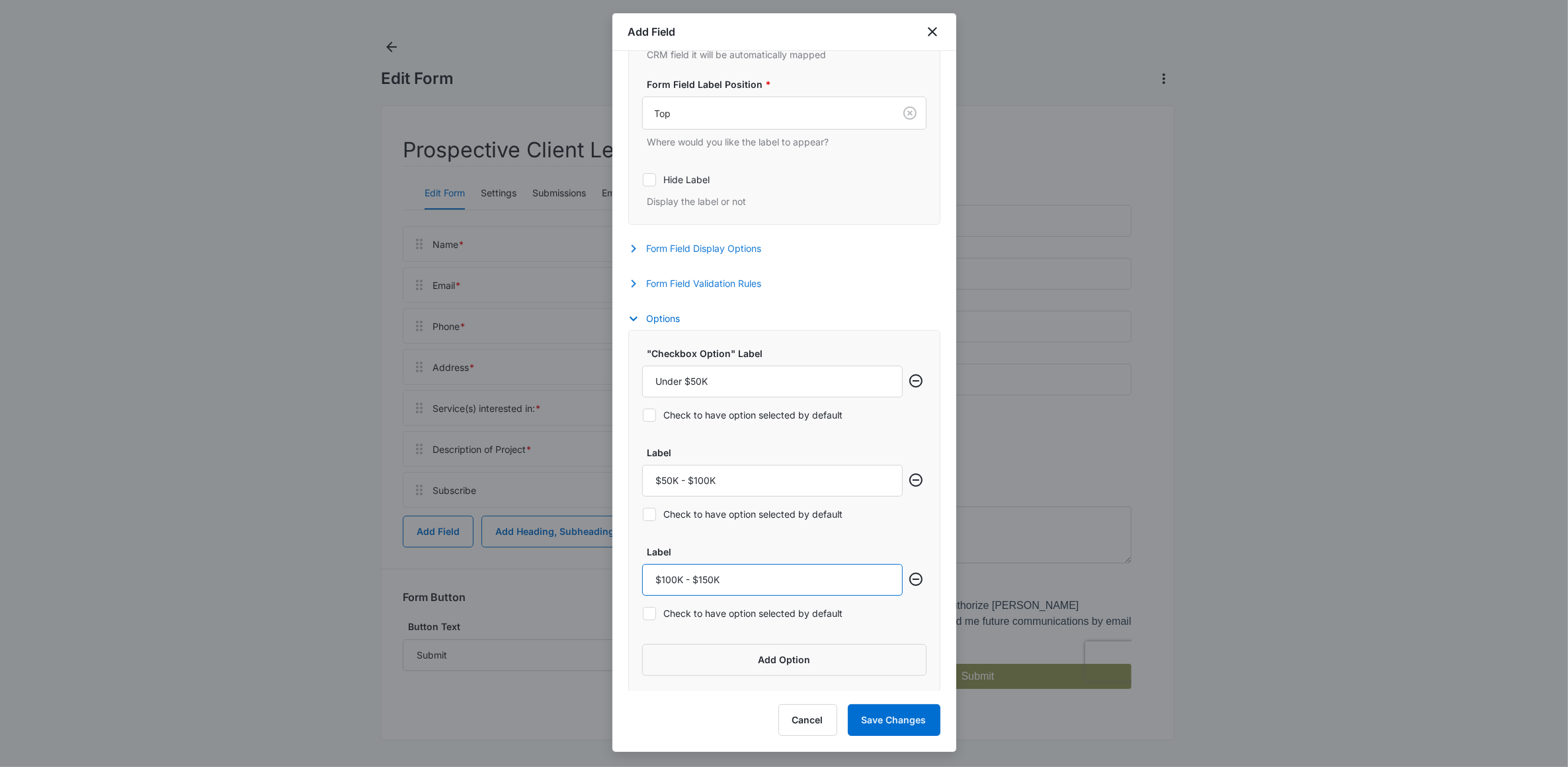
scroll to position [402, 0]
click at [702, 581] on input "$100K - $150K" at bounding box center [773, 579] width 261 height 32
type input "$100K - $250K"
click at [774, 653] on button "Add Option" at bounding box center [784, 658] width 284 height 32
click at [692, 676] on input "Label" at bounding box center [773, 674] width 261 height 32
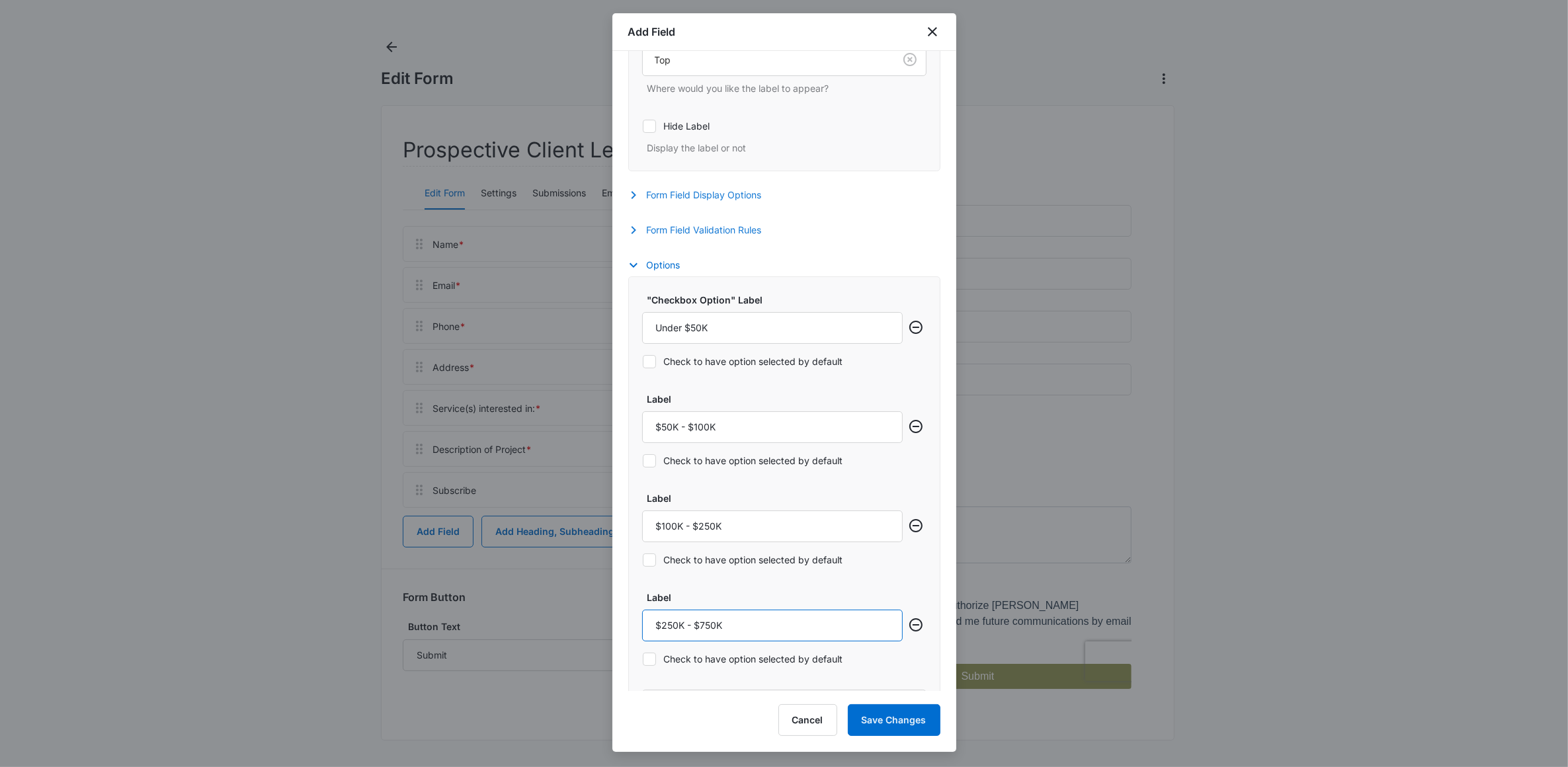
scroll to position [502, 0]
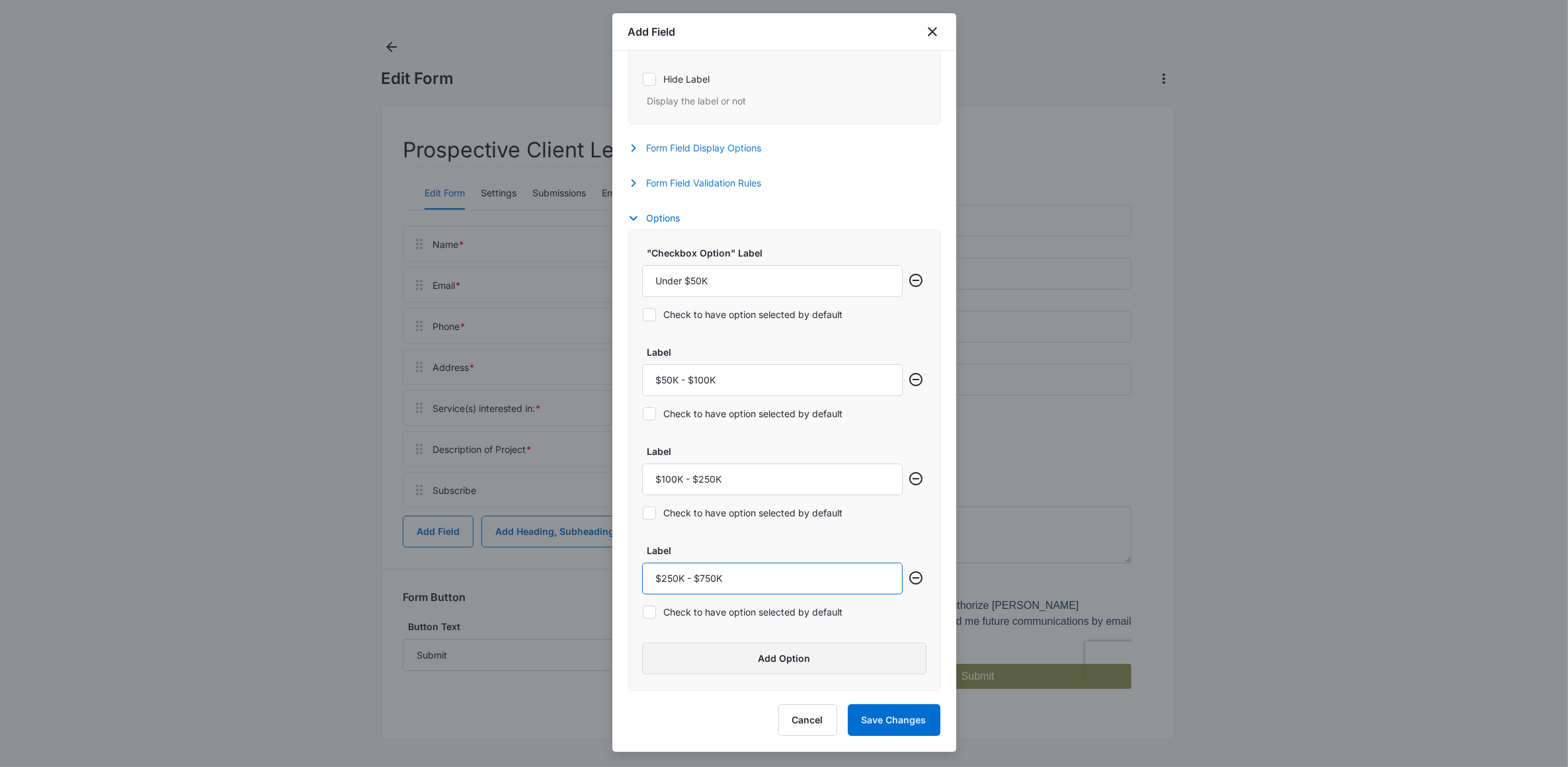
type input "$250K - $750K"
click at [729, 669] on button "Add Option" at bounding box center [784, 658] width 284 height 32
click at [701, 671] on input "Label" at bounding box center [773, 674] width 261 height 32
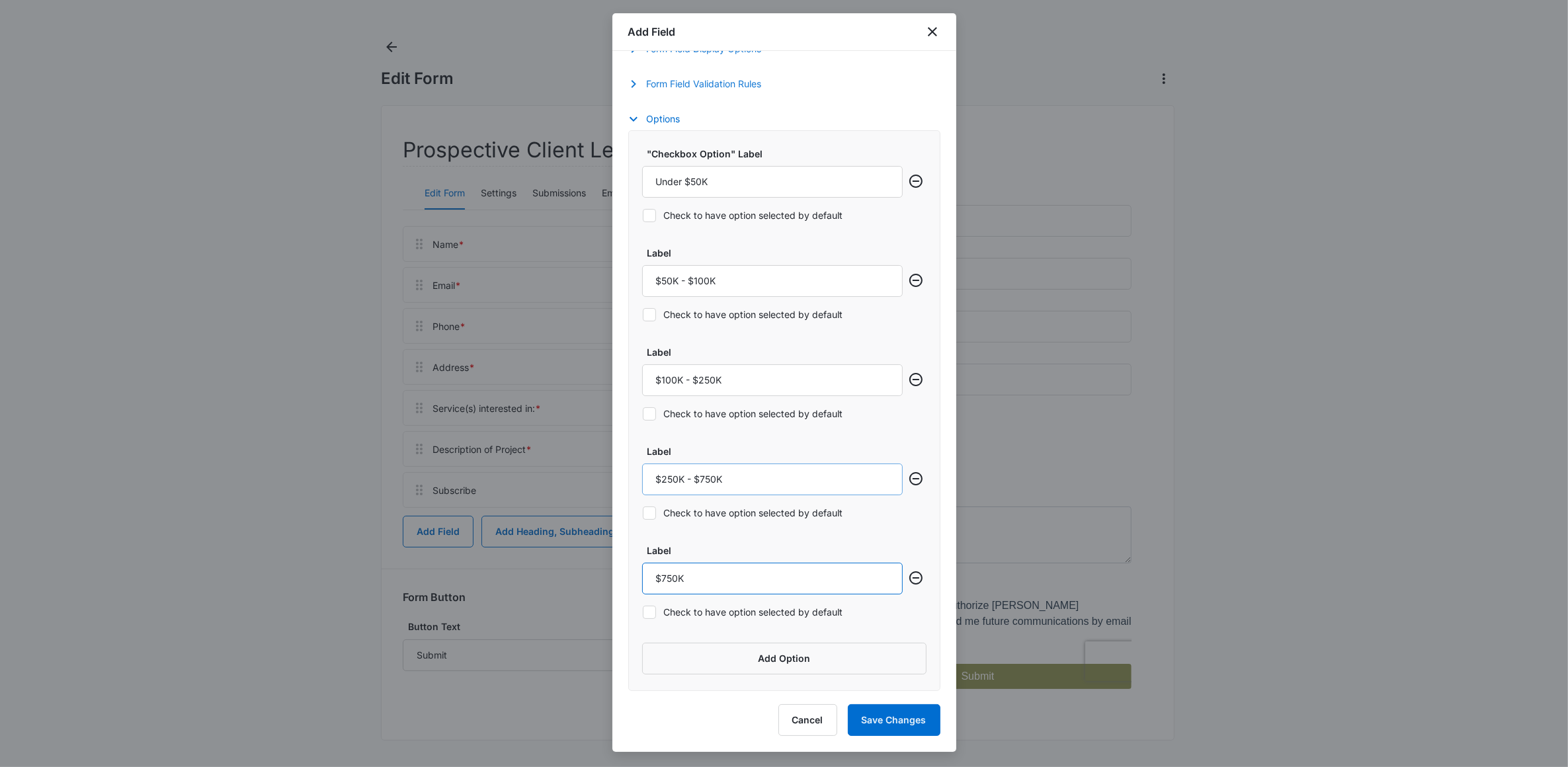
scroll to position [601, 0]
type input "$750K"
click at [911, 724] on button "Save Changes" at bounding box center [894, 719] width 93 height 32
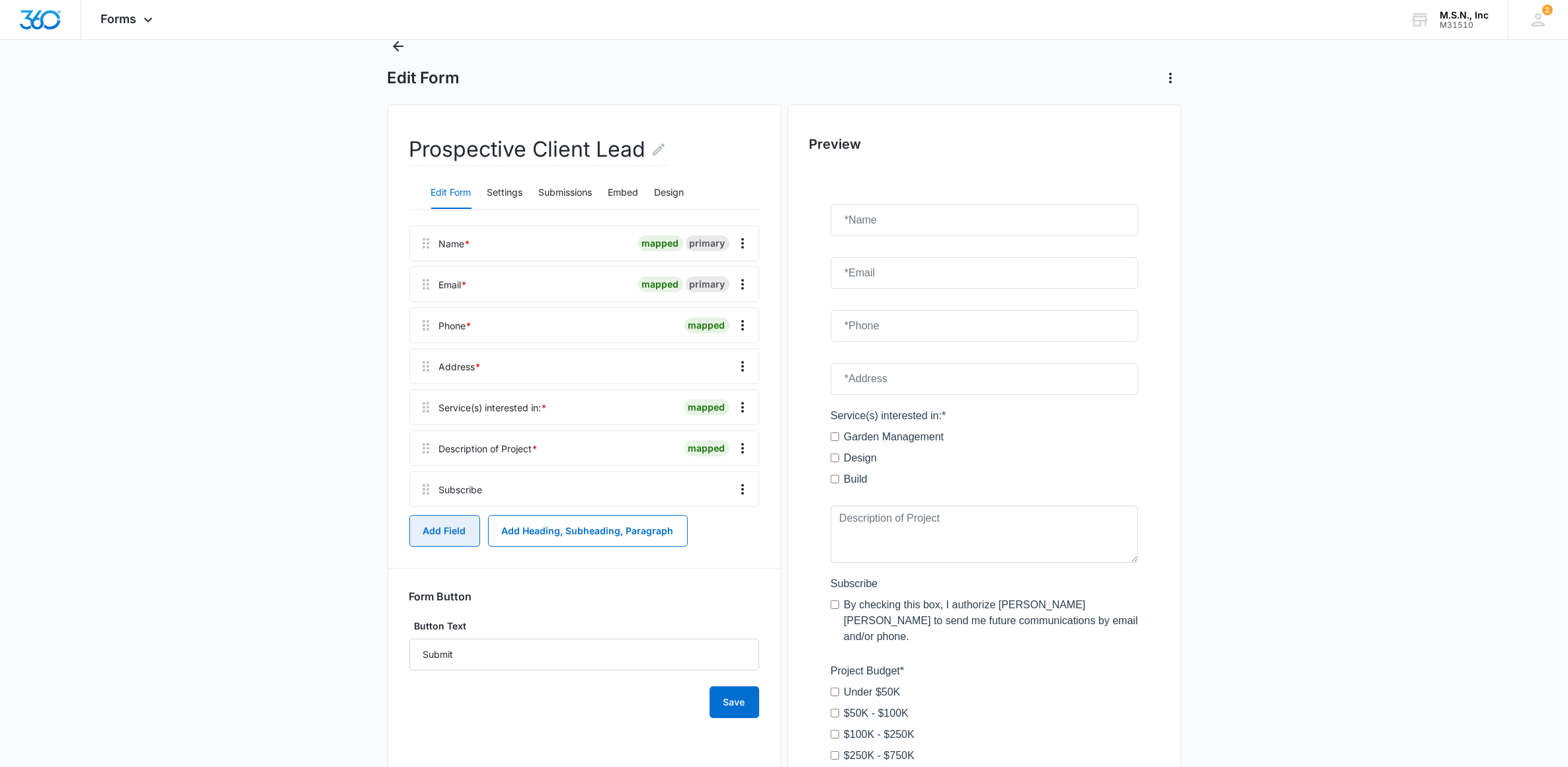
scroll to position [182, 0]
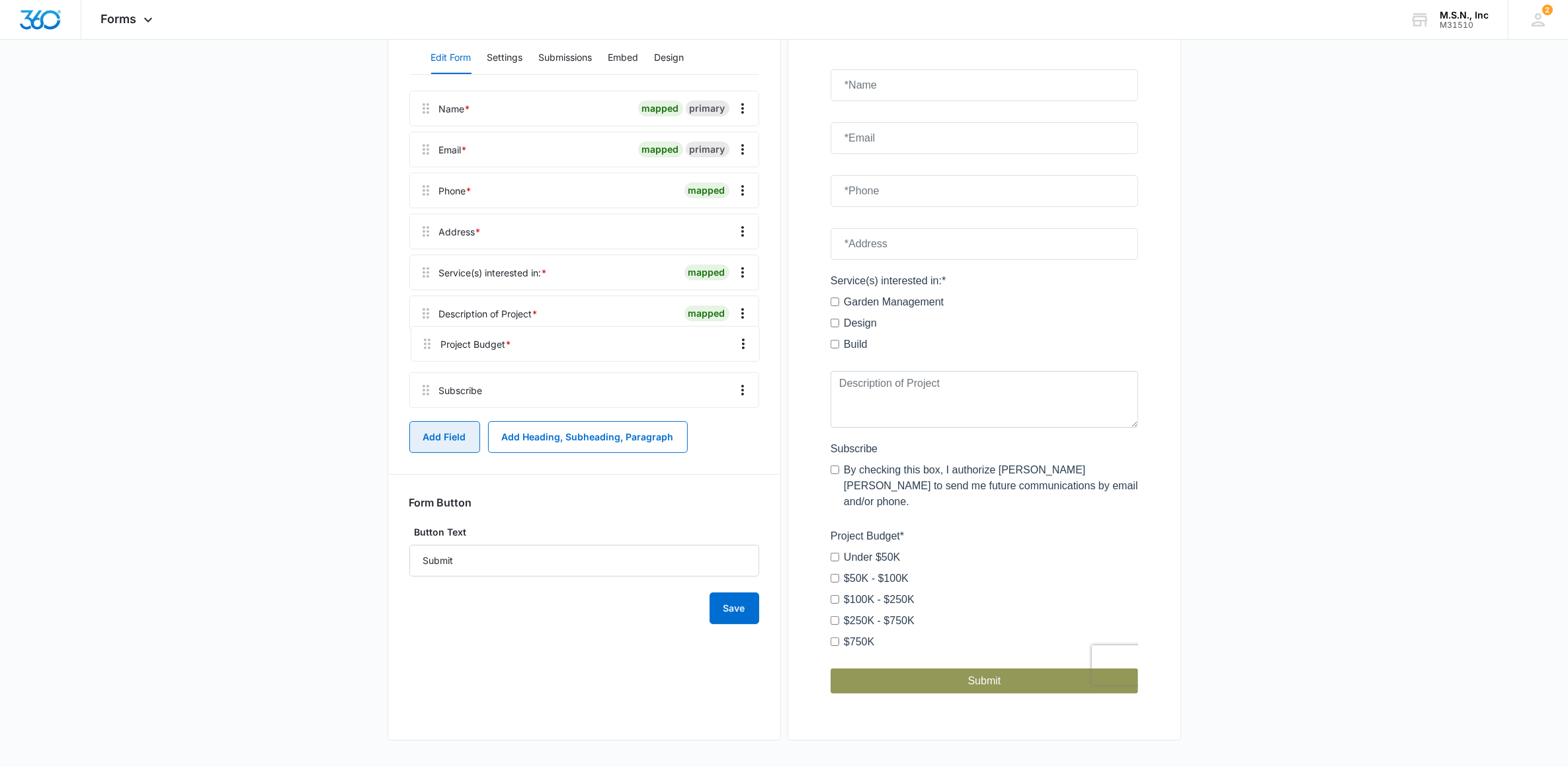
drag, startPoint x: 425, startPoint y: 398, endPoint x: 426, endPoint y: 335, distance: 63.0
click at [426, 335] on div "Name * mapped primary Email * mapped primary Phone * mapped Address * Service(s…" at bounding box center [584, 252] width 350 height 323
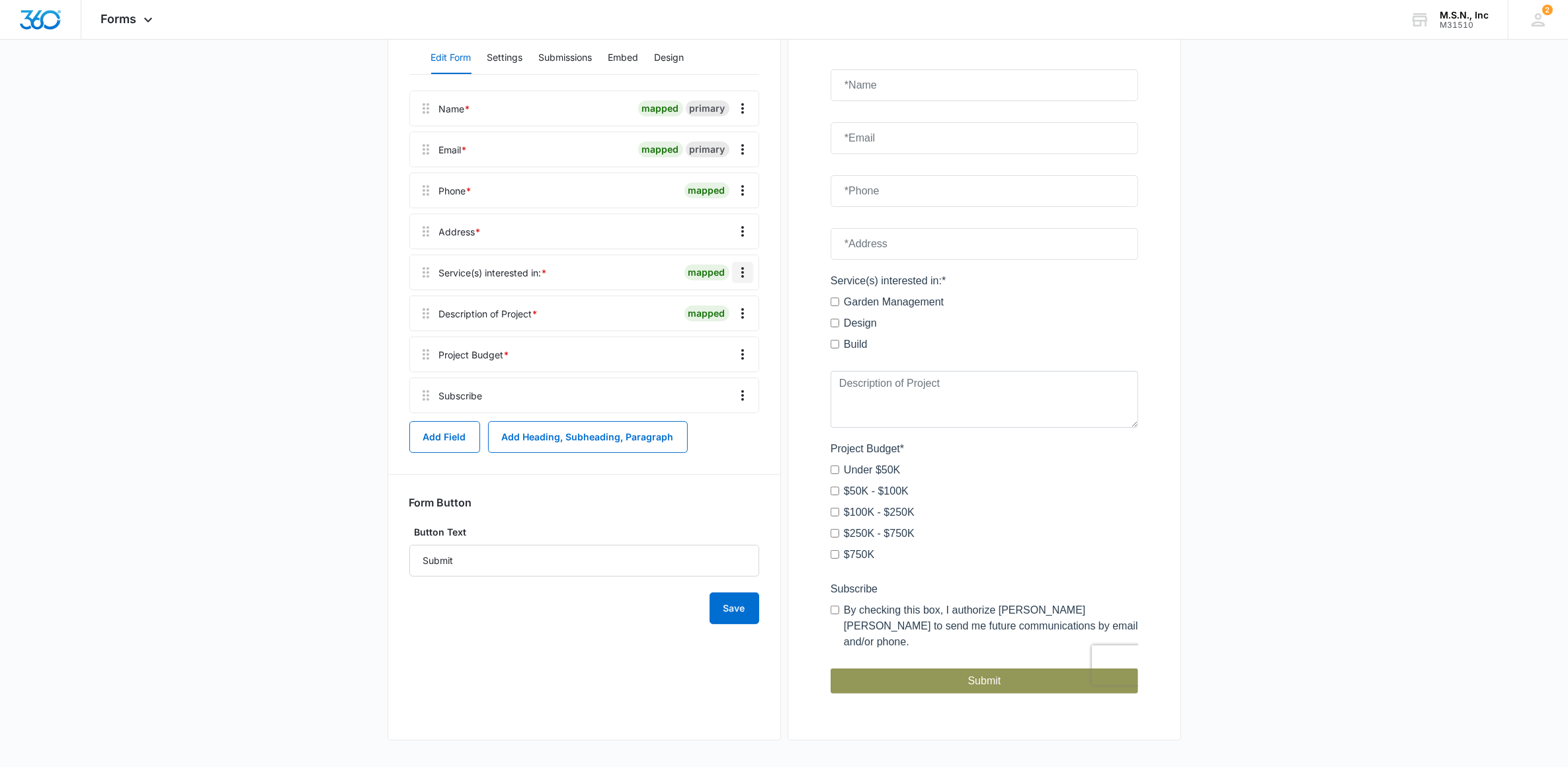
click at [744, 269] on icon "Overflow Menu" at bounding box center [743, 272] width 16 height 16
click at [712, 302] on button "Edit" at bounding box center [715, 310] width 75 height 20
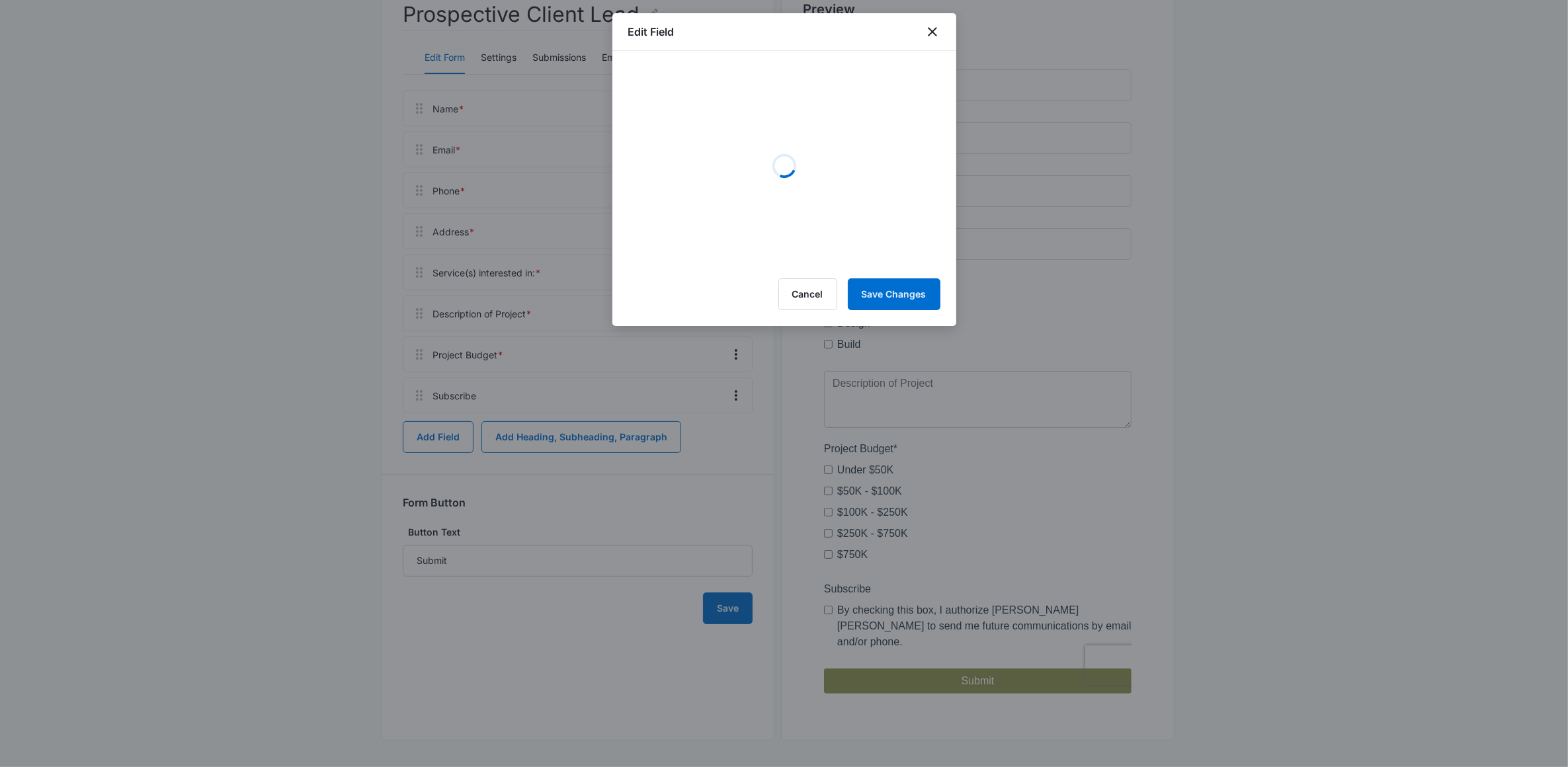
select select "356"
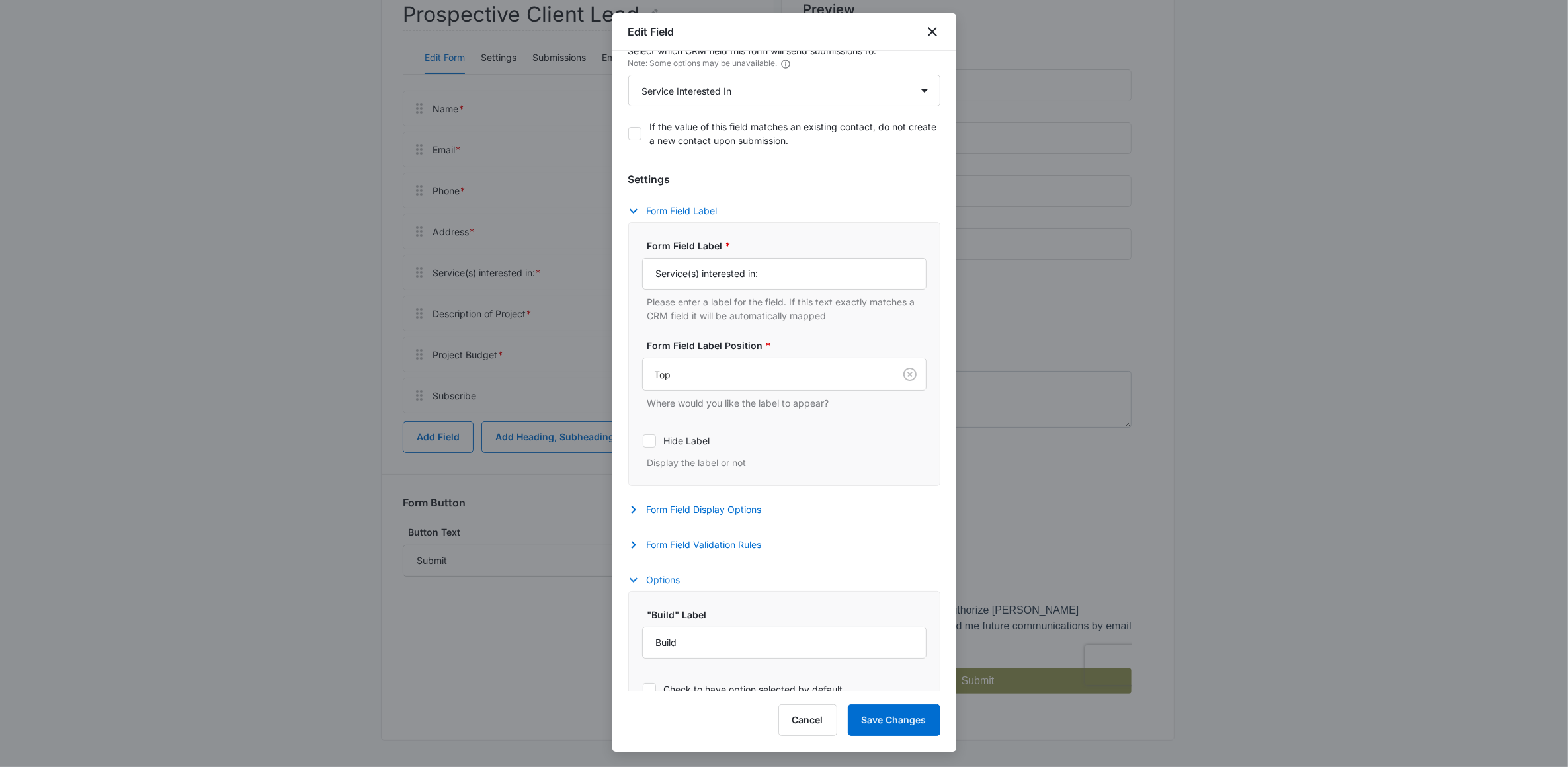
scroll to position [67, 0]
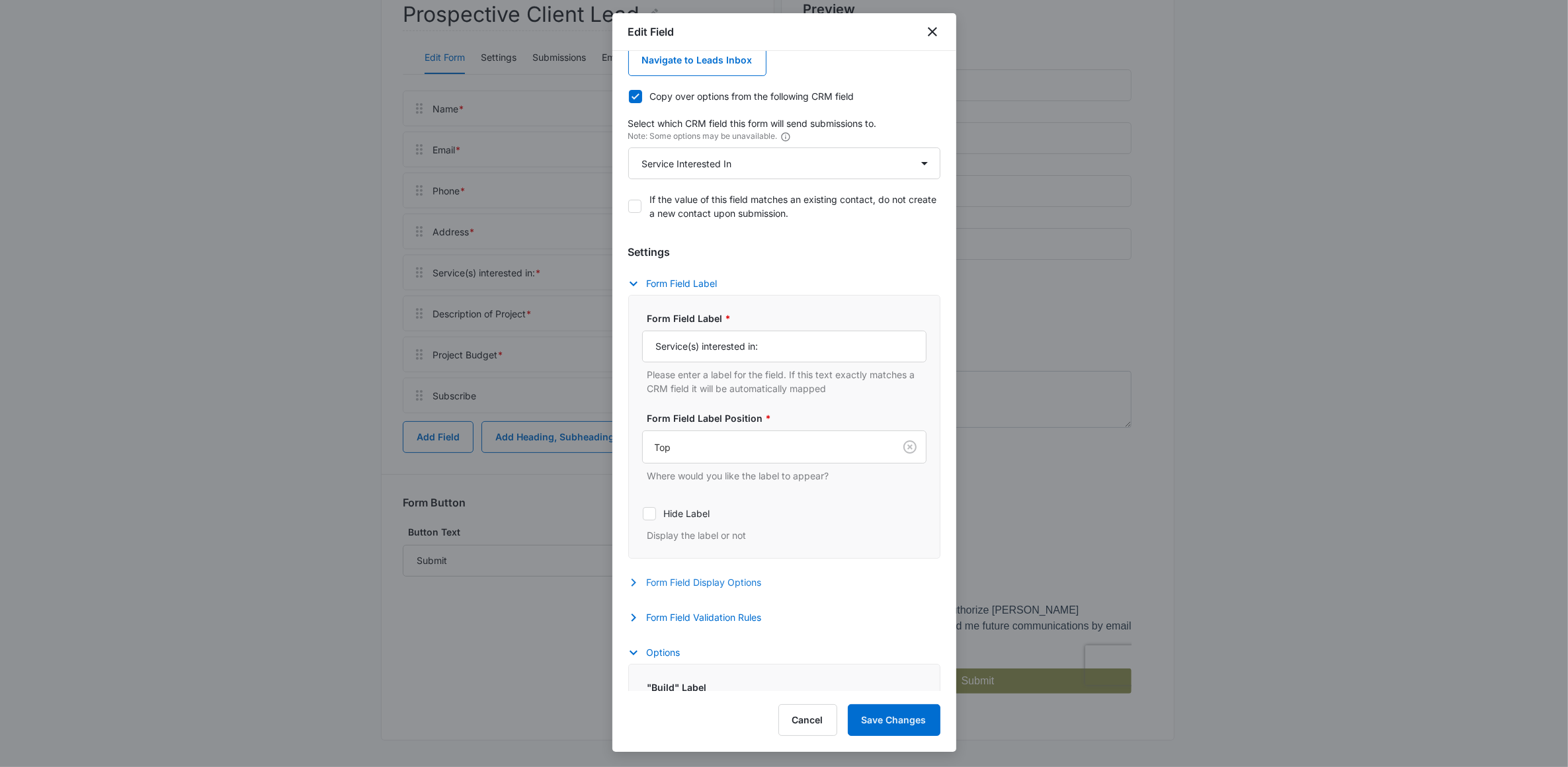
click at [683, 583] on button "Form Field Display Options" at bounding box center [702, 582] width 147 height 16
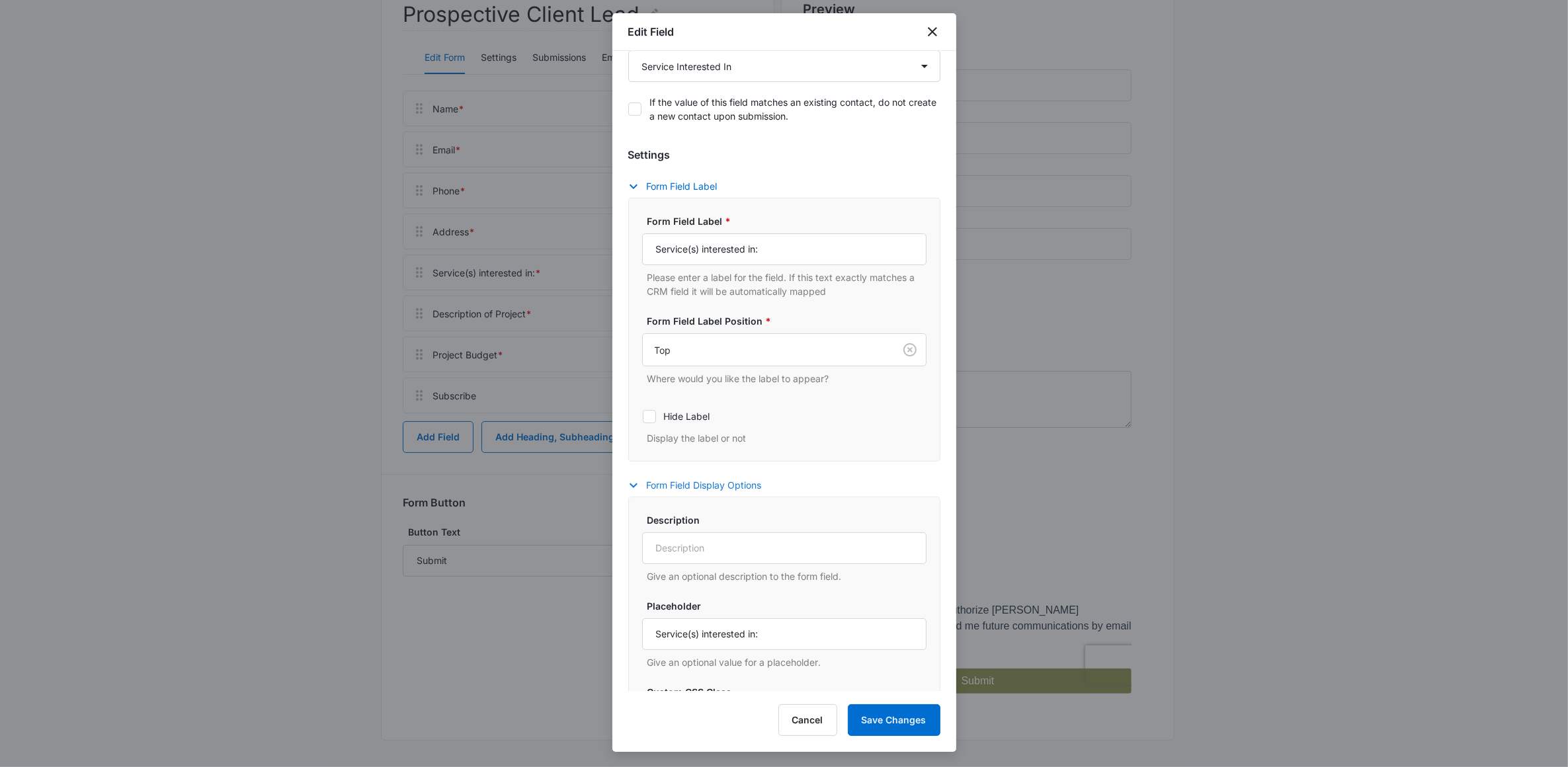
scroll to position [480, 0]
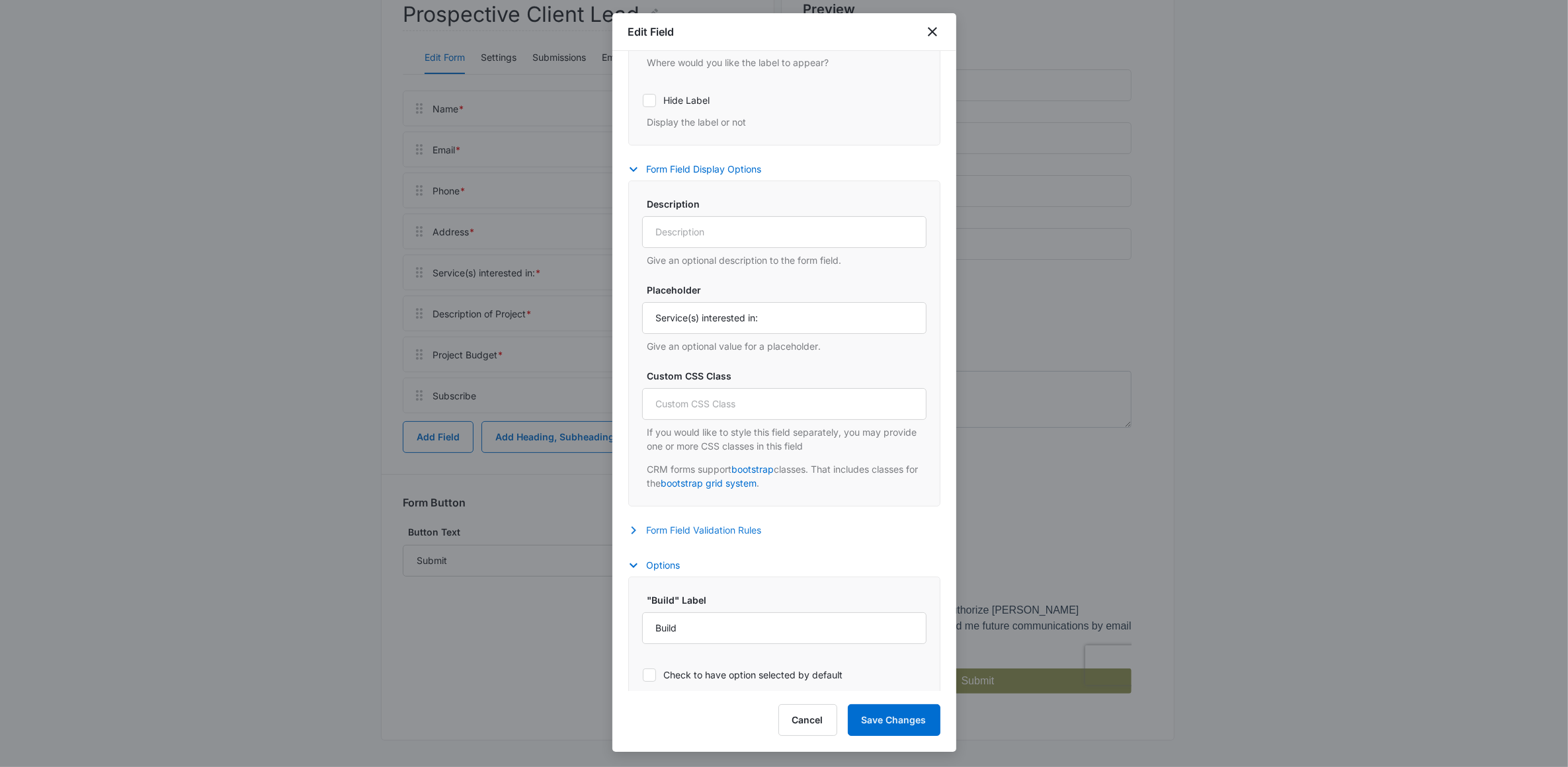
click at [702, 526] on button "Form Field Validation Rules" at bounding box center [702, 530] width 147 height 16
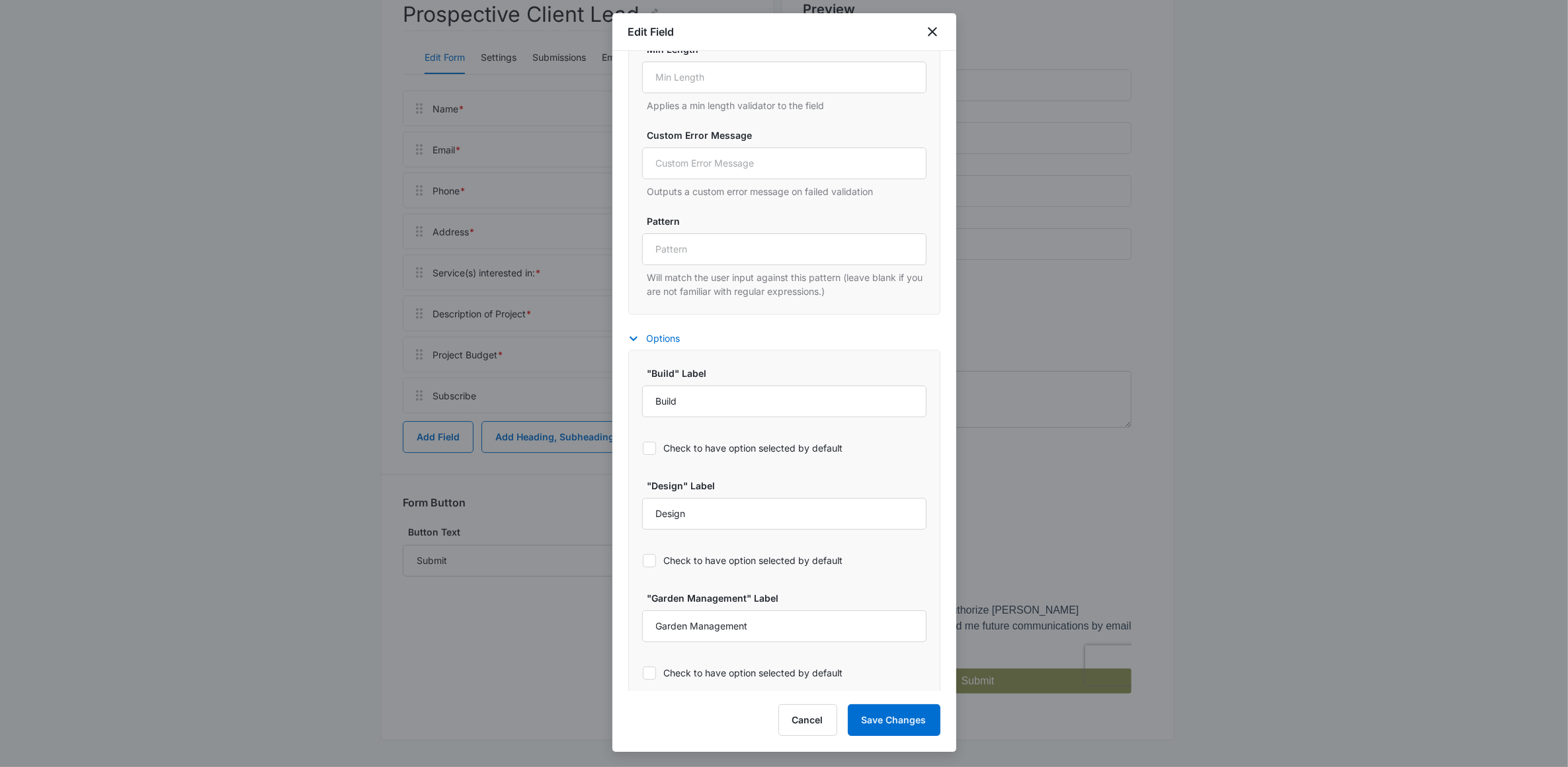
scroll to position [1158, 0]
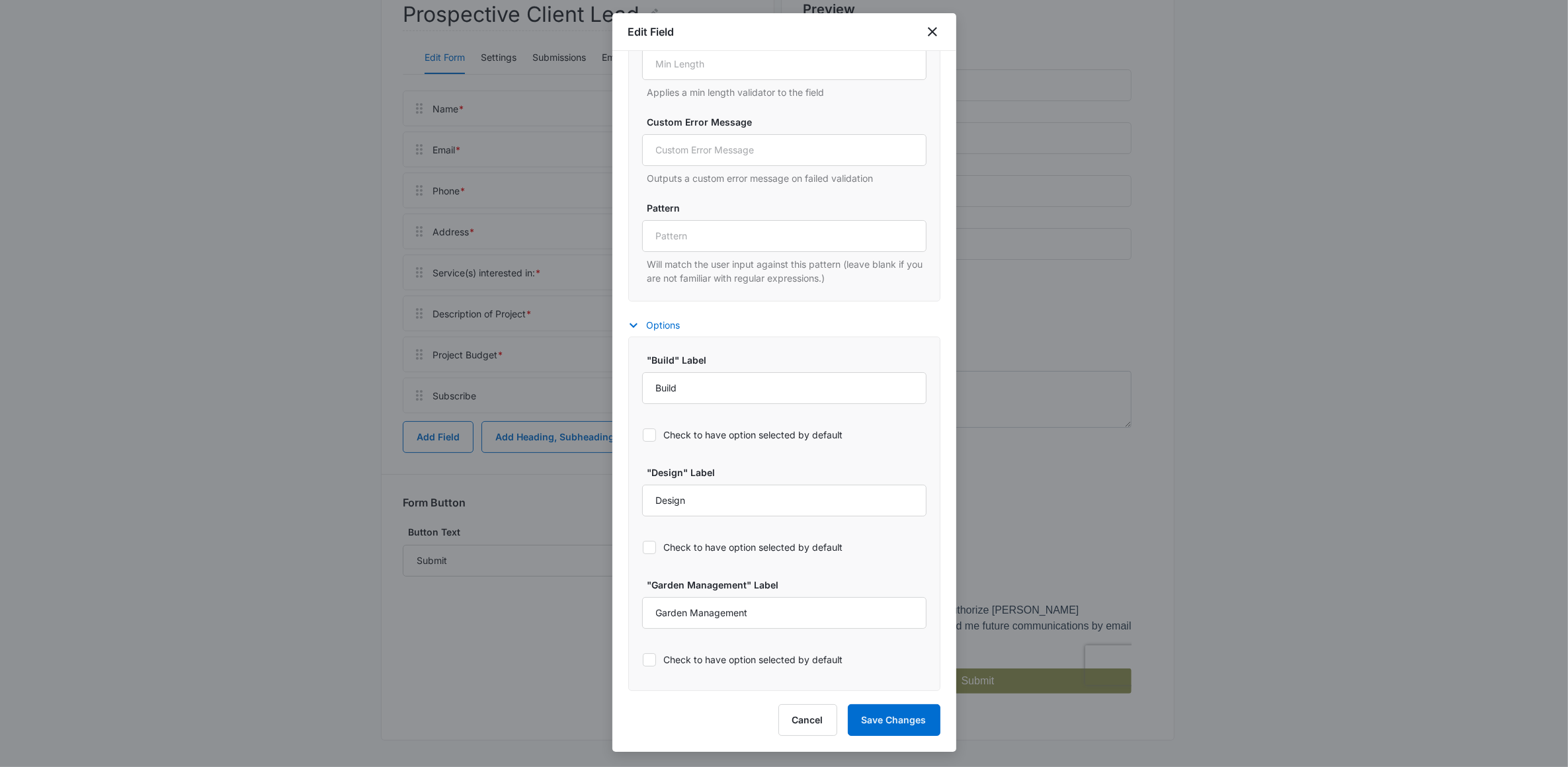
click at [814, 656] on label "Check to have option selected by default" at bounding box center [784, 659] width 284 height 14
click at [643, 660] on input "Check to have option selected by default" at bounding box center [643, 660] width 1 height 1
click at [811, 656] on label "Check to have option selected by default" at bounding box center [784, 659] width 284 height 14
click at [643, 660] on input "Check to have option selected by default" at bounding box center [643, 660] width 1 height 1
checkbox input "false"
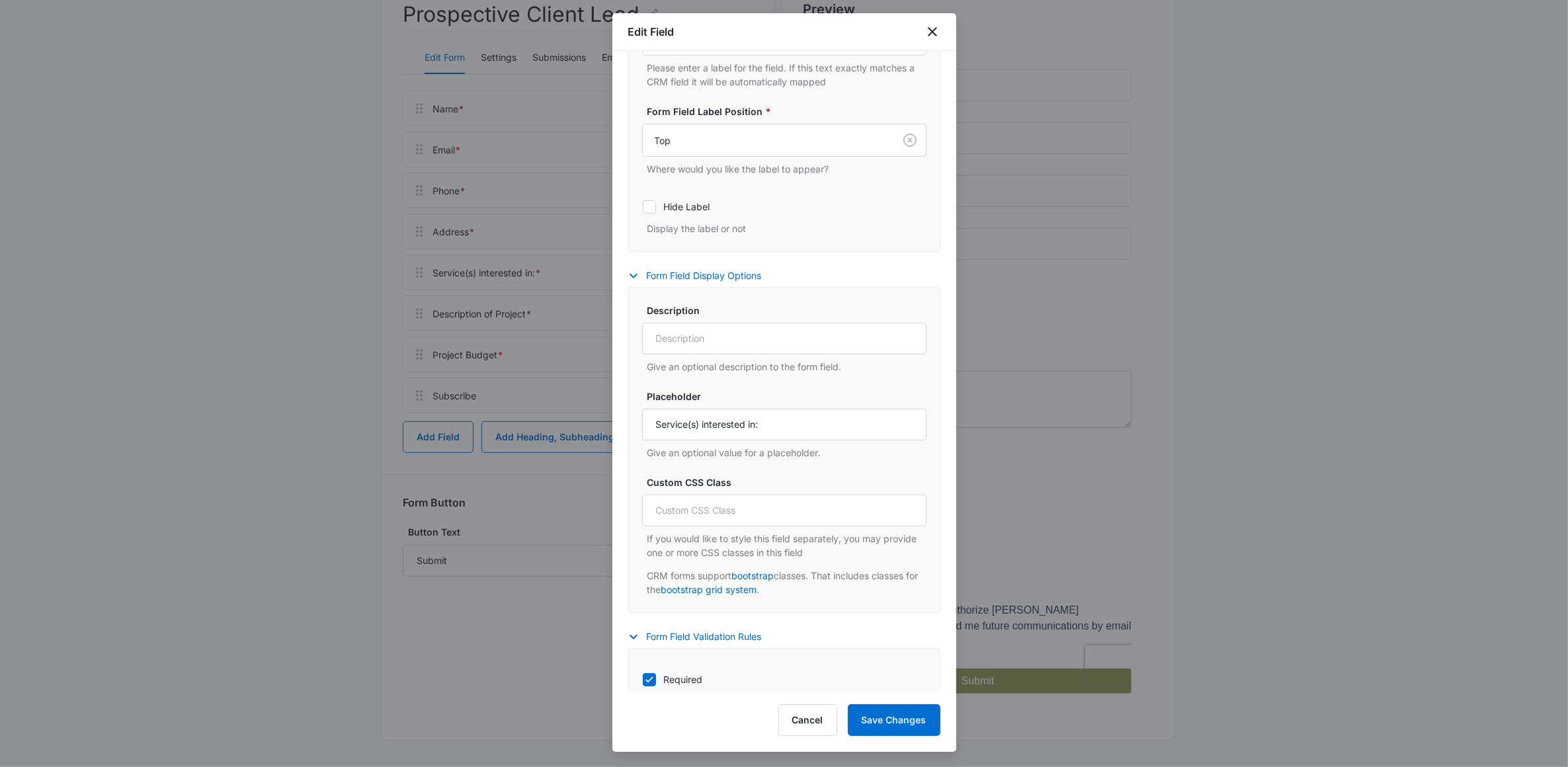
scroll to position [248, 0]
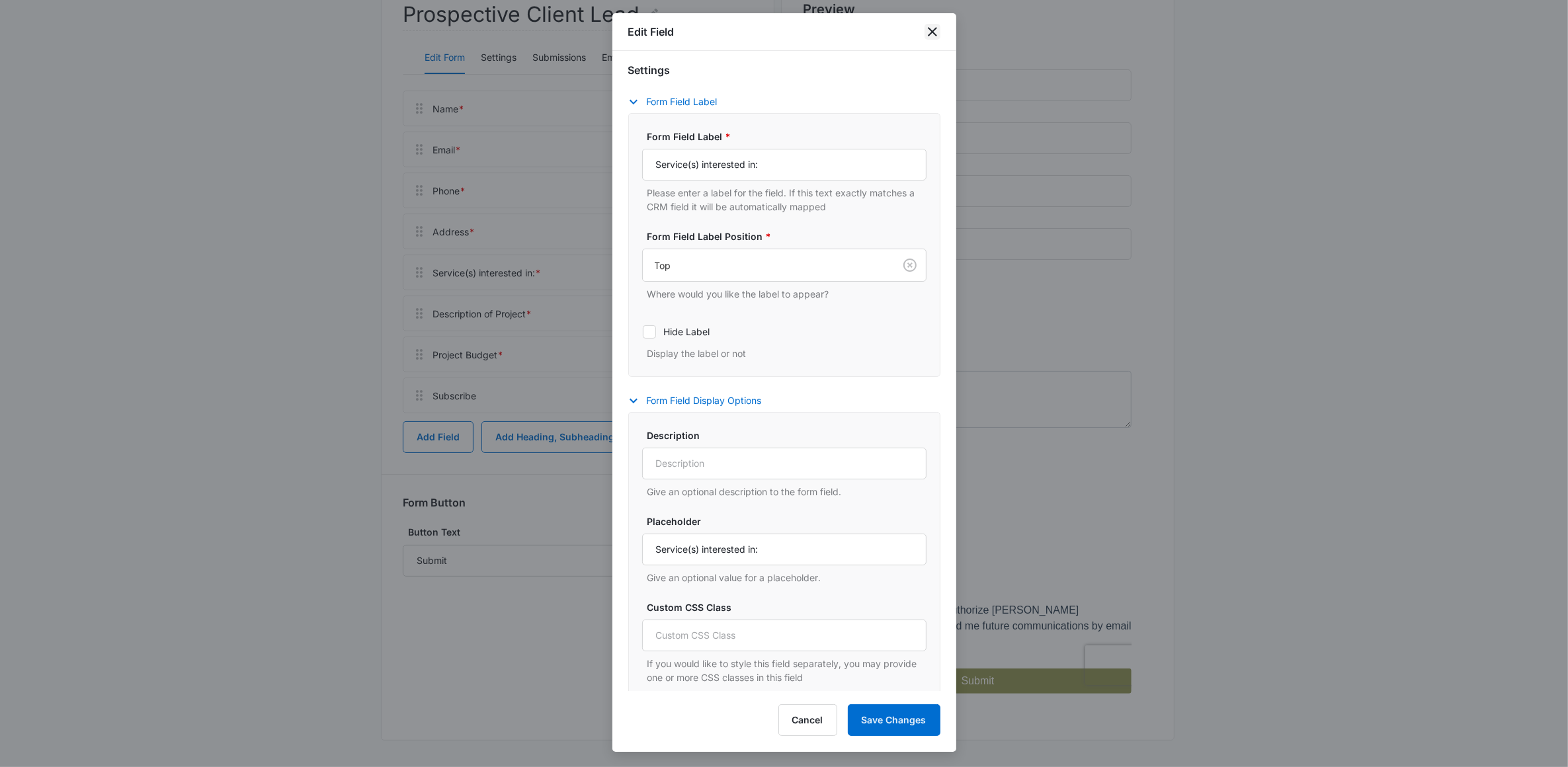
click at [931, 31] on icon "close" at bounding box center [932, 31] width 9 height 9
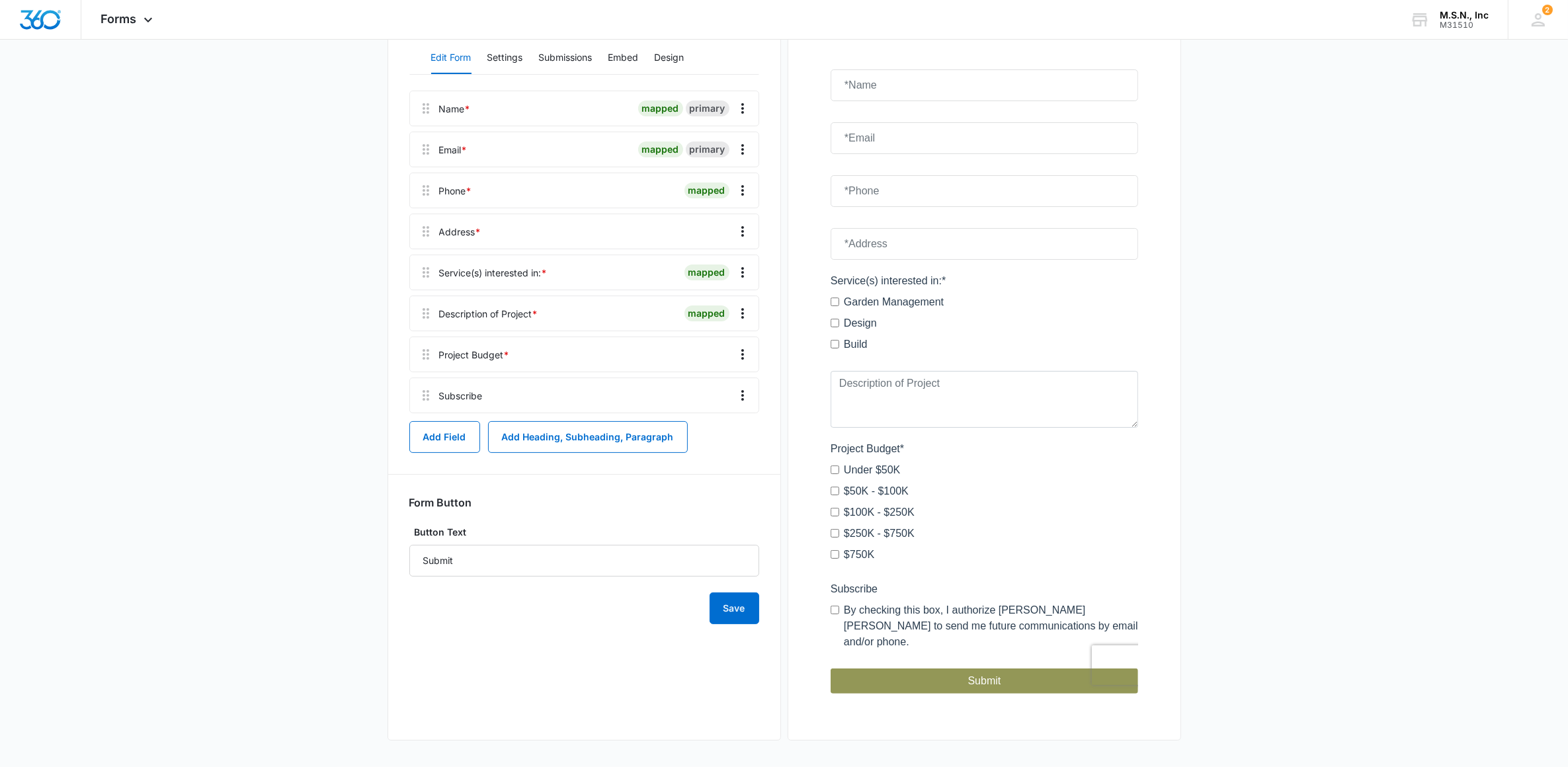
click at [1393, 404] on main "Edit Form Prospective Client Lead Edit Form Settings Submissions Embed Design N…" at bounding box center [784, 334] width 1568 height 866
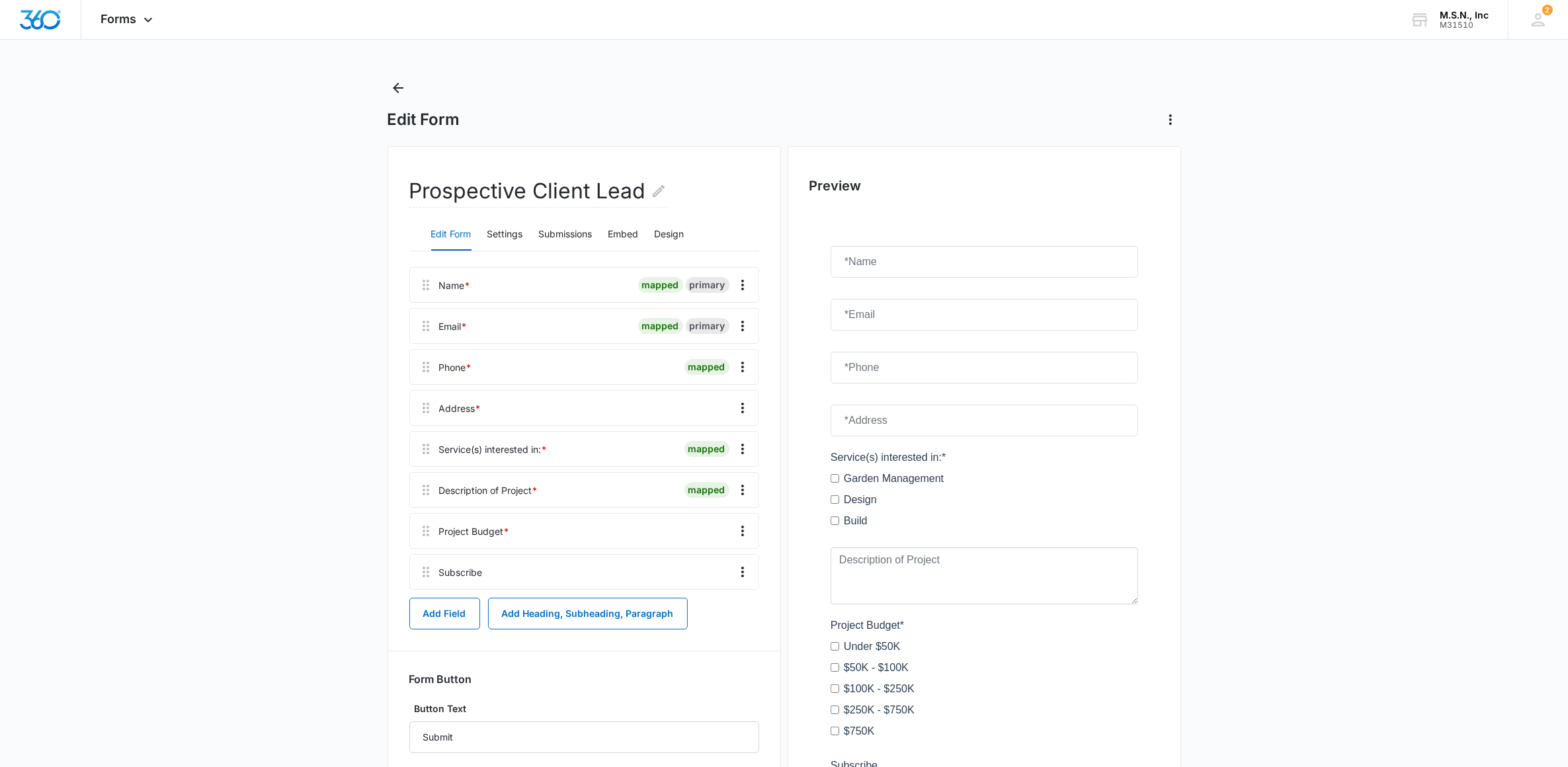
scroll to position [0, 0]
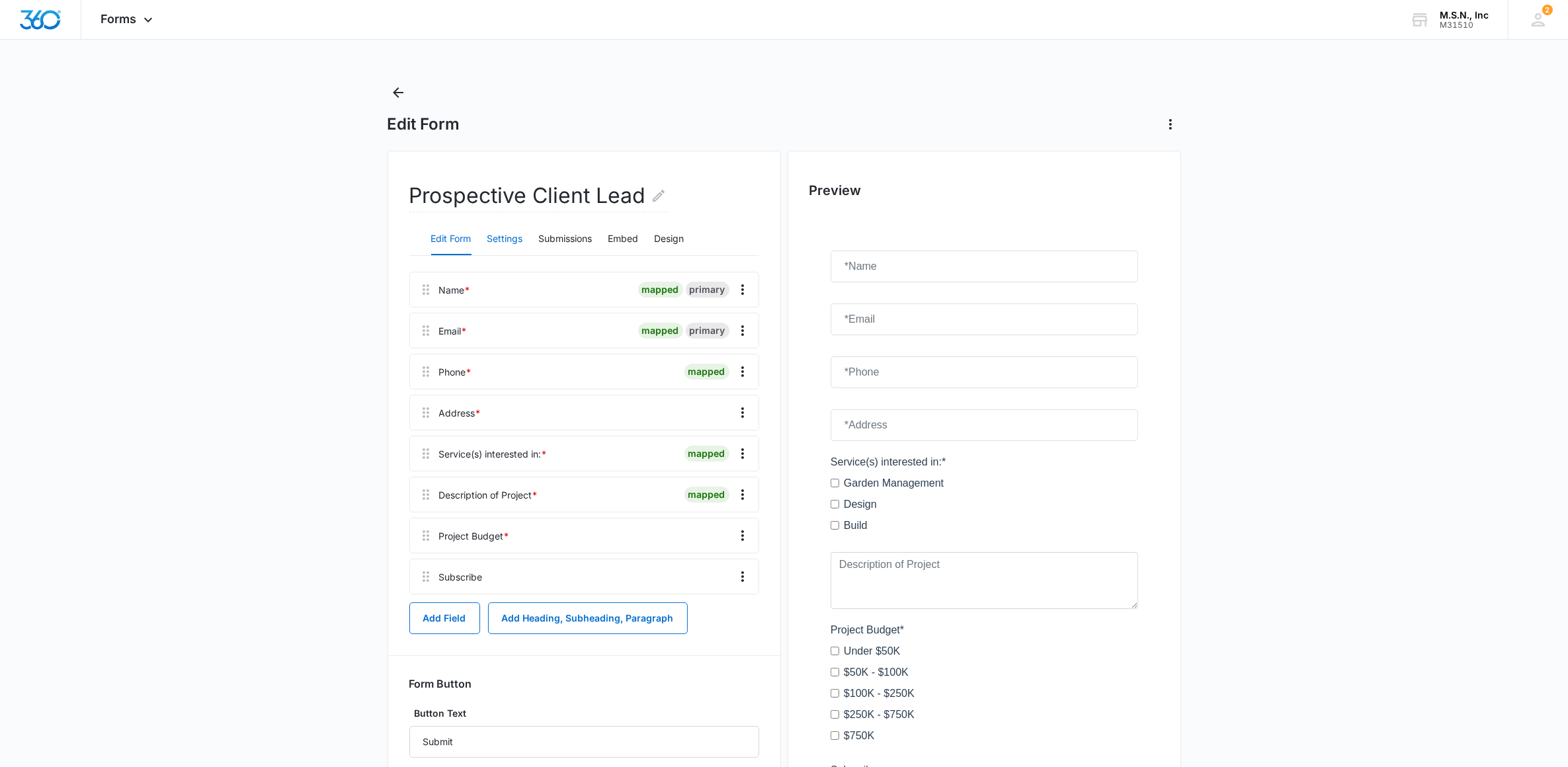
click at [510, 245] on button "Settings" at bounding box center [506, 239] width 36 height 32
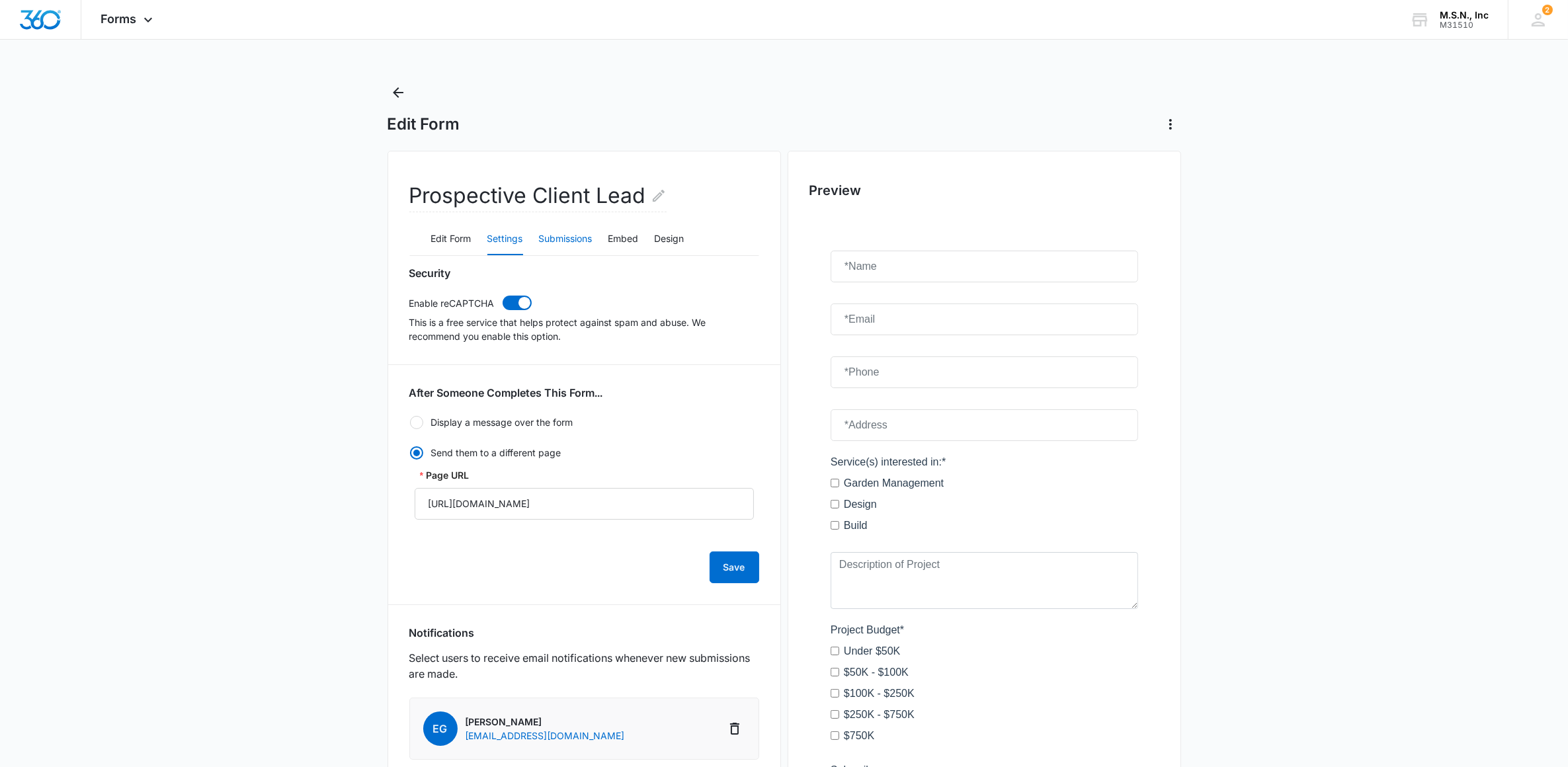
click at [560, 237] on button "Submissions" at bounding box center [566, 239] width 53 height 32
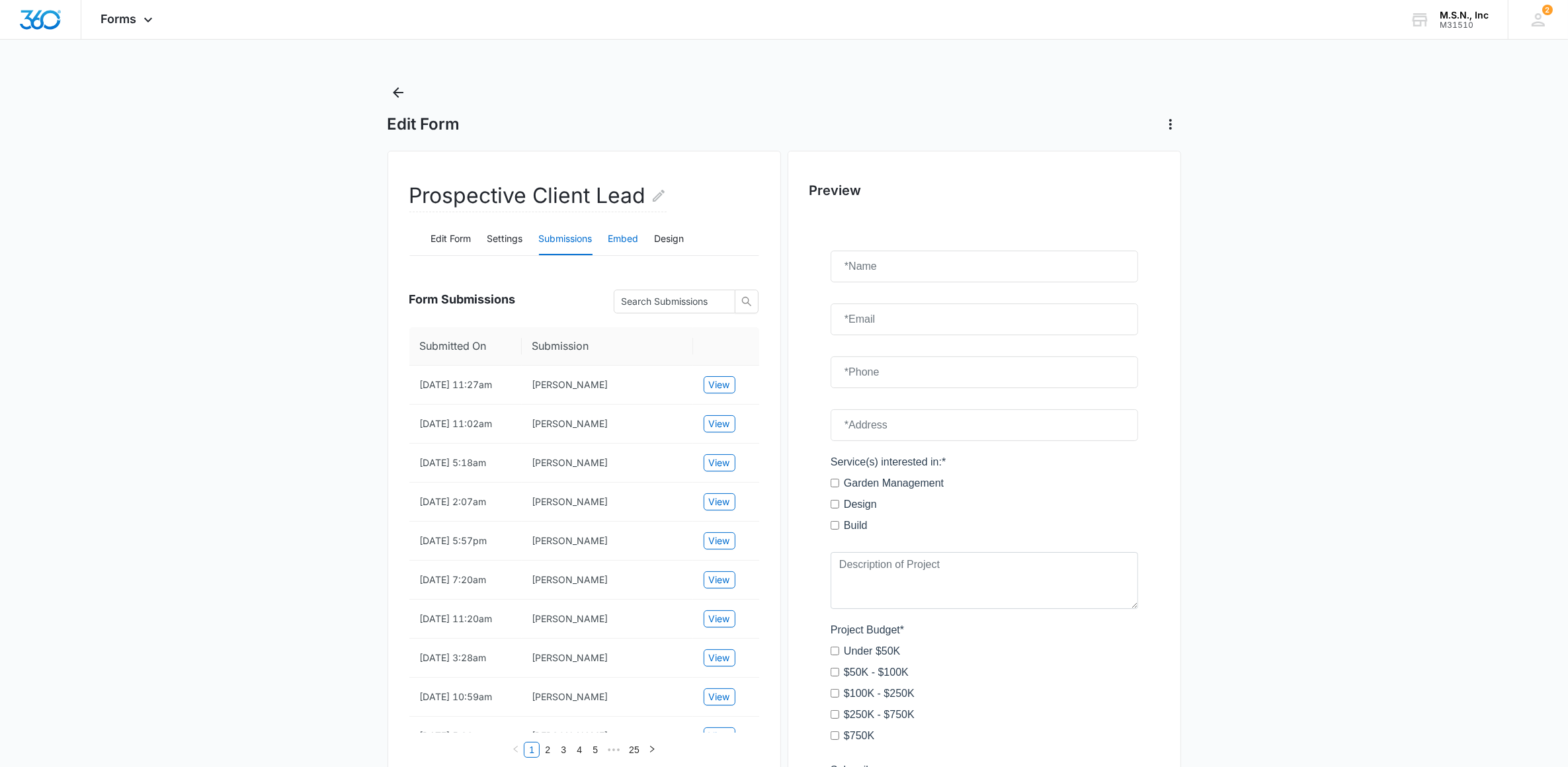
click at [622, 243] on button "Embed" at bounding box center [623, 239] width 30 height 32
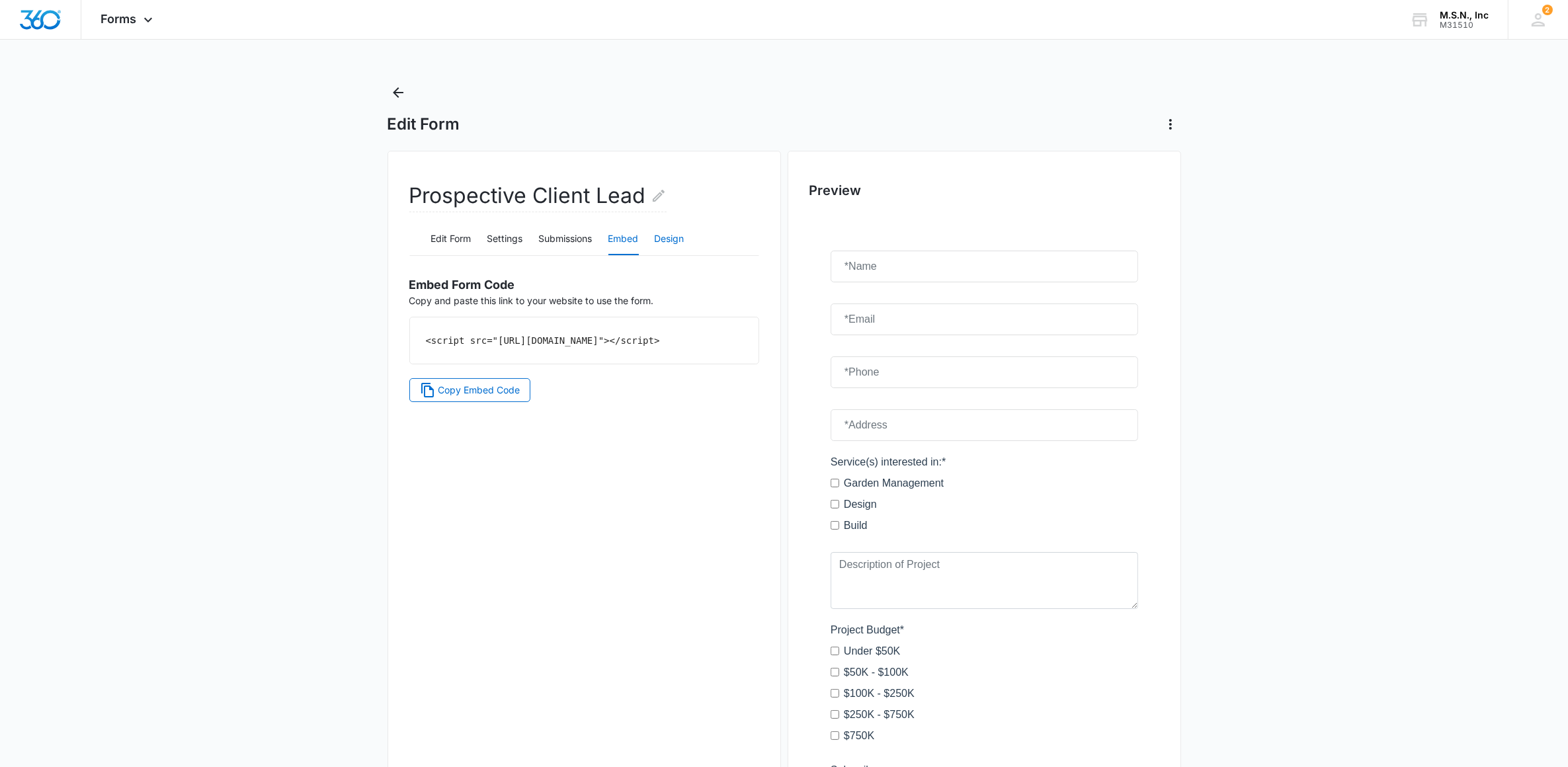
click at [661, 238] on button "Design" at bounding box center [670, 239] width 30 height 32
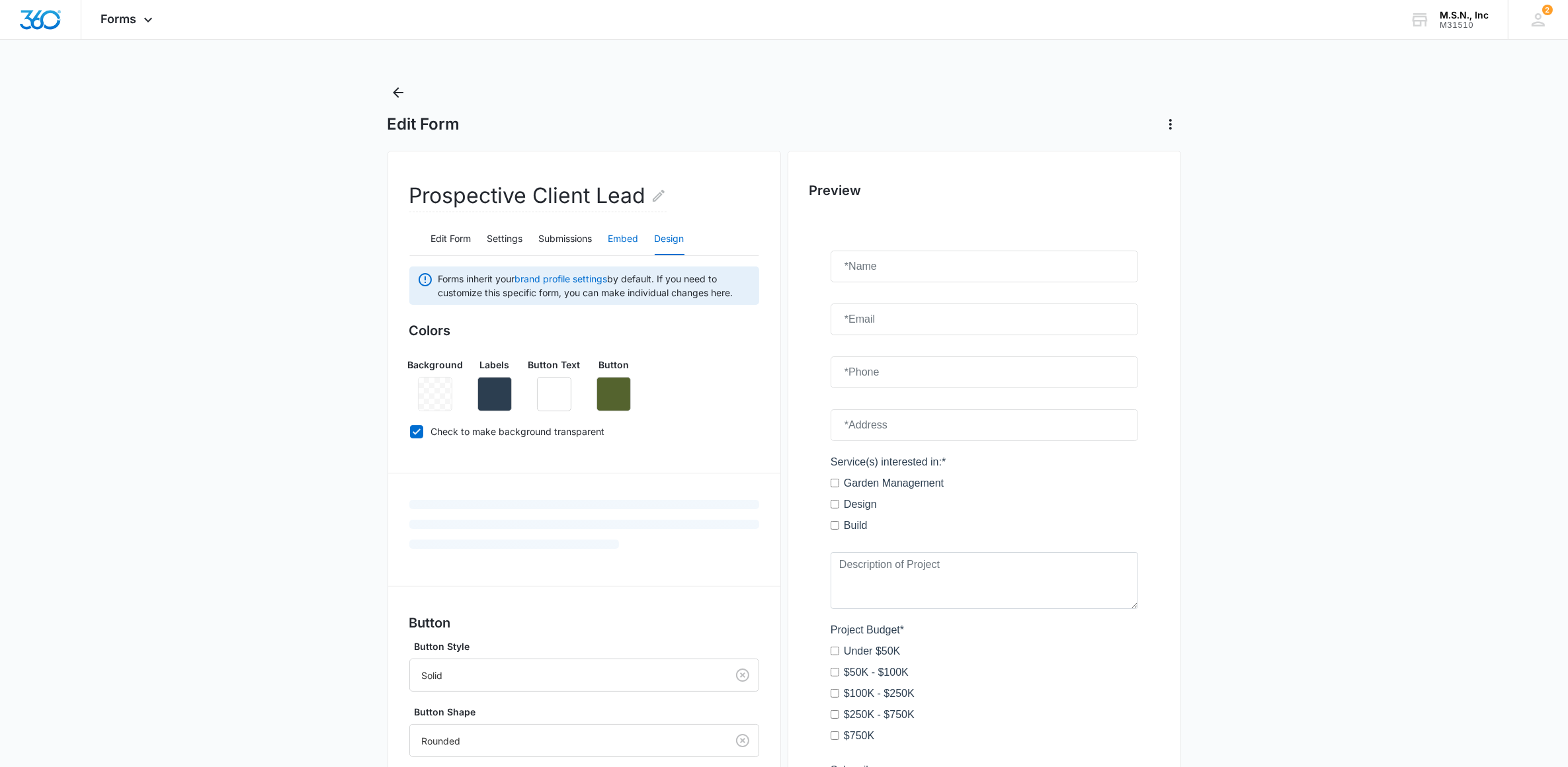
click at [623, 234] on button "Embed" at bounding box center [623, 239] width 30 height 32
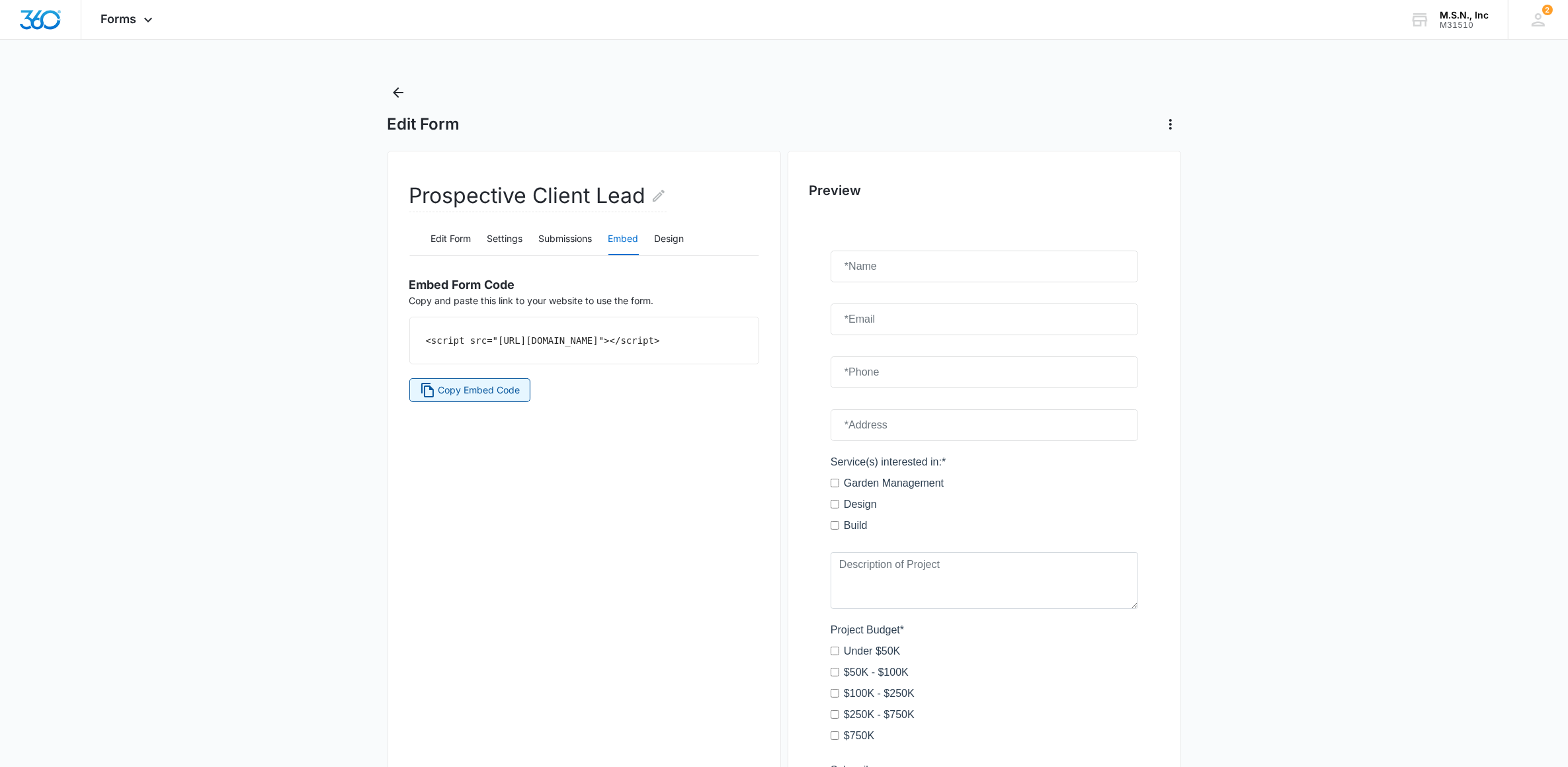
click at [502, 397] on span "Copy Embed Code" at bounding box center [479, 390] width 82 height 15
click at [121, 25] on span "Forms" at bounding box center [119, 19] width 36 height 14
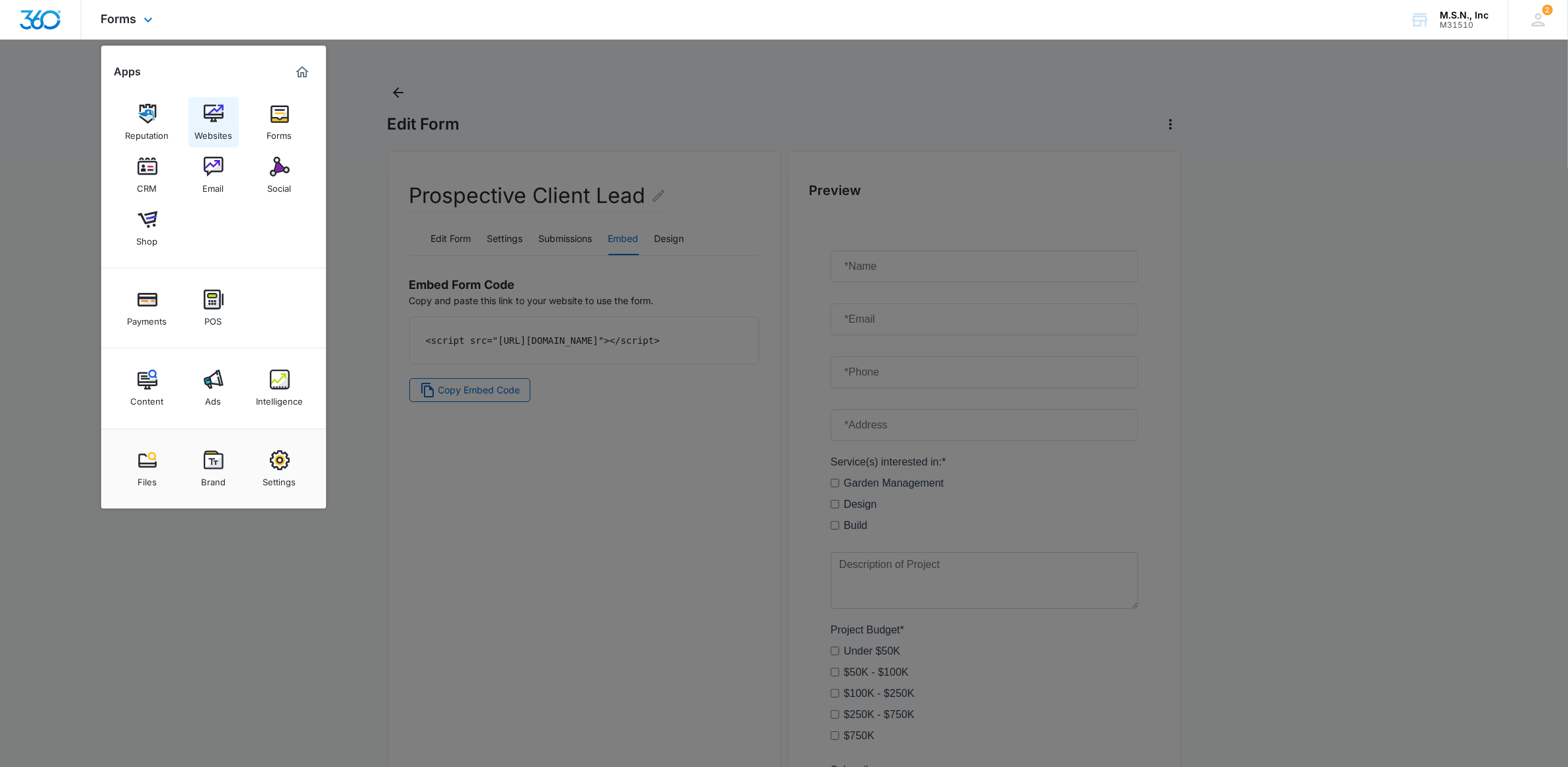
click at [229, 109] on link "Websites" at bounding box center [213, 122] width 50 height 50
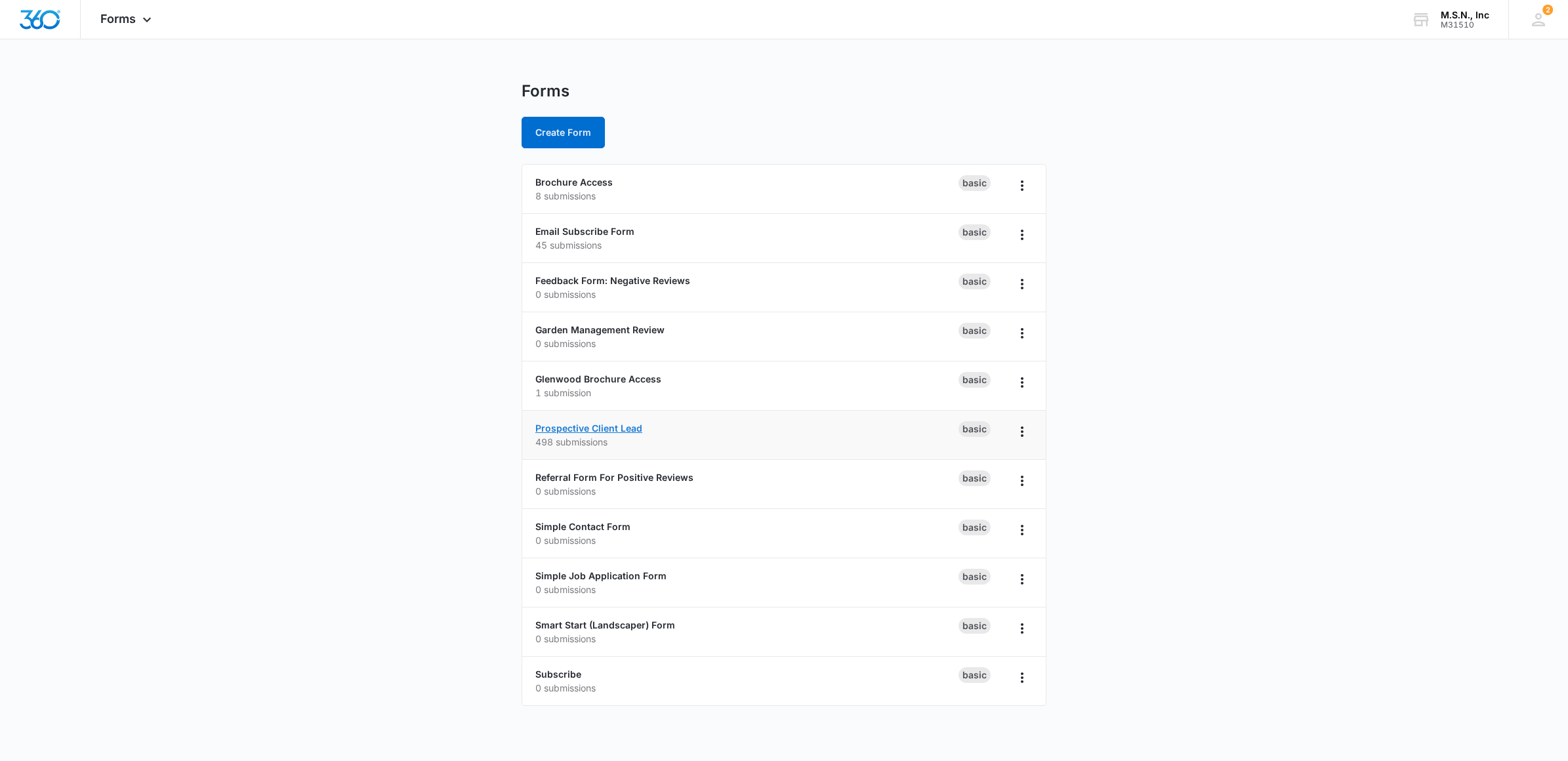
click at [583, 430] on link "Prospective Client Lead" at bounding box center [589, 428] width 107 height 11
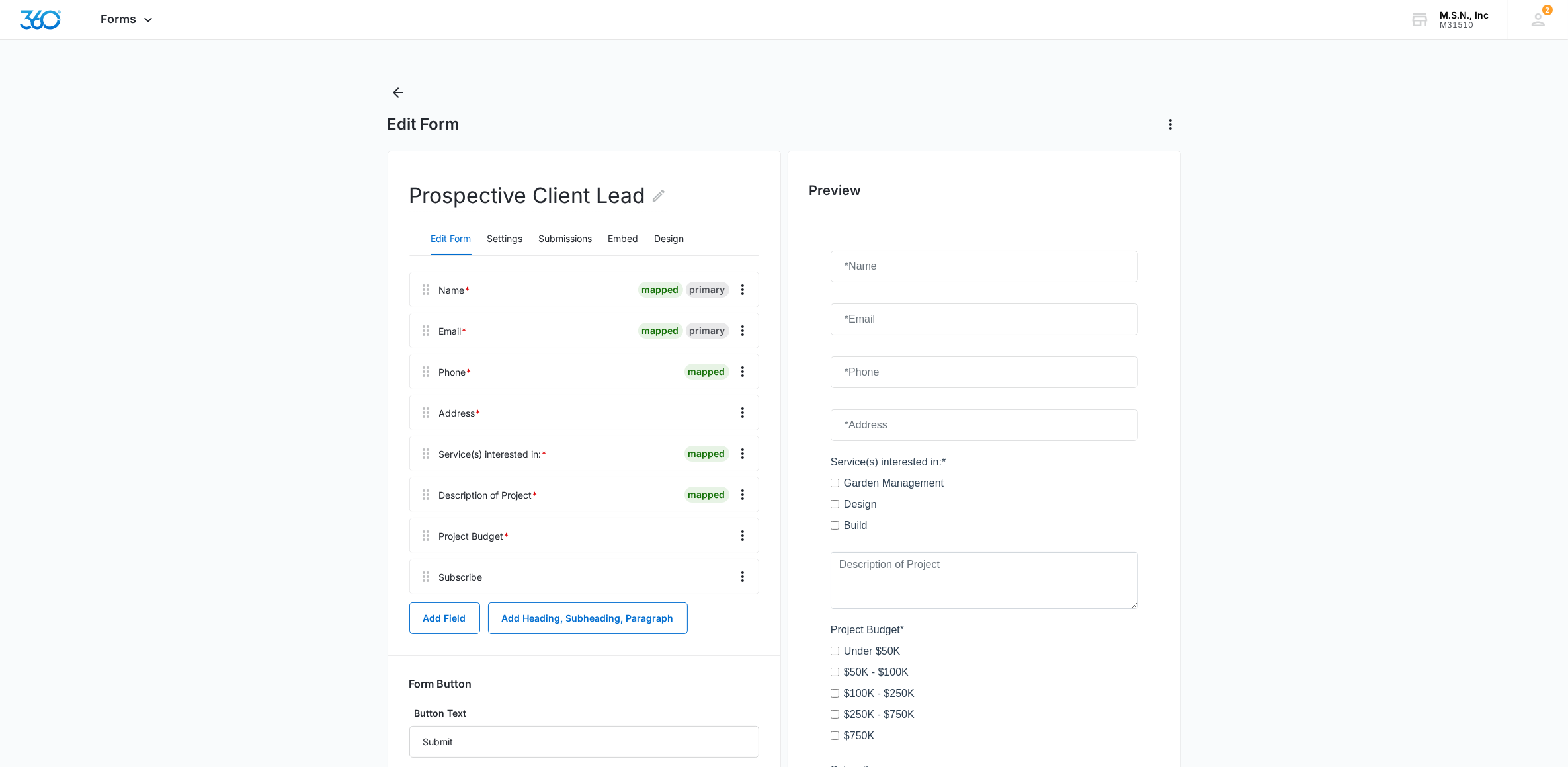
click at [425, 455] on div "Service(s) interested in: * mapped" at bounding box center [584, 454] width 350 height 36
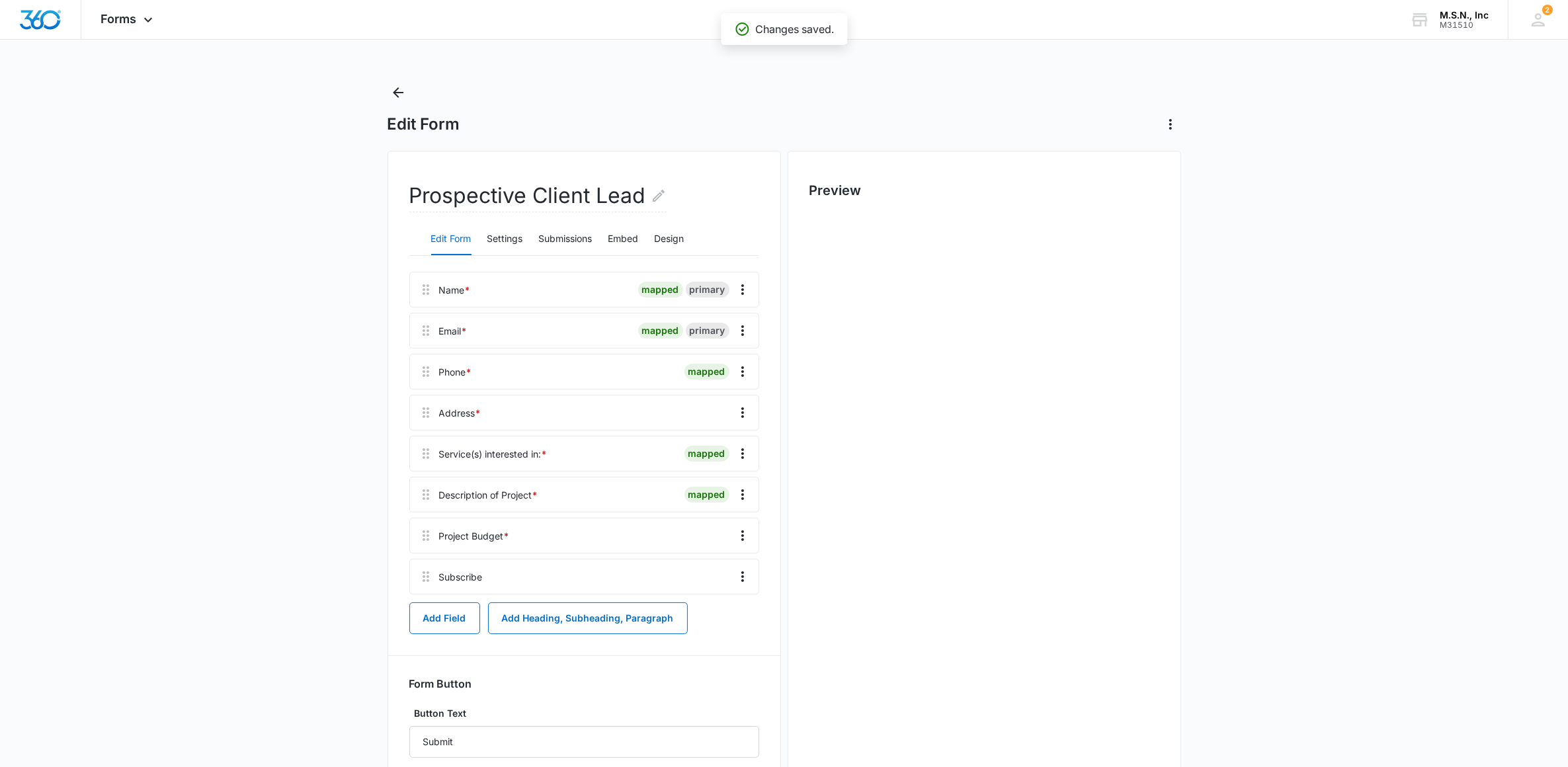
click at [437, 453] on div "Service(s) interested in: * mapped" at bounding box center [584, 454] width 350 height 36
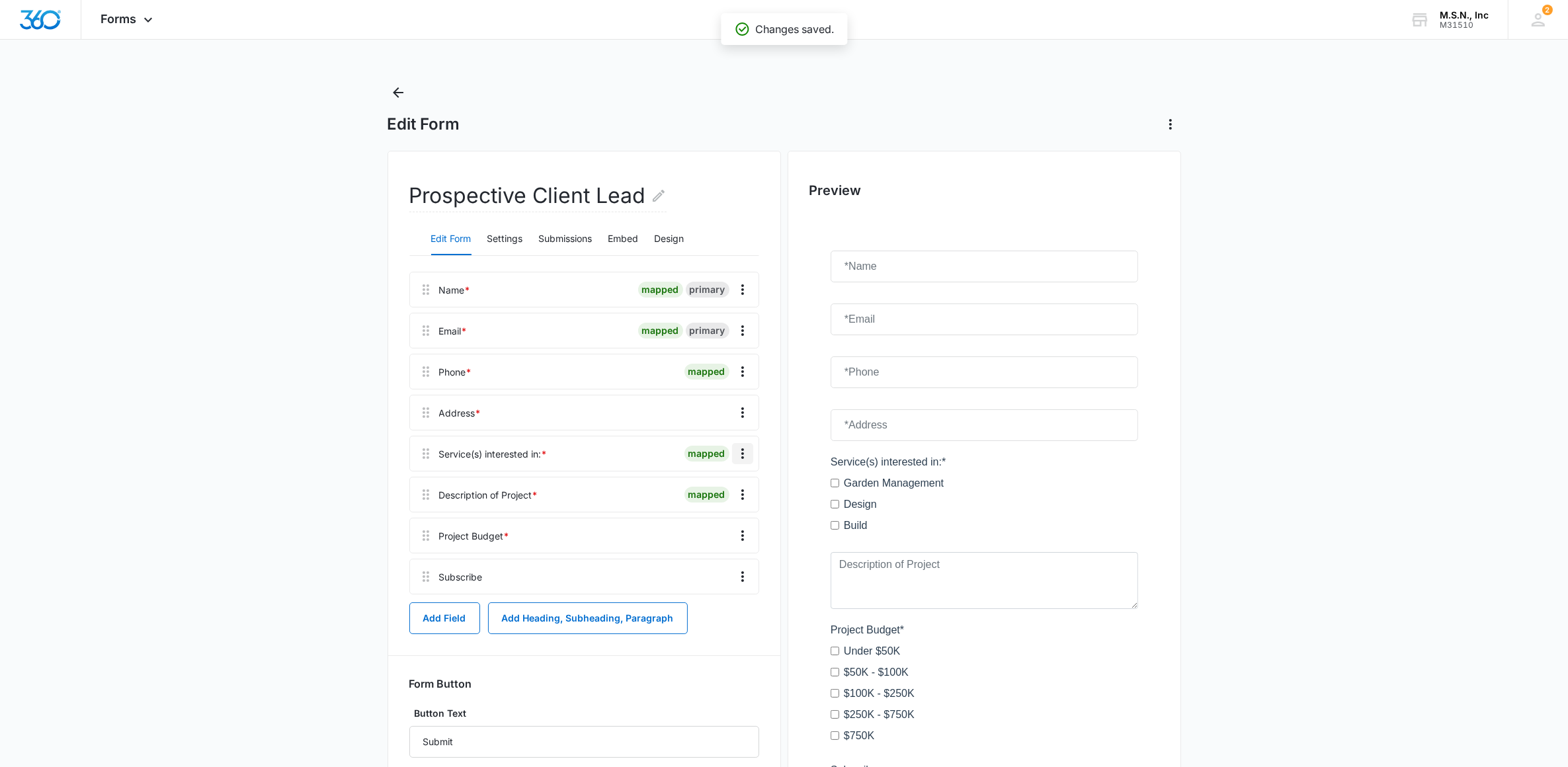
click at [739, 451] on icon "Overflow Menu" at bounding box center [743, 453] width 16 height 16
click at [691, 488] on button "Edit" at bounding box center [715, 491] width 75 height 20
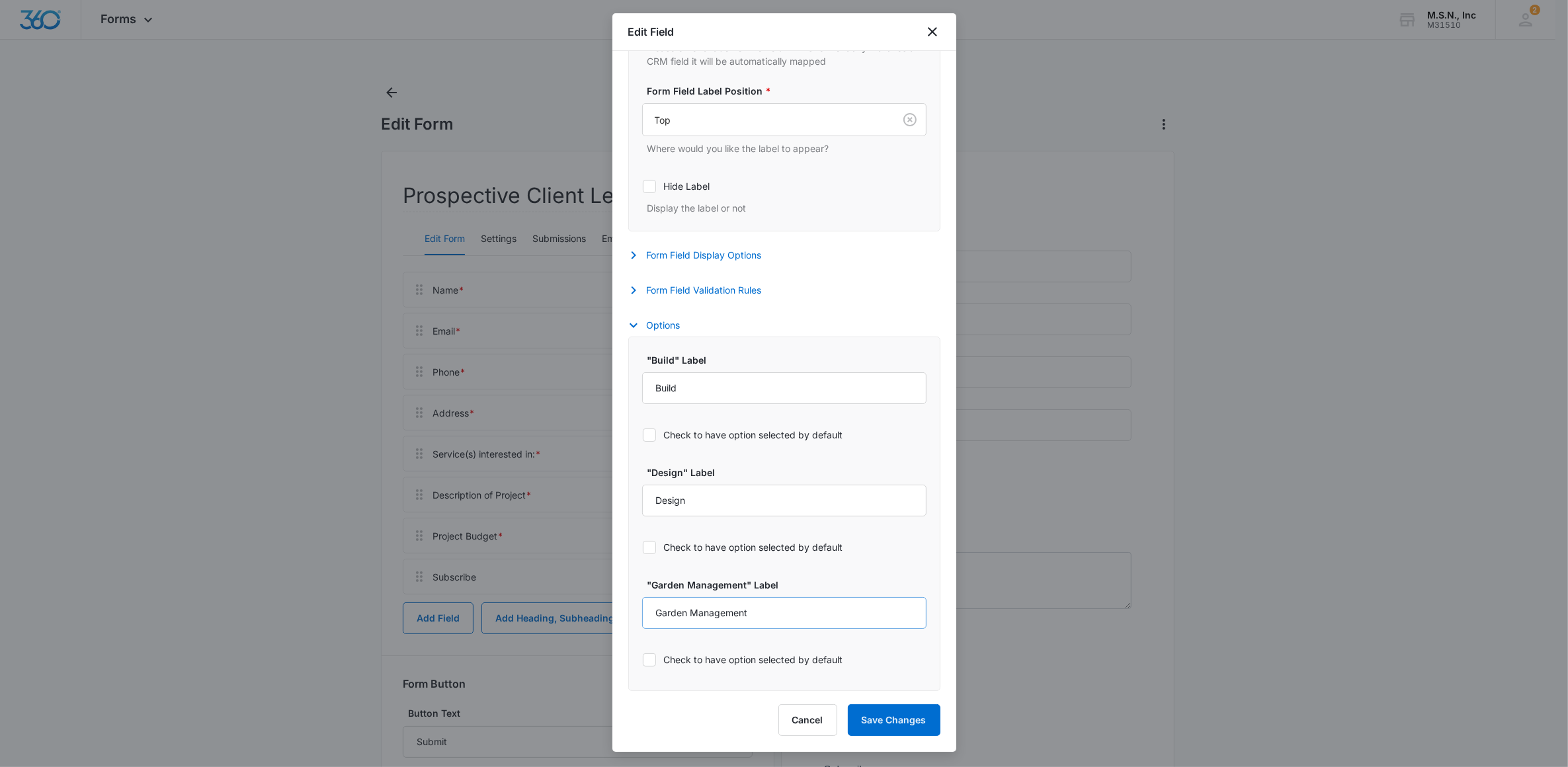
scroll to position [397, 0]
select select "356"
drag, startPoint x: 700, startPoint y: 590, endPoint x: 725, endPoint y: 582, distance: 26.2
click at [700, 589] on label ""Garden Management" Label" at bounding box center [789, 584] width 284 height 14
click at [700, 597] on input "Garden Management" at bounding box center [784, 613] width 284 height 32
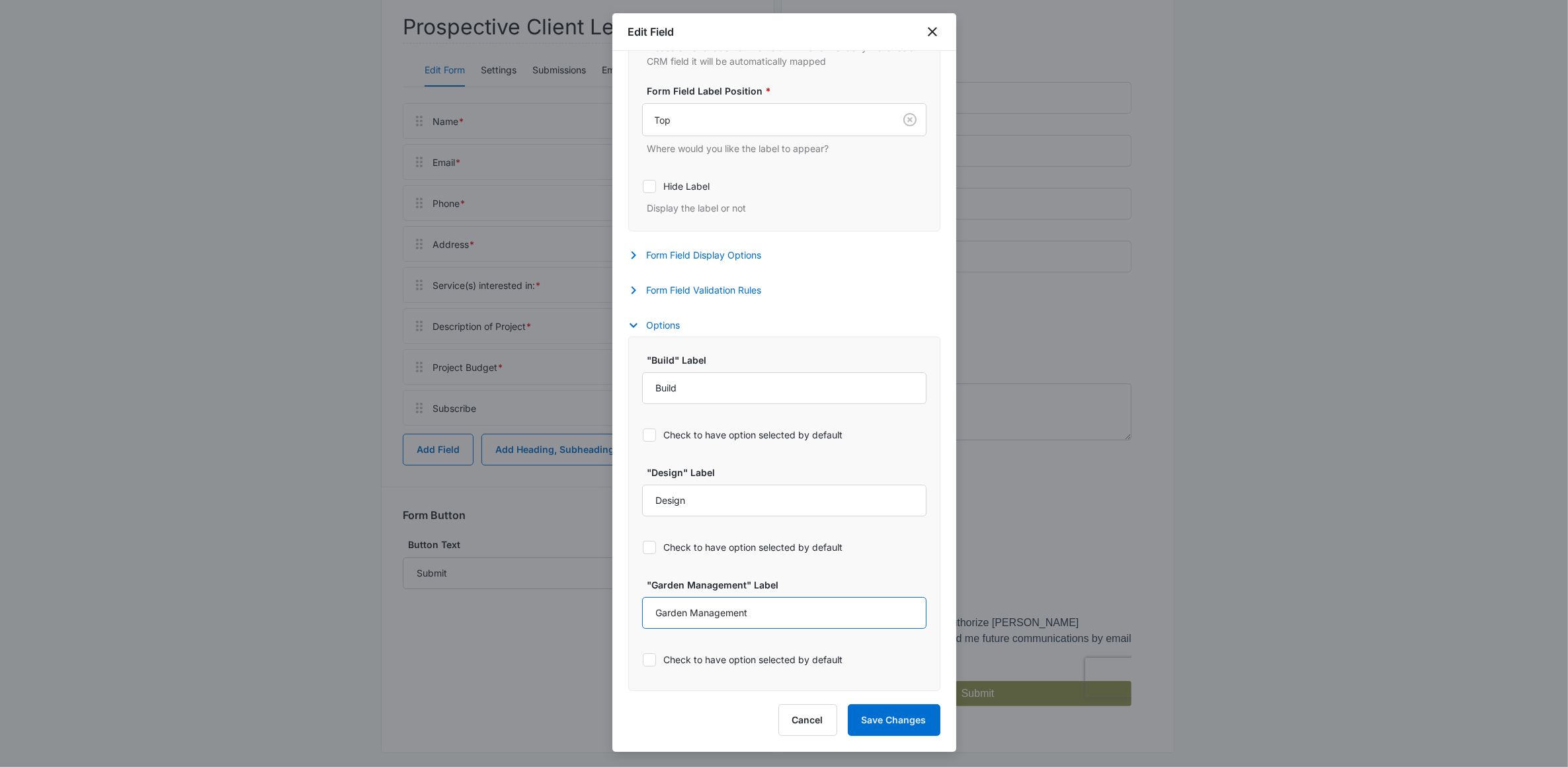
scroll to position [182, 0]
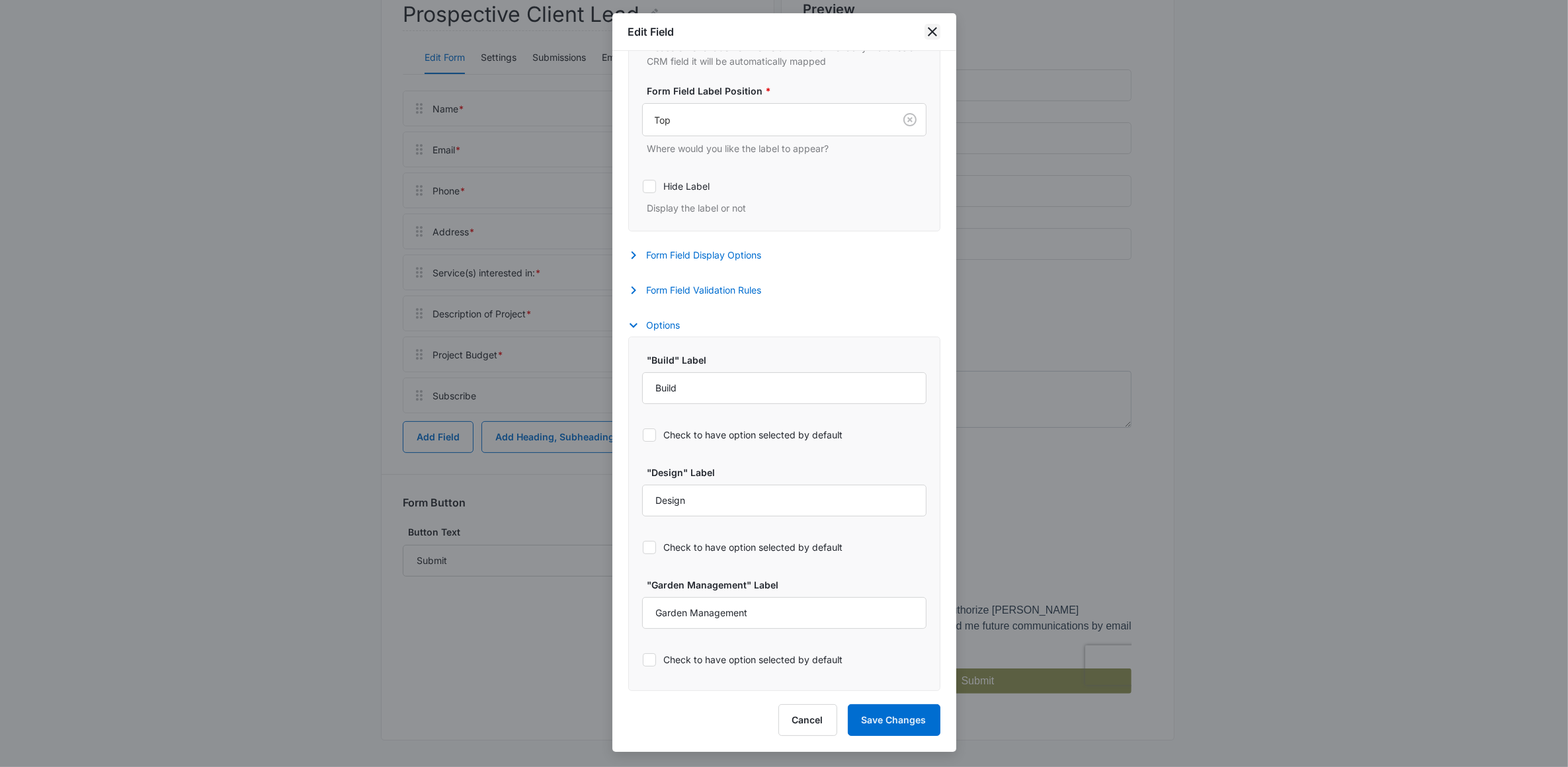
click at [934, 30] on icon "close" at bounding box center [932, 31] width 16 height 16
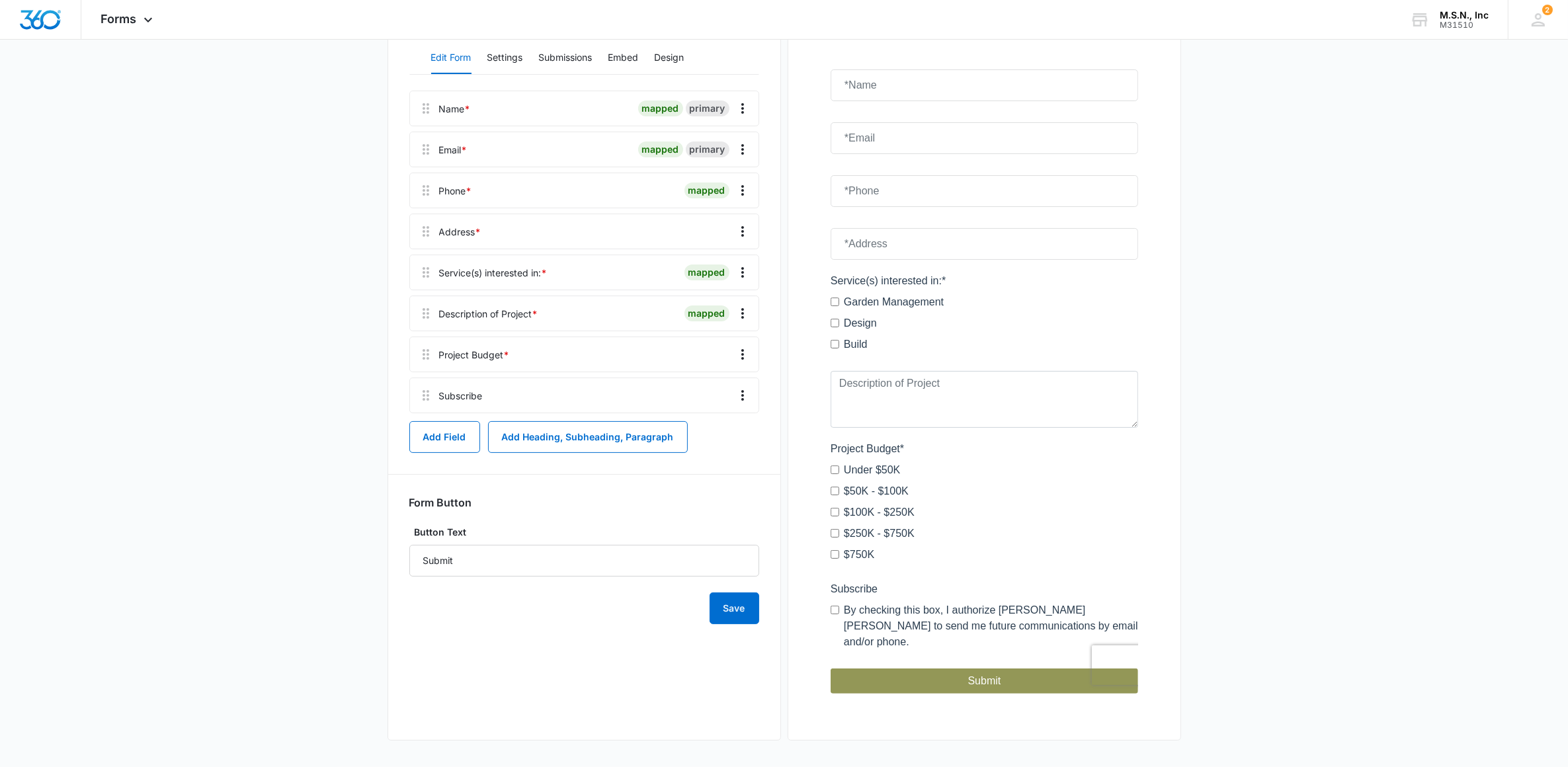
click at [1366, 193] on main "Edit Form Prospective Client Lead Edit Form Settings Submissions Embed Design N…" at bounding box center [784, 334] width 1568 height 866
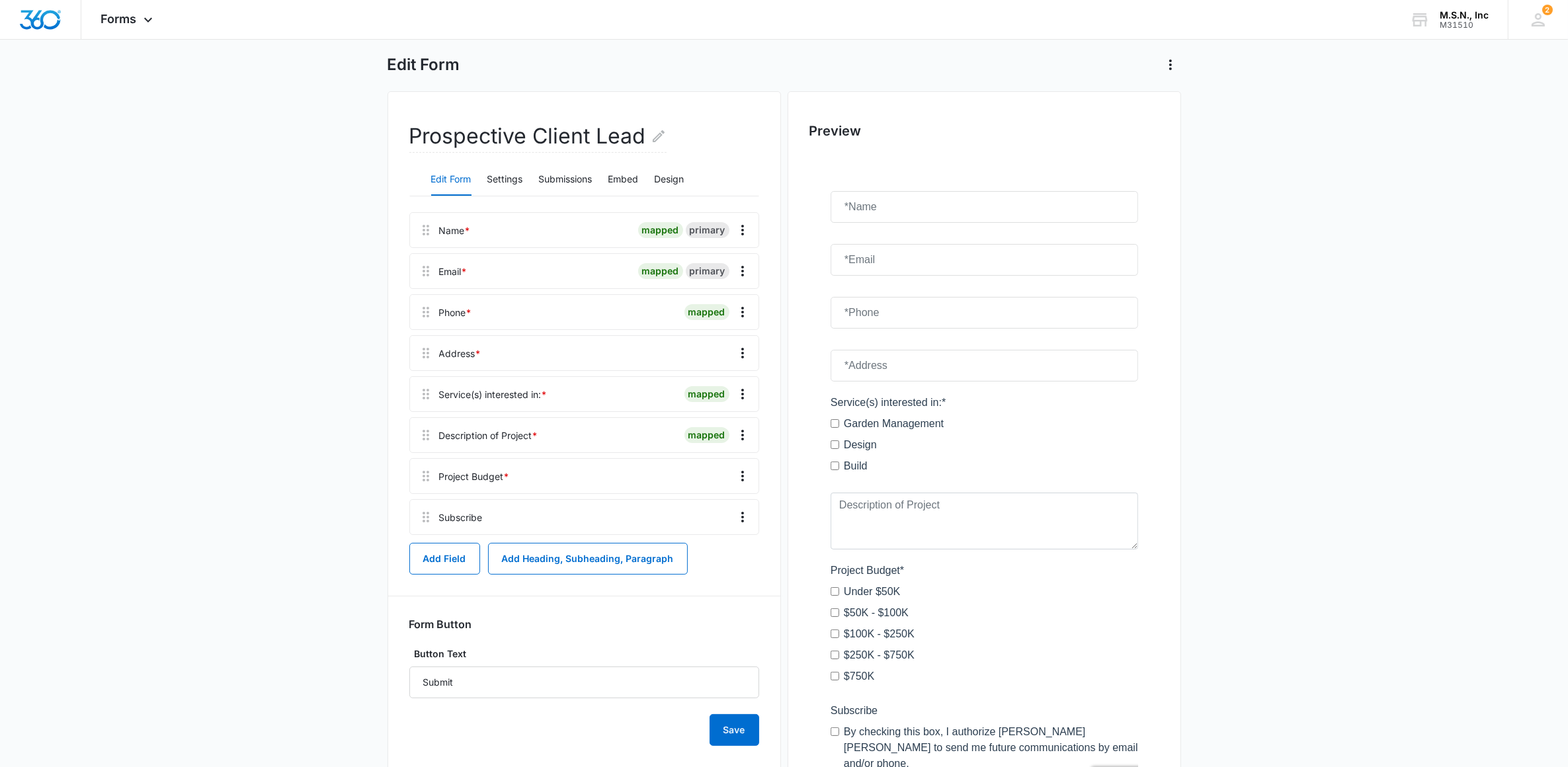
scroll to position [16, 0]
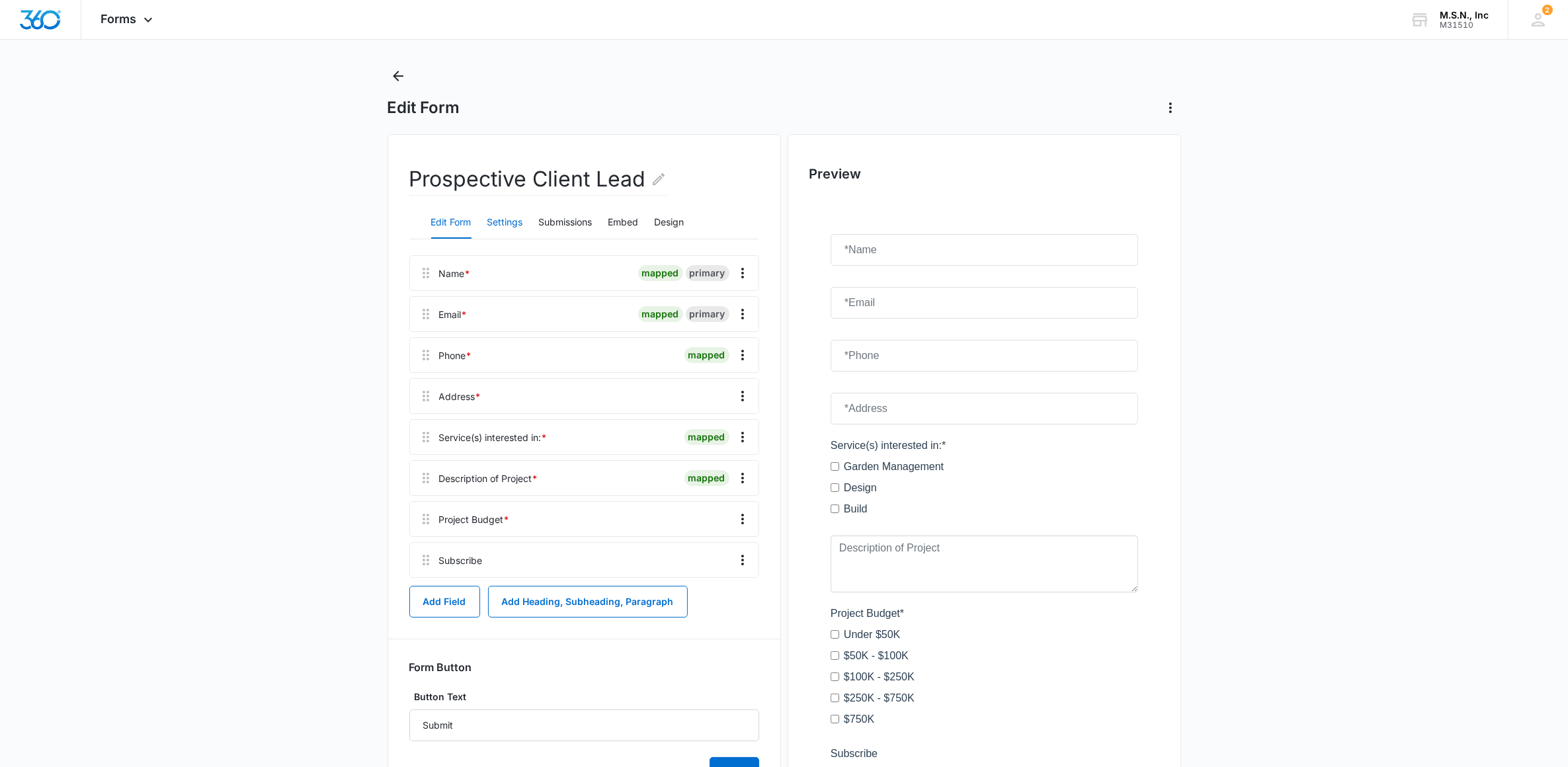
click at [518, 221] on button "Settings" at bounding box center [506, 223] width 36 height 32
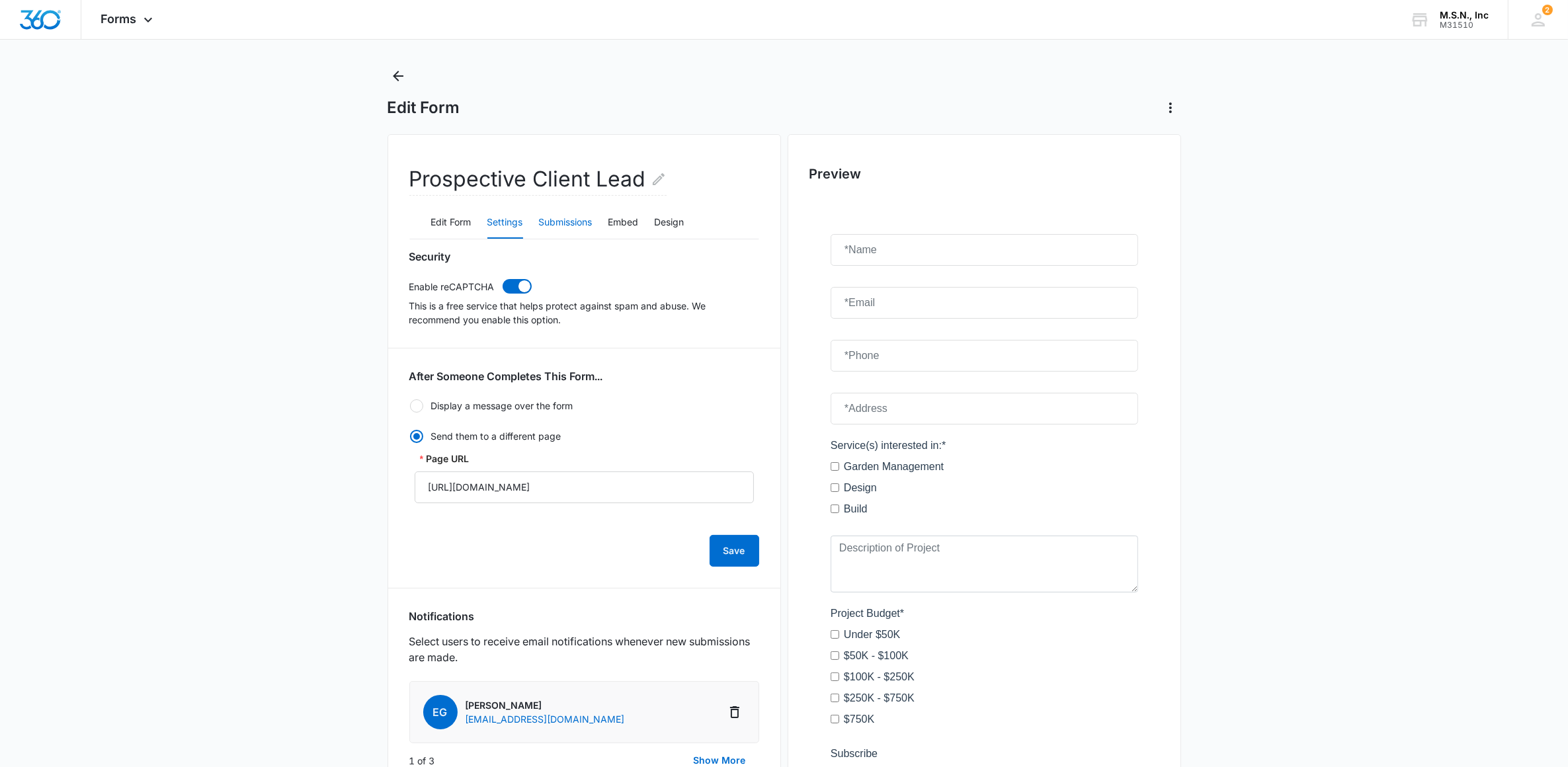
click at [579, 215] on button "Submissions" at bounding box center [566, 223] width 53 height 32
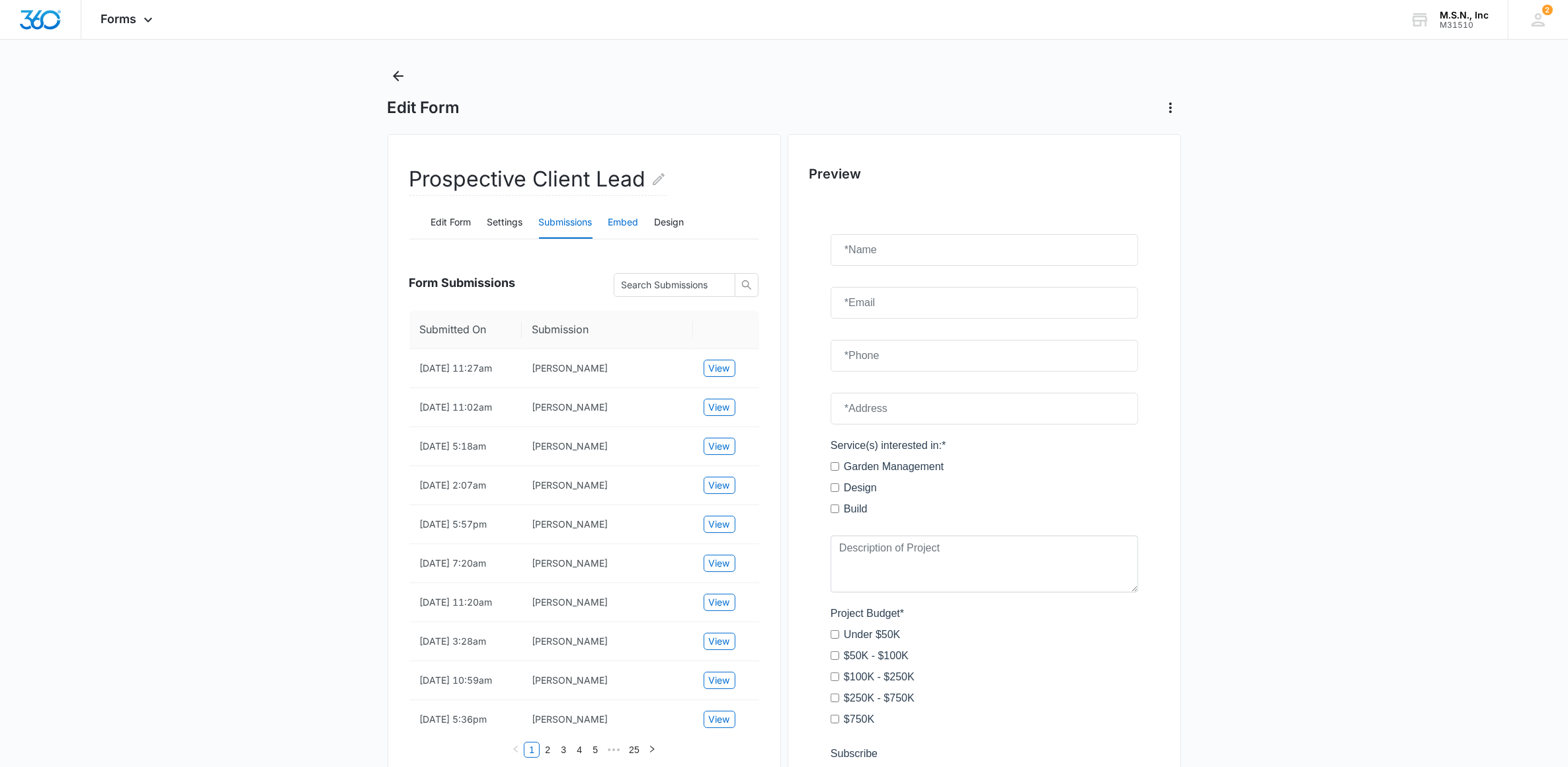
click at [624, 226] on button "Embed" at bounding box center [623, 223] width 30 height 32
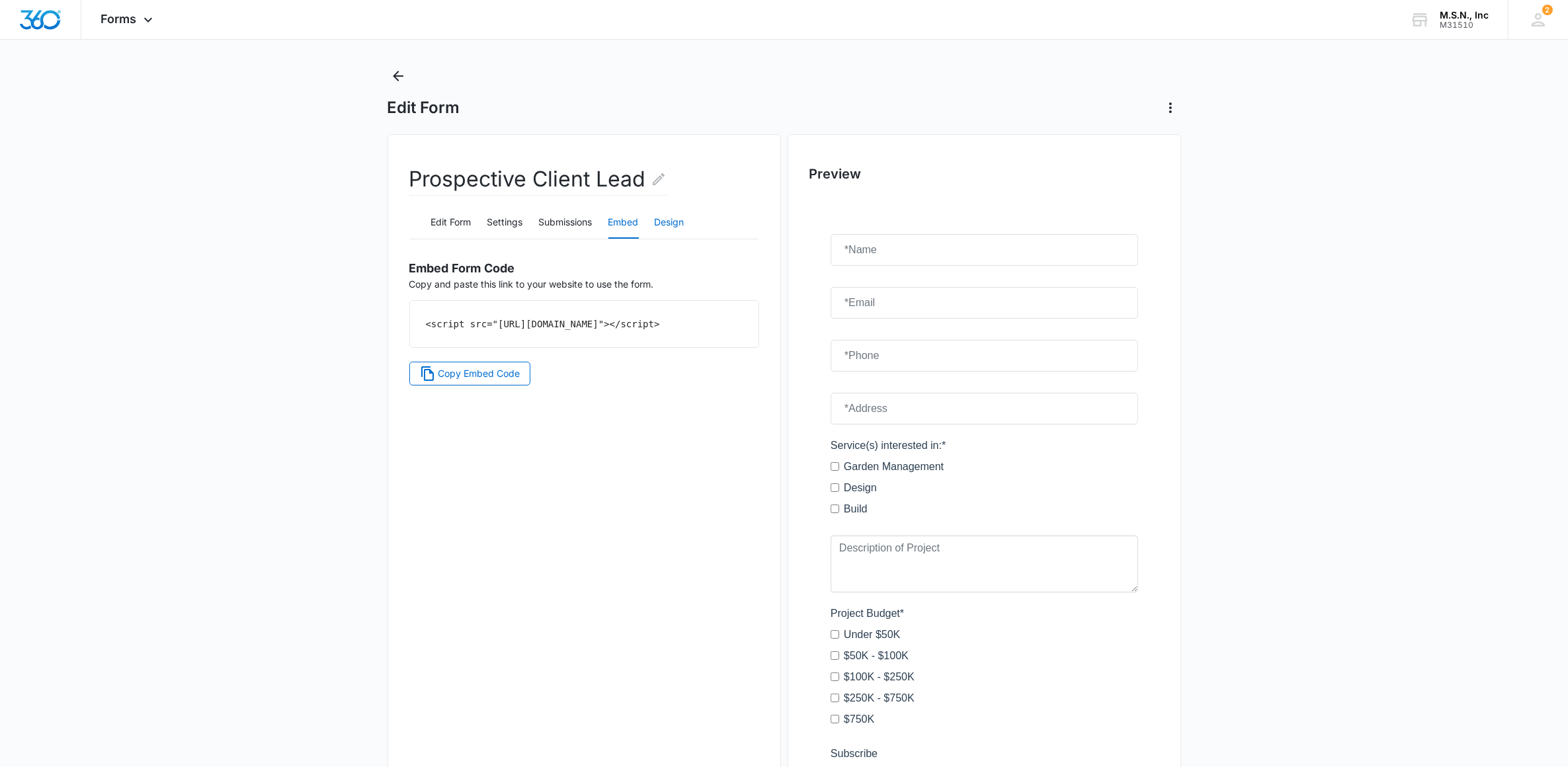
click at [671, 228] on button "Design" at bounding box center [670, 223] width 30 height 32
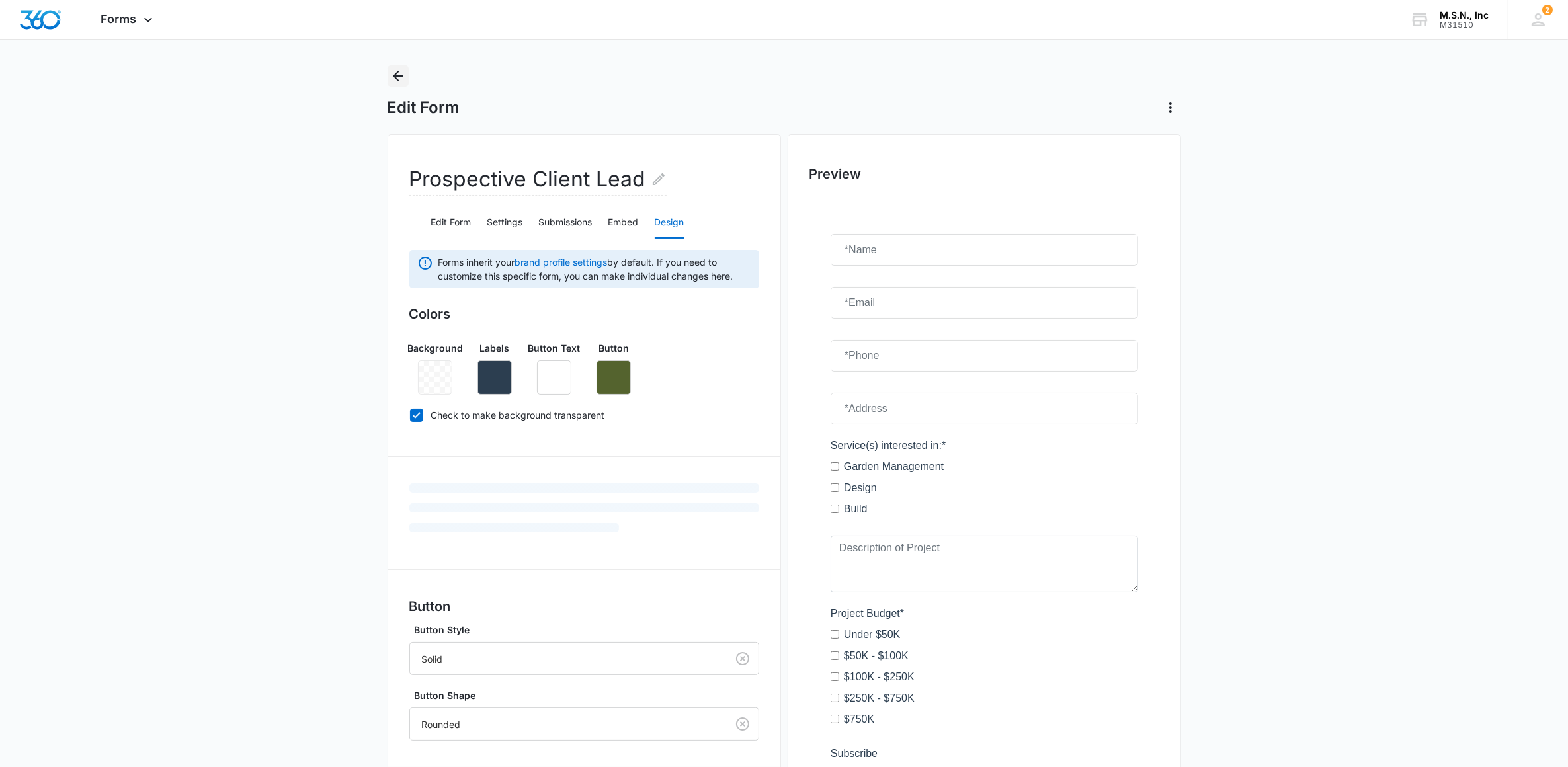
click at [390, 80] on icon "Back" at bounding box center [398, 75] width 16 height 16
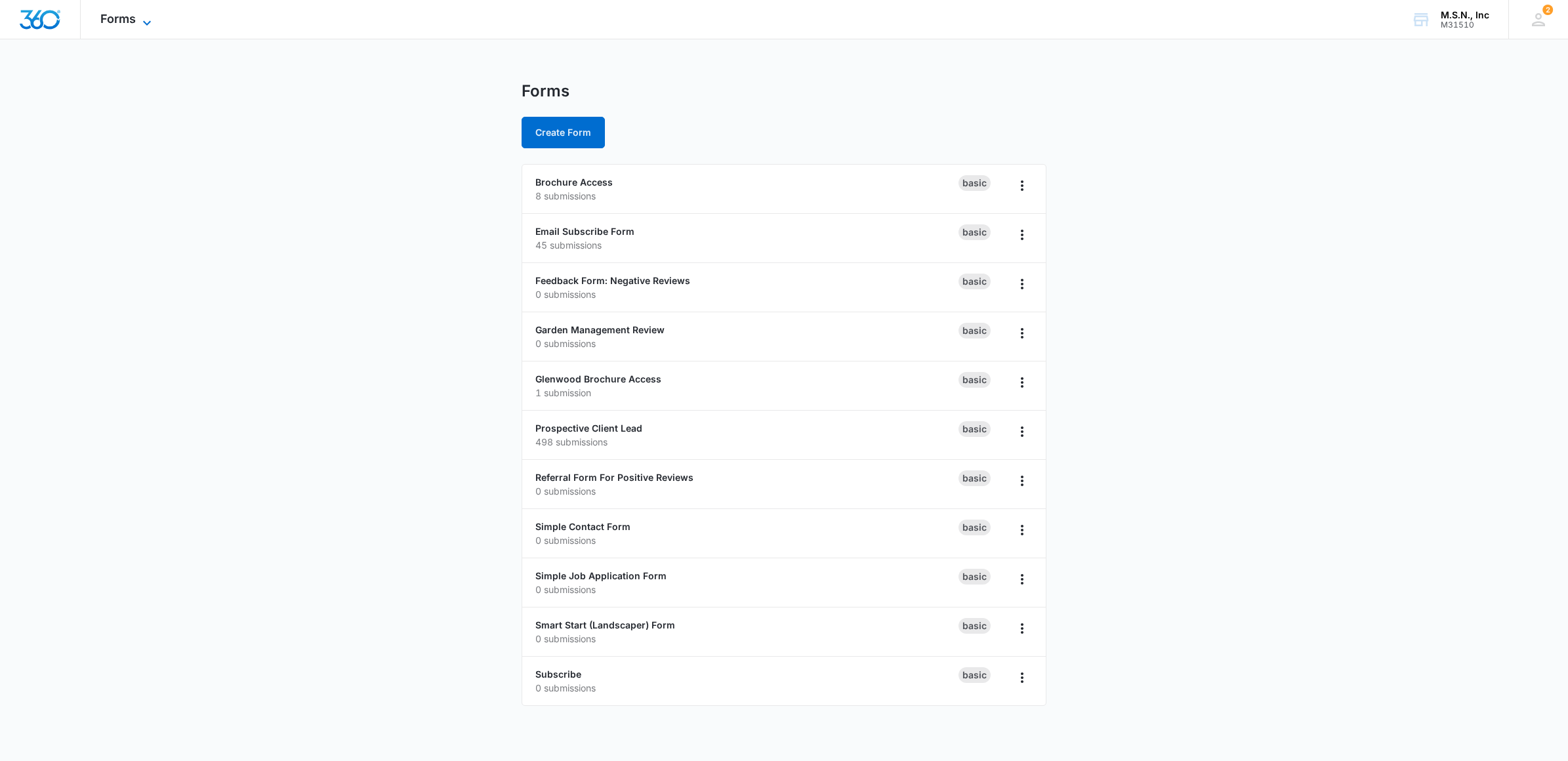
click at [132, 24] on span "Forms" at bounding box center [118, 19] width 36 height 14
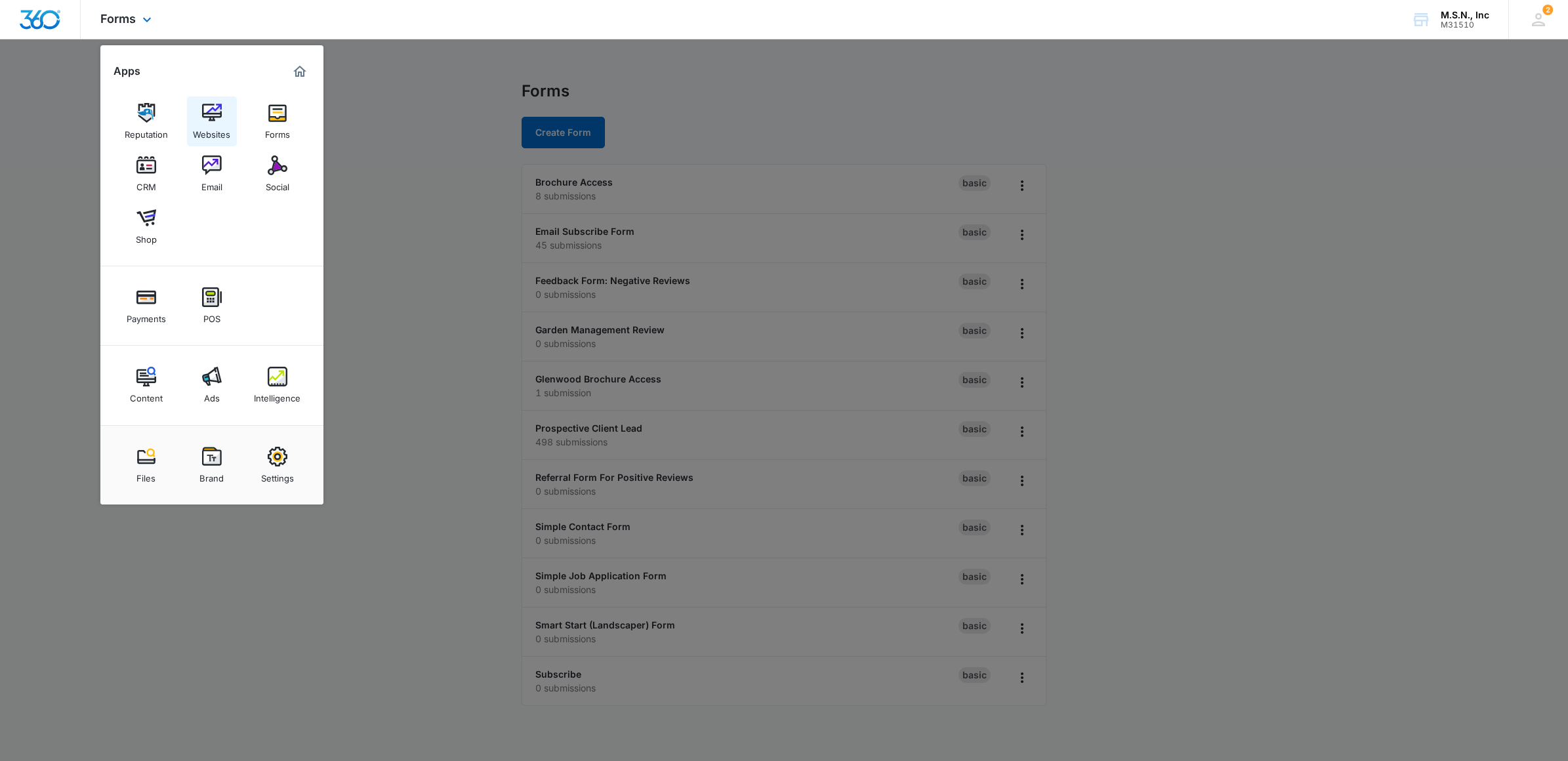
drag, startPoint x: 228, startPoint y: 93, endPoint x: 223, endPoint y: 100, distance: 8.6
click at [228, 93] on div "Reputation Websites Forms CRM Email Social Shop" at bounding box center [211, 174] width 223 height 185
click at [215, 111] on img at bounding box center [212, 113] width 20 height 20
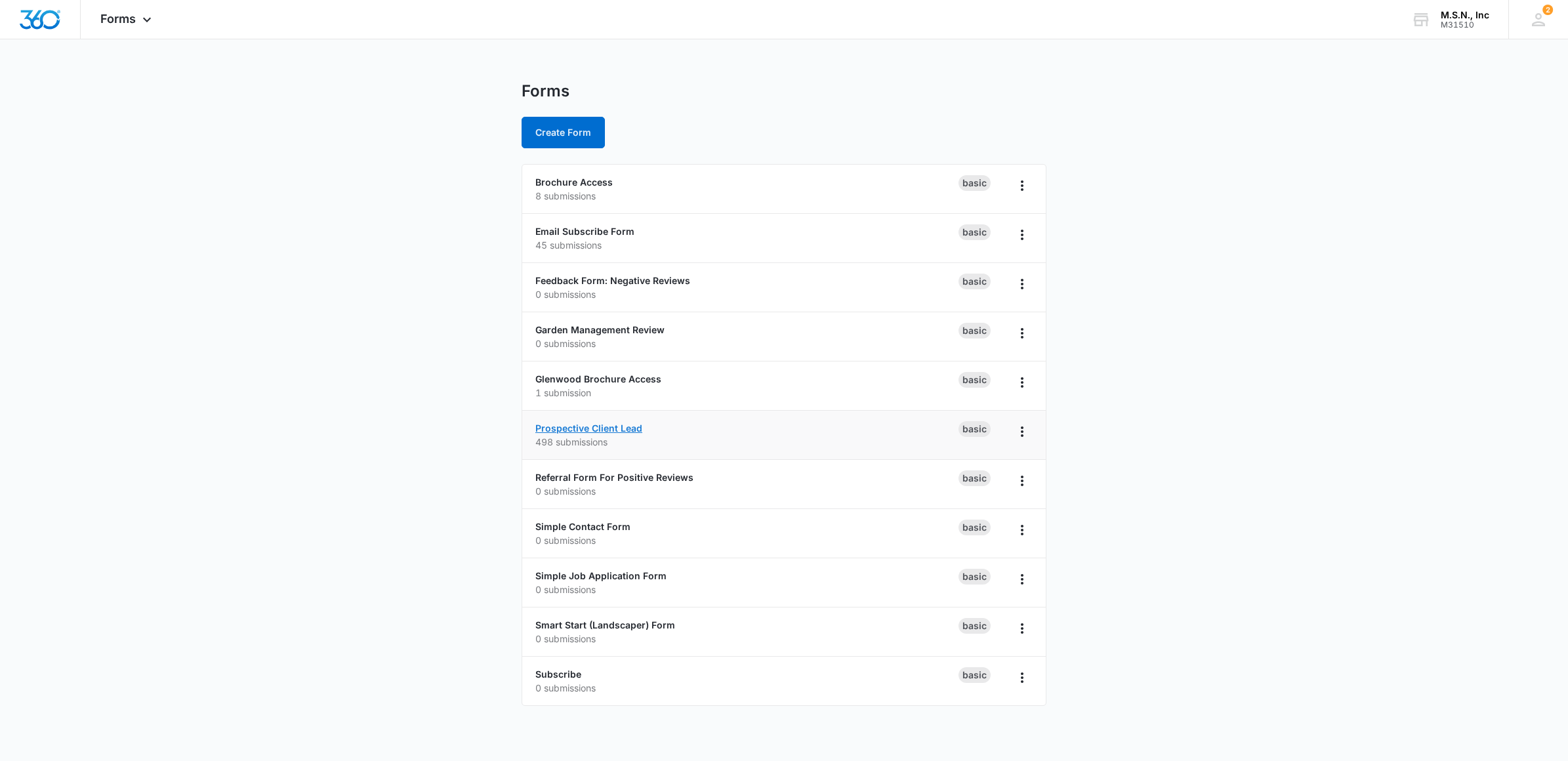
click at [576, 428] on link "Prospective Client Lead" at bounding box center [589, 428] width 107 height 11
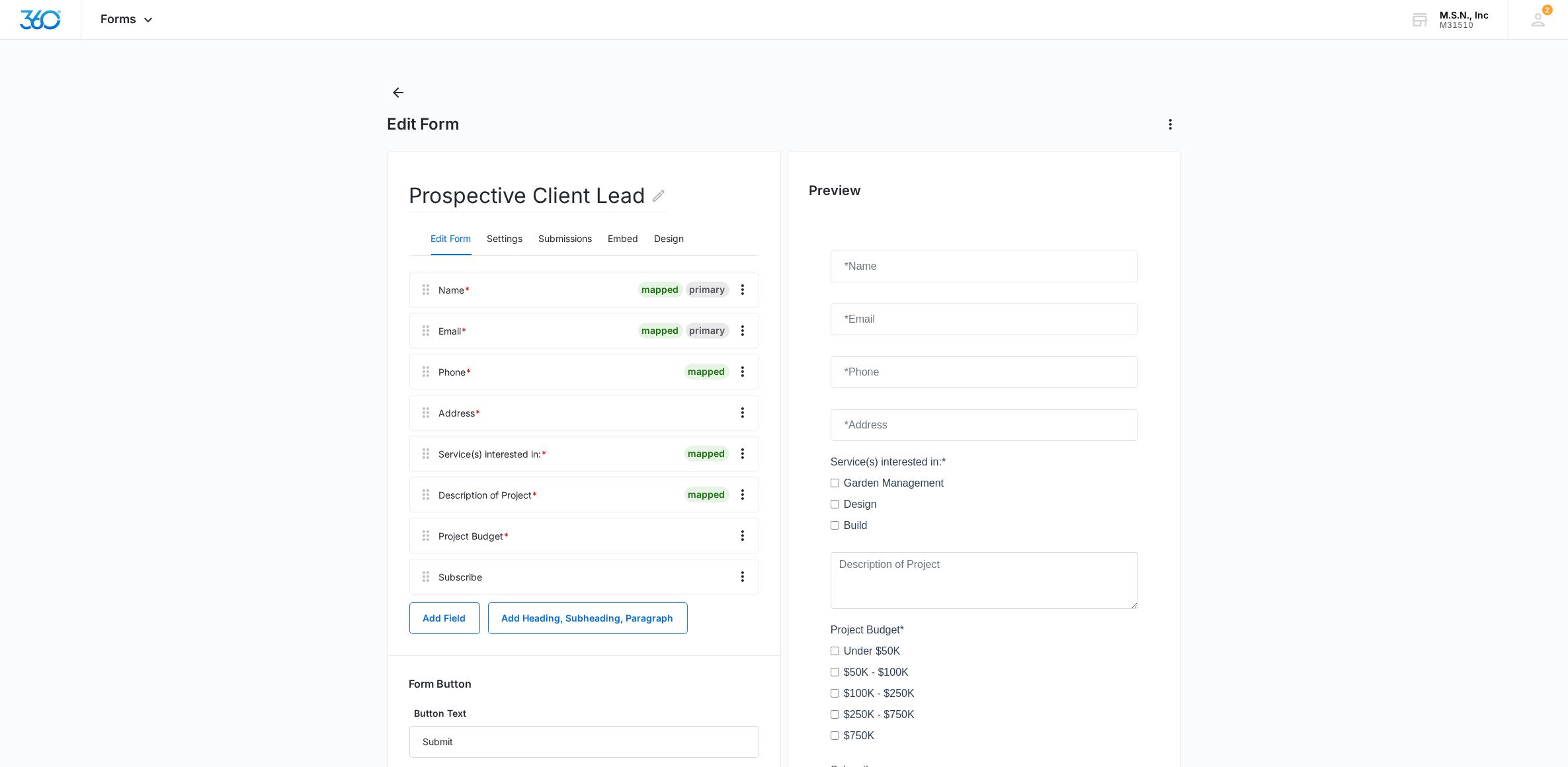
click at [533, 454] on div "Service(s) interested in: *" at bounding box center [493, 454] width 108 height 14
click at [428, 454] on icon at bounding box center [425, 453] width 16 height 16
click at [745, 448] on icon "Overflow Menu" at bounding box center [743, 453] width 16 height 16
click at [586, 492] on div at bounding box center [611, 495] width 135 height 34
click at [746, 529] on icon "Overflow Menu" at bounding box center [743, 535] width 16 height 16
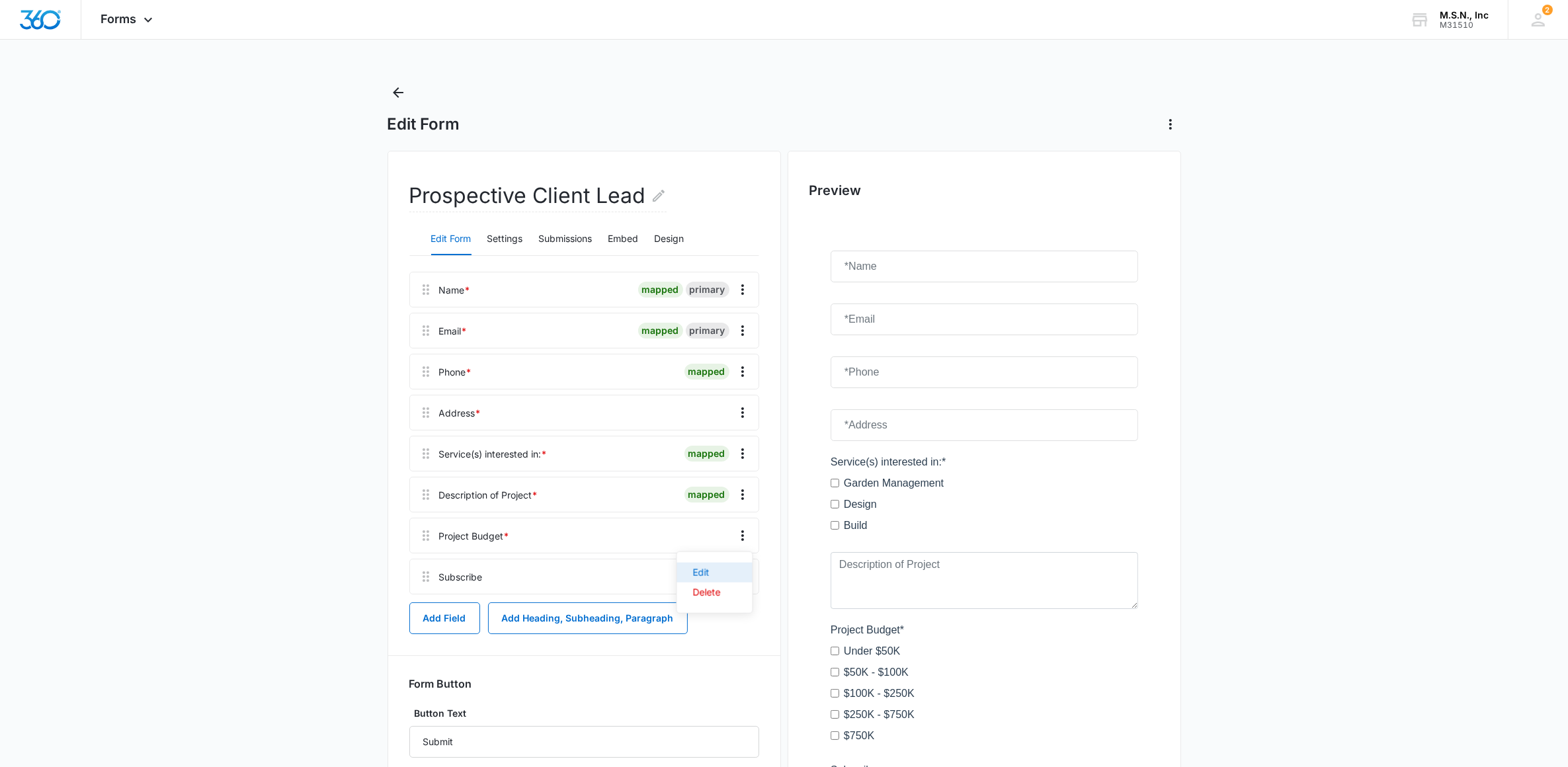
click at [704, 576] on div "Edit" at bounding box center [707, 572] width 28 height 9
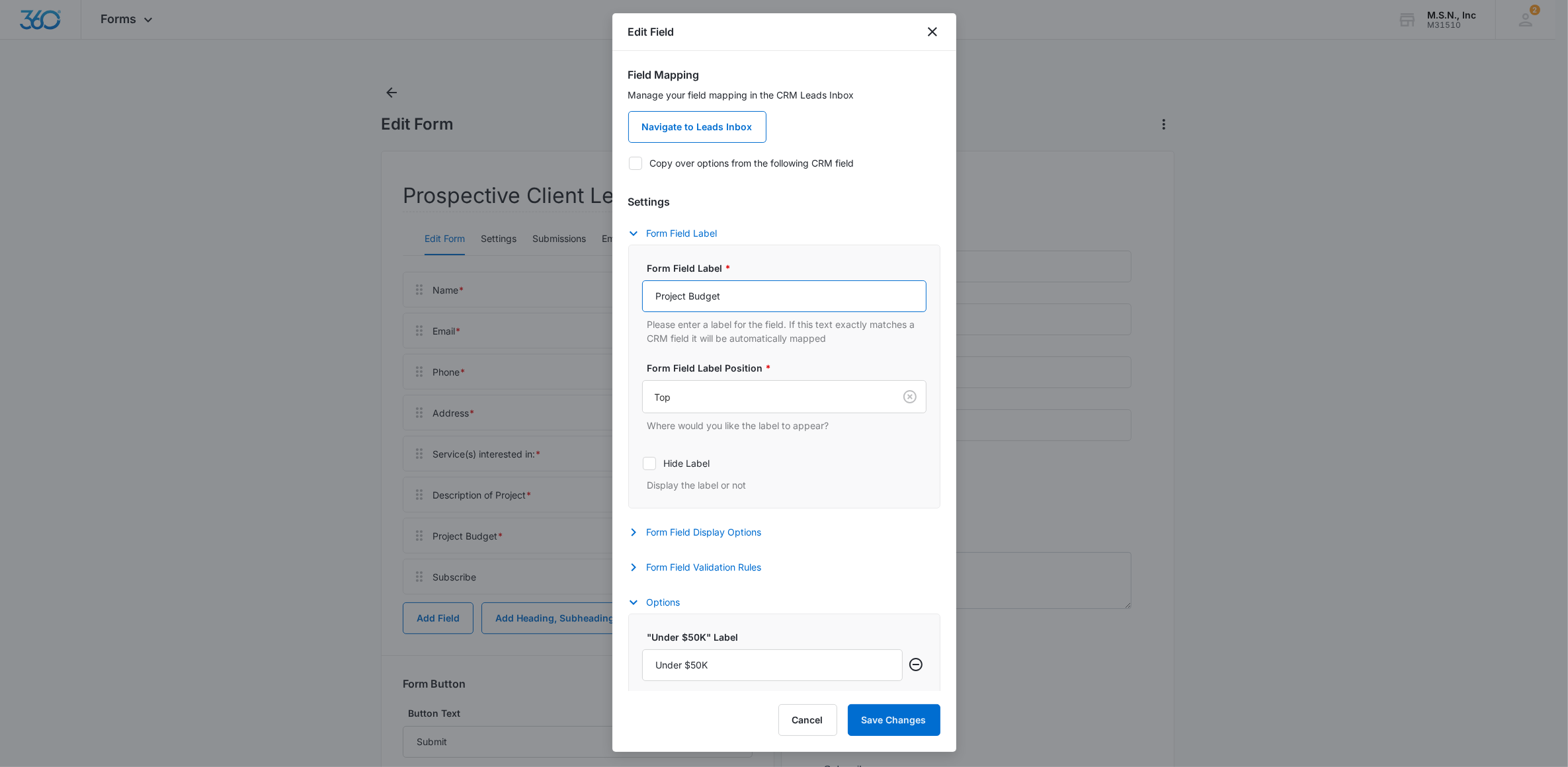
click at [735, 297] on input "Project Budget" at bounding box center [784, 296] width 284 height 32
drag, startPoint x: 735, startPoint y: 297, endPoint x: 642, endPoint y: 306, distance: 93.4
click at [643, 306] on input "Project Budget" at bounding box center [784, 296] width 284 height 32
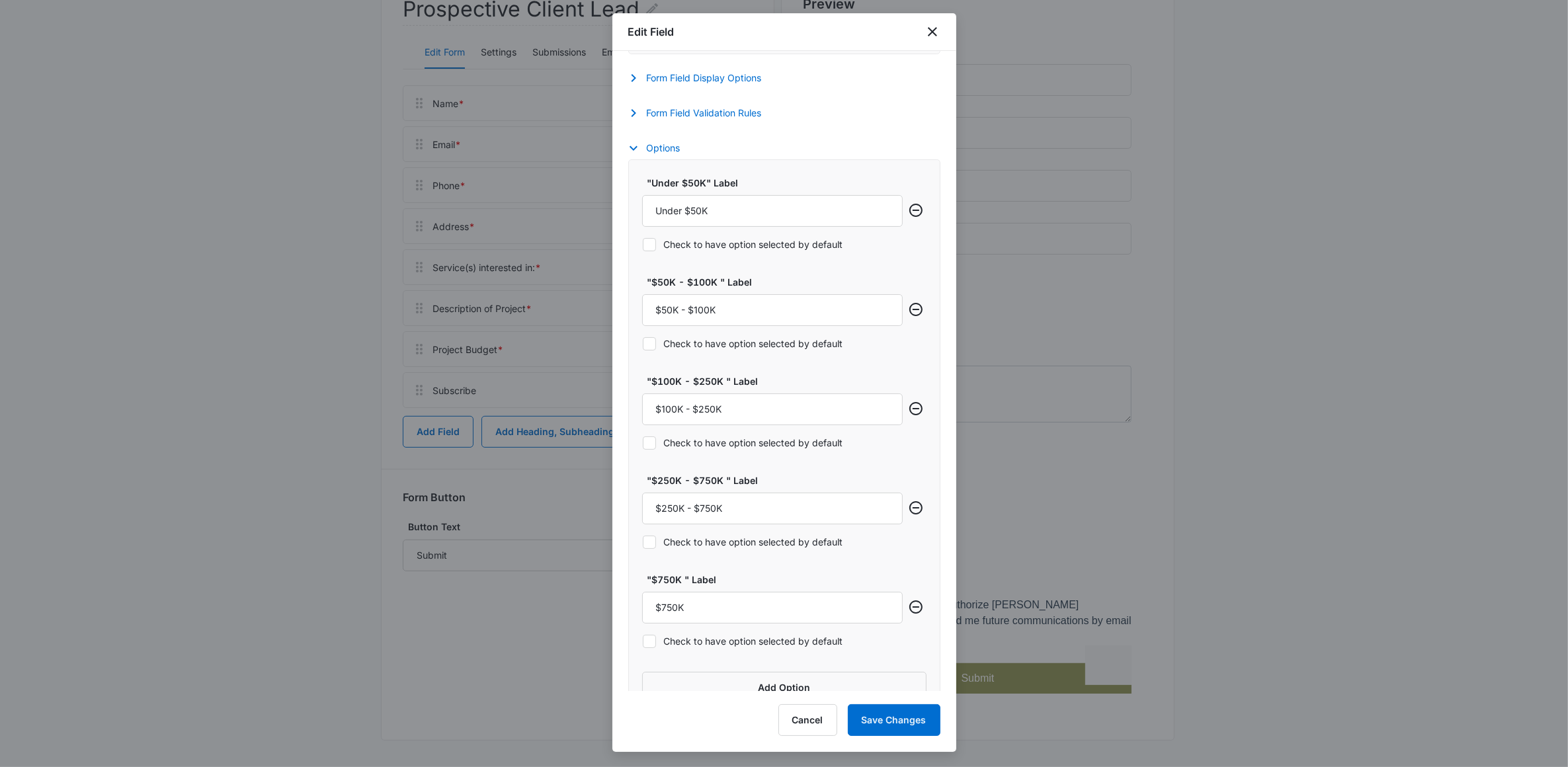
scroll to position [487, 0]
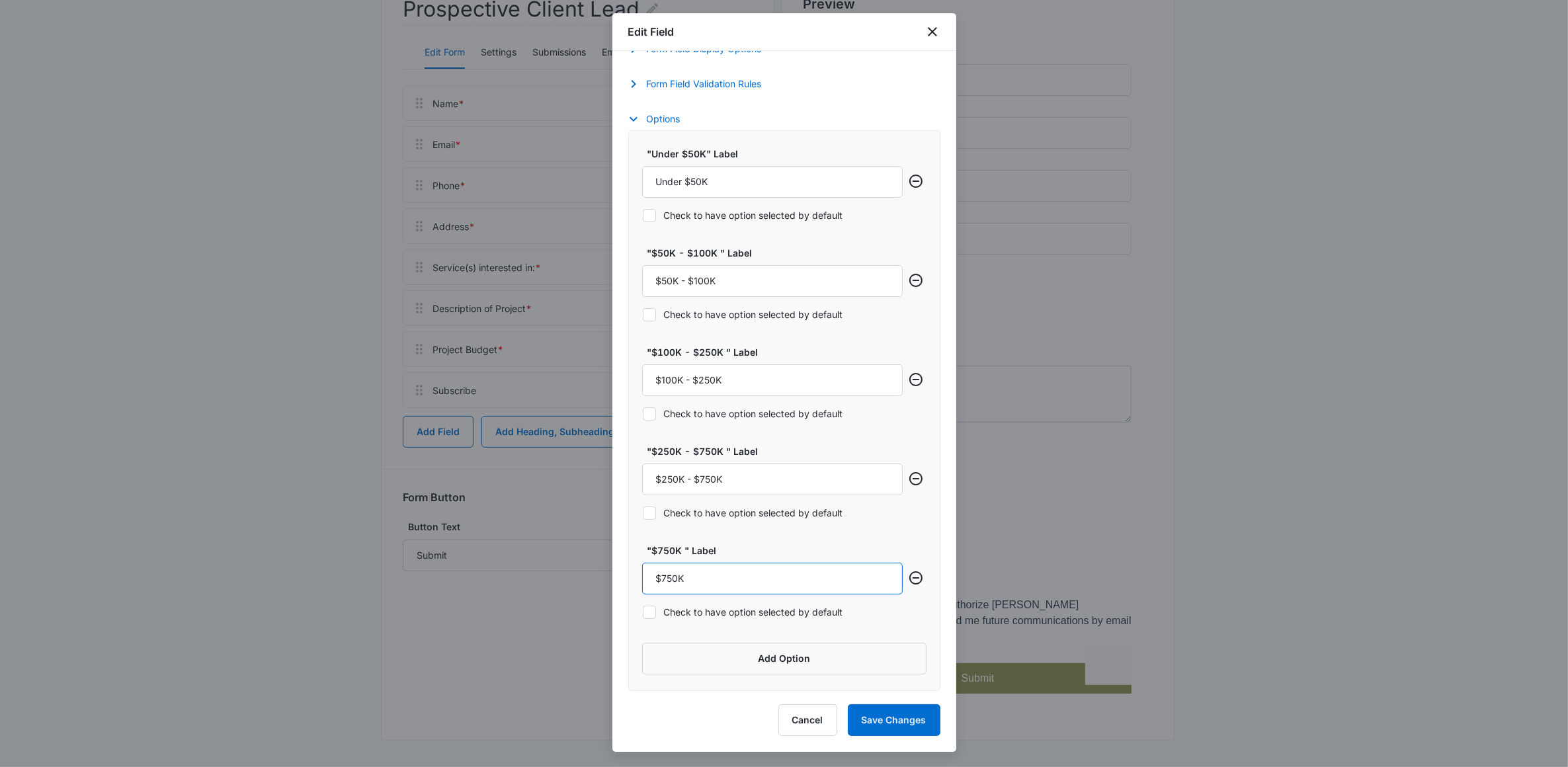
click at [728, 574] on input "$750K" at bounding box center [773, 579] width 261 height 32
type input "$750K+"
click at [876, 718] on button "Save Changes" at bounding box center [894, 719] width 93 height 32
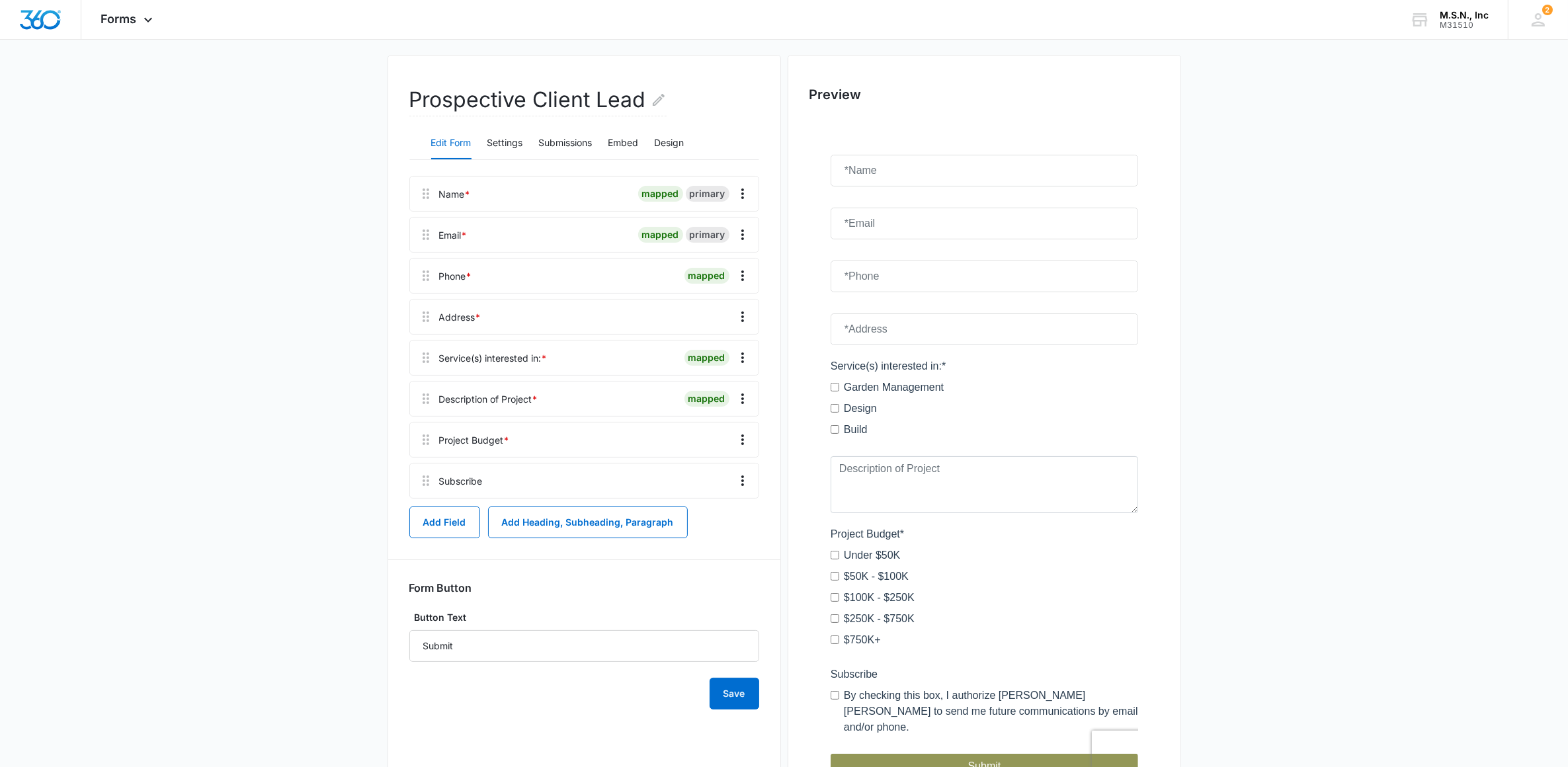
scroll to position [0, 0]
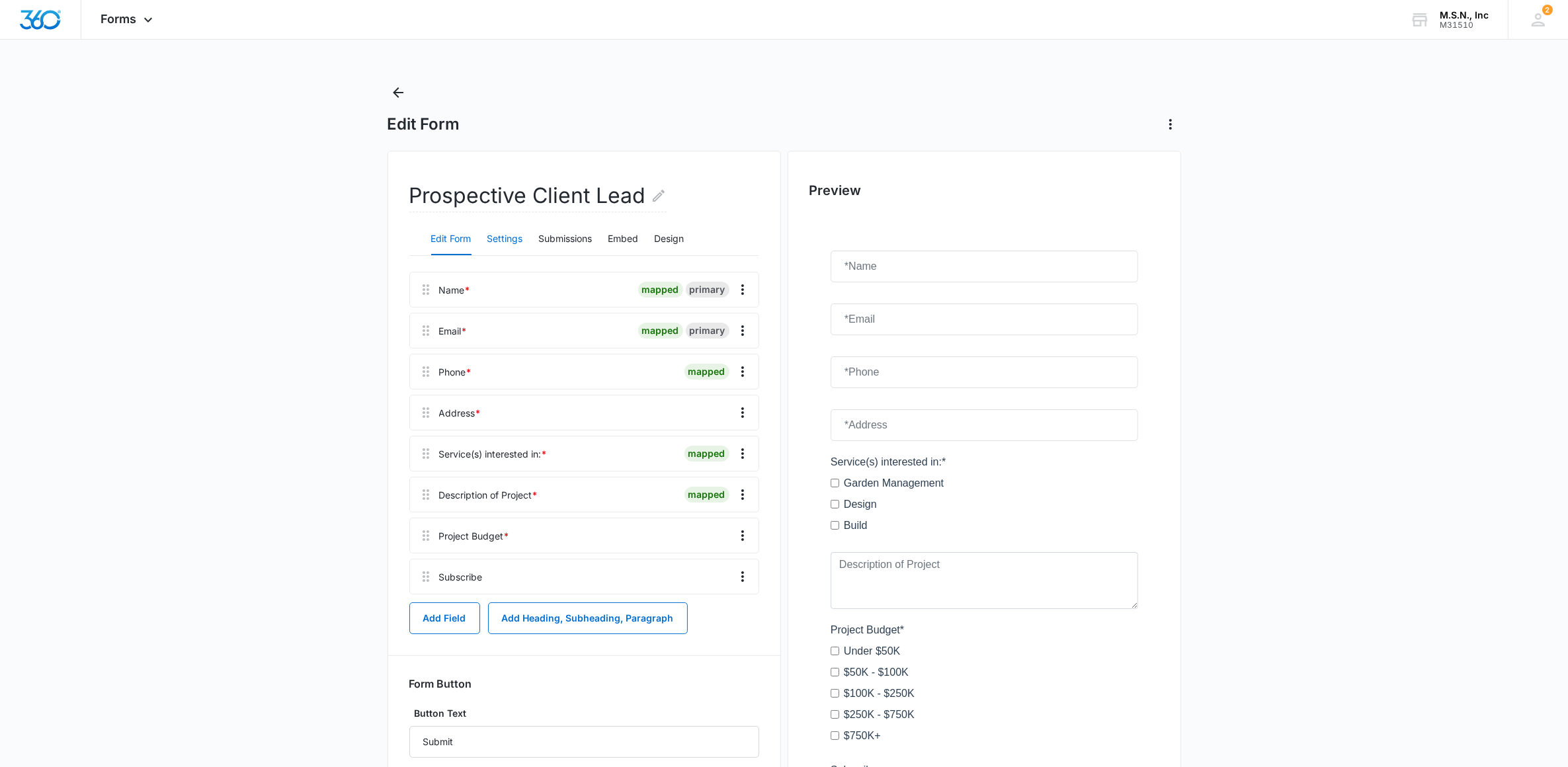
click at [505, 245] on button "Settings" at bounding box center [506, 239] width 36 height 32
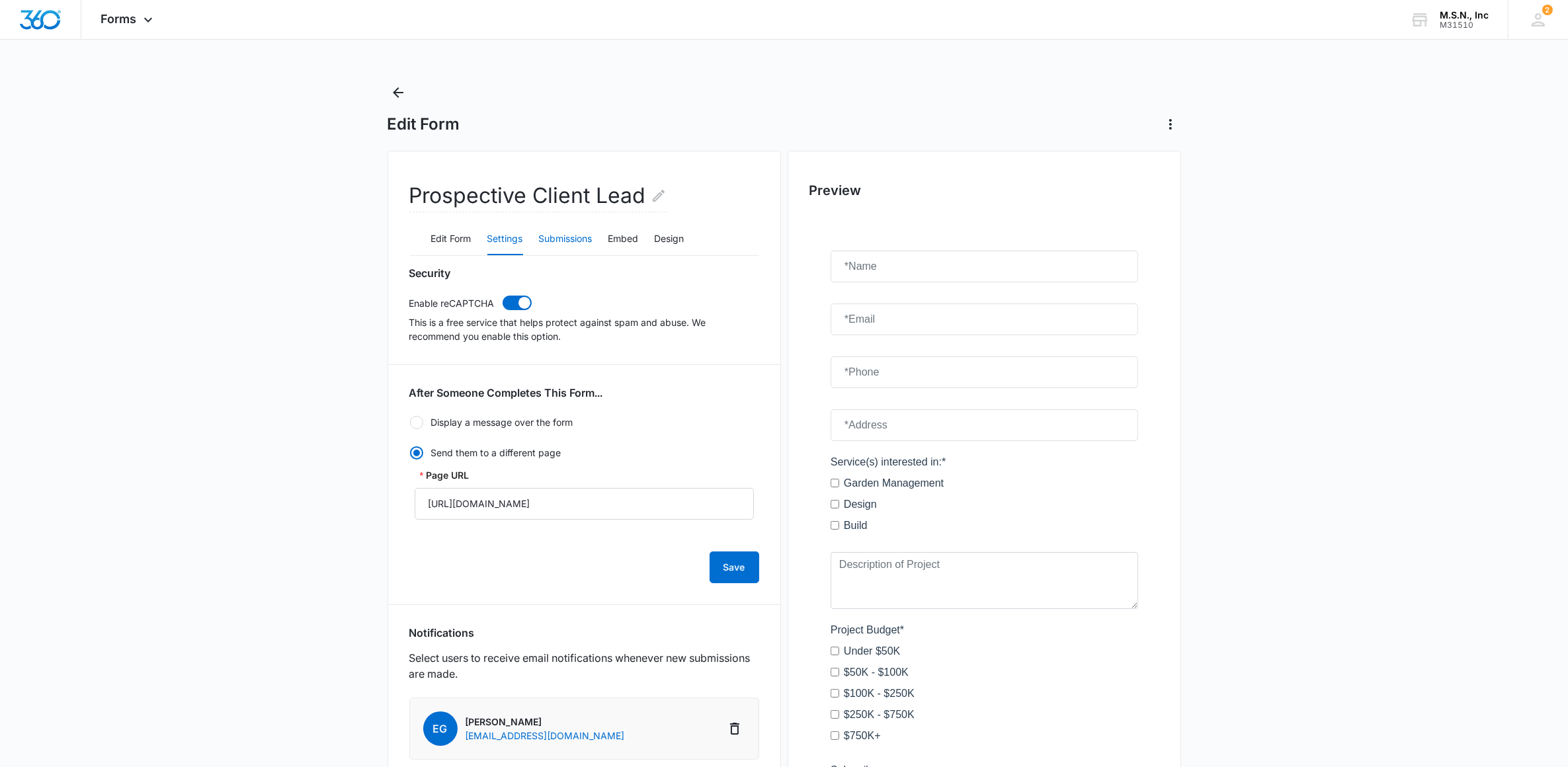
click at [550, 233] on button "Submissions" at bounding box center [566, 239] width 53 height 32
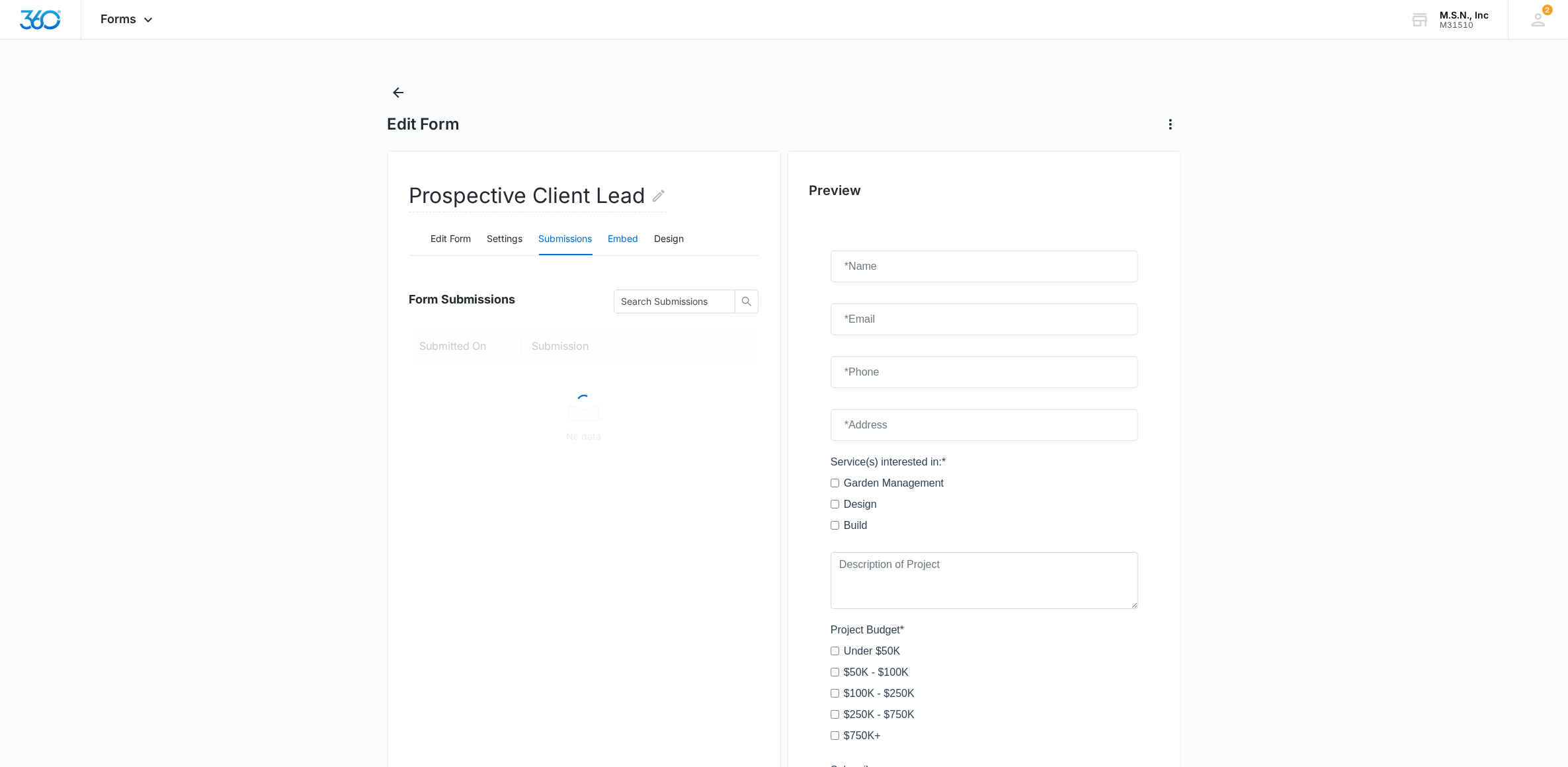
click at [619, 238] on button "Embed" at bounding box center [623, 239] width 30 height 32
click at [480, 397] on span "Copy Embed Code" at bounding box center [479, 390] width 82 height 15
click at [139, 13] on div "Forms Apps Reputation Websites Forms CRM Email Social Shop Payments POS Content…" at bounding box center [128, 20] width 94 height 39
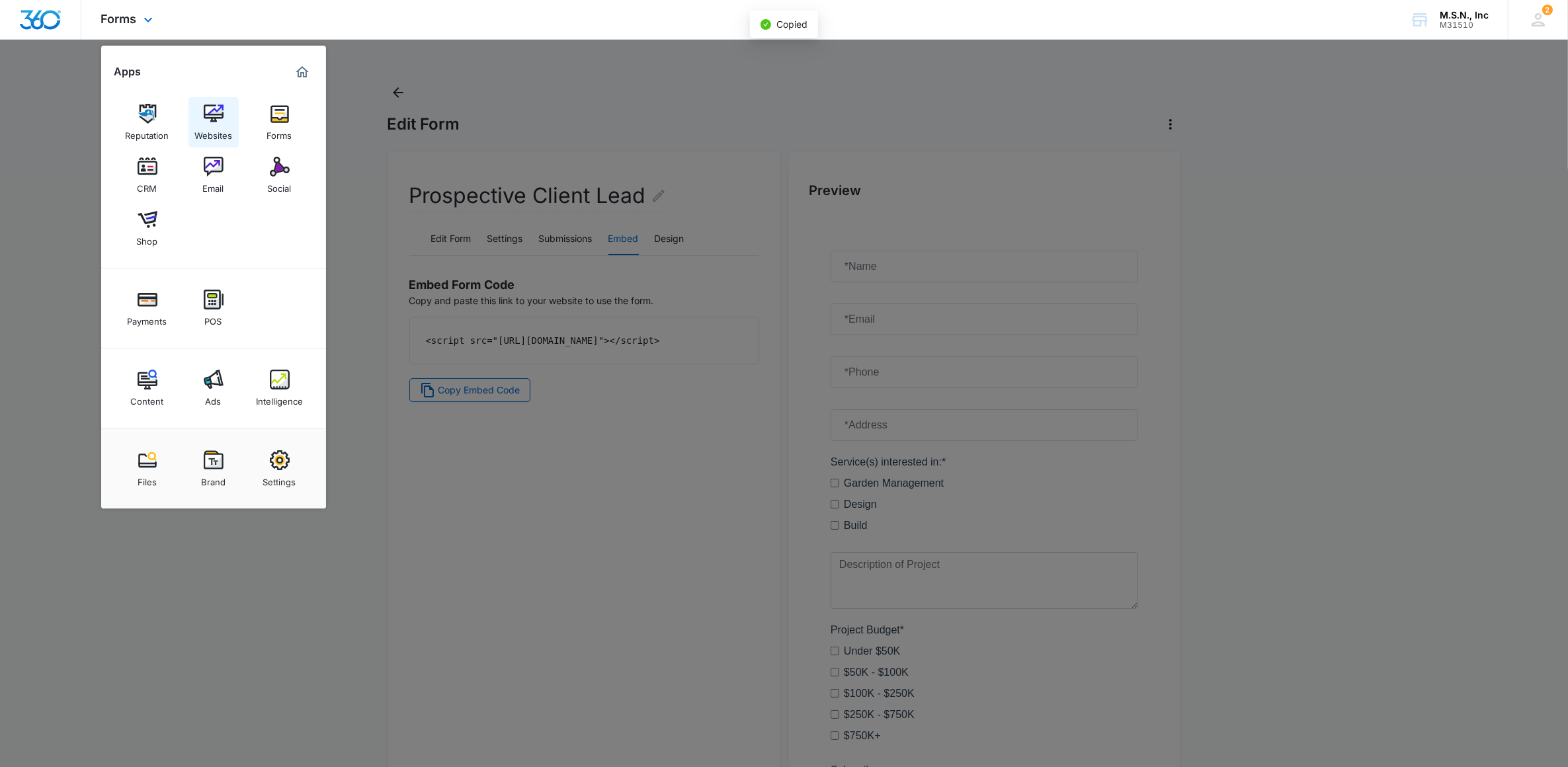
click at [205, 123] on img at bounding box center [214, 114] width 20 height 20
